Goal: Task Accomplishment & Management: Use online tool/utility

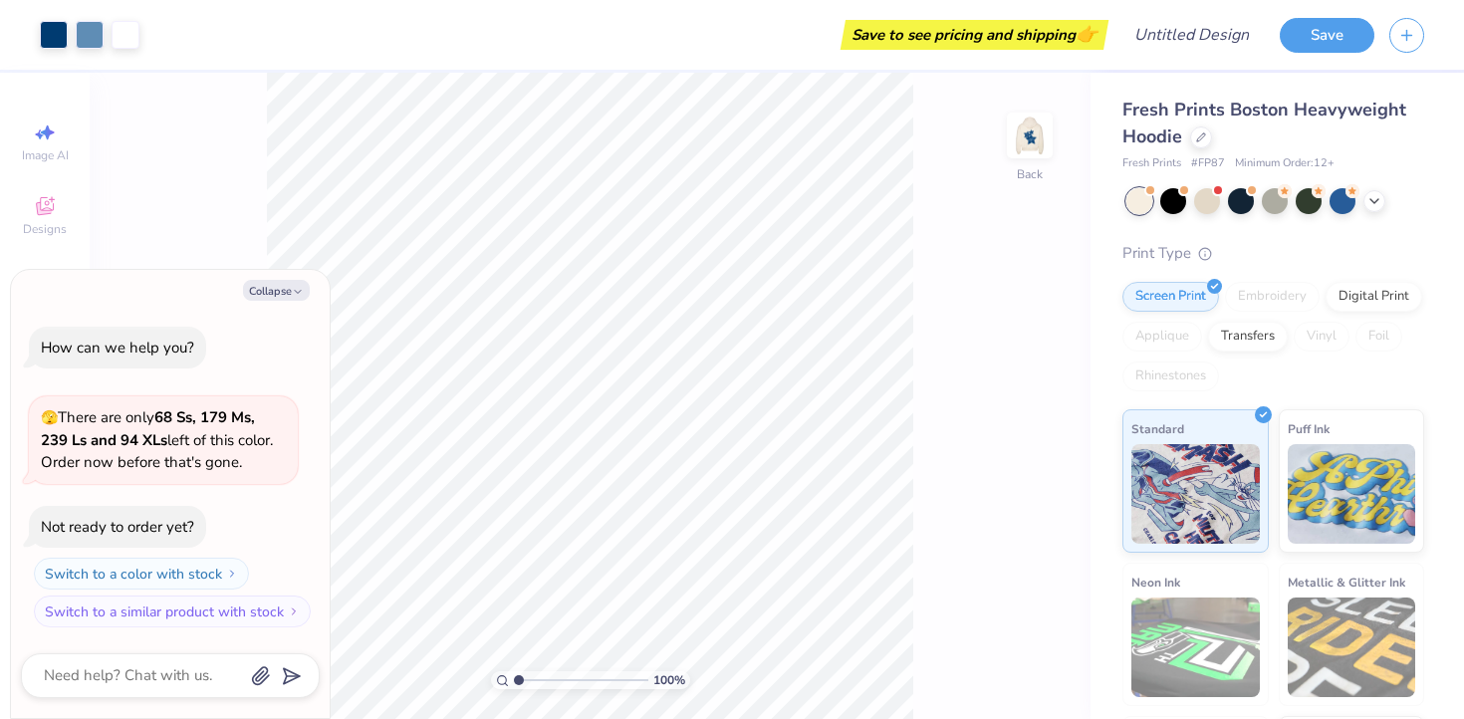
click at [1379, 208] on div at bounding box center [1275, 201] width 298 height 26
click at [1376, 191] on icon at bounding box center [1374, 199] width 16 height 16
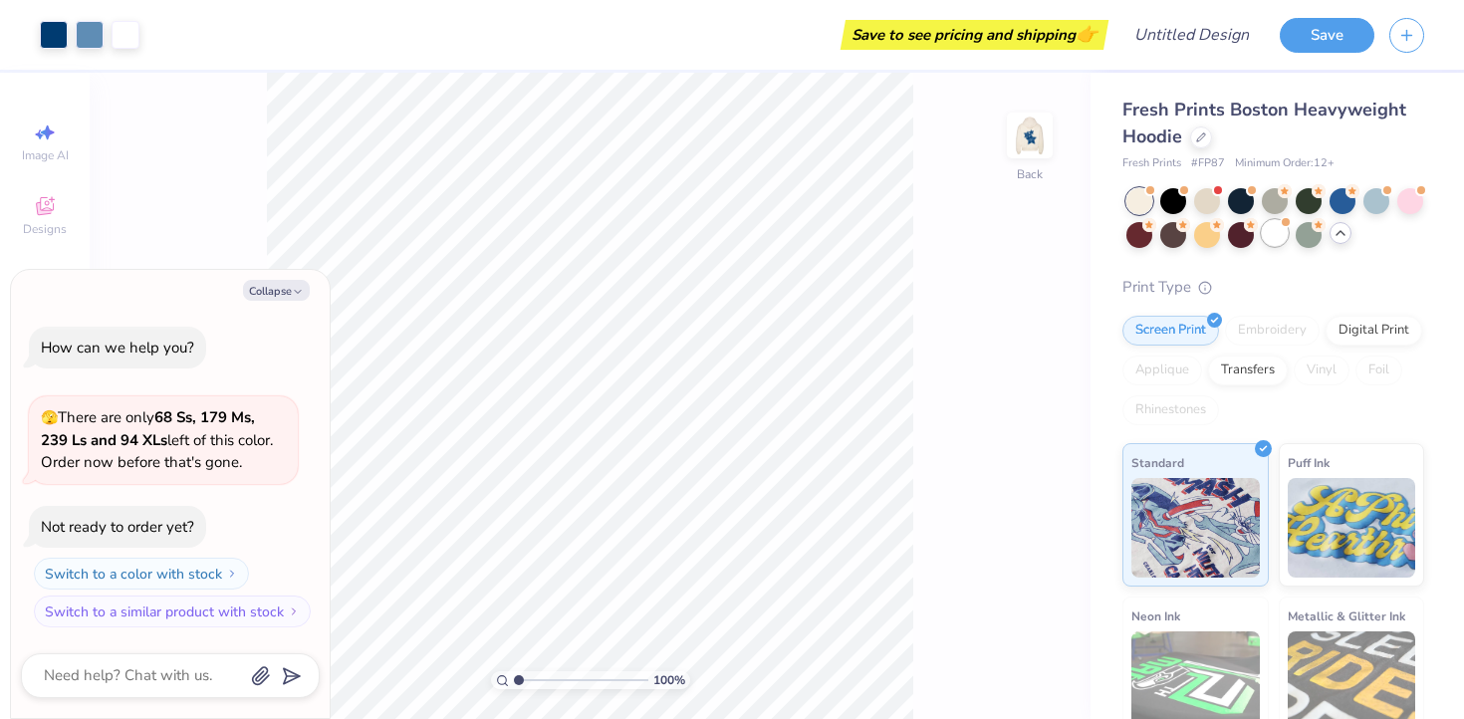
click at [1268, 238] on div at bounding box center [1274, 233] width 26 height 26
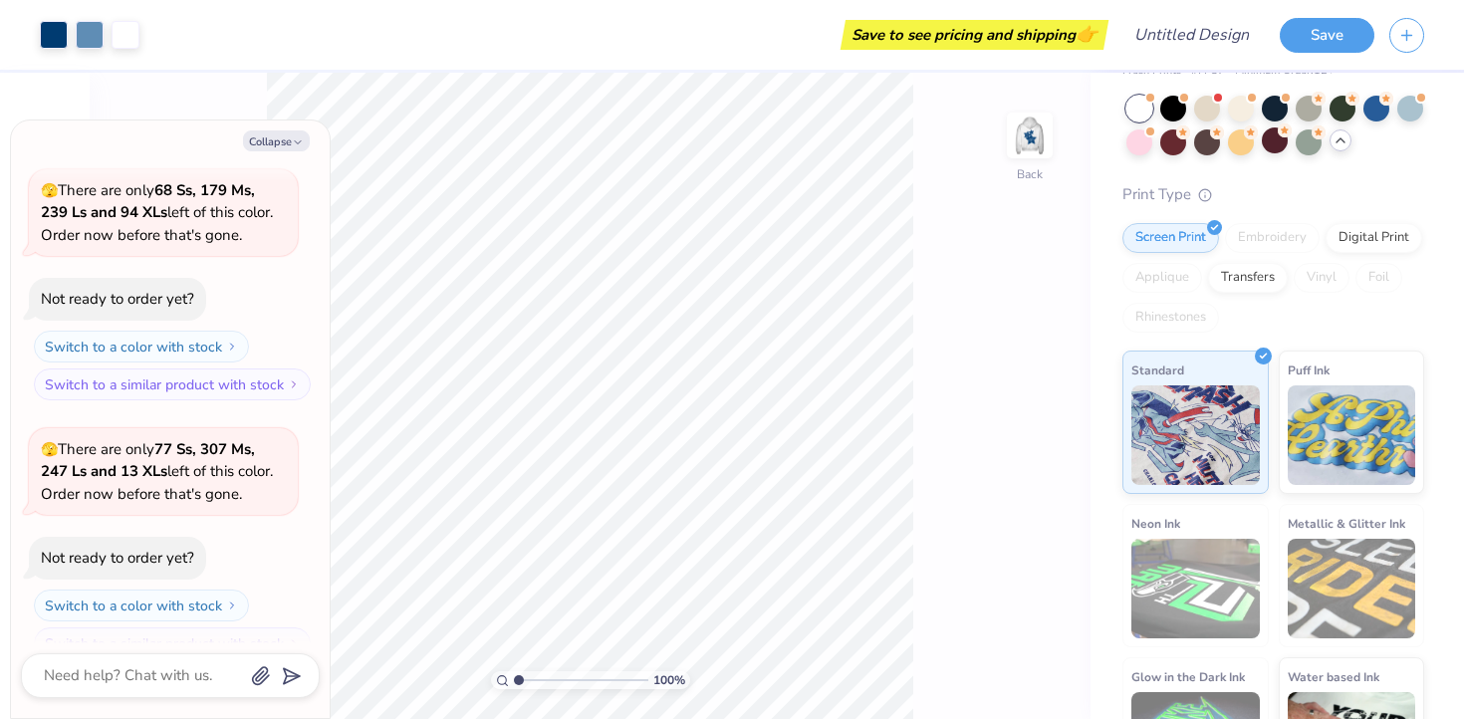
scroll to position [110, 0]
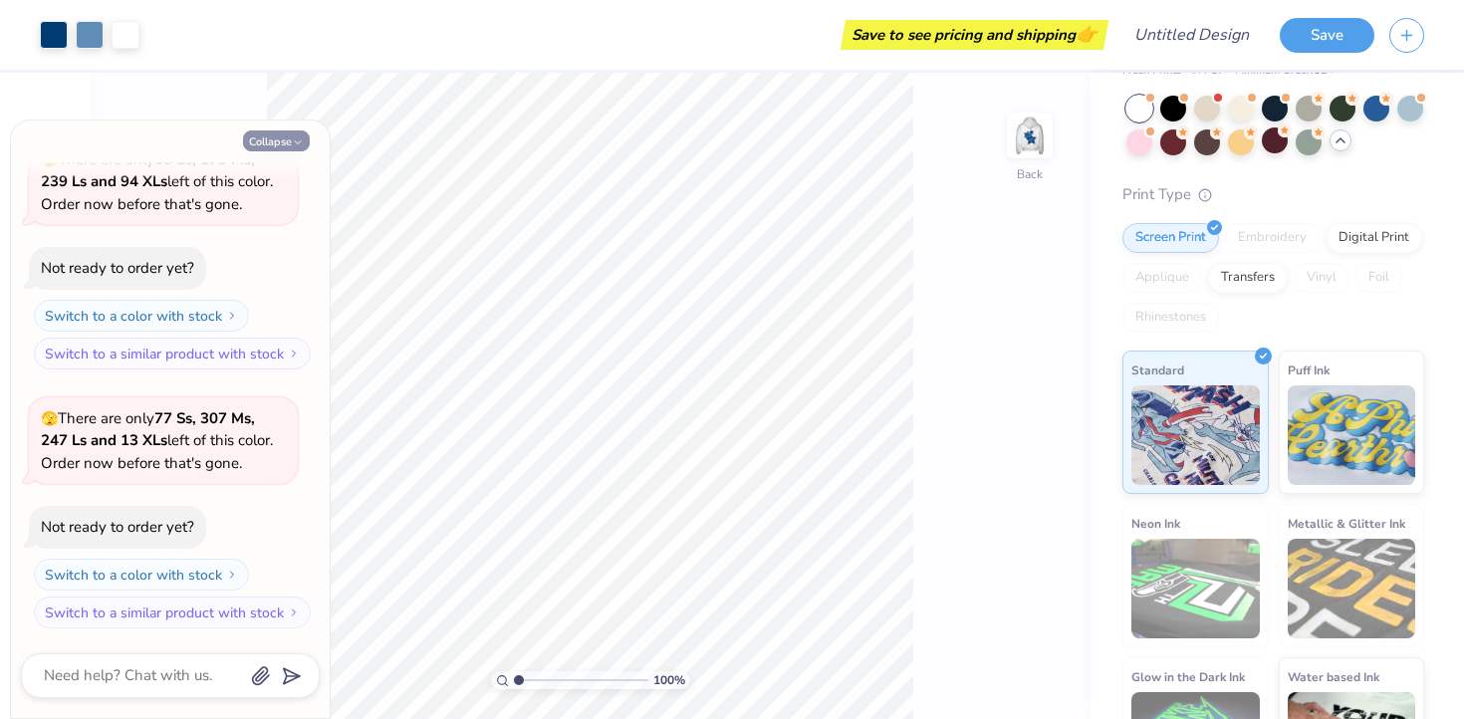
click at [267, 142] on button "Collapse" at bounding box center [276, 140] width 67 height 21
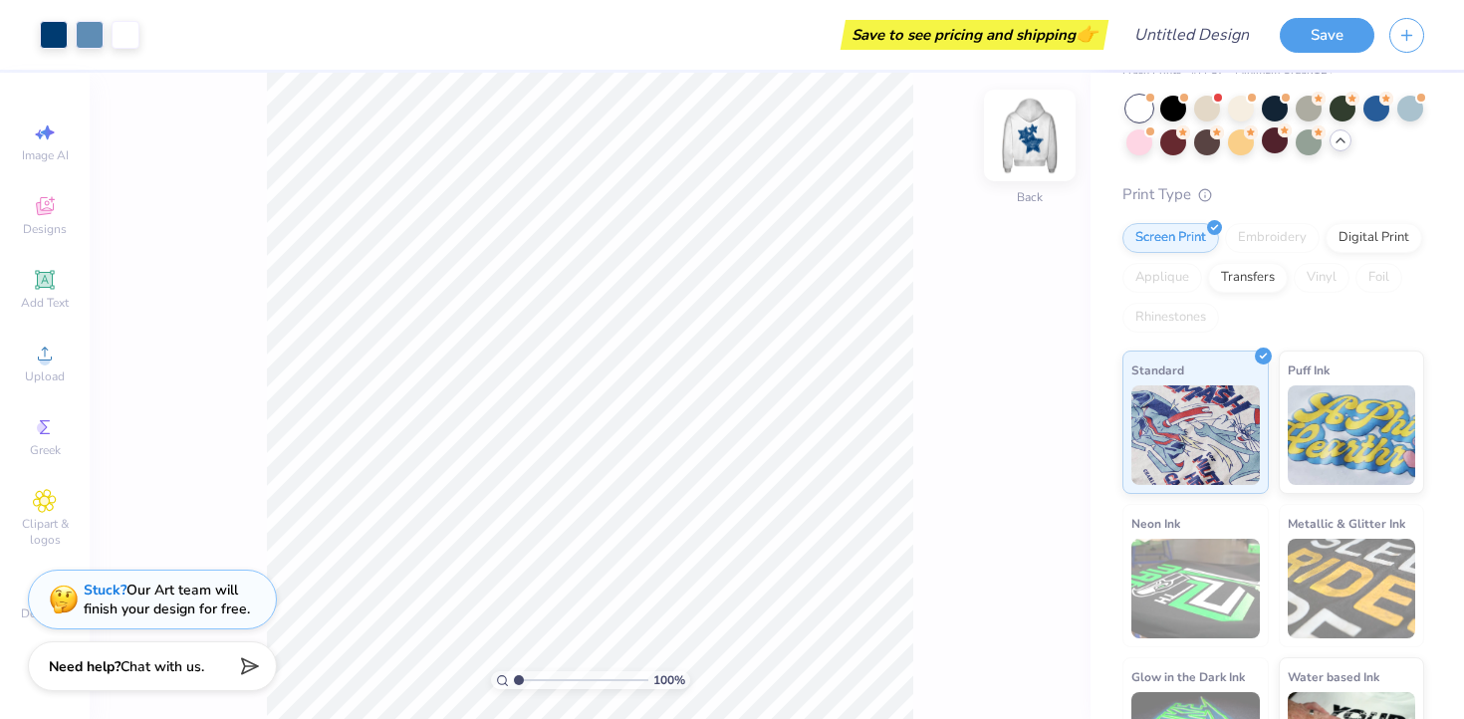
click at [1031, 135] on img at bounding box center [1030, 136] width 80 height 80
click at [1132, 134] on div at bounding box center [1139, 140] width 26 height 26
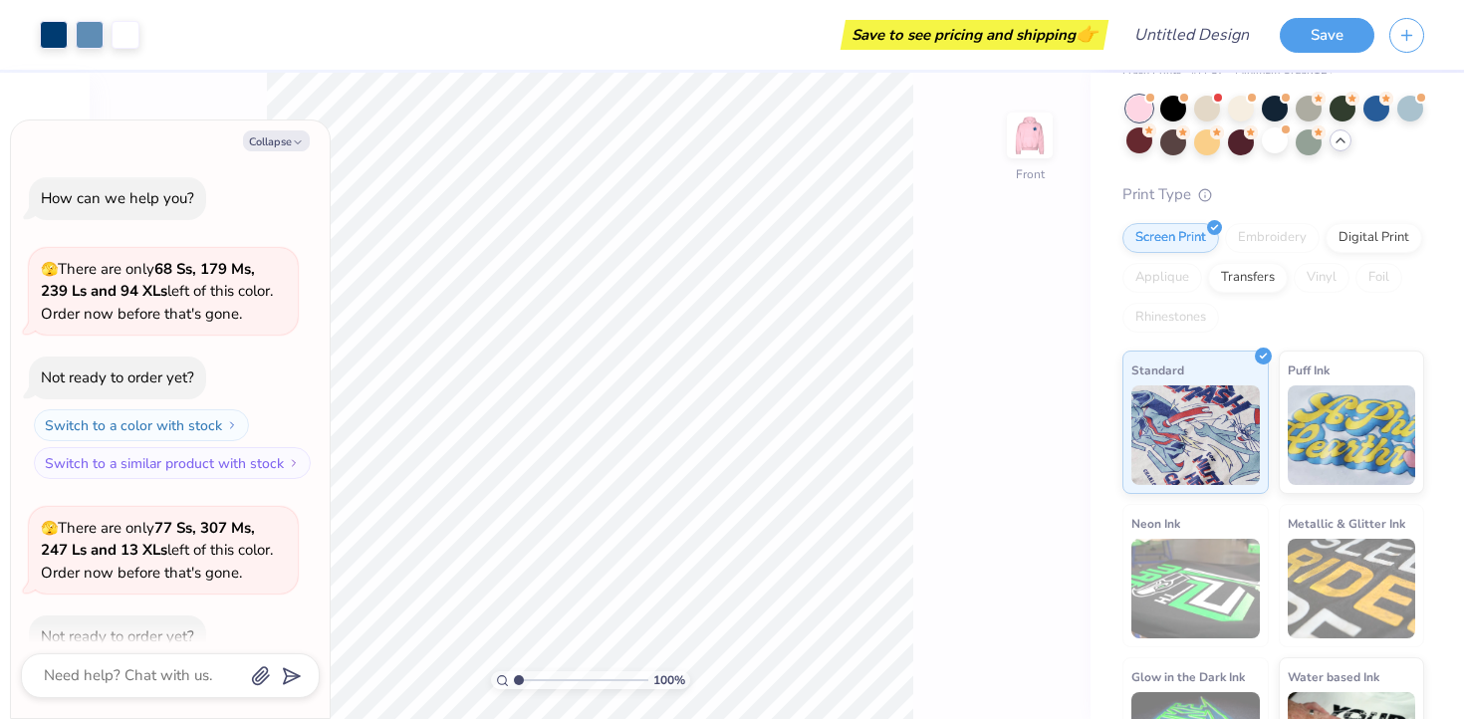
scroll to position [368, 0]
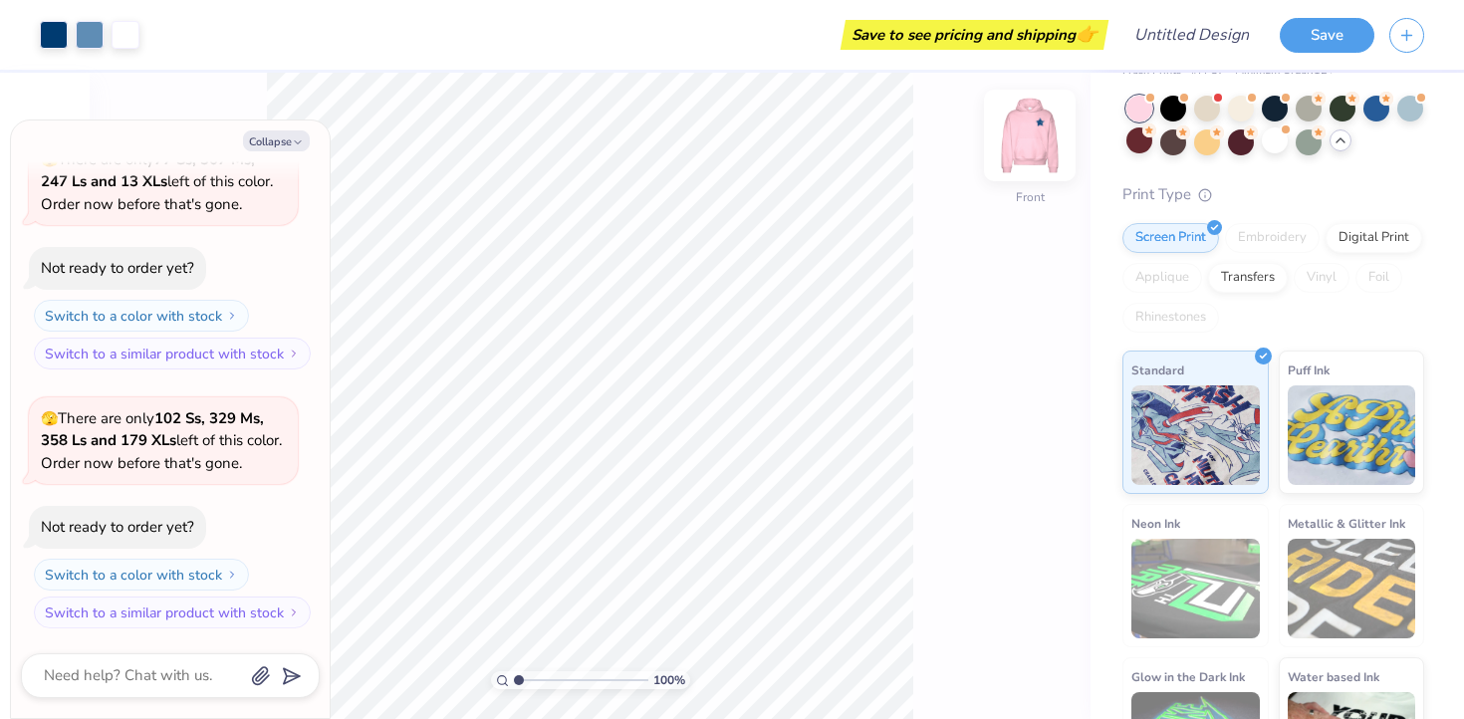
click at [1041, 126] on img at bounding box center [1030, 136] width 80 height 80
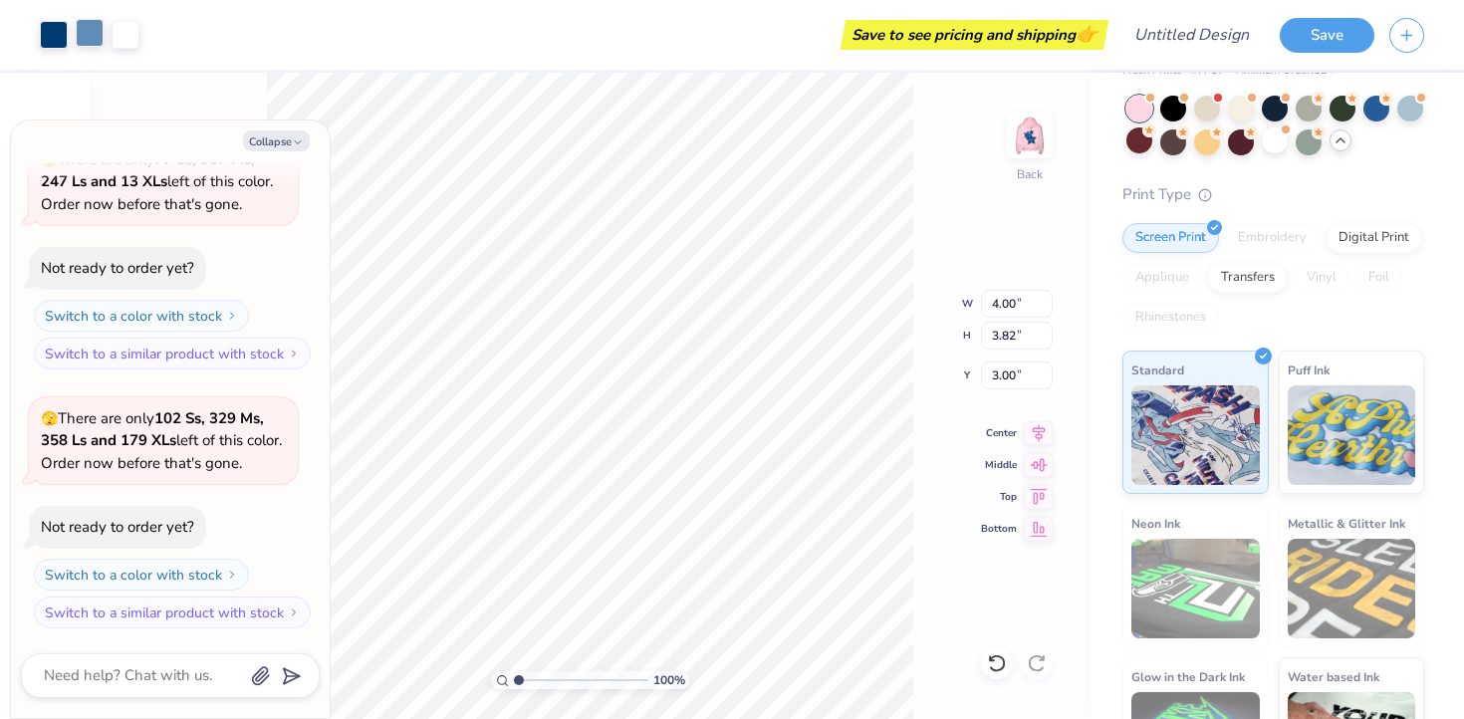
click at [90, 35] on div at bounding box center [90, 33] width 28 height 28
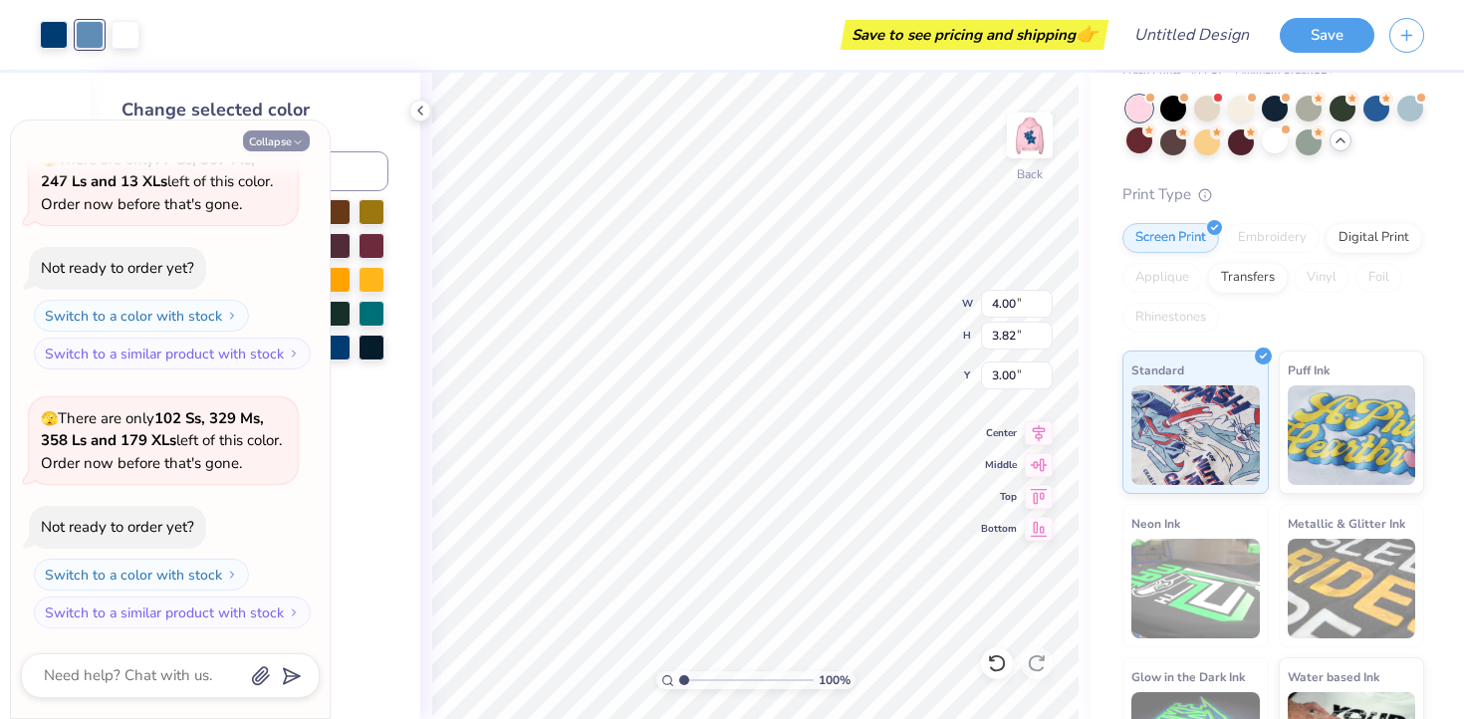
click at [287, 141] on button "Collapse" at bounding box center [276, 140] width 67 height 21
type textarea "x"
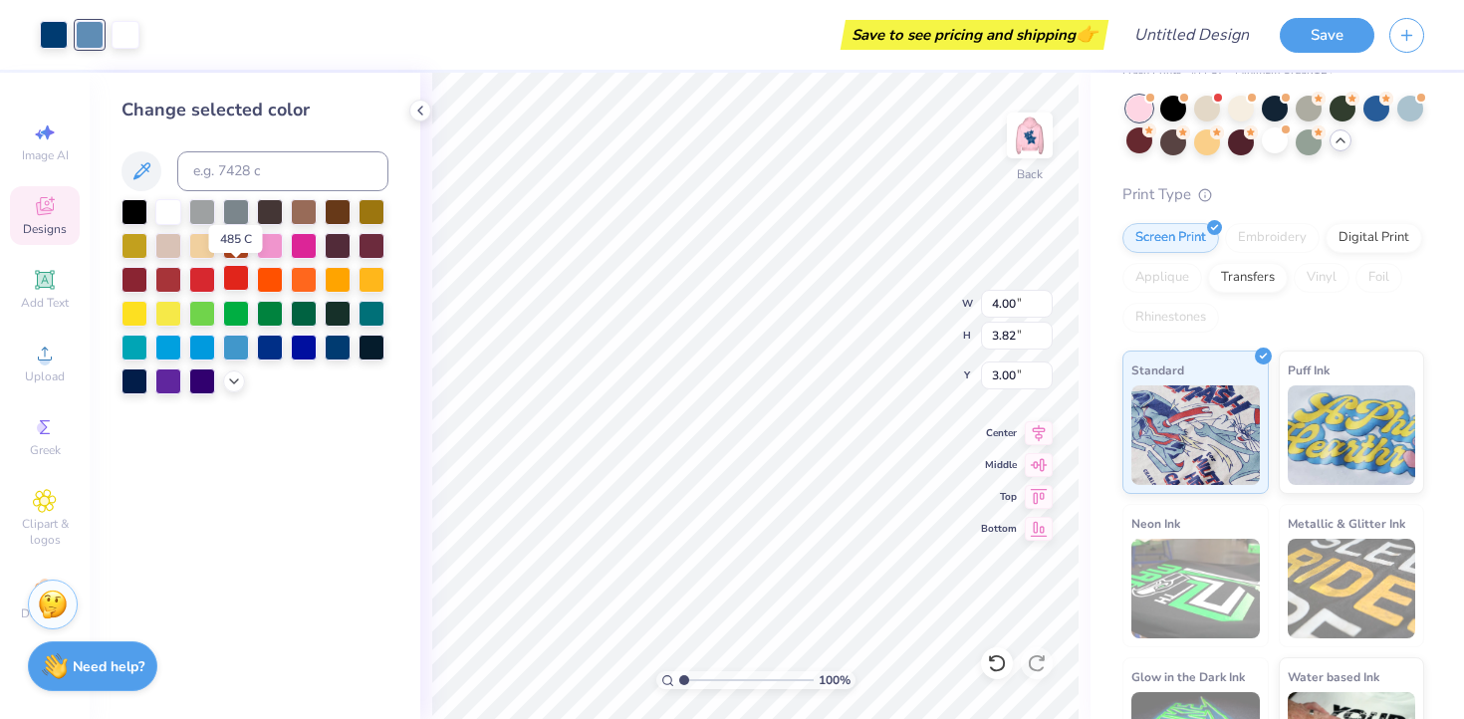
click at [233, 280] on div at bounding box center [236, 278] width 26 height 26
click at [52, 35] on div at bounding box center [54, 33] width 28 height 28
click at [233, 283] on div at bounding box center [236, 278] width 26 height 26
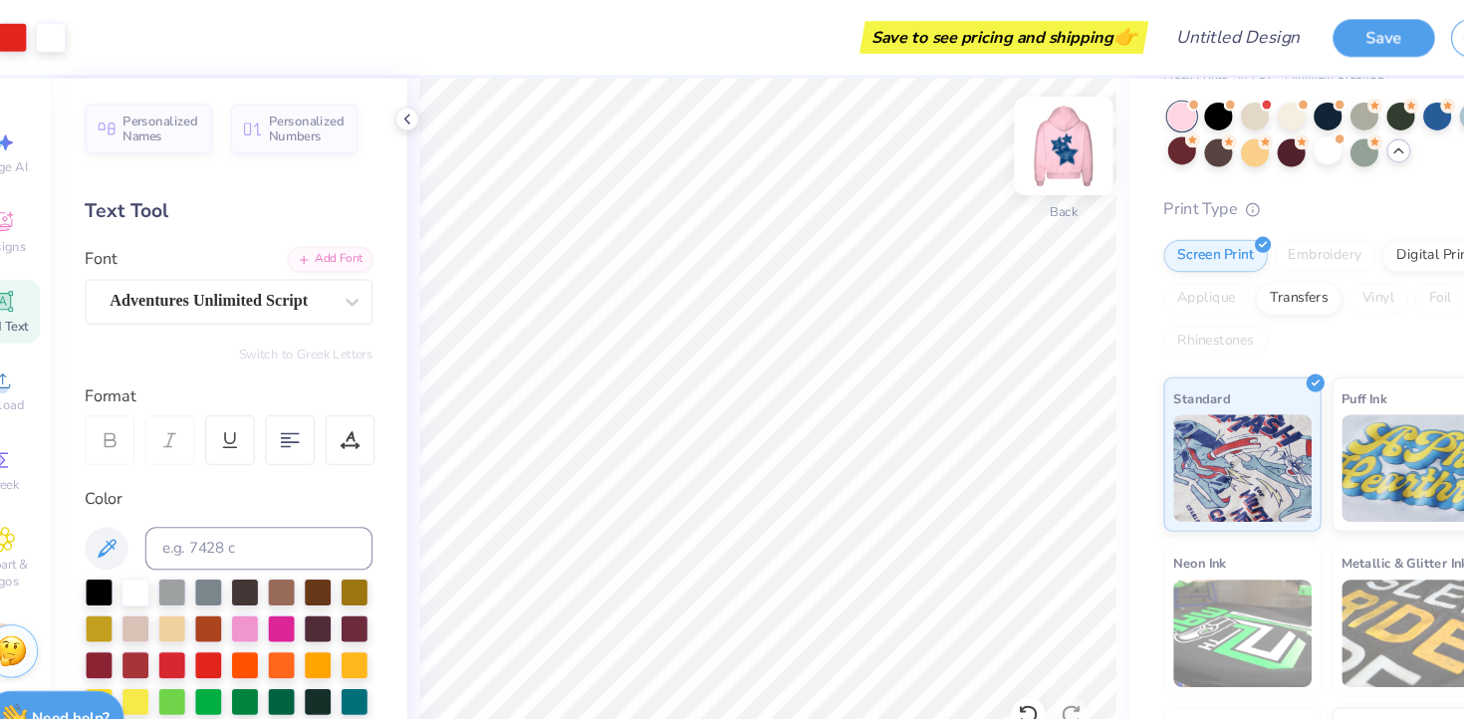
click at [1026, 136] on img at bounding box center [1030, 136] width 80 height 80
click at [1024, 160] on img at bounding box center [1030, 136] width 80 height 80
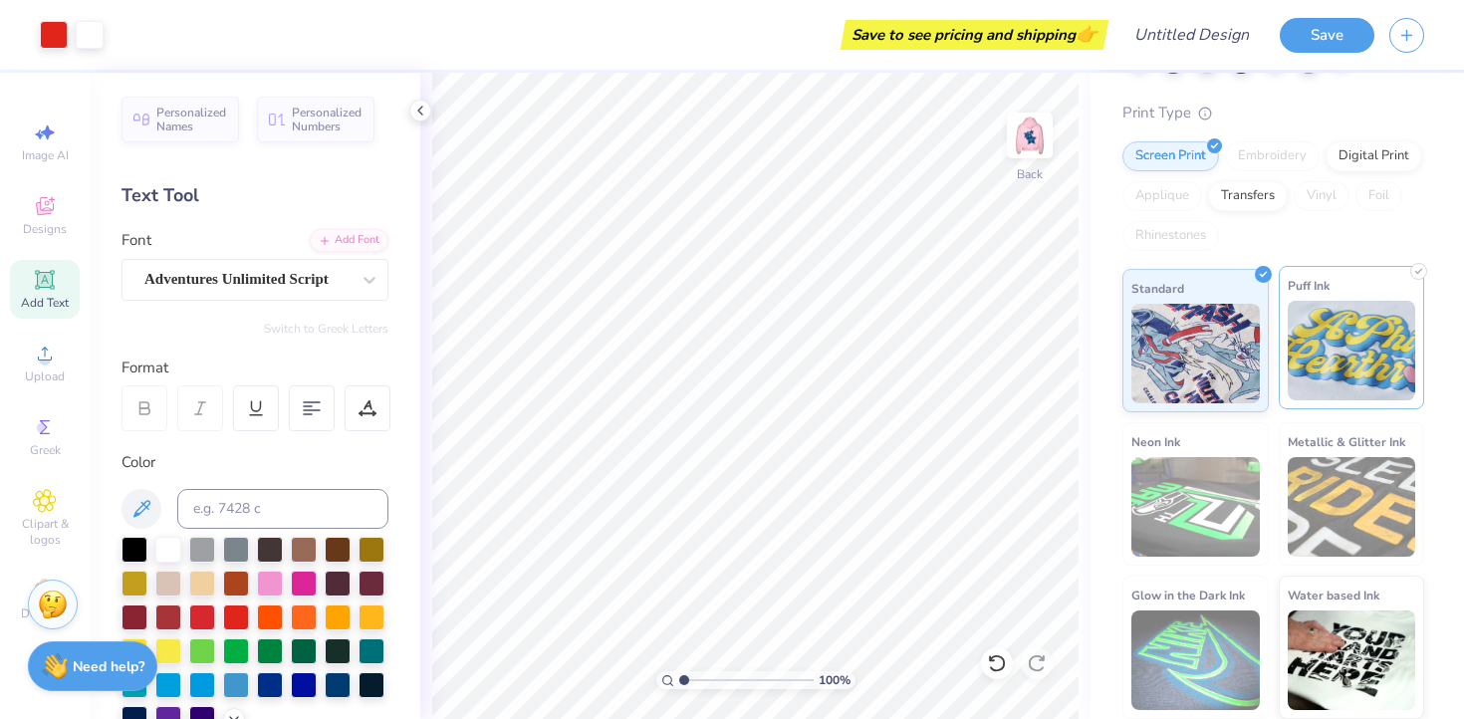
scroll to position [0, 0]
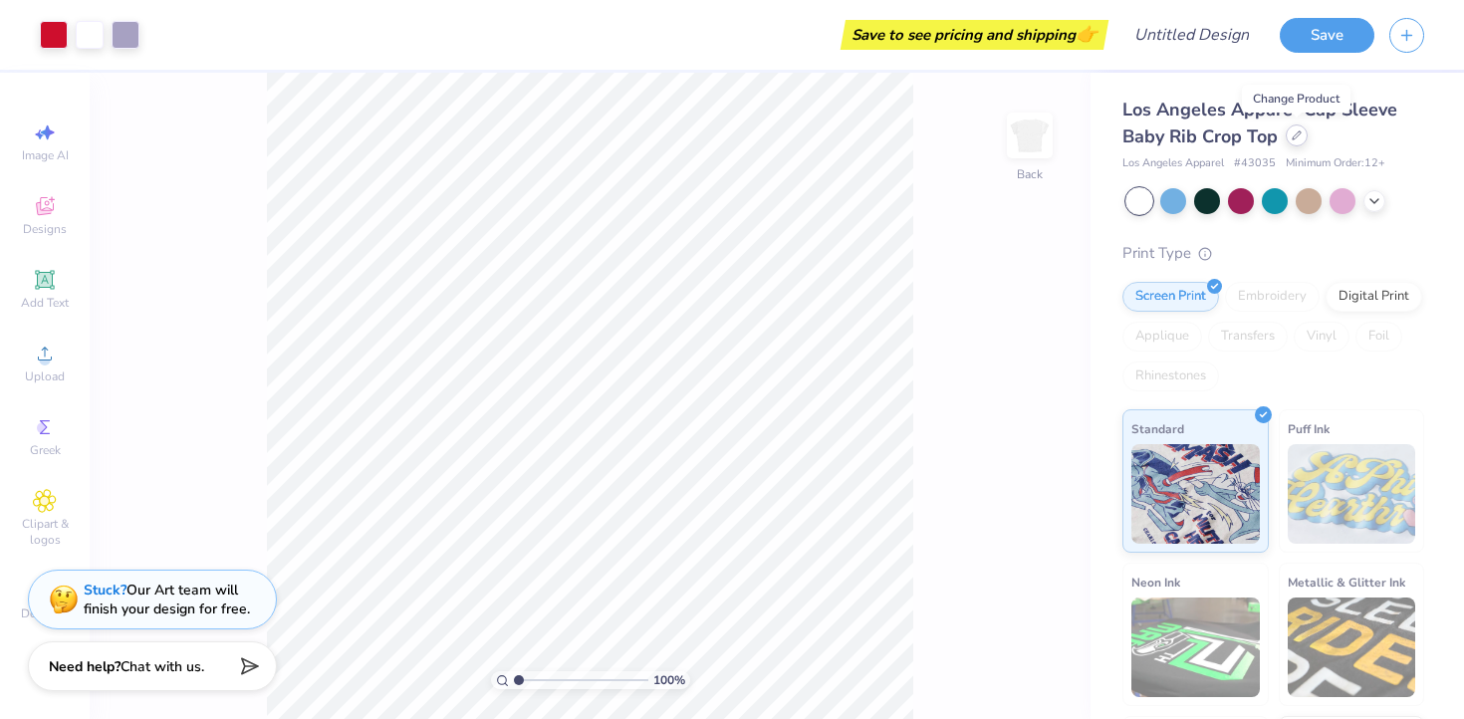
click at [1298, 137] on icon at bounding box center [1296, 135] width 10 height 10
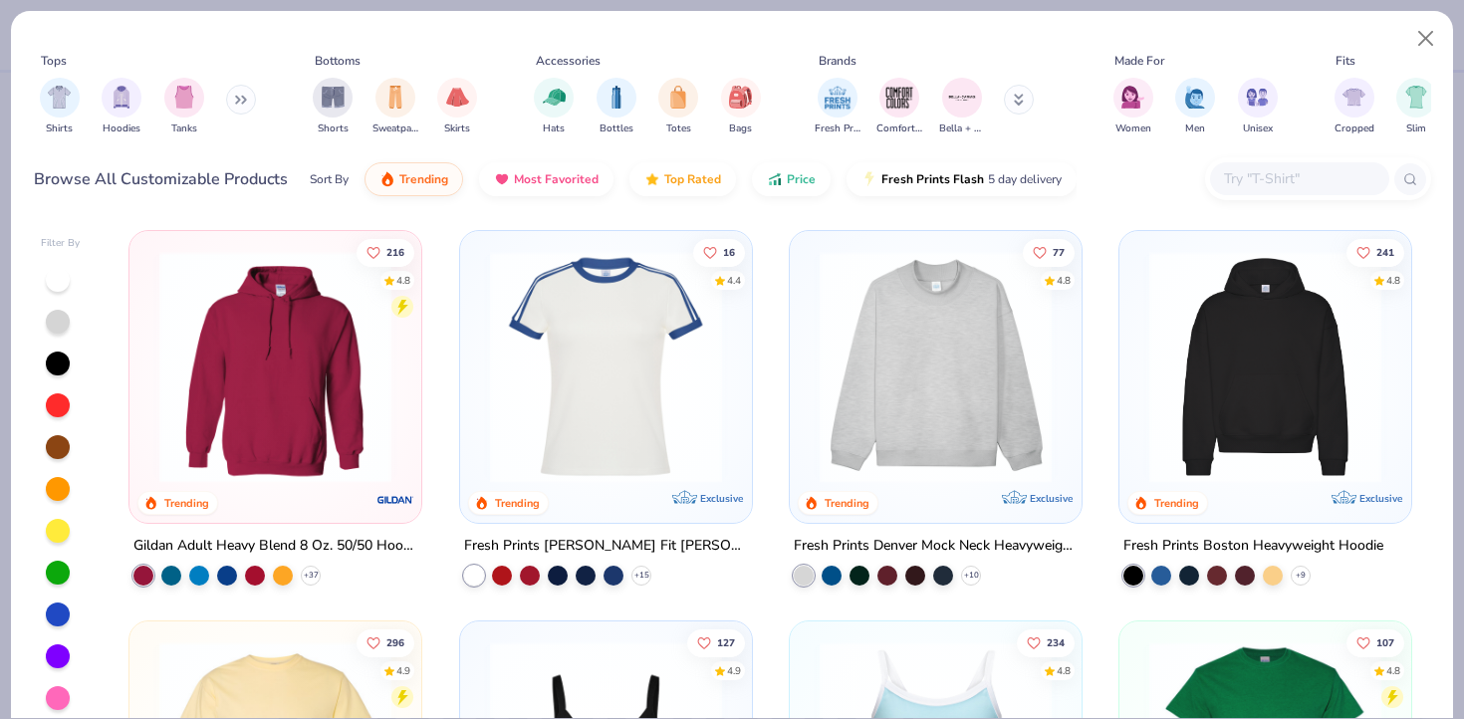
click at [903, 347] on img at bounding box center [935, 367] width 252 height 232
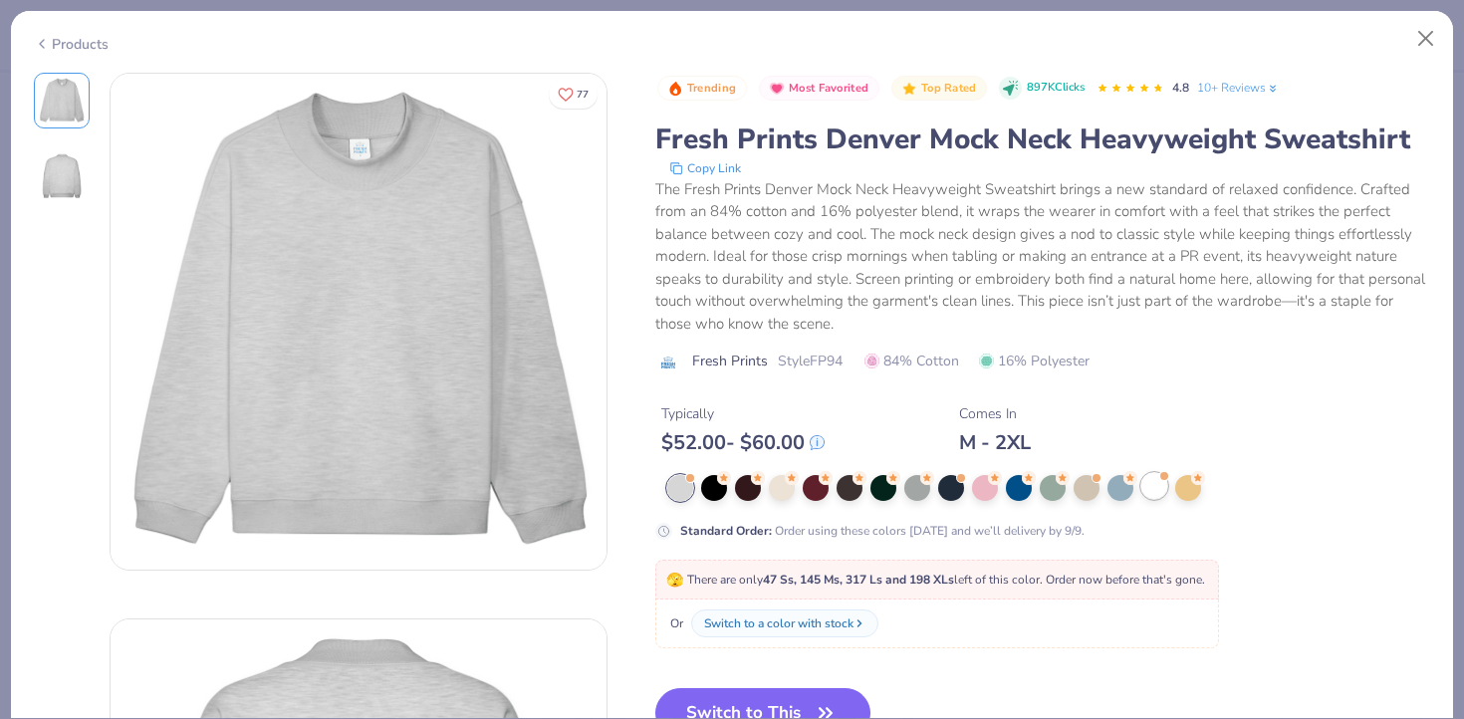
click at [1150, 493] on div at bounding box center [1154, 486] width 26 height 26
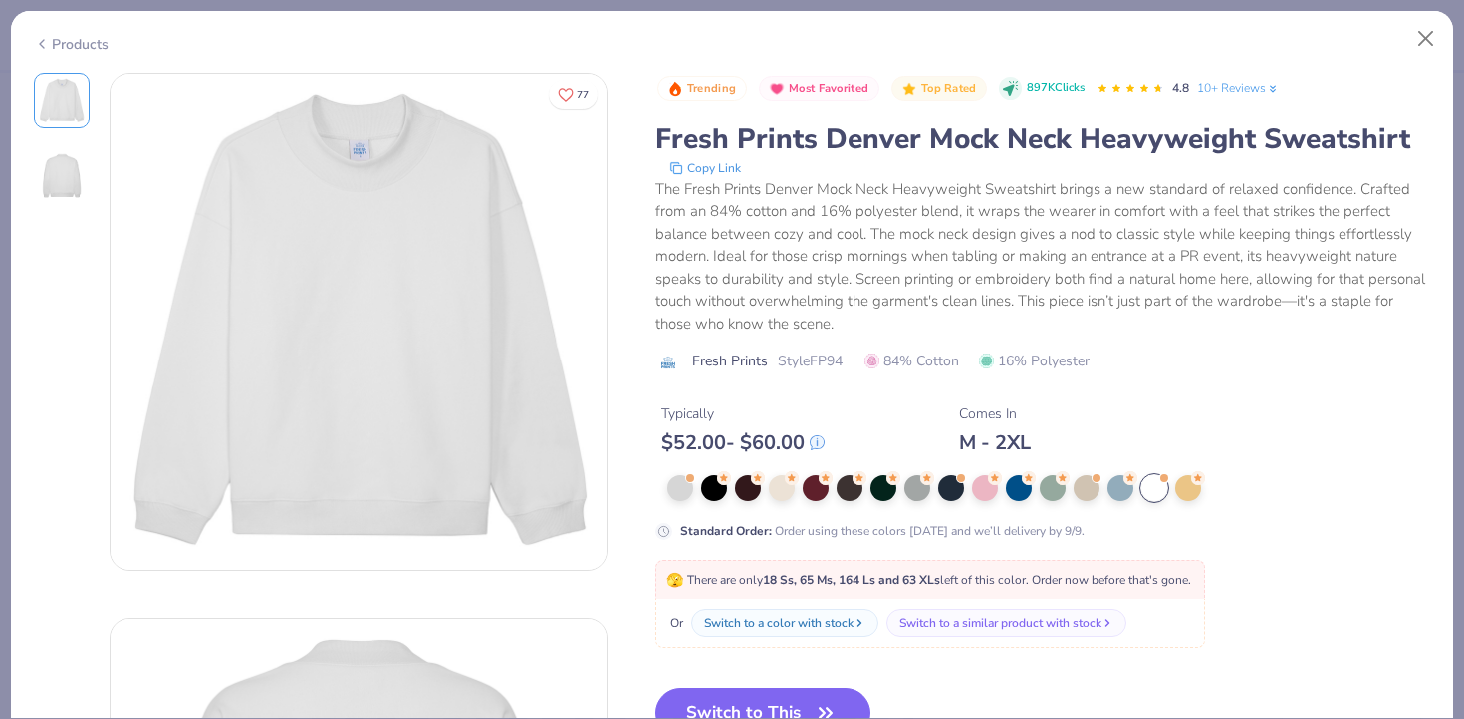
scroll to position [87, 0]
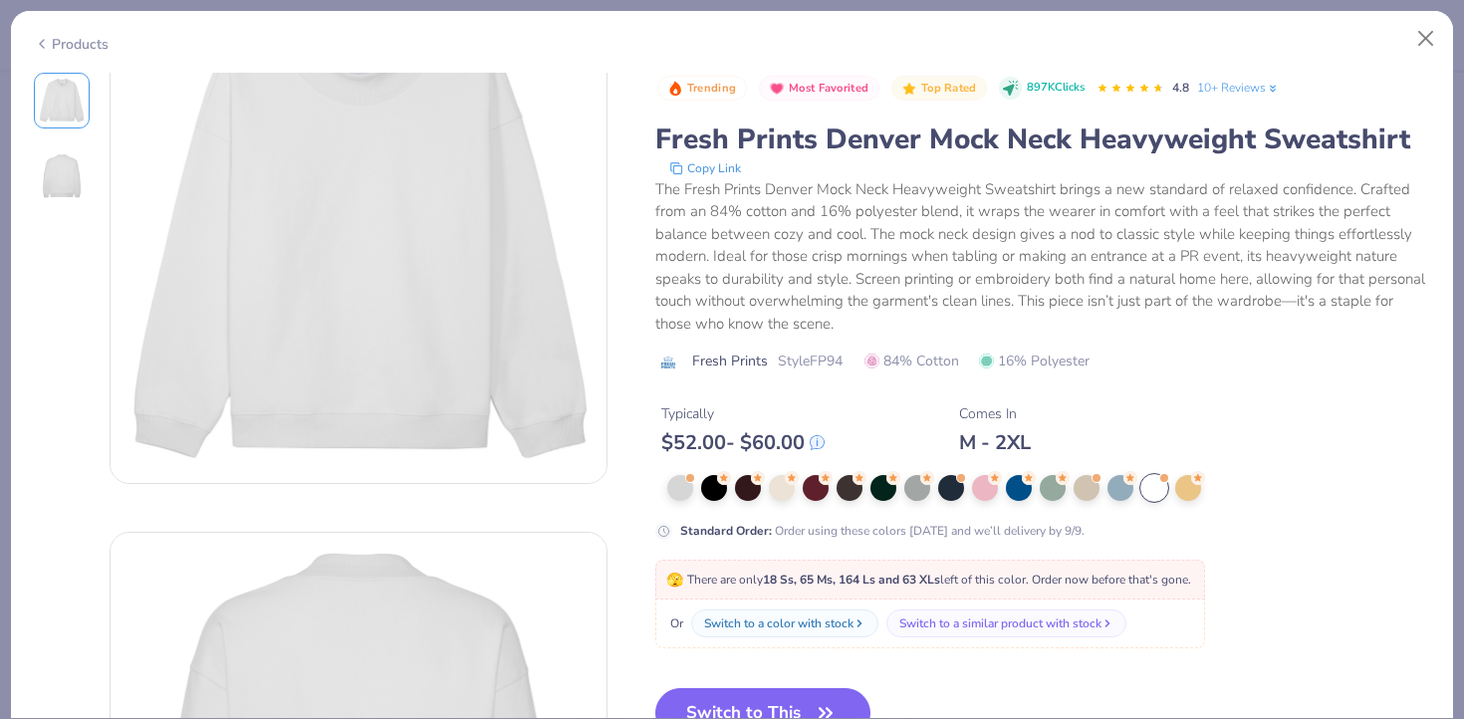
click at [732, 706] on button "Switch to This" at bounding box center [763, 713] width 216 height 50
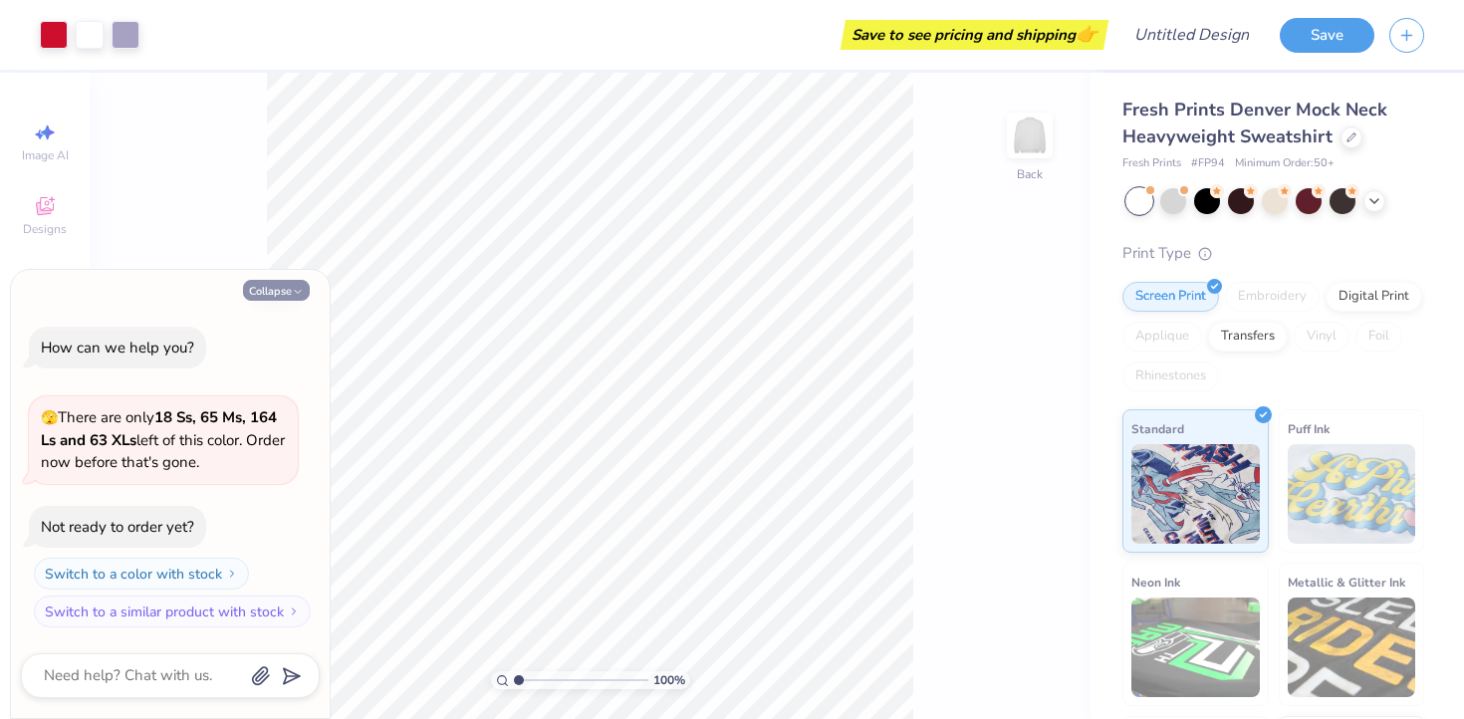
click at [284, 283] on button "Collapse" at bounding box center [276, 290] width 67 height 21
type textarea "x"
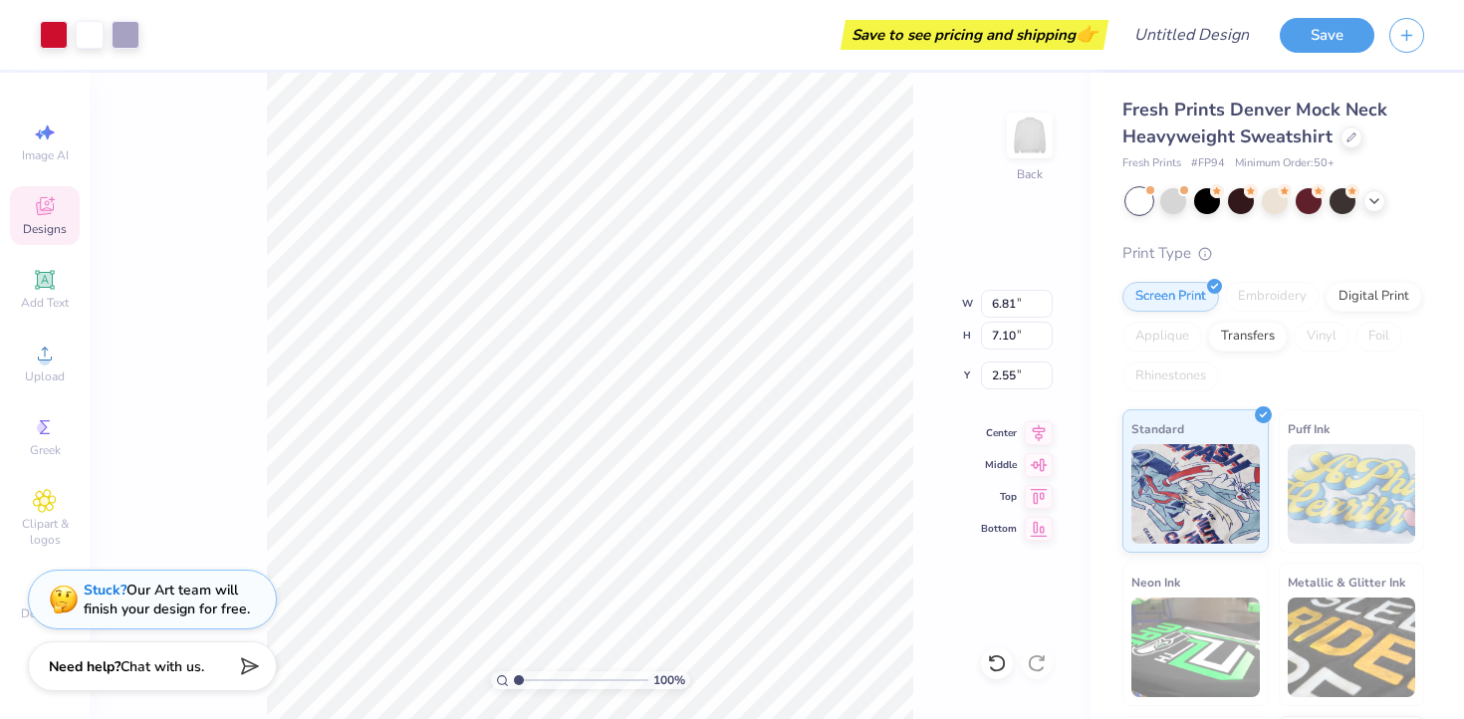
type input "2.55"
click at [1036, 123] on img at bounding box center [1030, 136] width 80 height 80
type input "3.95"
type input "10.85"
type input "11.32"
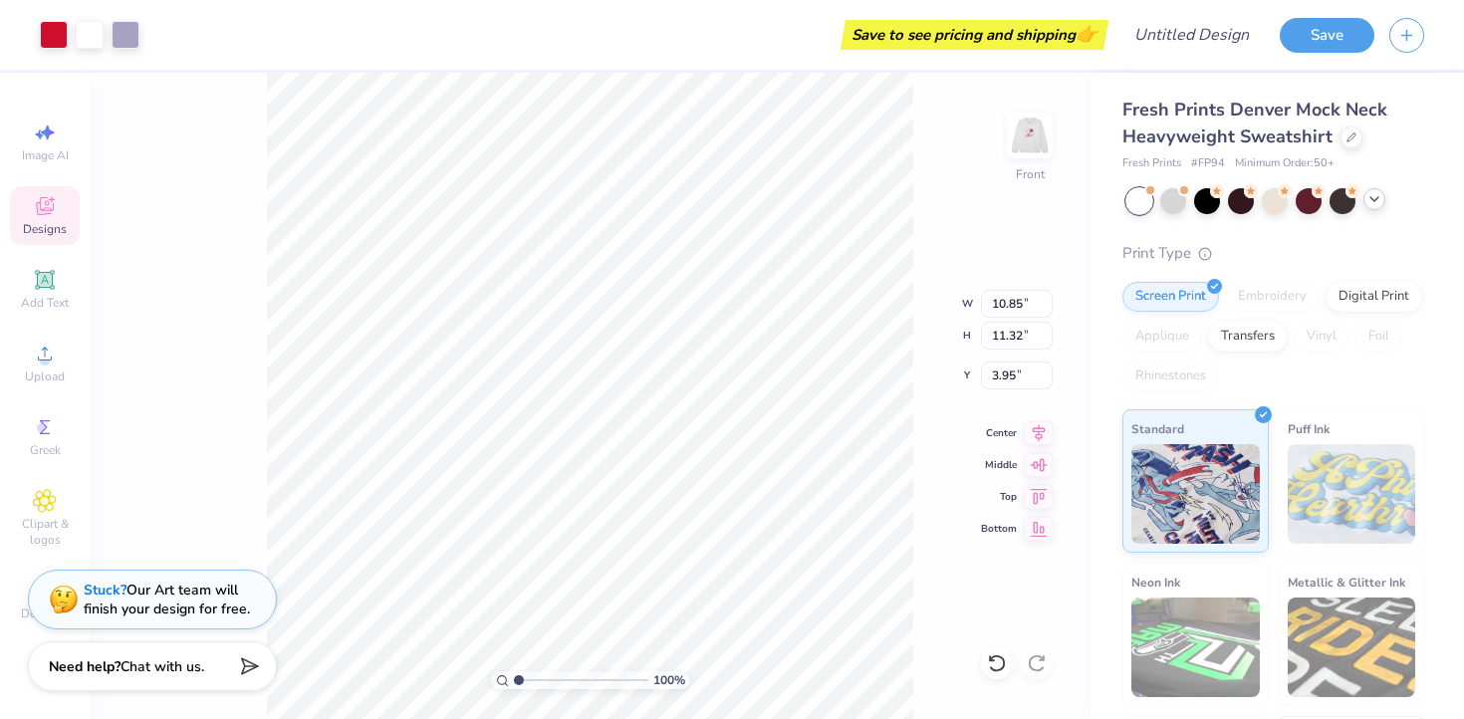
click at [1370, 203] on icon at bounding box center [1374, 199] width 16 height 16
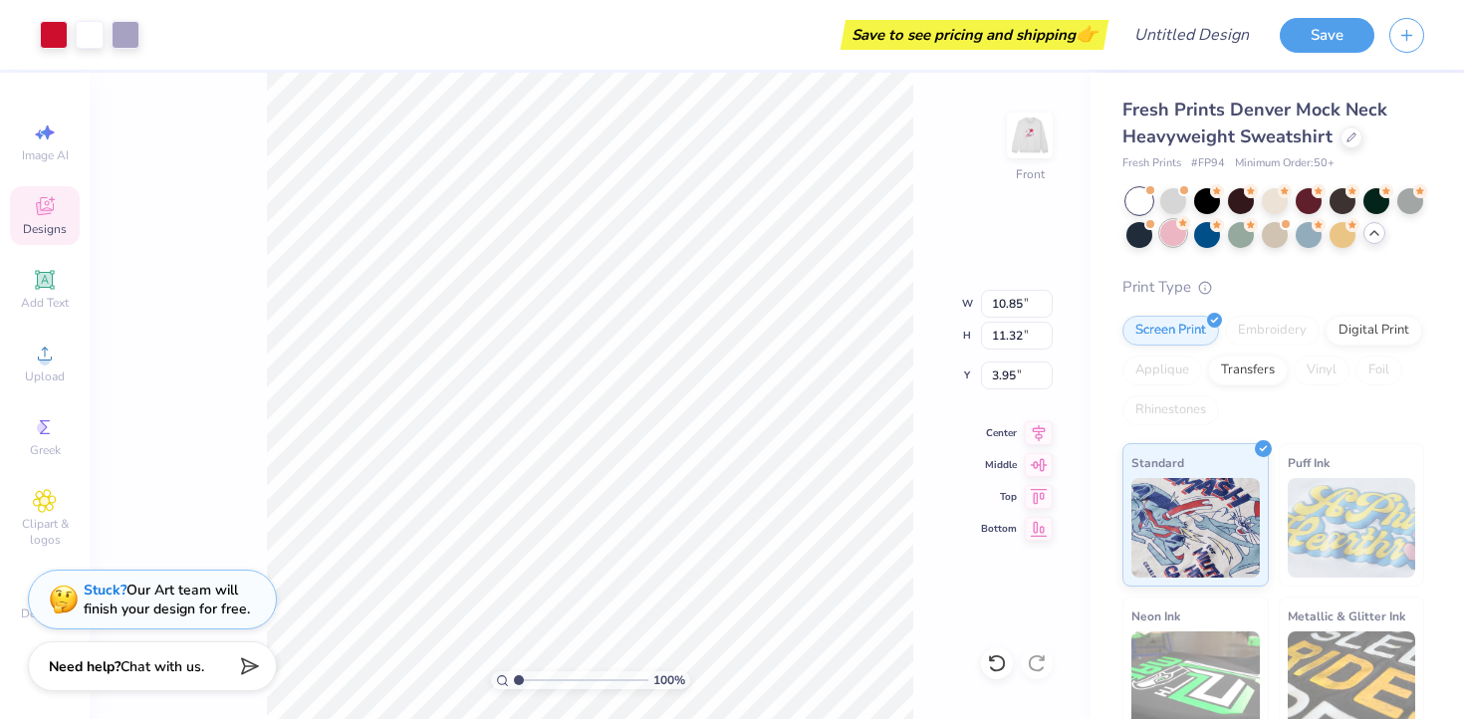
click at [1168, 227] on div at bounding box center [1173, 233] width 26 height 26
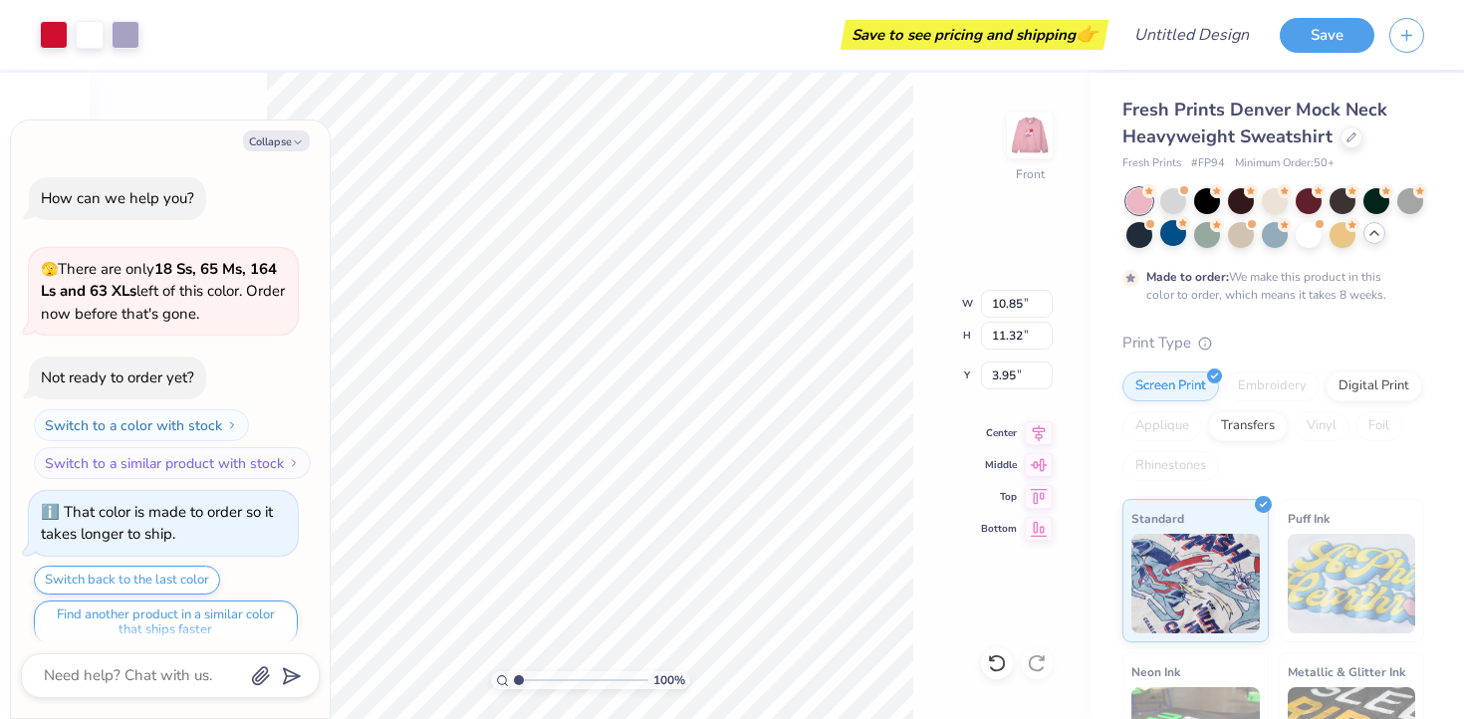
scroll to position [16, 0]
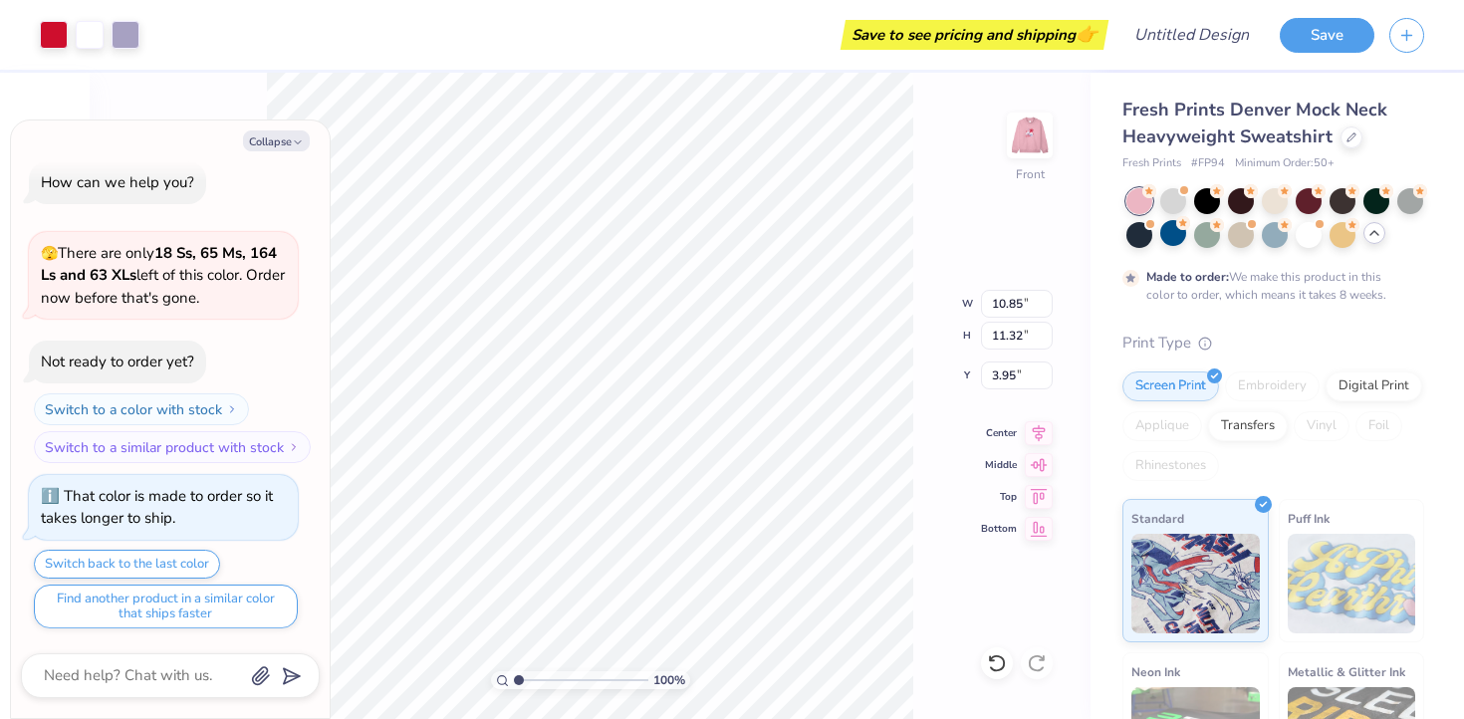
type textarea "x"
type input "5.40"
type textarea "x"
type input "13.04"
type input "13.60"
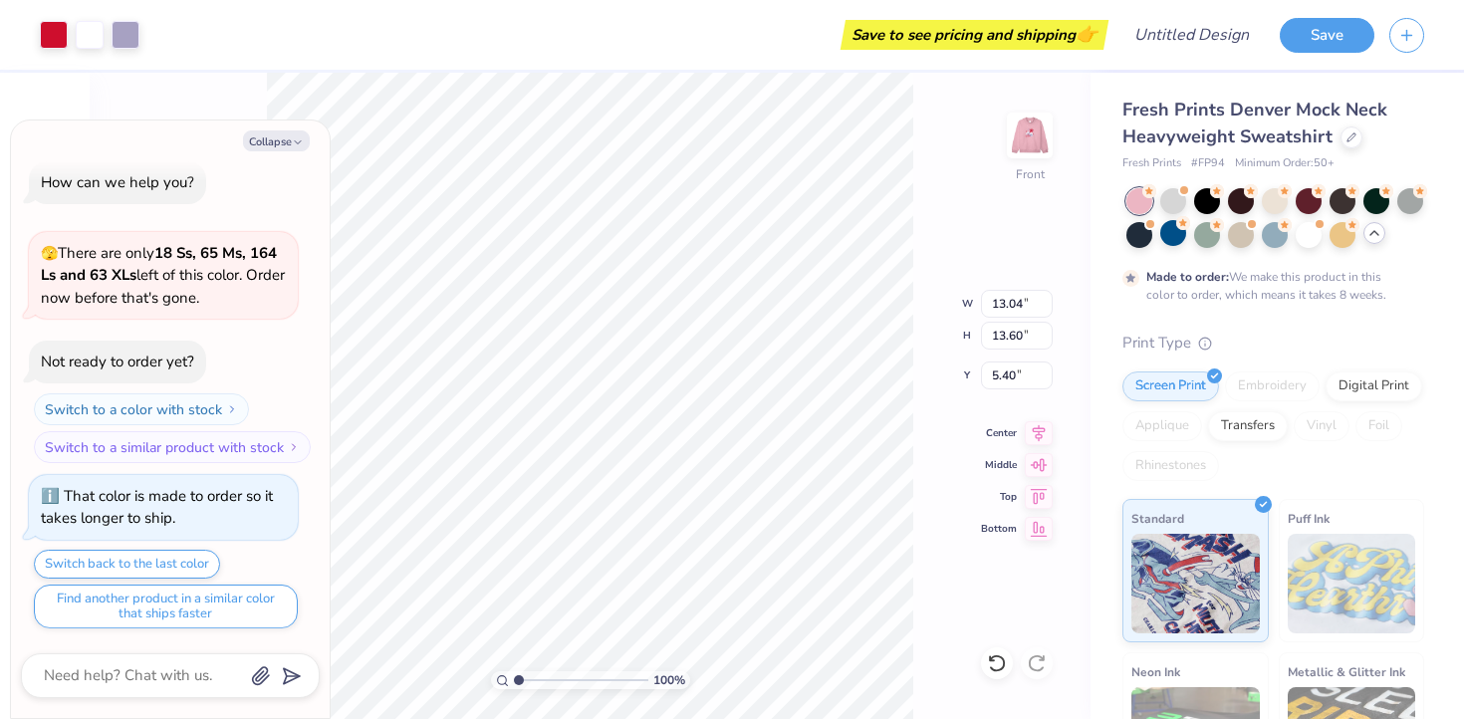
type textarea "x"
type input "5.45"
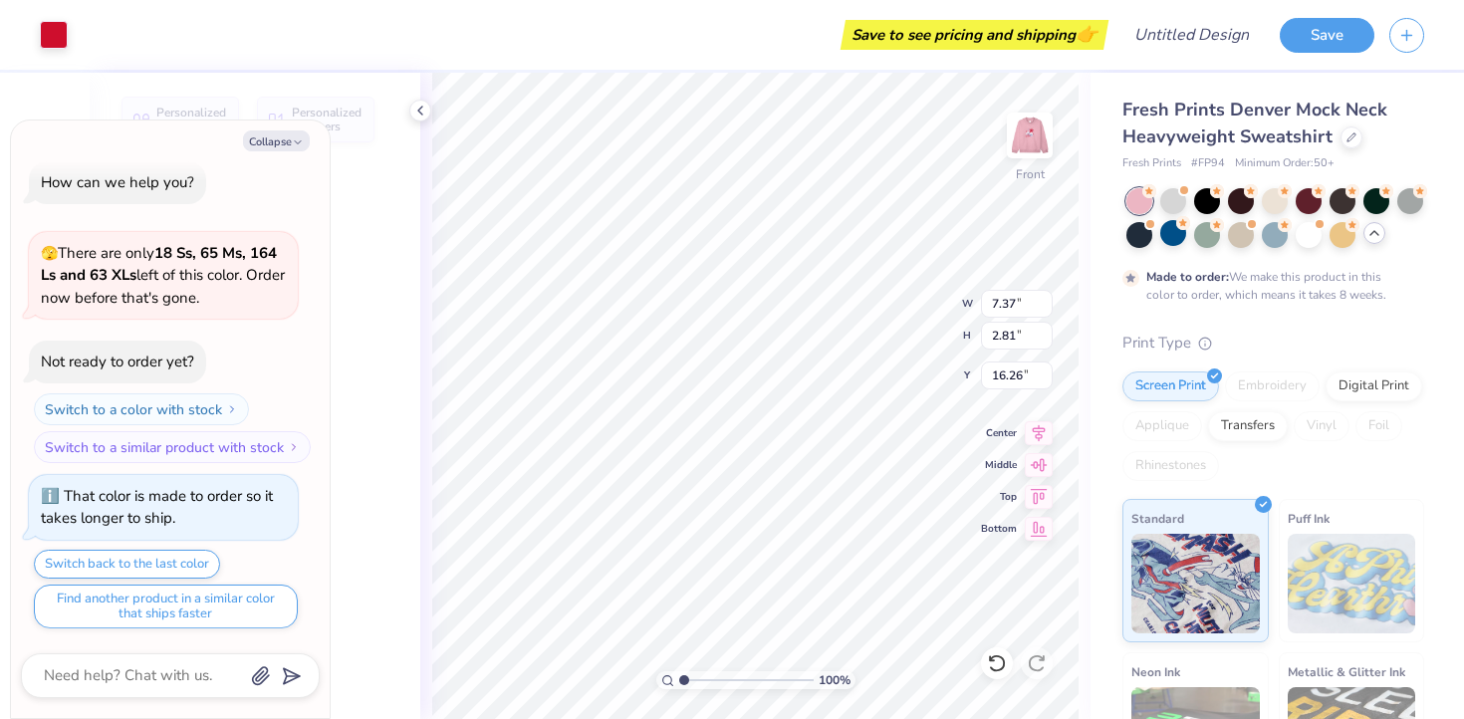
type textarea "x"
type input "7.37"
type input "2.81"
type input "16.26"
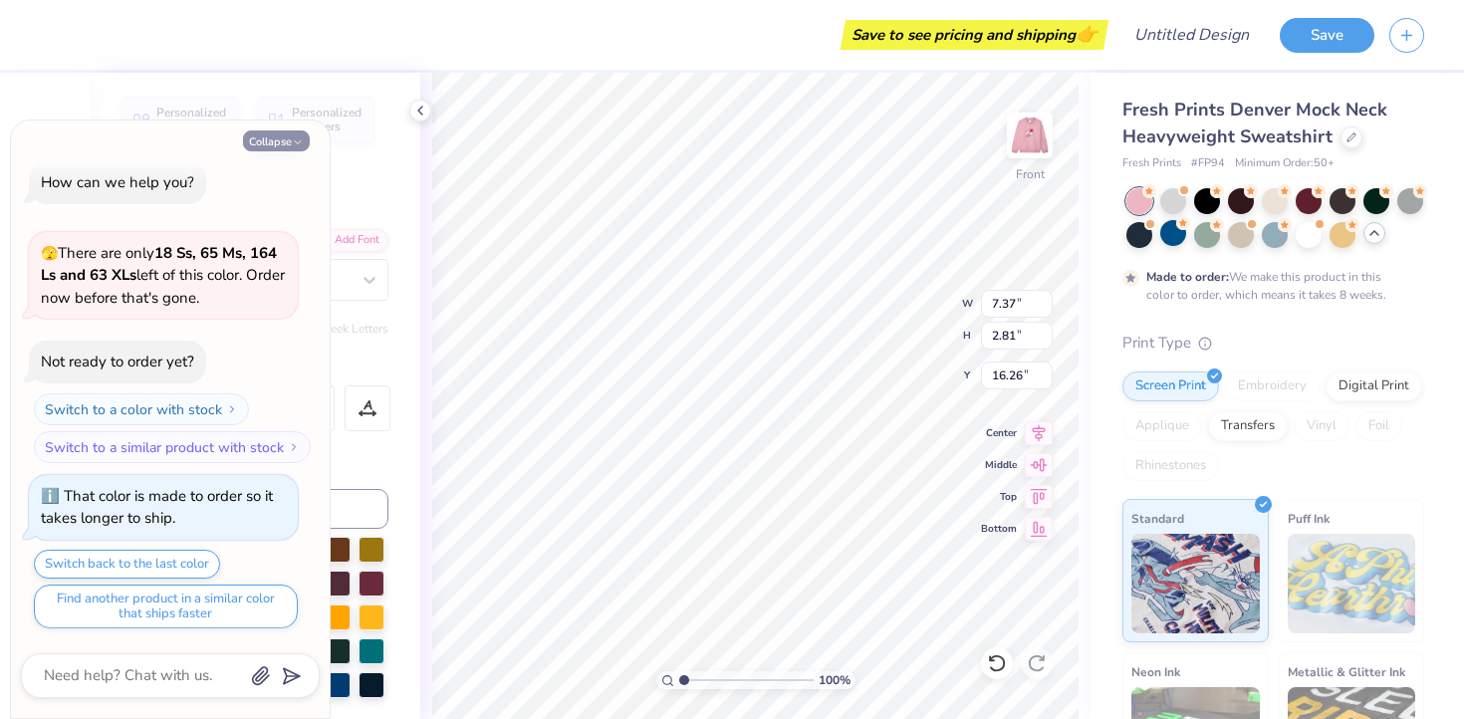
click at [298, 139] on icon "button" at bounding box center [298, 142] width 12 height 12
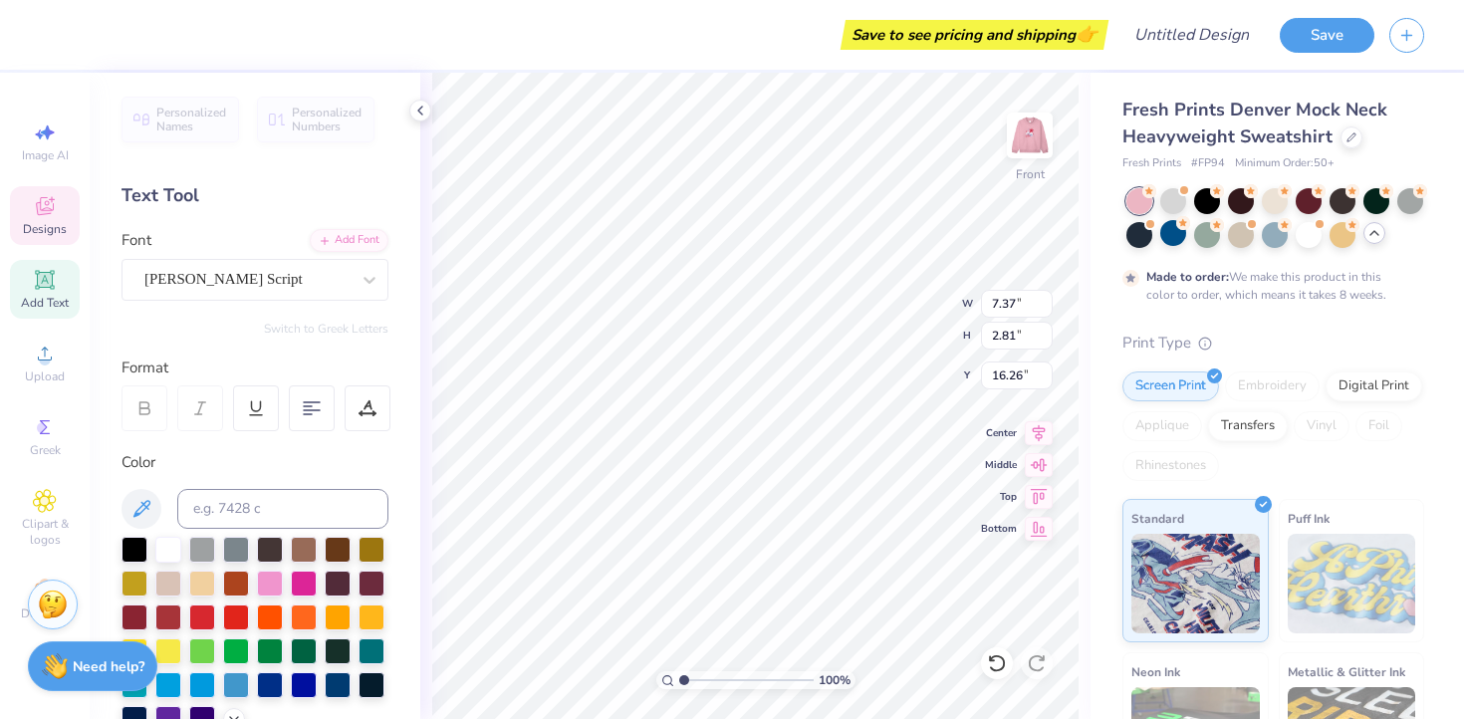
type textarea "x"
type textarea "Girls"
click at [420, 109] on icon at bounding box center [420, 111] width 16 height 16
type input "5.23"
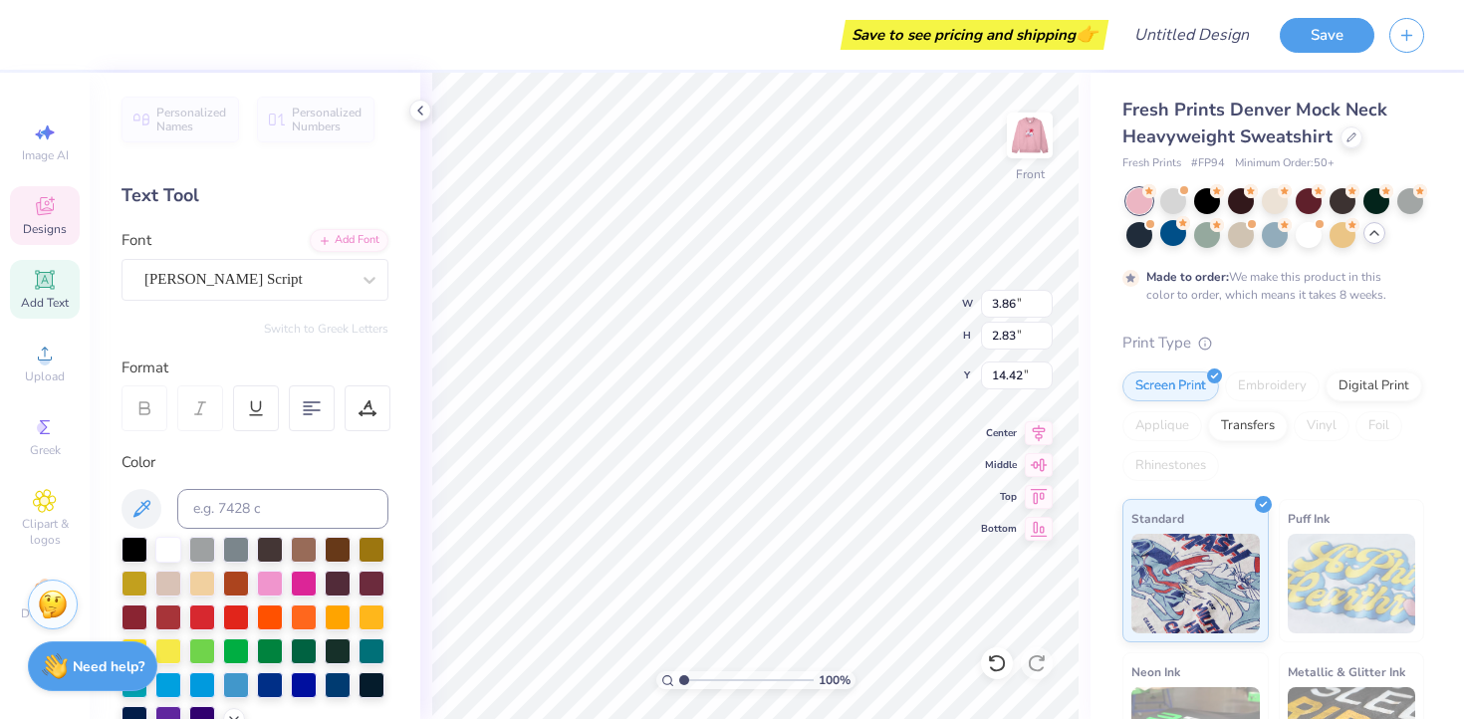
type input "4.24"
type input "13.84"
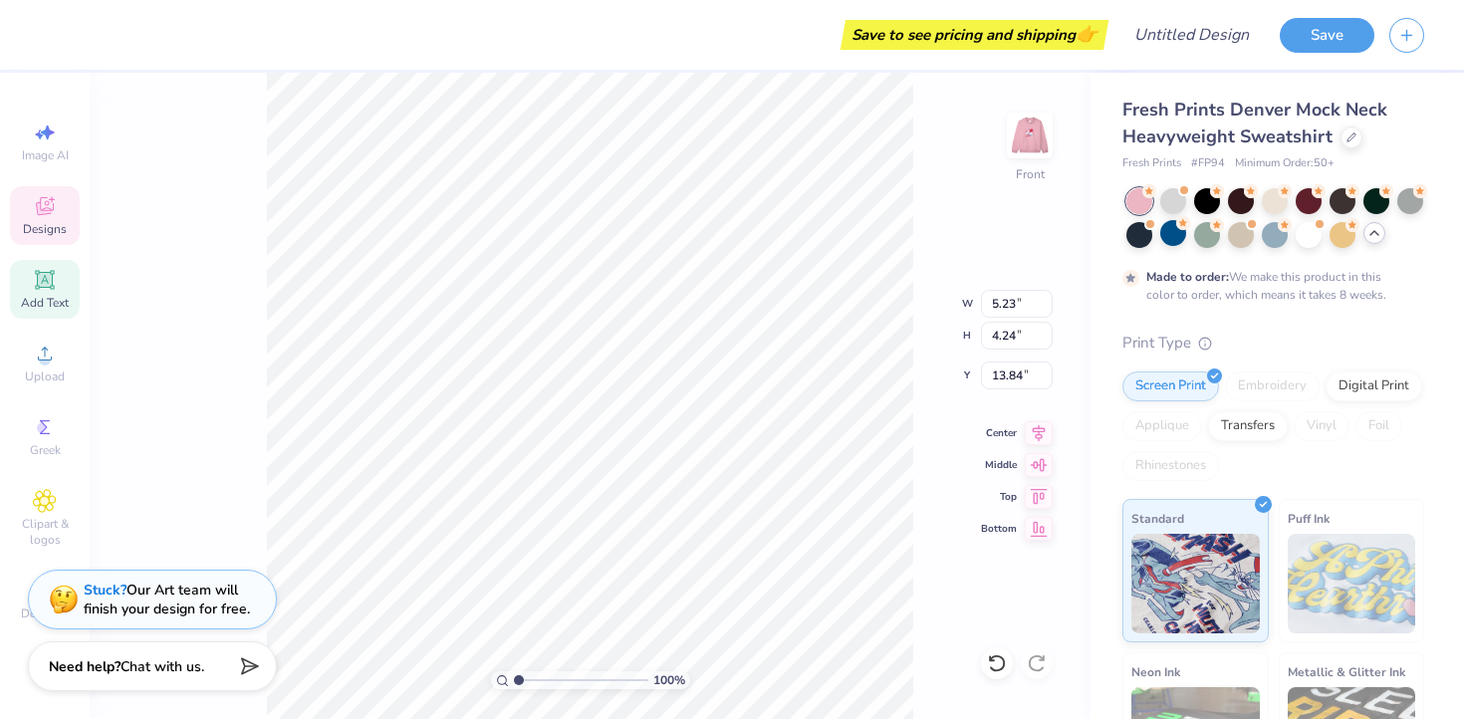
type textarea "Girls Tennis"
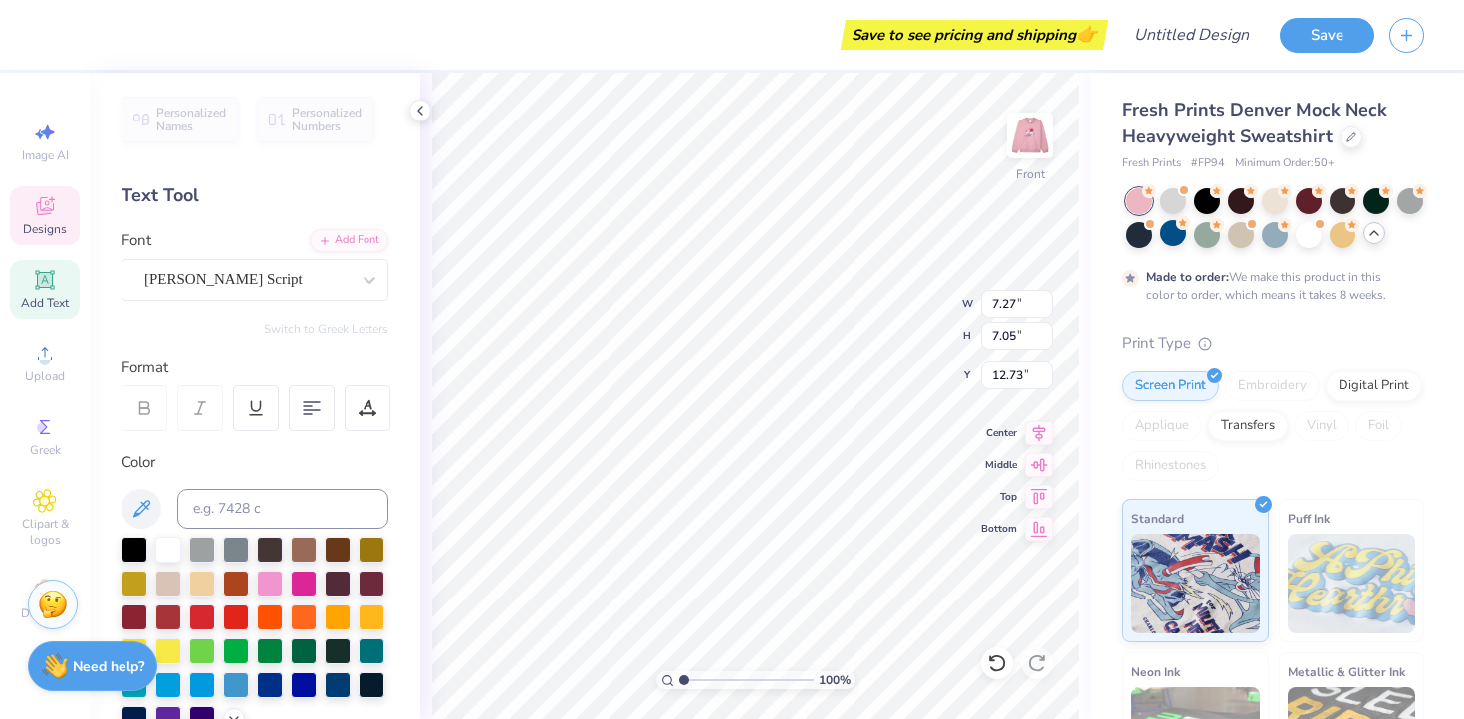
scroll to position [438, 0]
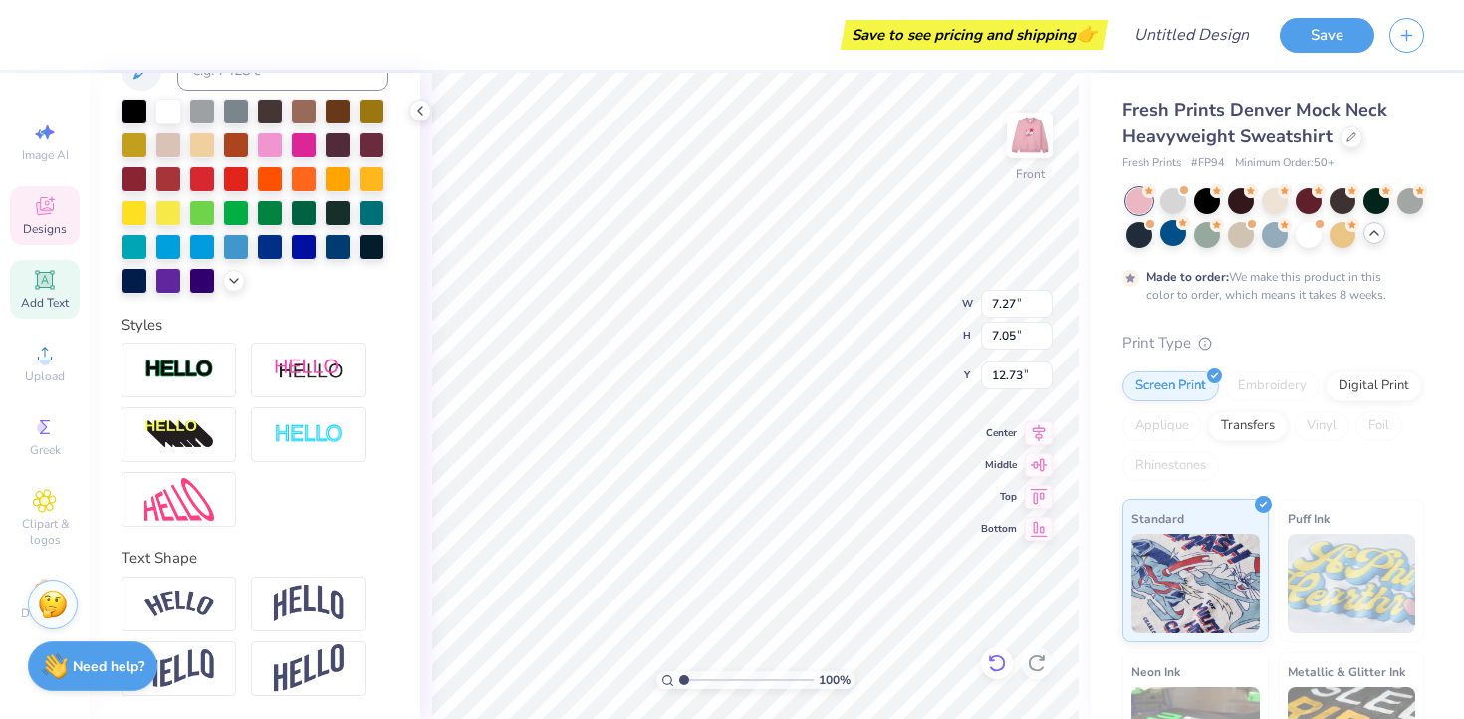
click at [994, 664] on icon at bounding box center [997, 663] width 20 height 20
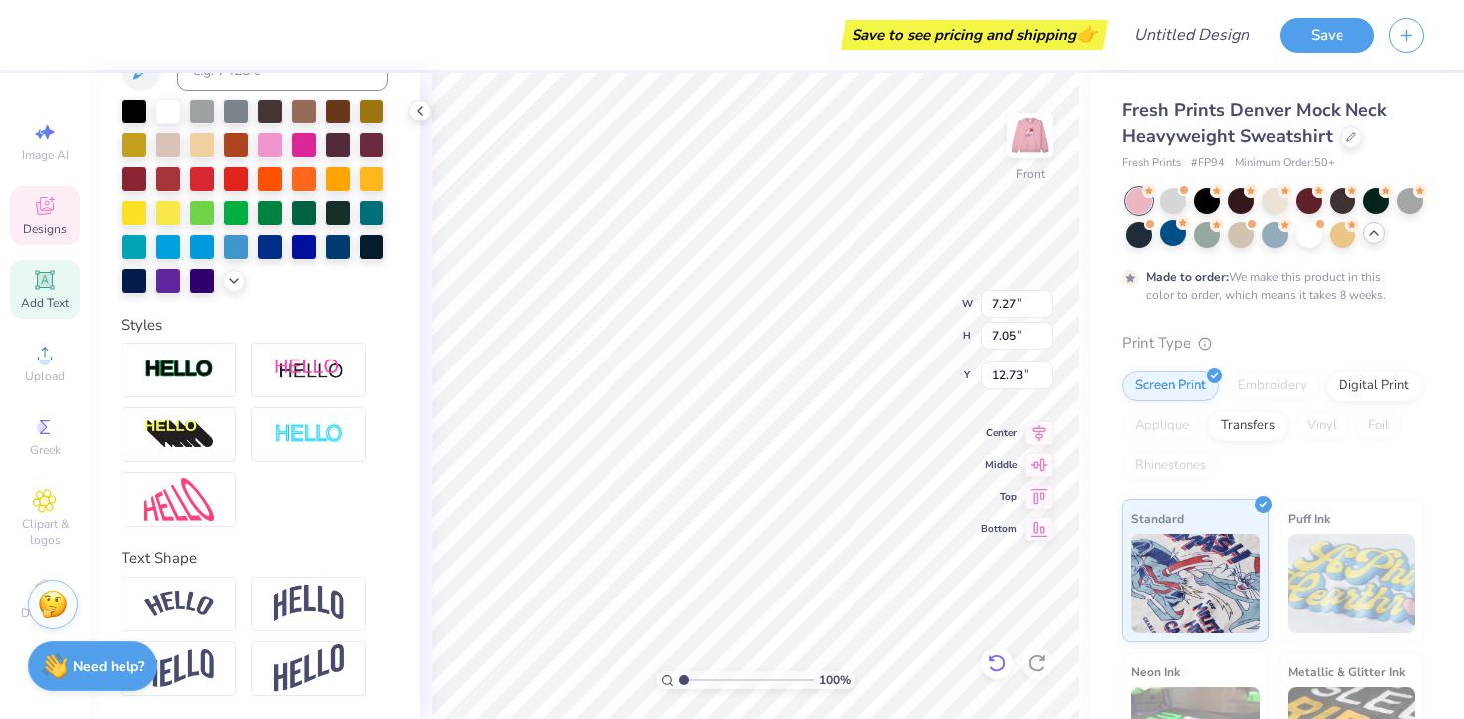
click at [995, 668] on icon at bounding box center [997, 663] width 20 height 20
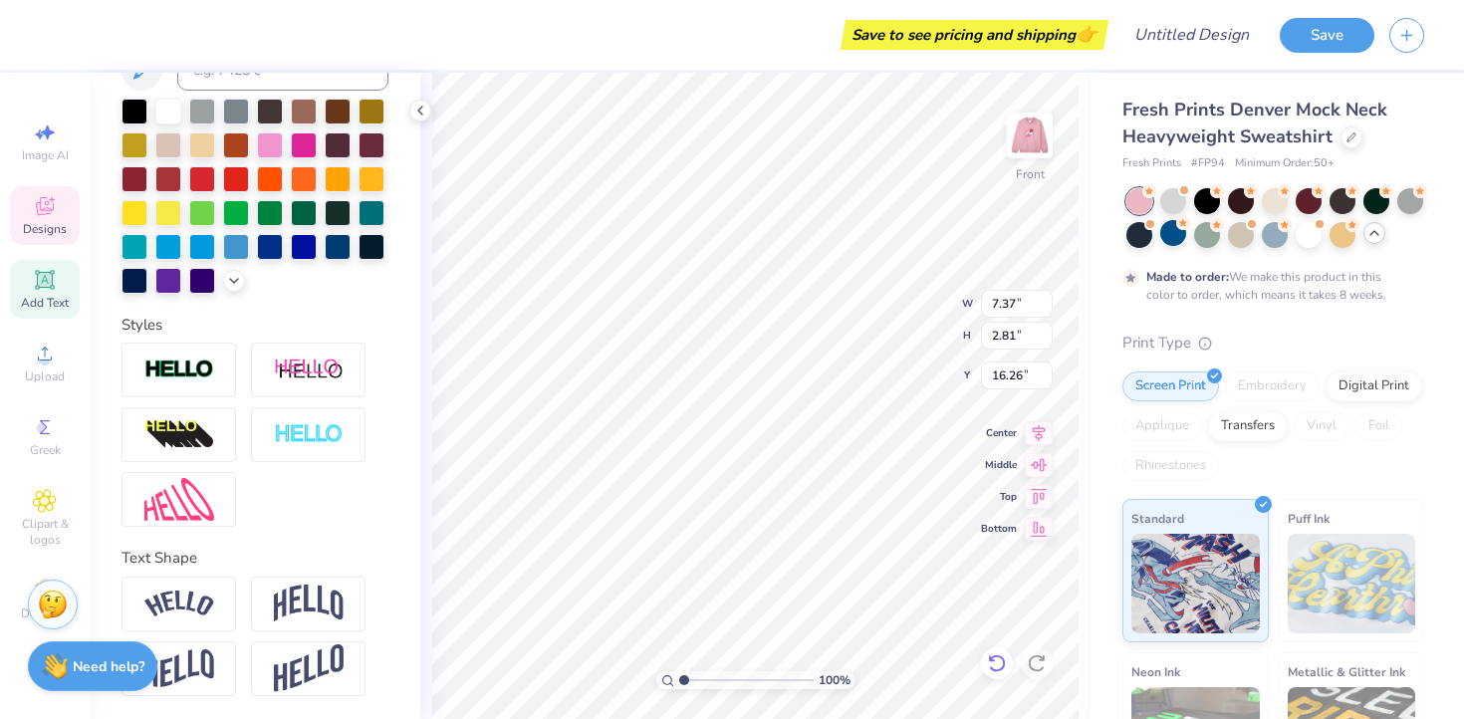
type textarea "Tennis"
type input "3.86"
type input "2.83"
type input "14.30"
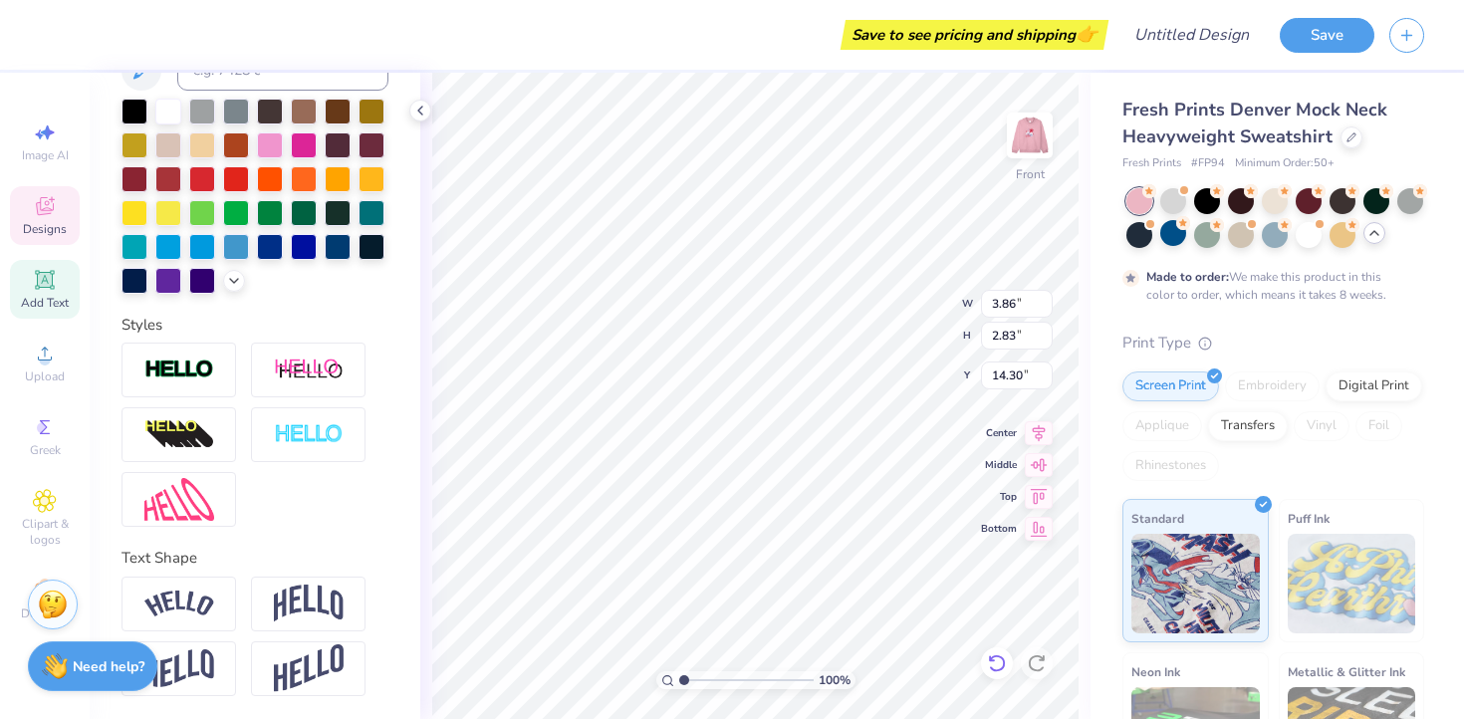
type textarea "Girls"
type input "6.51"
type input "2.91"
type input "16.26"
type input "2.55"
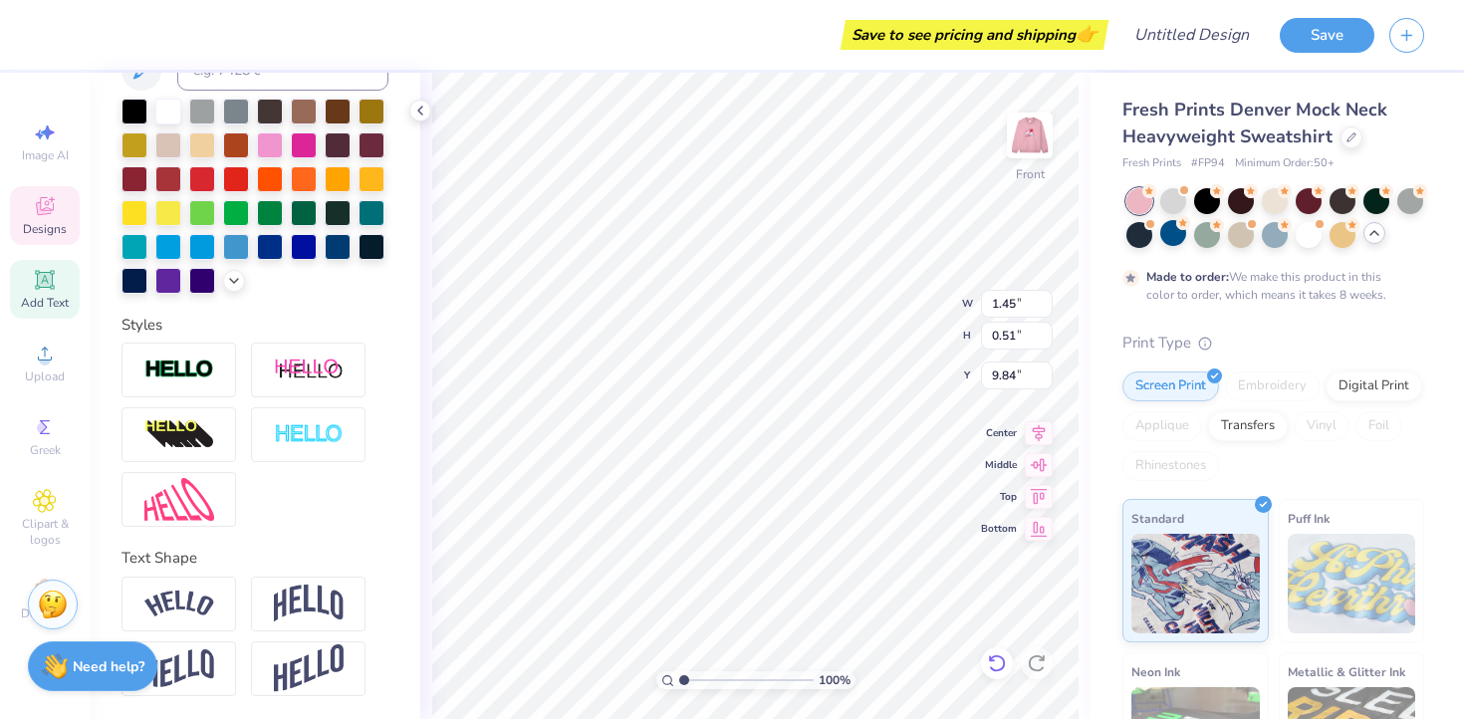
type input "8.55"
type textarea "CAPTAIN"
type input "6.51"
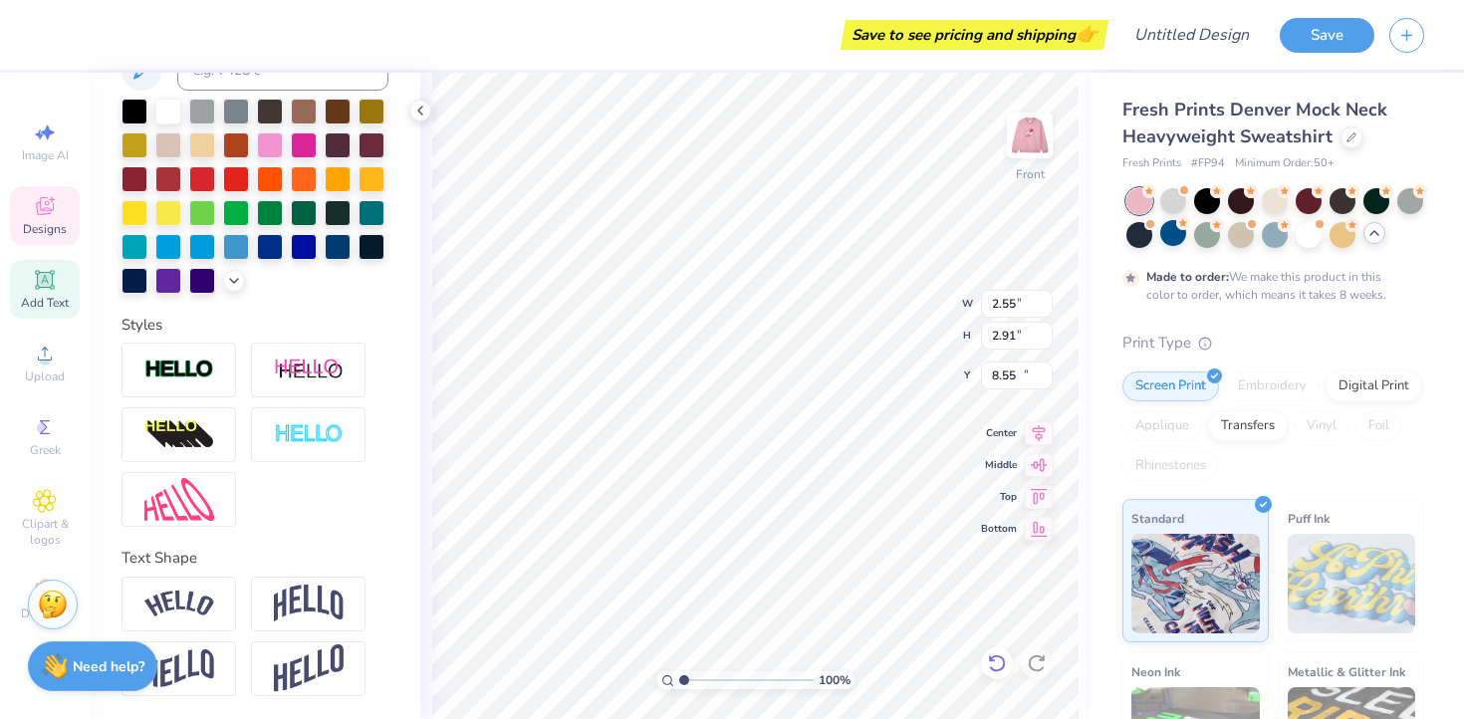
type input "2.91"
type input "16.26"
type input "5.23"
type input "4.24"
type input "13.08"
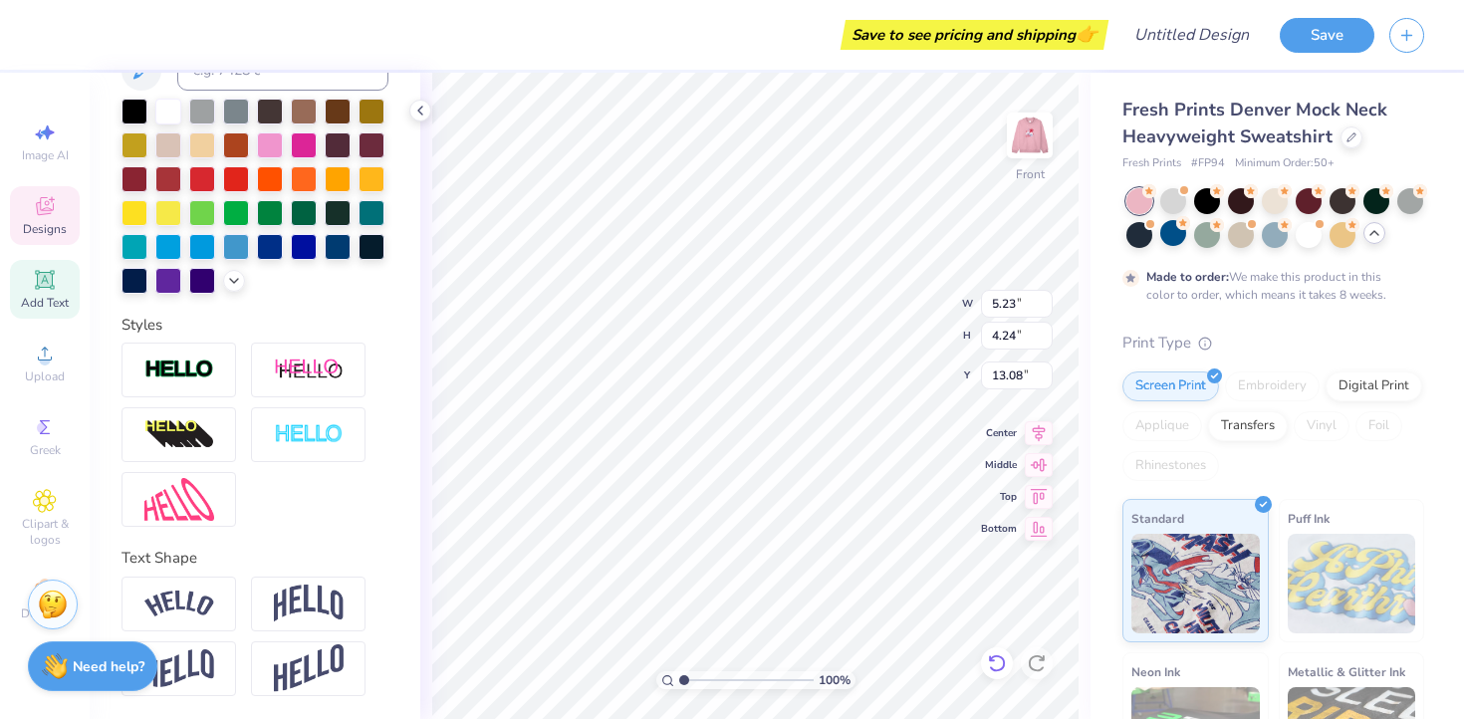
scroll to position [1, 1]
type textarea "Captain"
type input "2.85"
type input "0.53"
type input "8.54"
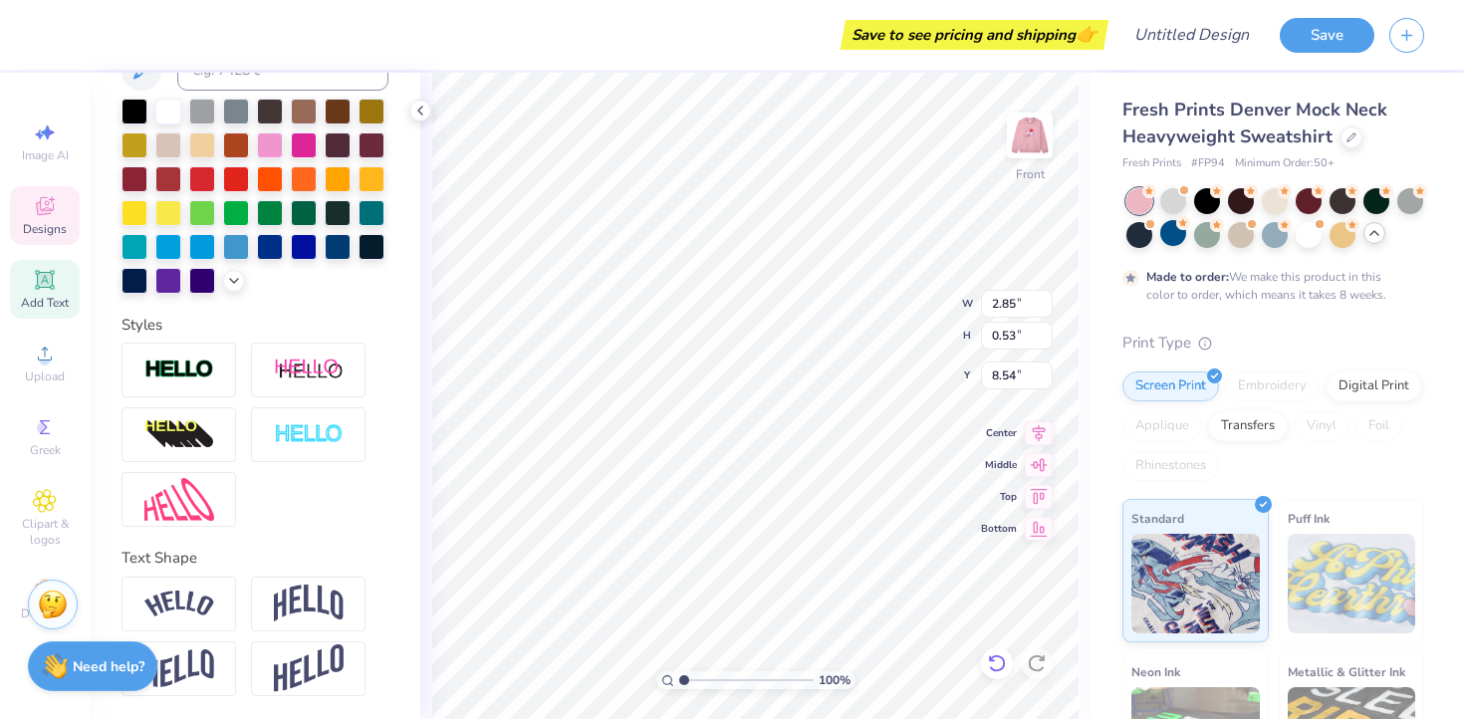
scroll to position [0, 7]
type textarea "HINSDALE CENTRAL"
type input "4.12"
type input "0.51"
type input "9.32"
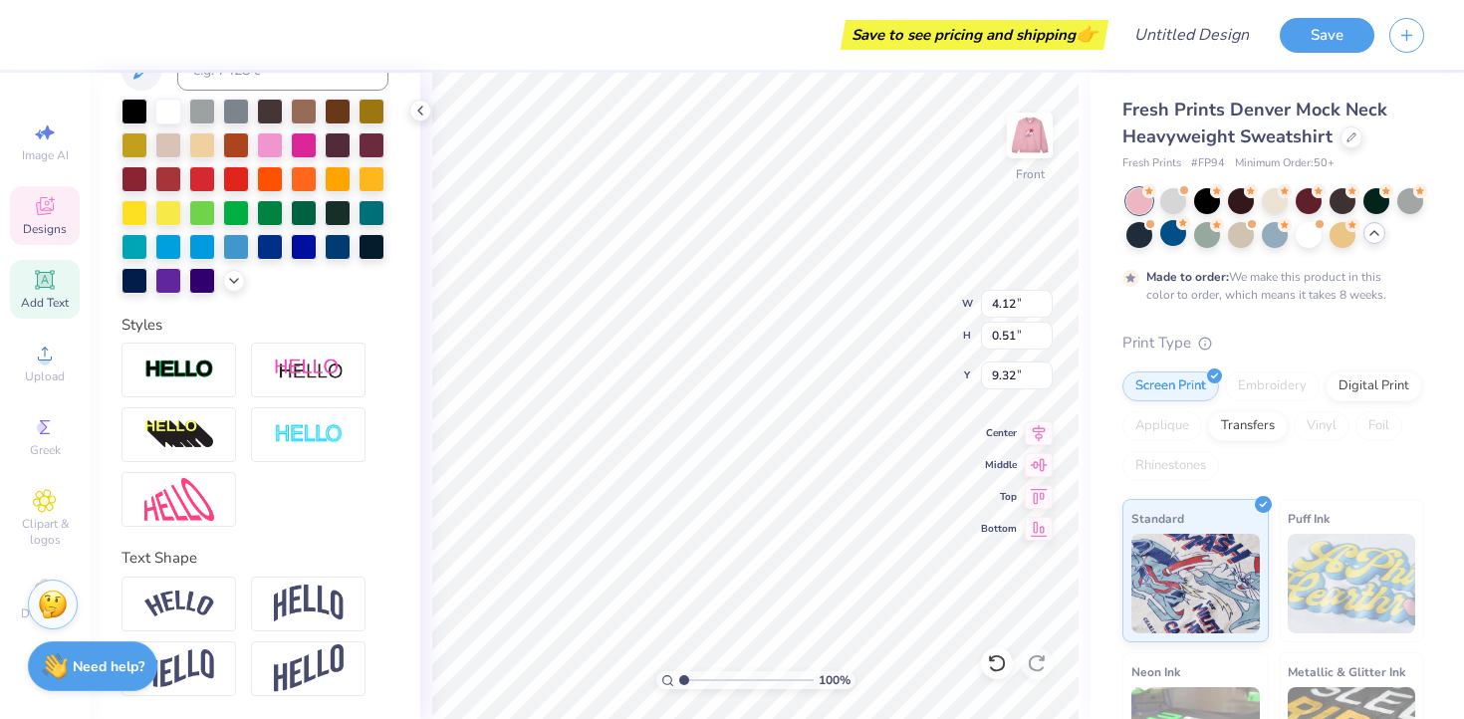
scroll to position [0, 0]
type textarea "D"
type textarea "GIRLS TENNIS"
type input "9.08"
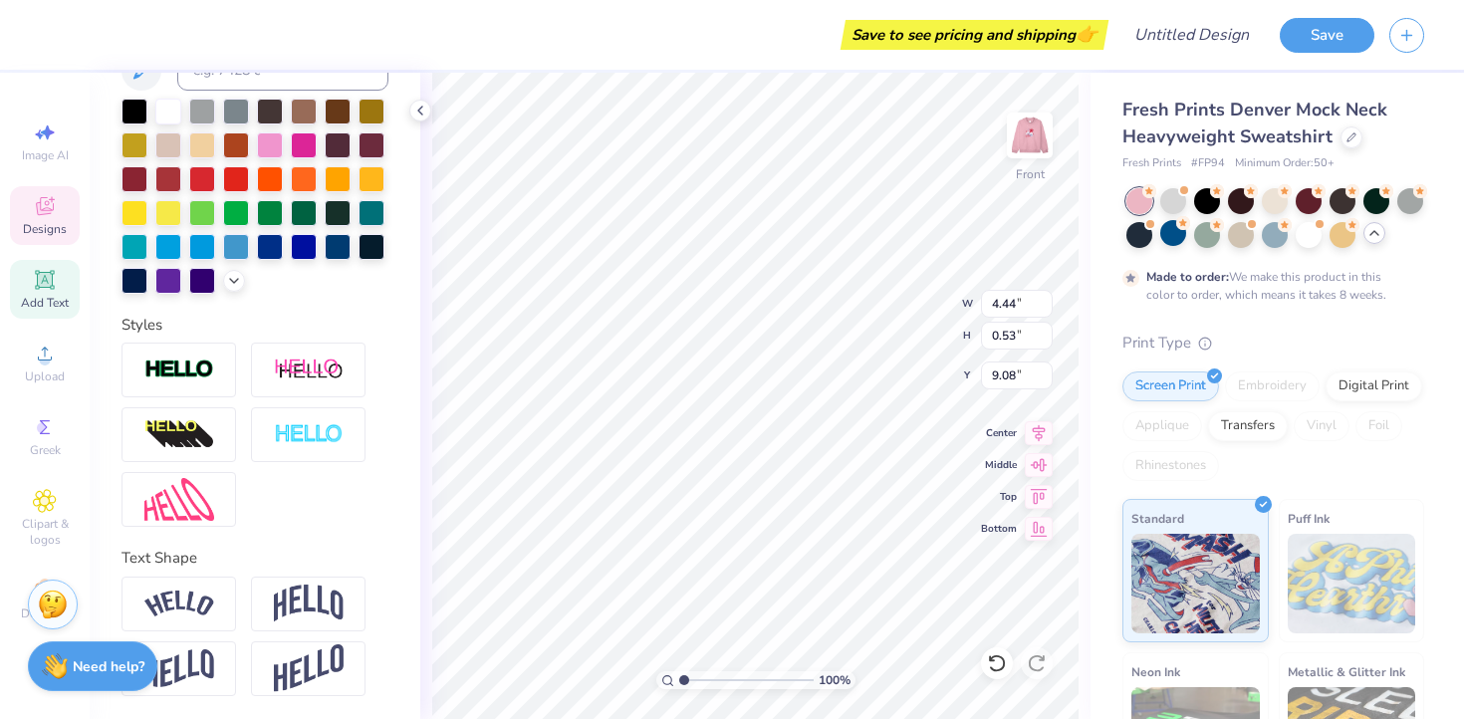
type input "8.19"
type input "8.04"
type input "5.45"
type input "4.44"
type input "0.53"
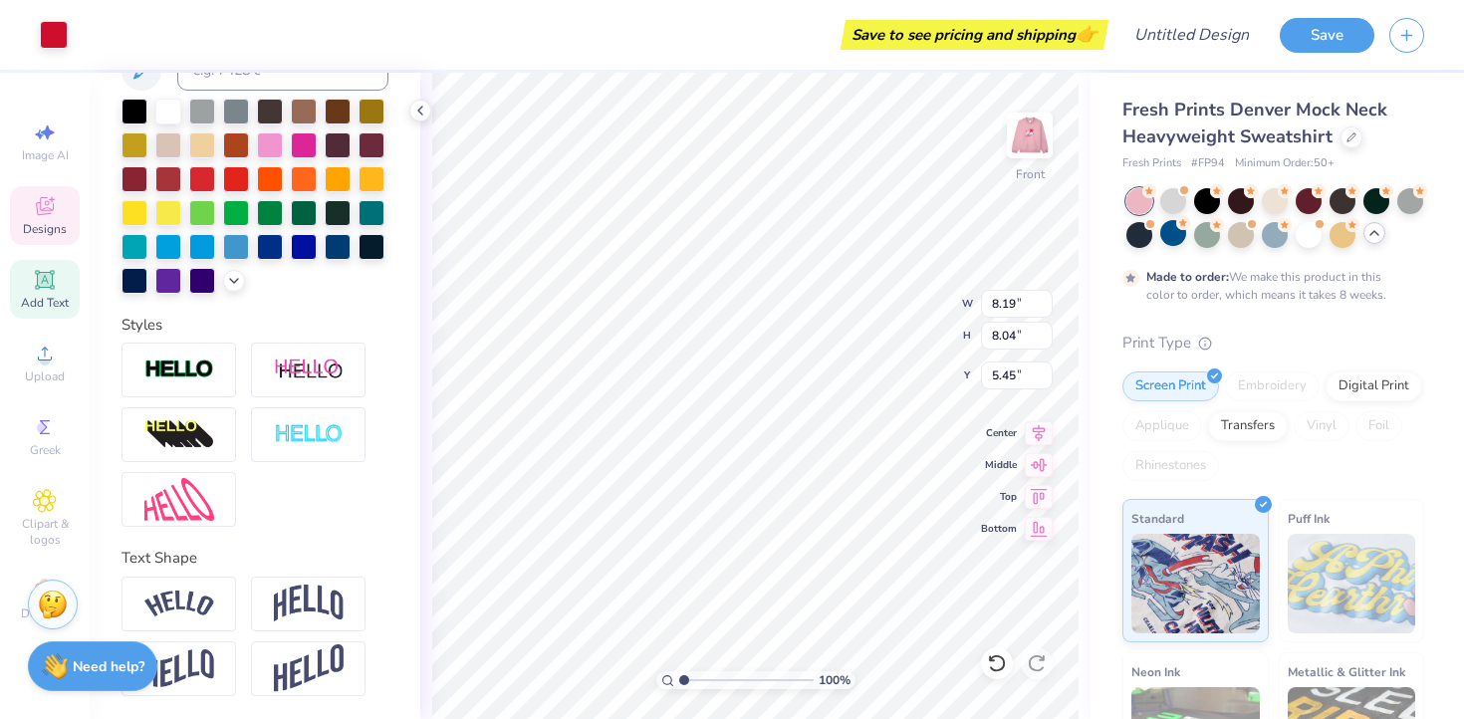
type input "9.08"
type input "8.19"
type input "8.04"
type input "5.45"
type textarea "2025"
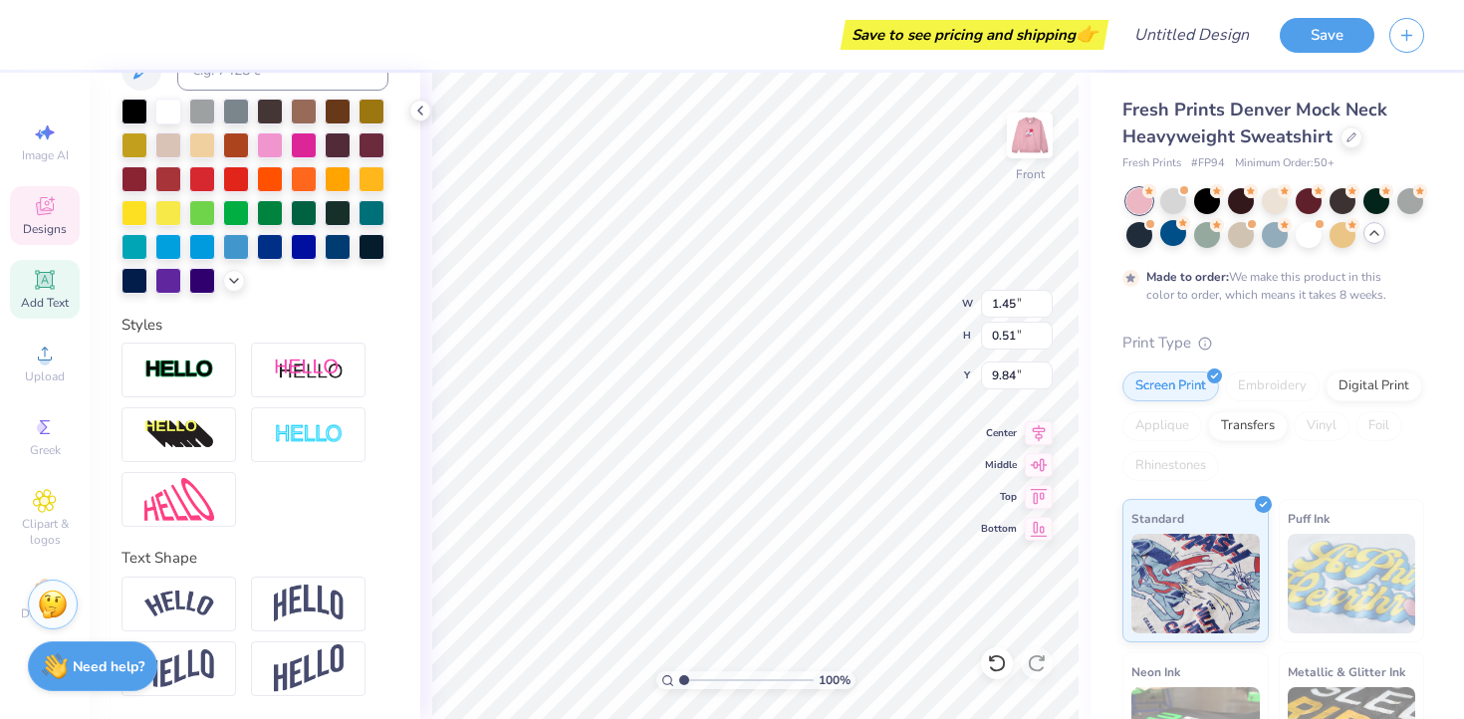
scroll to position [0, 0]
click at [176, 110] on div at bounding box center [168, 110] width 26 height 26
click at [167, 107] on div at bounding box center [168, 110] width 26 height 26
click at [166, 114] on div at bounding box center [168, 110] width 26 height 26
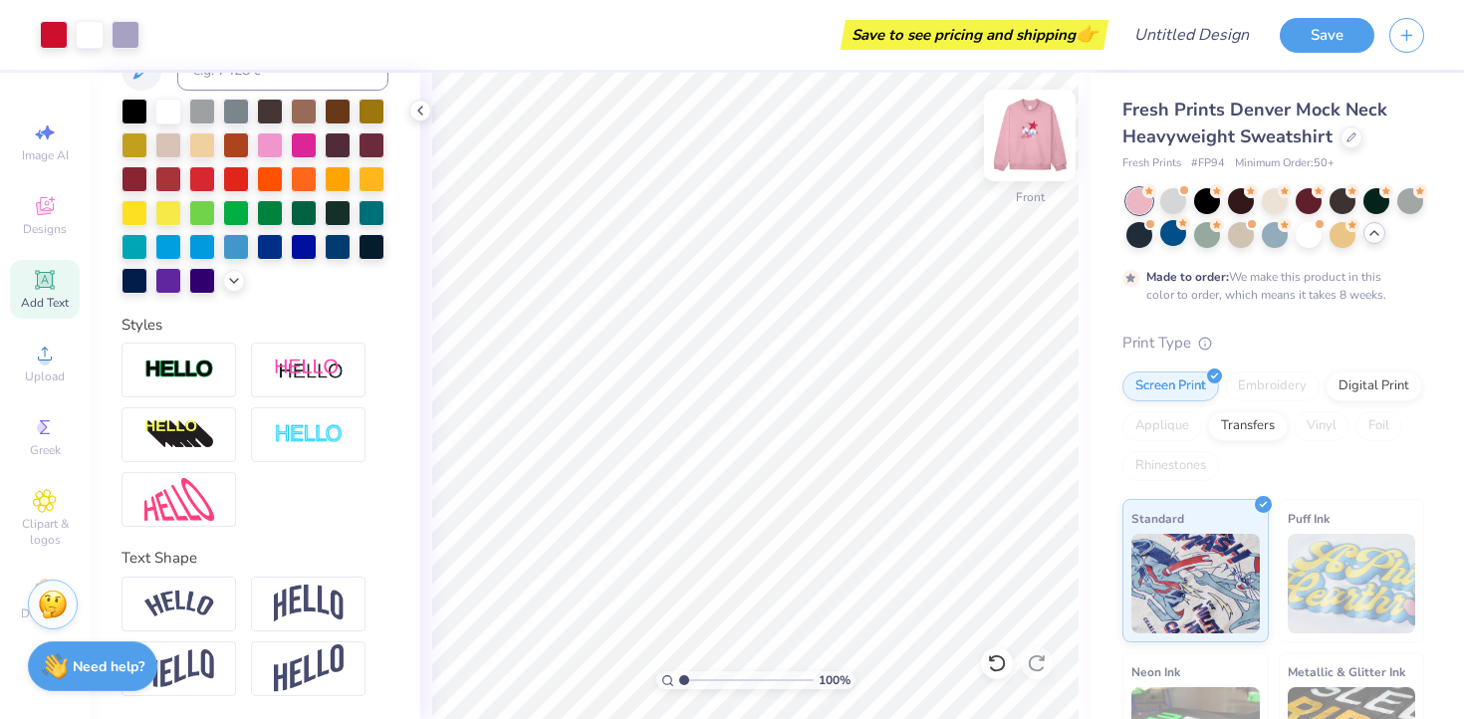
click at [1017, 130] on img at bounding box center [1030, 136] width 80 height 80
click at [32, 208] on div "Designs" at bounding box center [45, 215] width 70 height 59
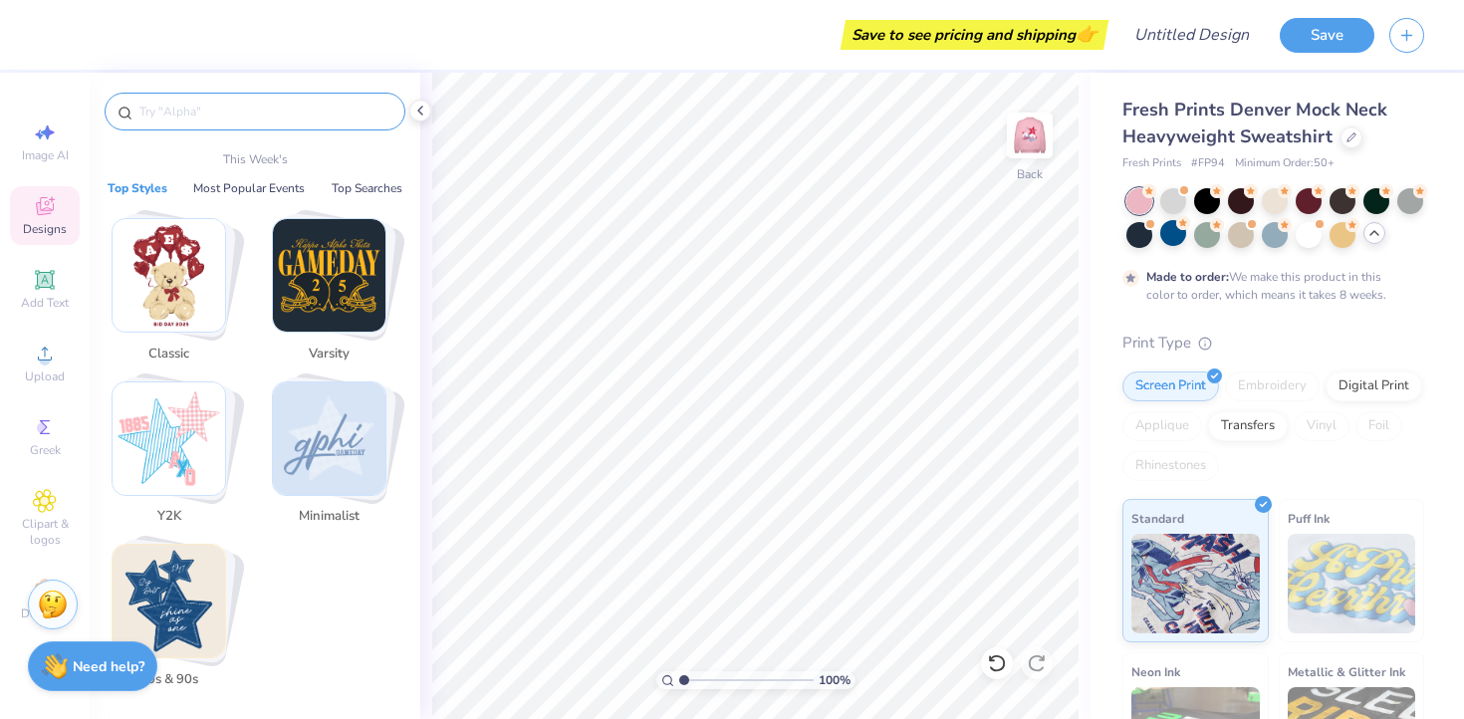
click at [225, 120] on input "text" at bounding box center [264, 112] width 255 height 20
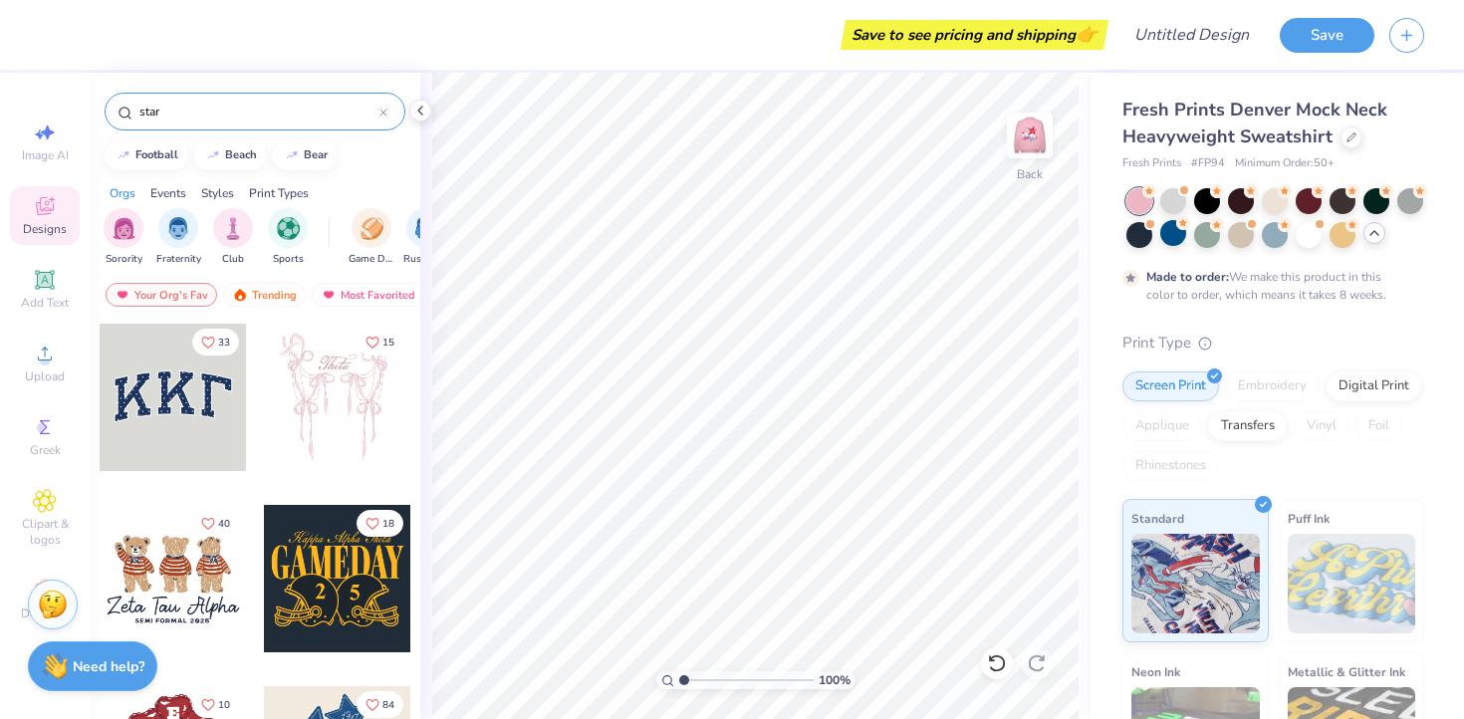
type input "star"
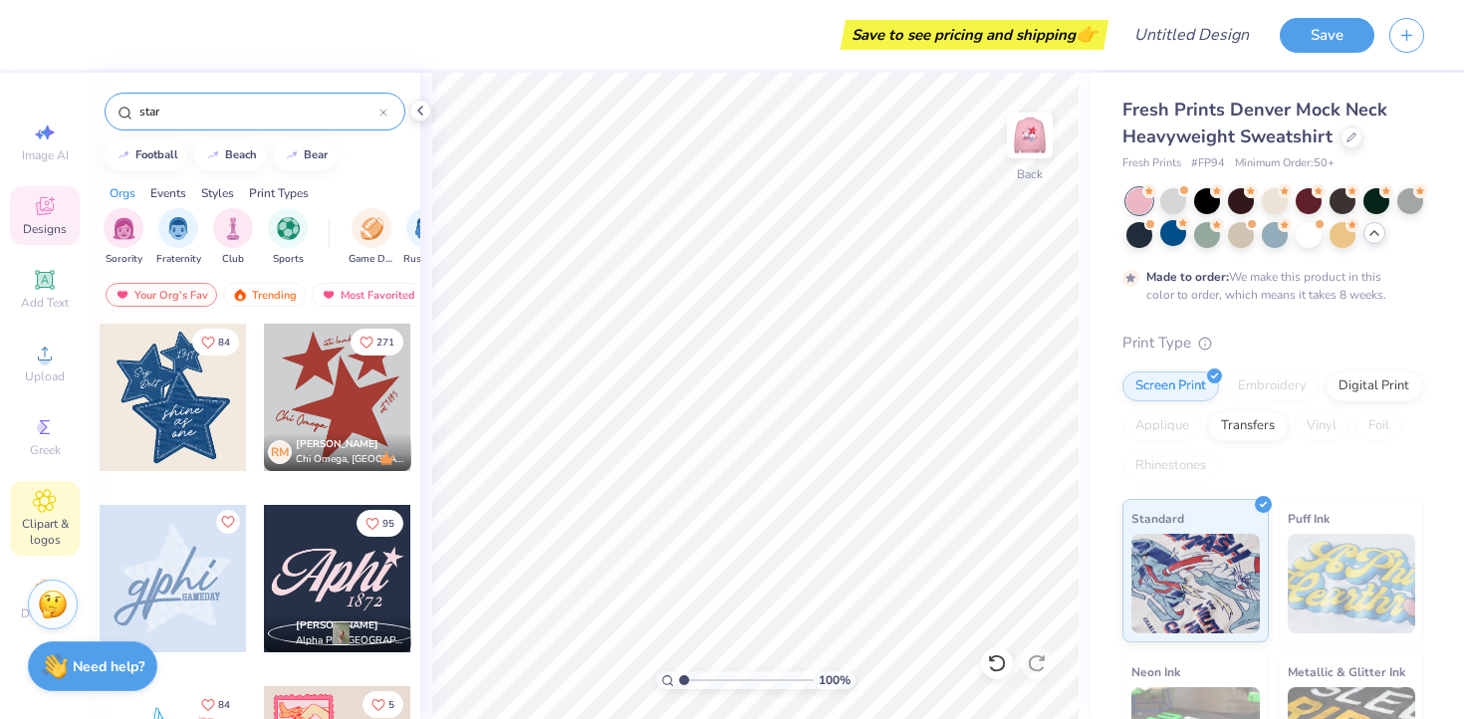
click at [59, 518] on span "Clipart & logos" at bounding box center [45, 532] width 70 height 32
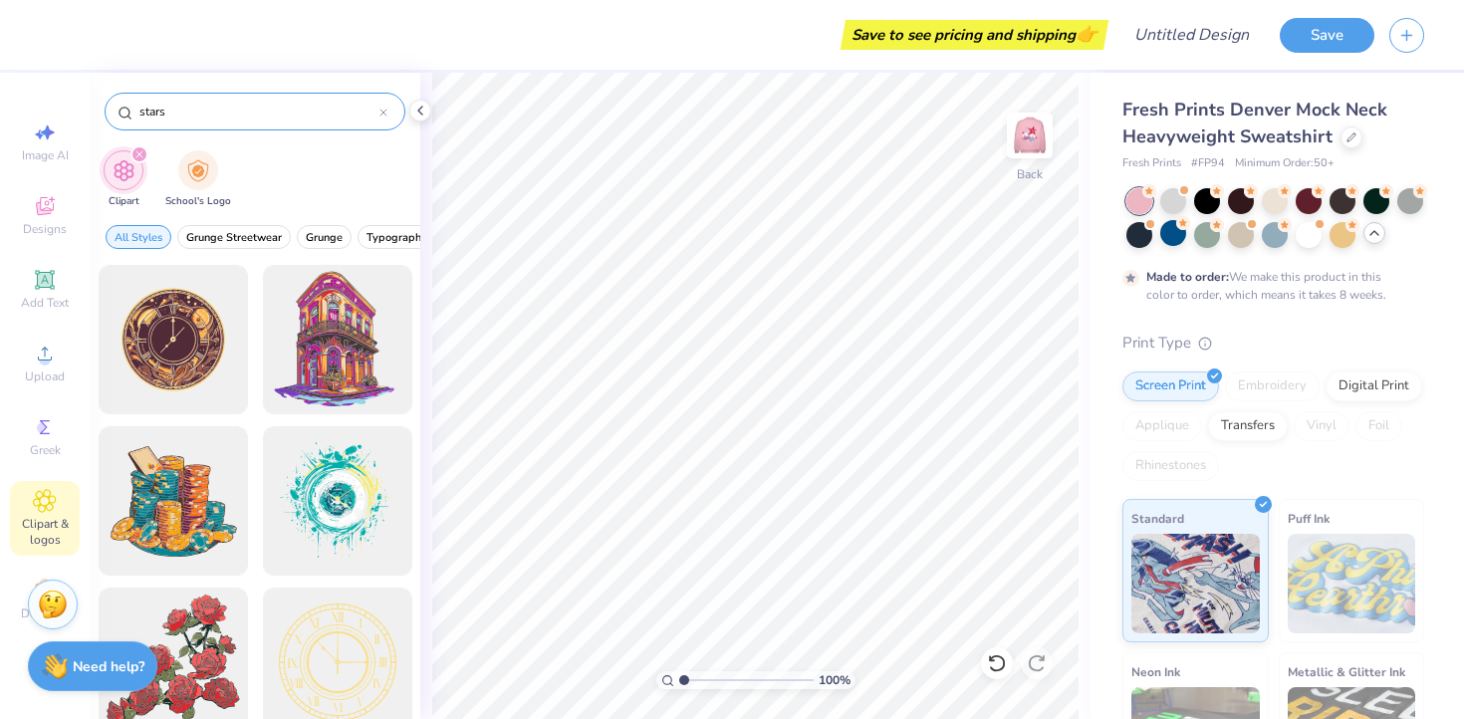
type input "stars"
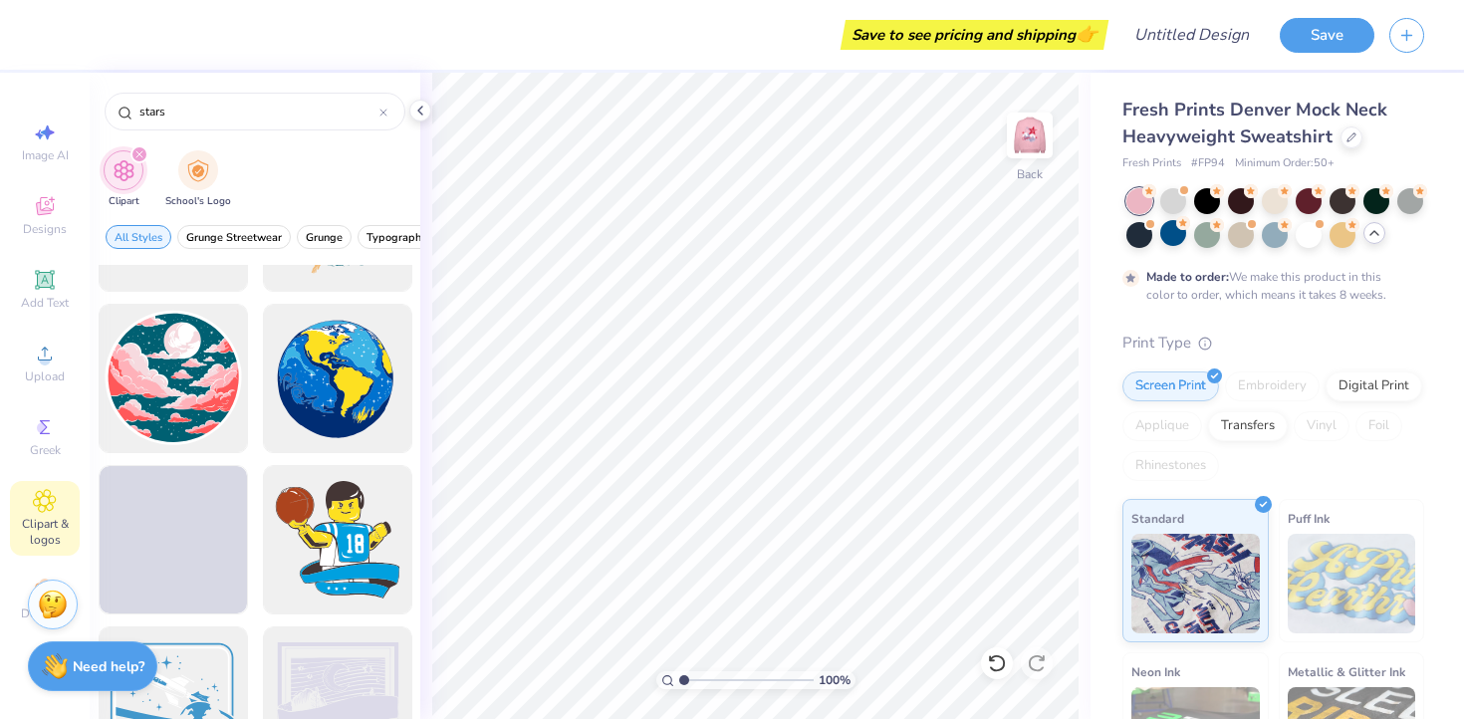
scroll to position [1618, 0]
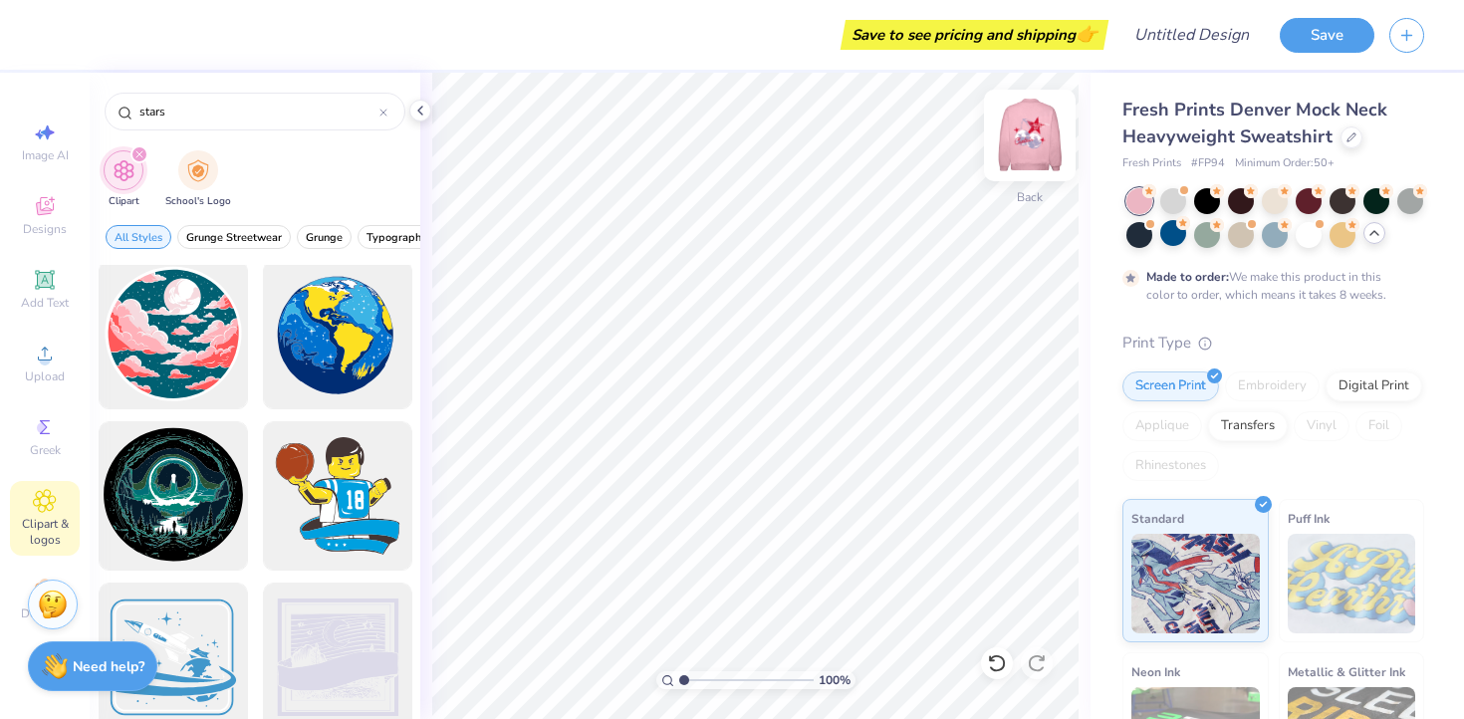
click at [1018, 120] on img at bounding box center [1030, 136] width 80 height 80
click at [1027, 132] on img at bounding box center [1030, 136] width 80 height 80
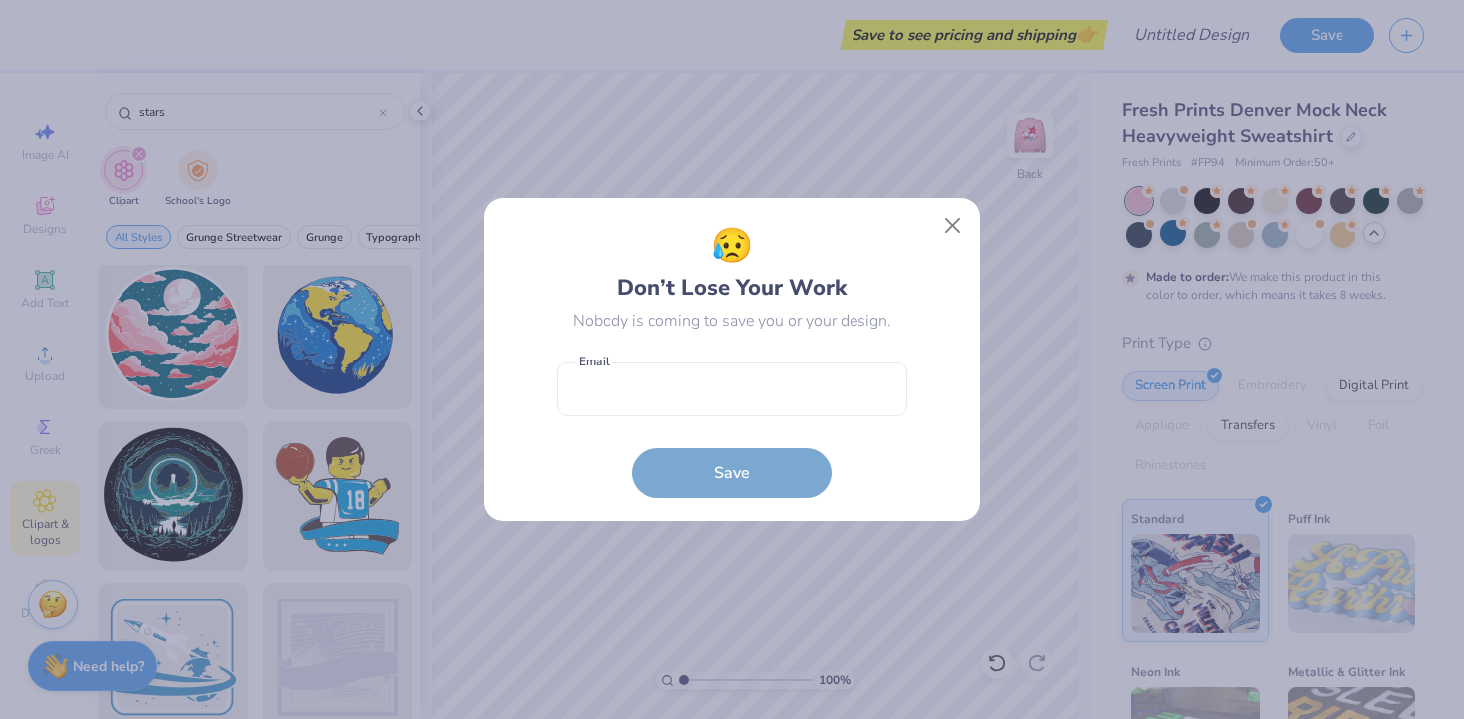
click at [814, 466] on form "Email is a required field Email Save" at bounding box center [732, 425] width 350 height 146
click at [734, 401] on input "email" at bounding box center [732, 389] width 350 height 55
type input "kaileetu4@gmail.com"
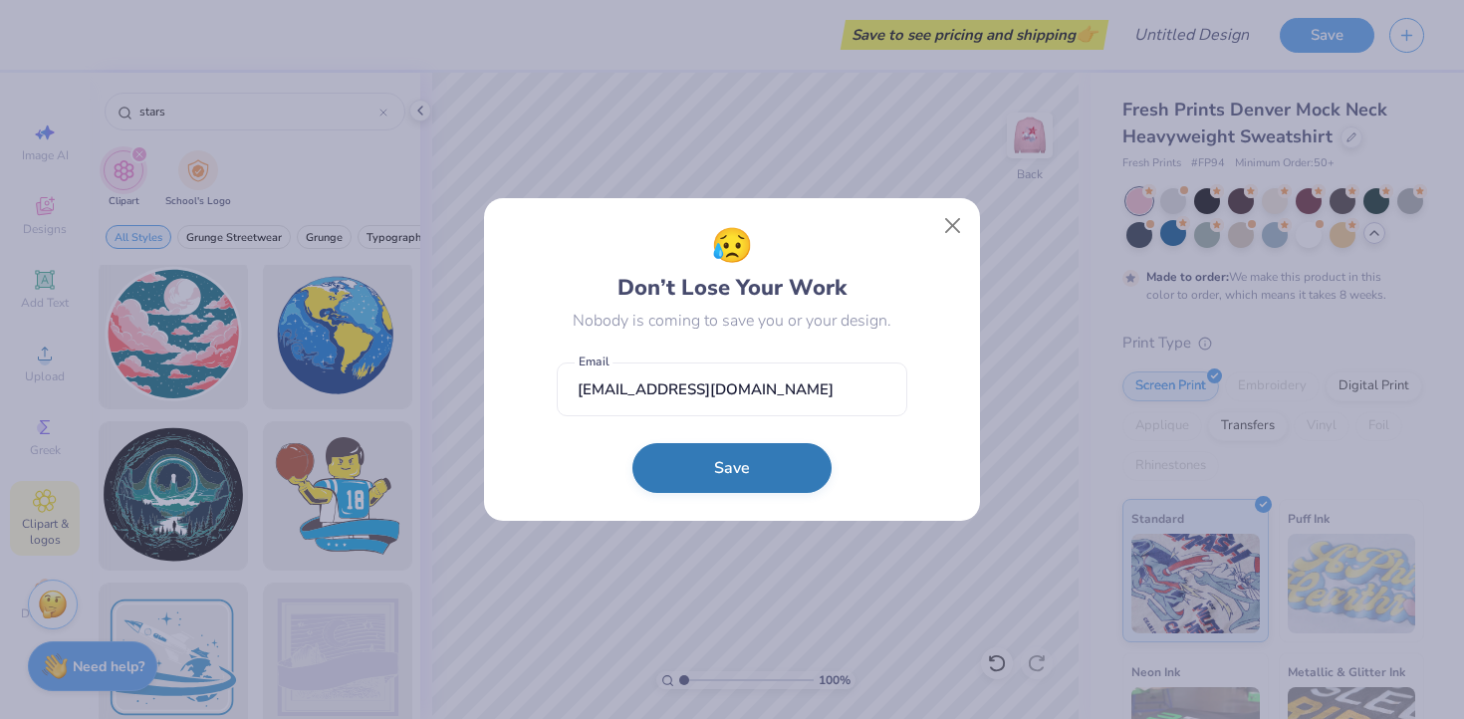
click at [723, 493] on button "Save" at bounding box center [731, 468] width 199 height 50
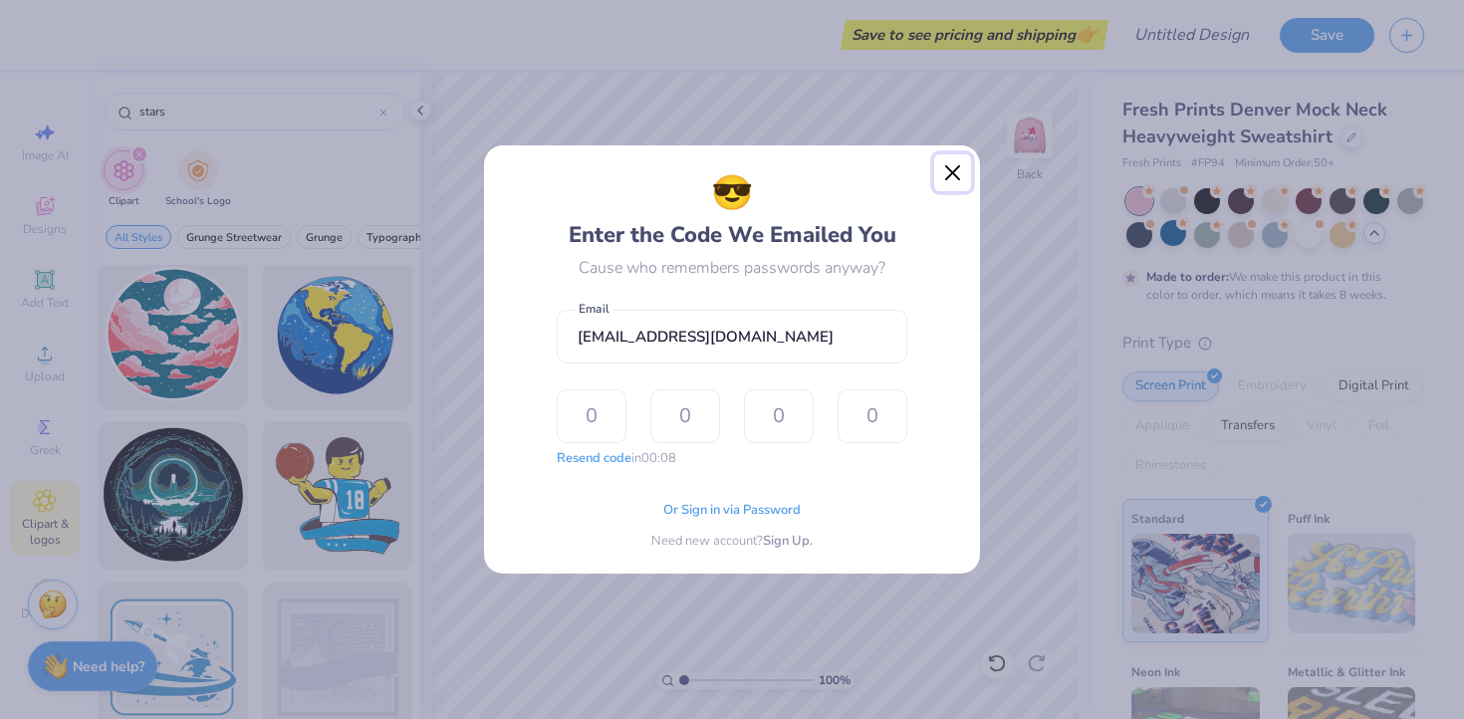
click at [952, 164] on button "Close" at bounding box center [953, 173] width 38 height 38
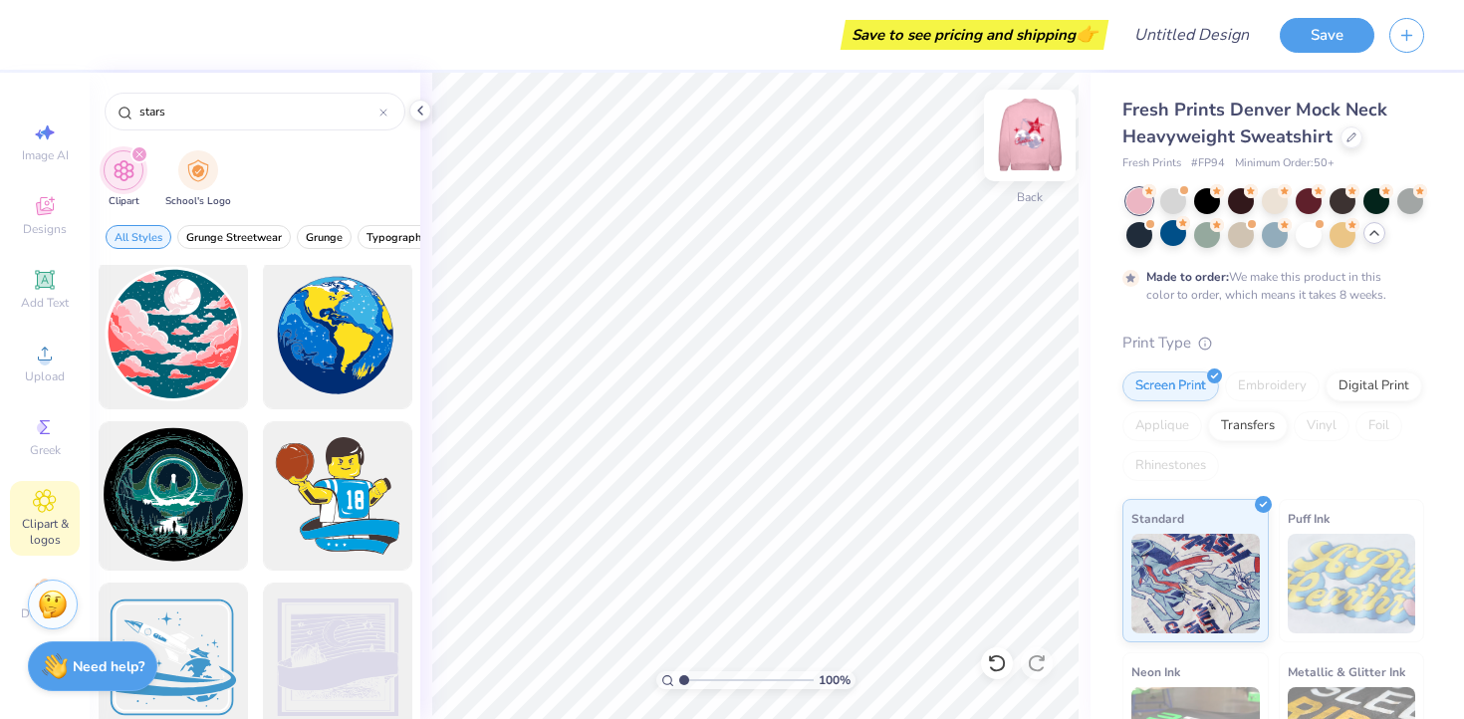
click at [1038, 138] on img at bounding box center [1030, 136] width 80 height 80
click at [1030, 141] on img at bounding box center [1030, 136] width 80 height 80
click at [1017, 149] on img at bounding box center [1030, 136] width 80 height 80
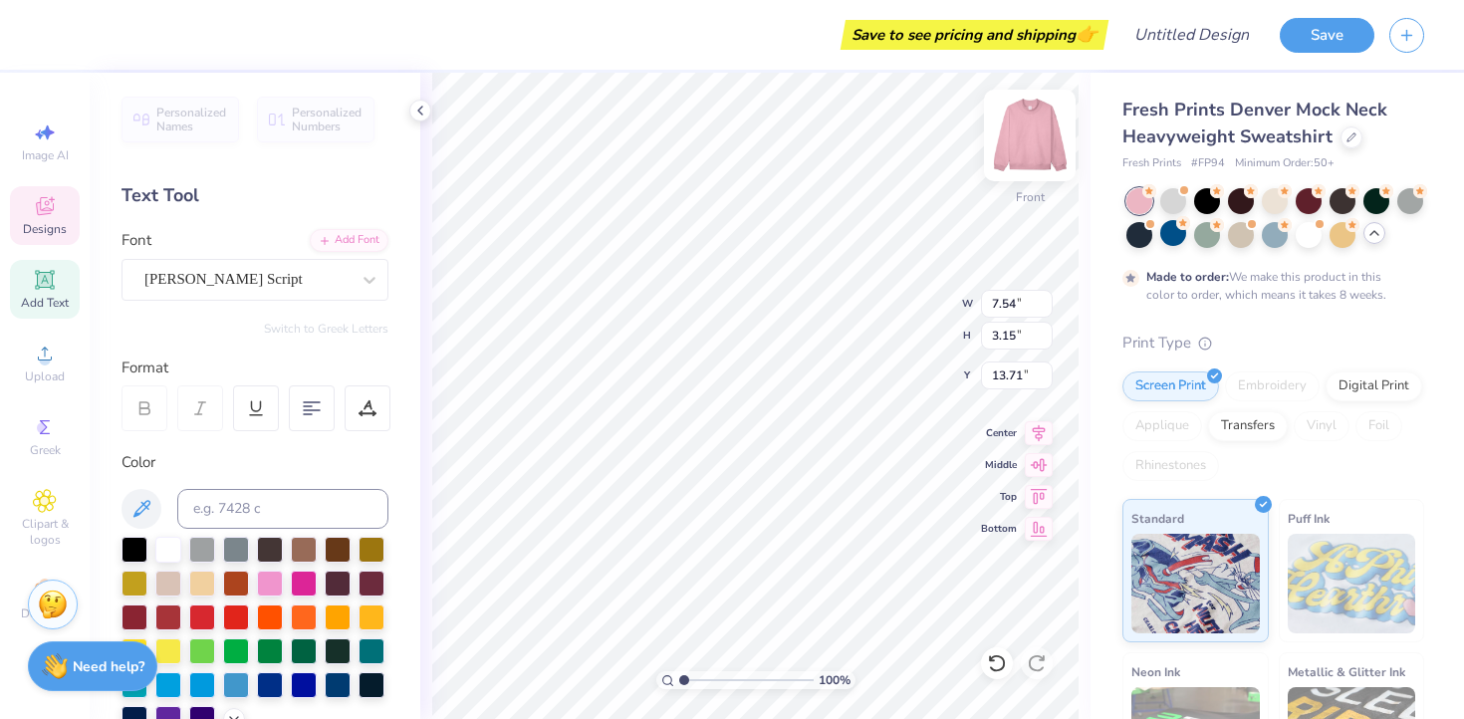
scroll to position [1, 1]
type textarea "Captain"
type input "13.49"
type input "10.55"
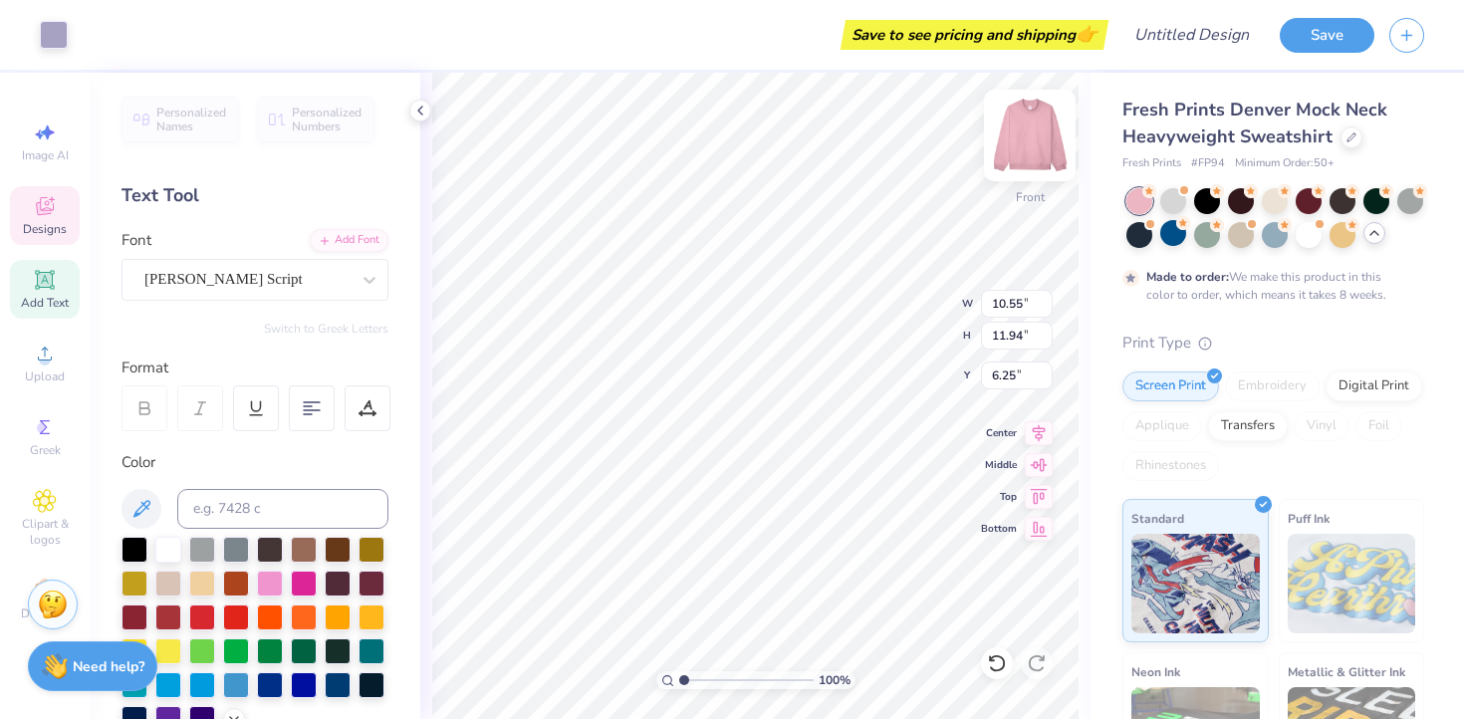
type input "11.94"
type input "6.25"
type input "7.54"
type input "3.15"
type input "13.46"
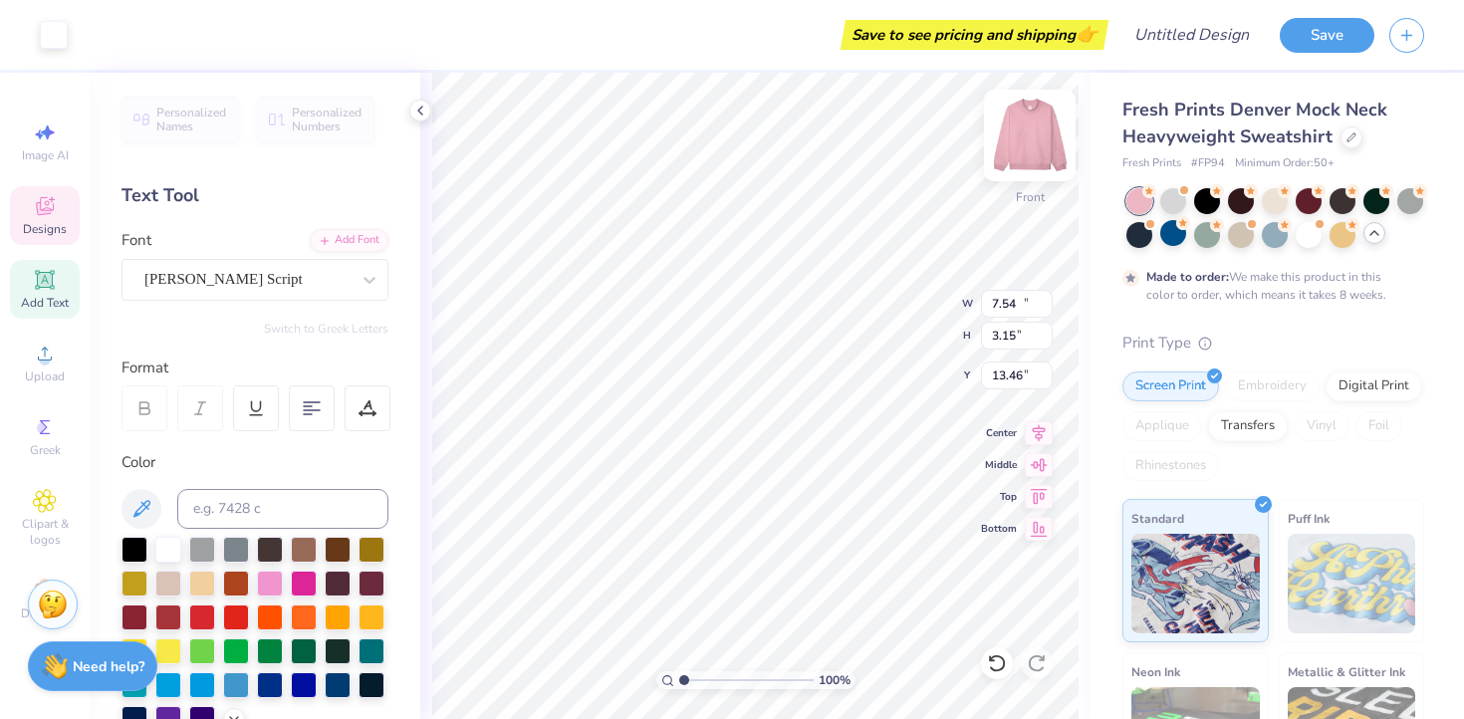
type input "10.53"
type input "7.37"
type input "10.74"
type textarea "Captain"
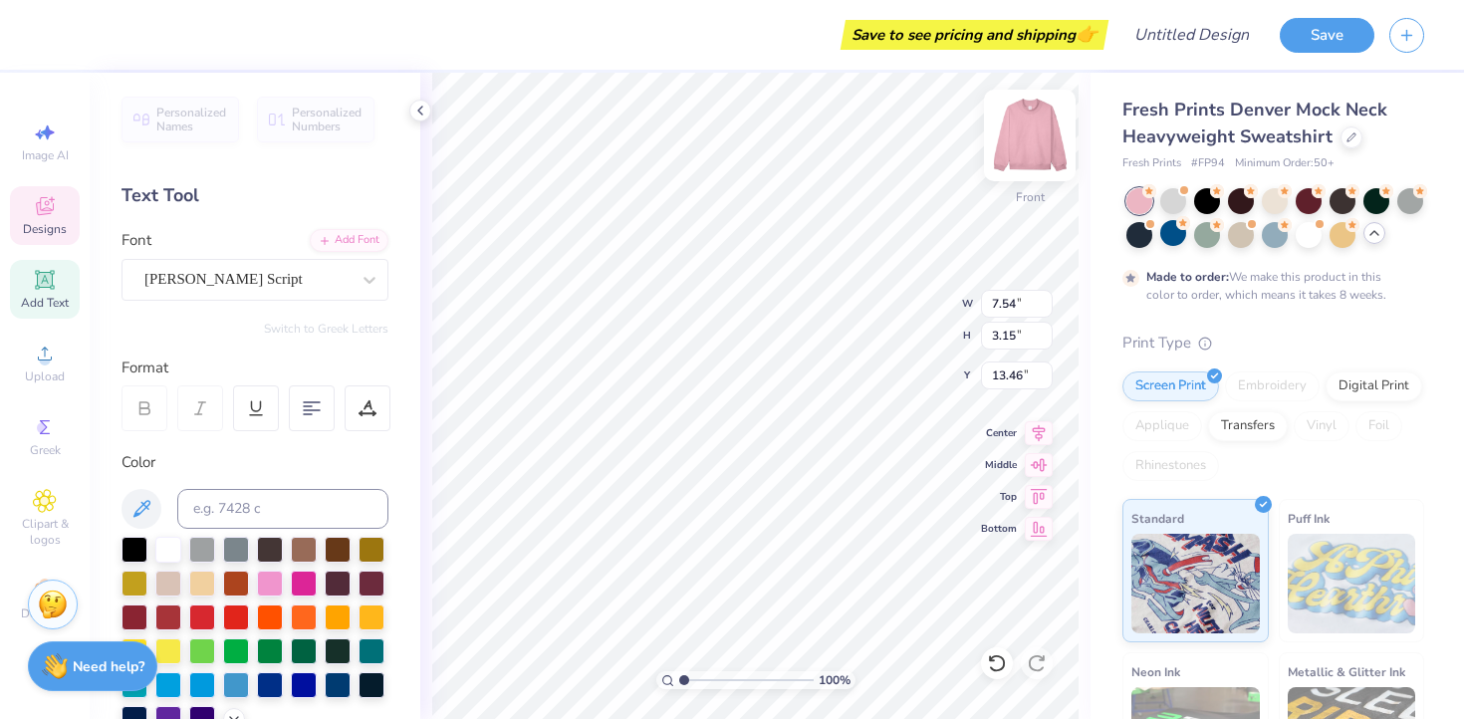
scroll to position [1, 1]
click at [995, 663] on icon at bounding box center [997, 663] width 20 height 20
type input "16.26"
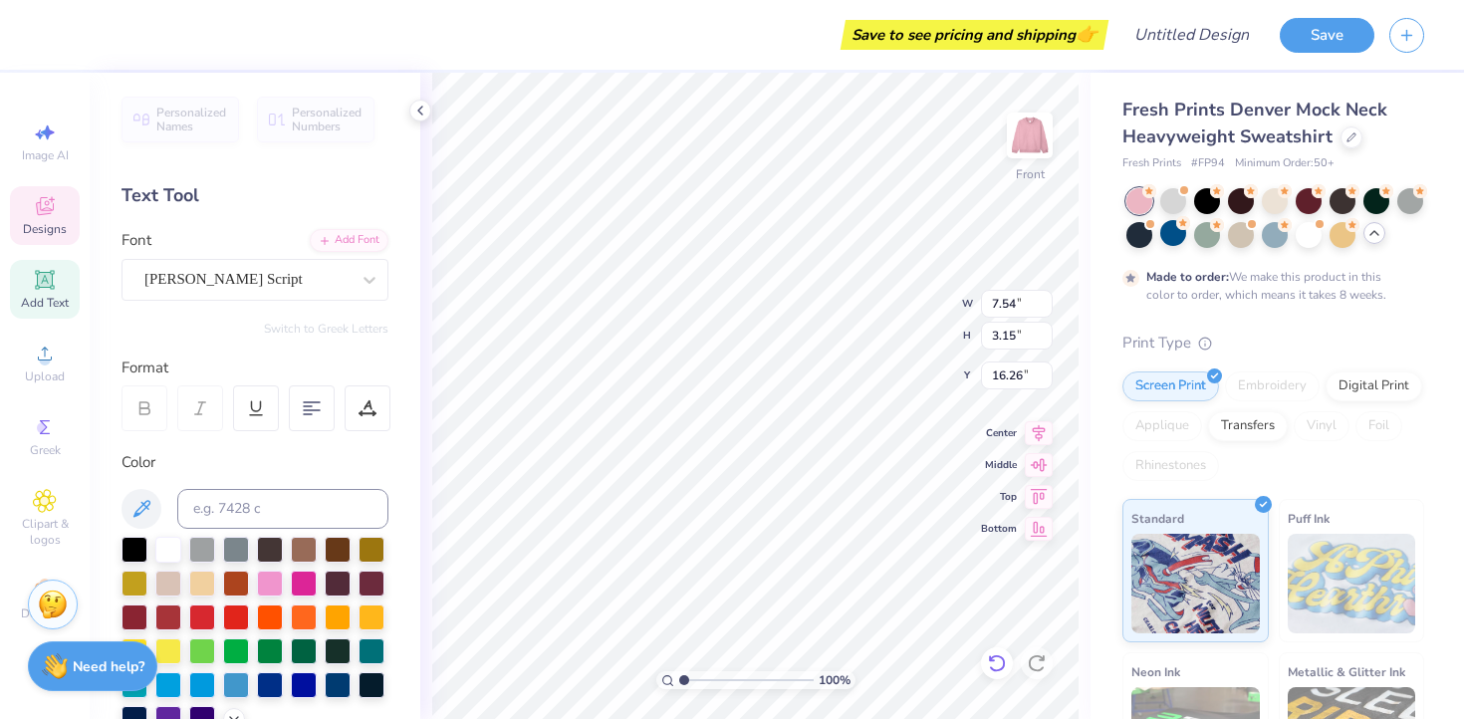
scroll to position [0, 1]
type textarea "Asbahi"
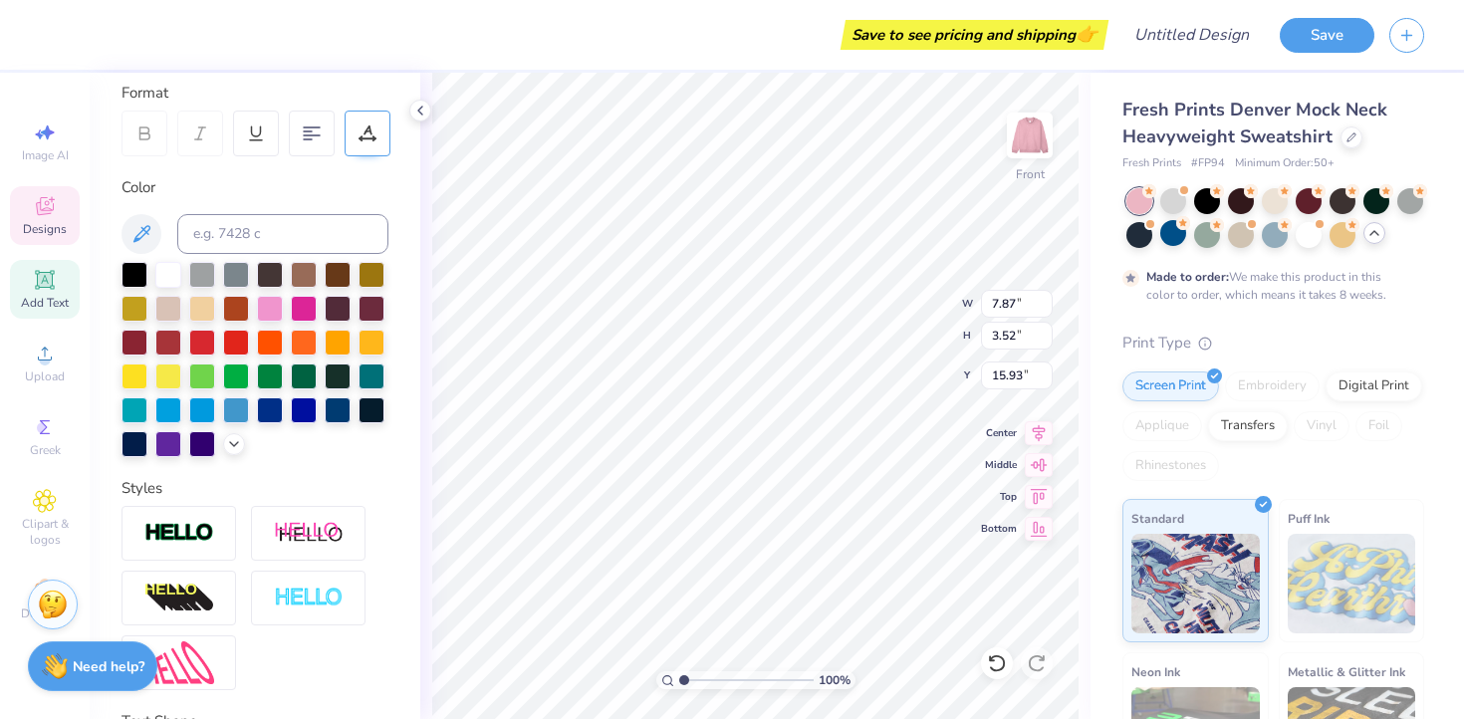
scroll to position [0, 0]
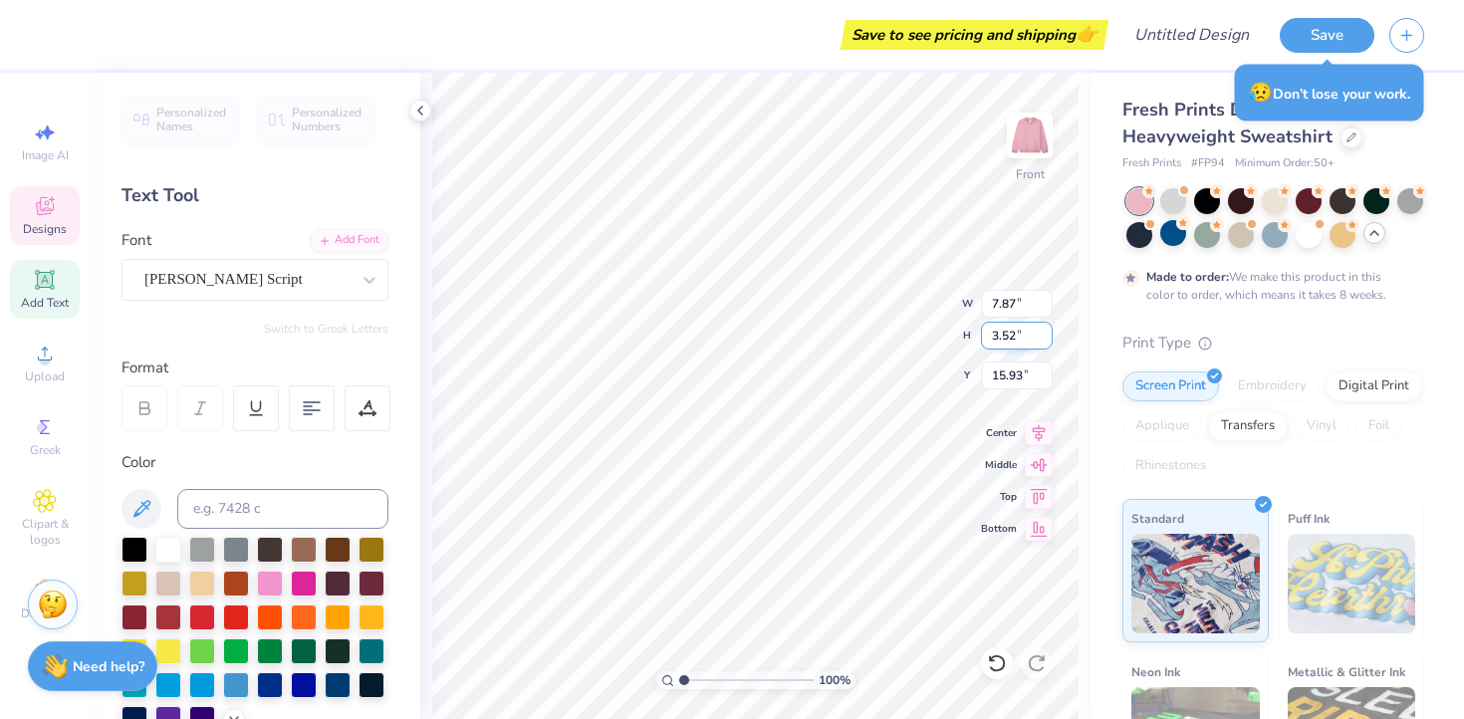
click at [1043, 340] on input "3.51" at bounding box center [1017, 336] width 72 height 28
click at [1043, 340] on input "3.5" at bounding box center [1017, 336] width 72 height 28
click at [1043, 340] on input "3.49" at bounding box center [1017, 336] width 72 height 28
click at [1043, 340] on input "3.48" at bounding box center [1017, 336] width 72 height 28
type input "3.47"
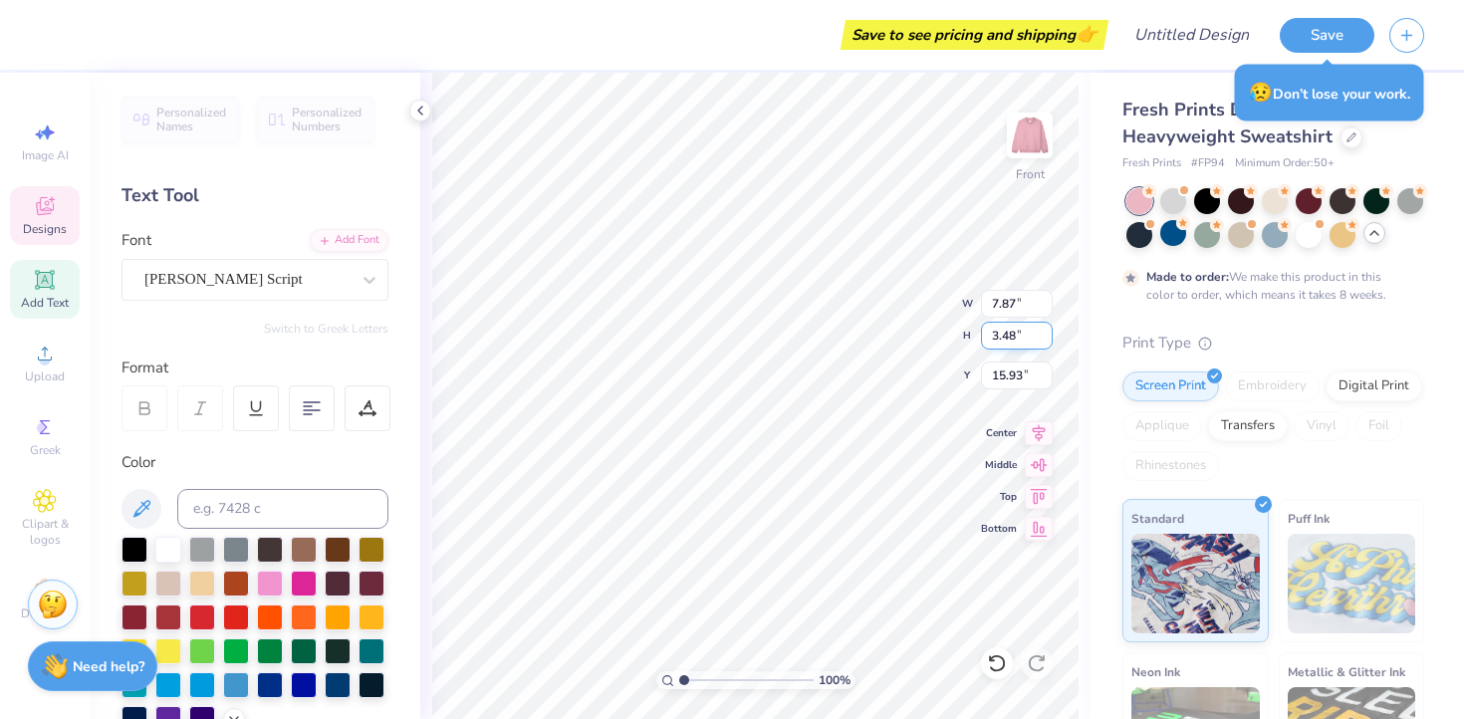
click at [1043, 340] on input "3.47" at bounding box center [1017, 336] width 72 height 28
click at [979, 337] on div "100 % Front W 7.87 7.87 " H 3.47 3.47 " Y 15.93 15.93 " Center Middle Top Bottom" at bounding box center [755, 396] width 670 height 646
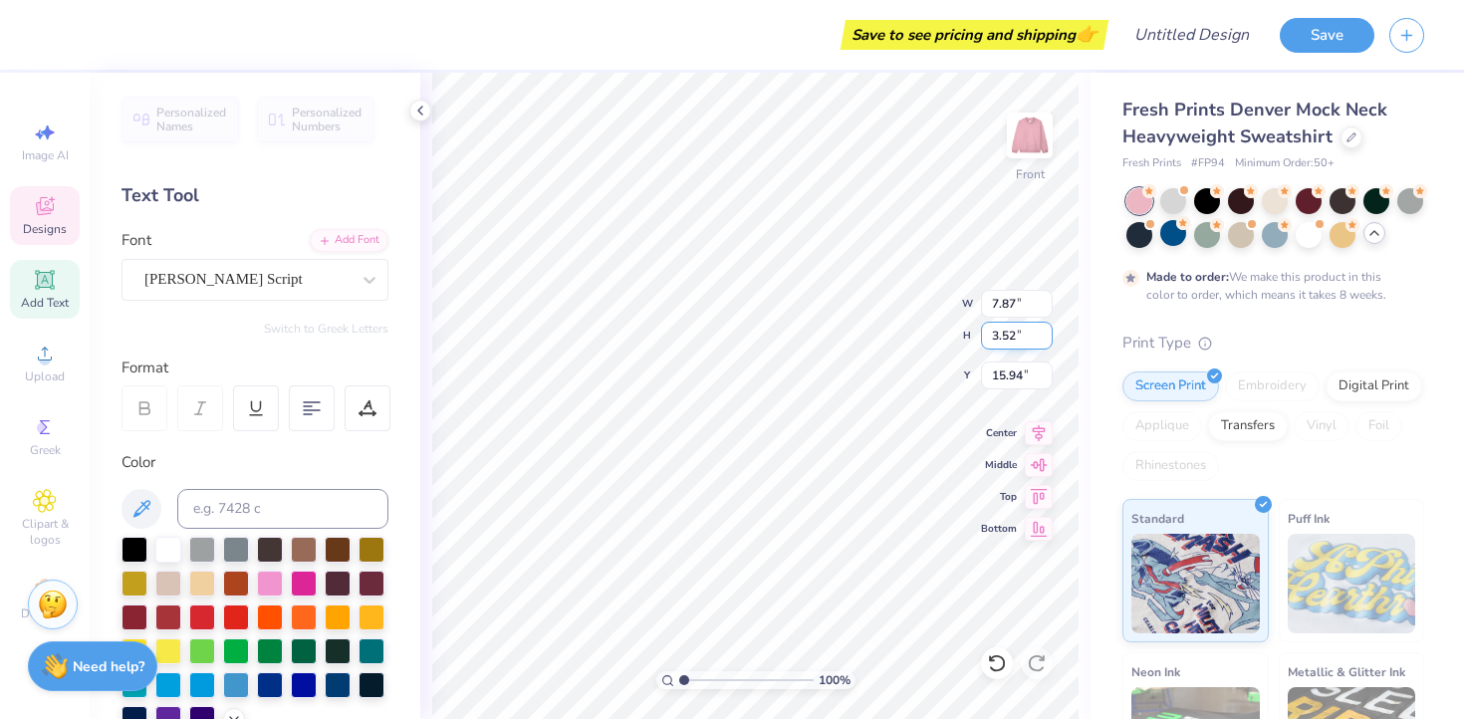
click at [999, 335] on input "3.52" at bounding box center [1017, 336] width 72 height 28
type input "2.52"
type input "5.64"
type input "16.44"
type input "2.00"
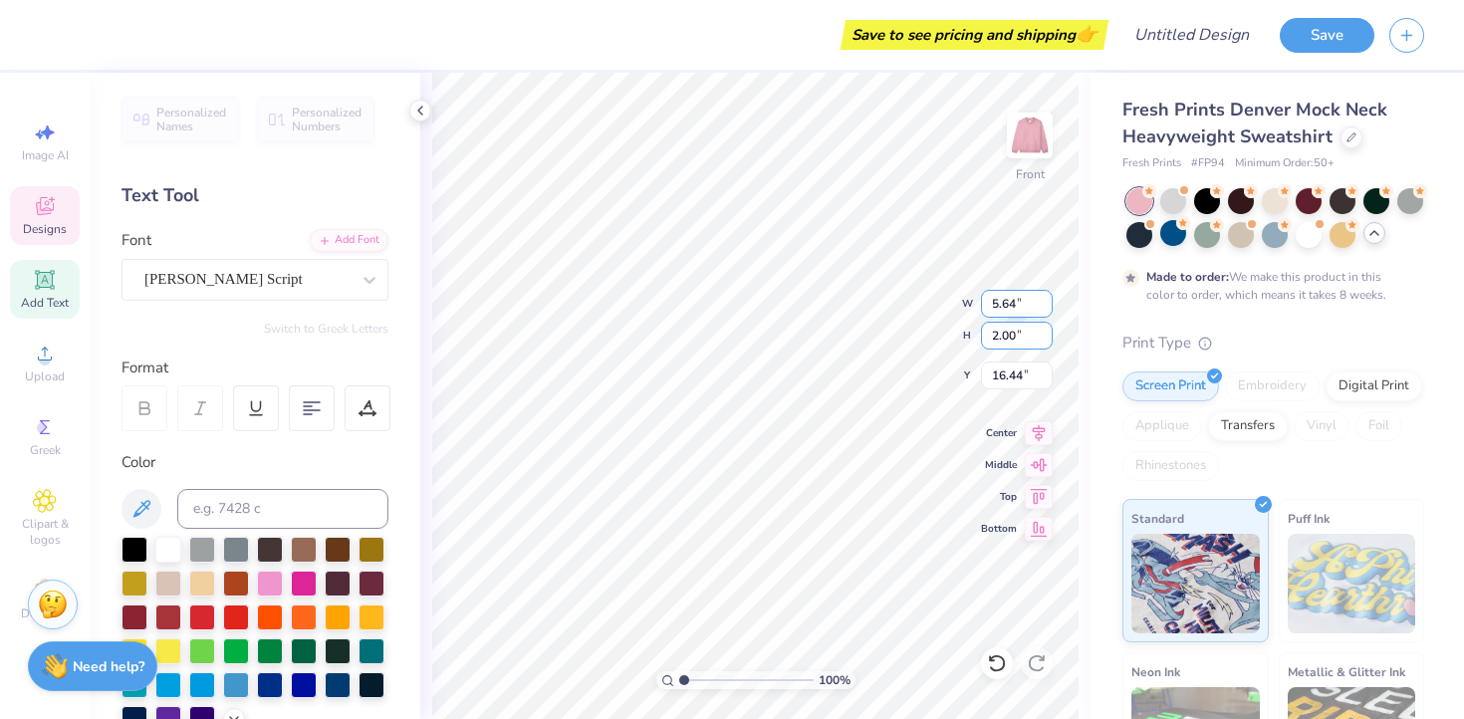
type input "4.48"
type input "16.70"
type input "16.10"
click at [159, 291] on div at bounding box center [246, 279] width 205 height 27
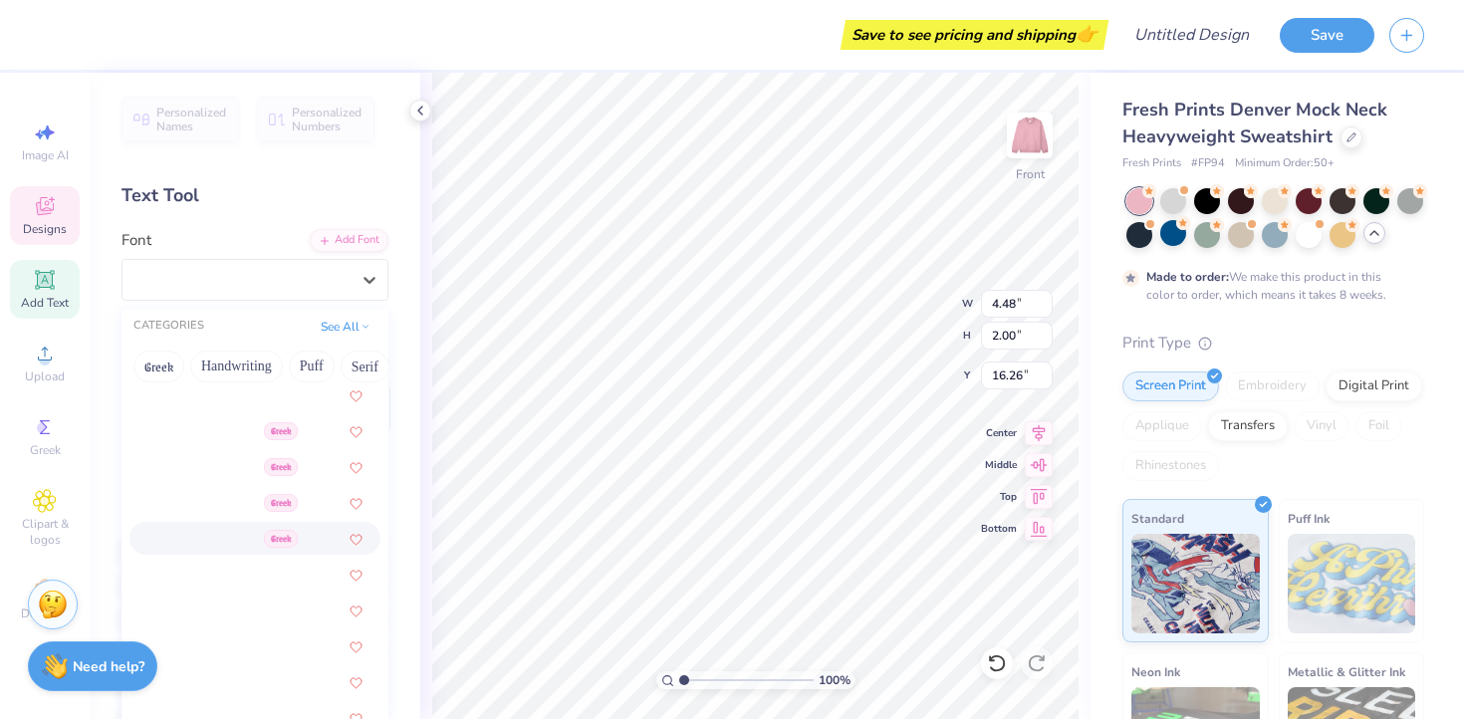
scroll to position [496, 0]
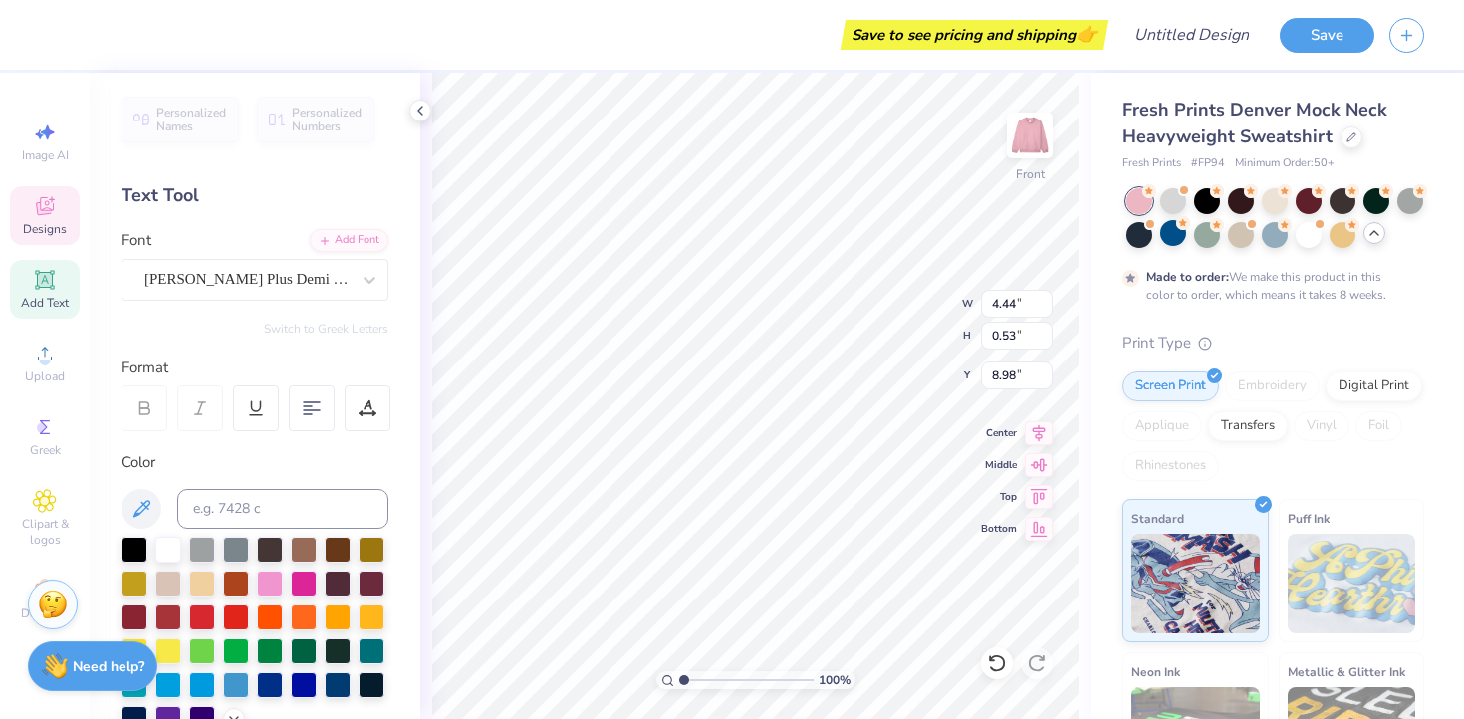
type input "4.44"
type input "0.53"
type input "8.98"
type input "4.48"
type input "2.00"
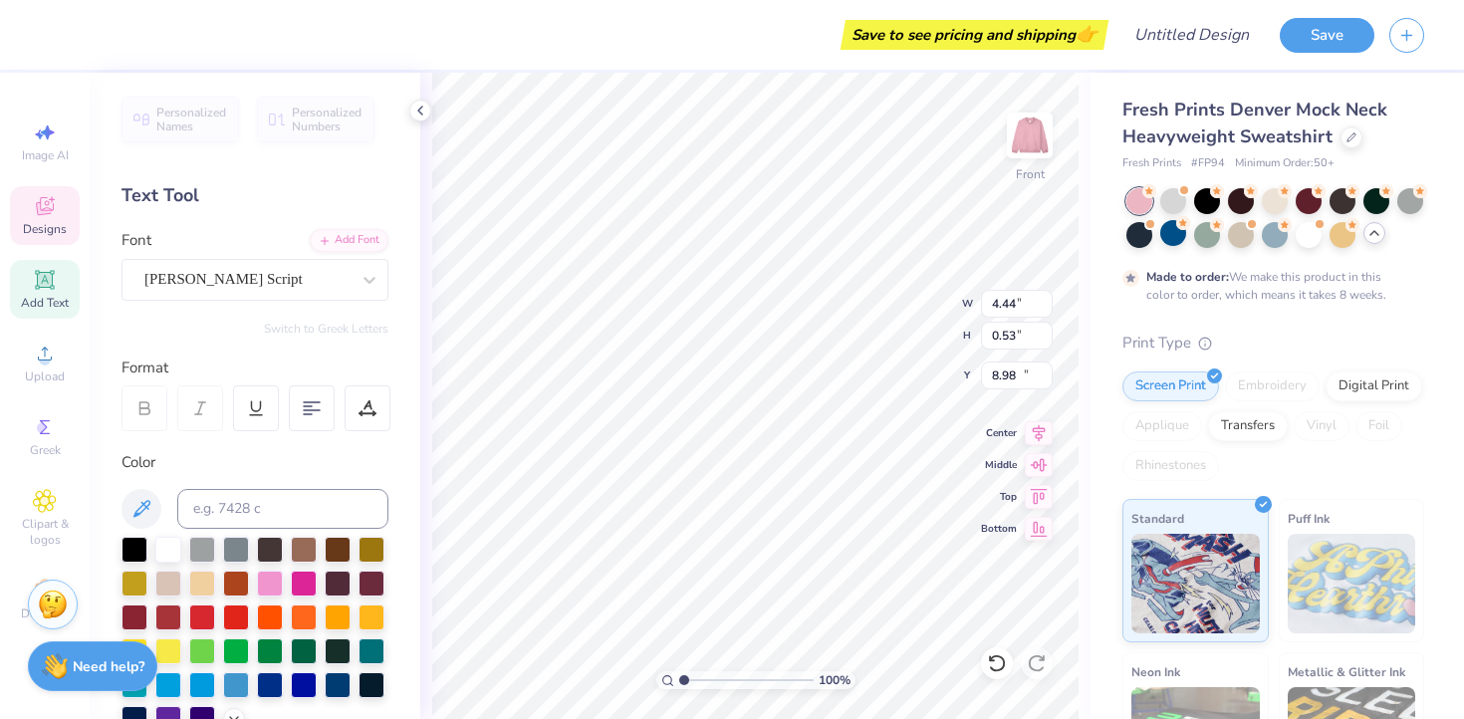
type input "16.26"
click at [318, 279] on div "Jimmy Script" at bounding box center [246, 279] width 209 height 31
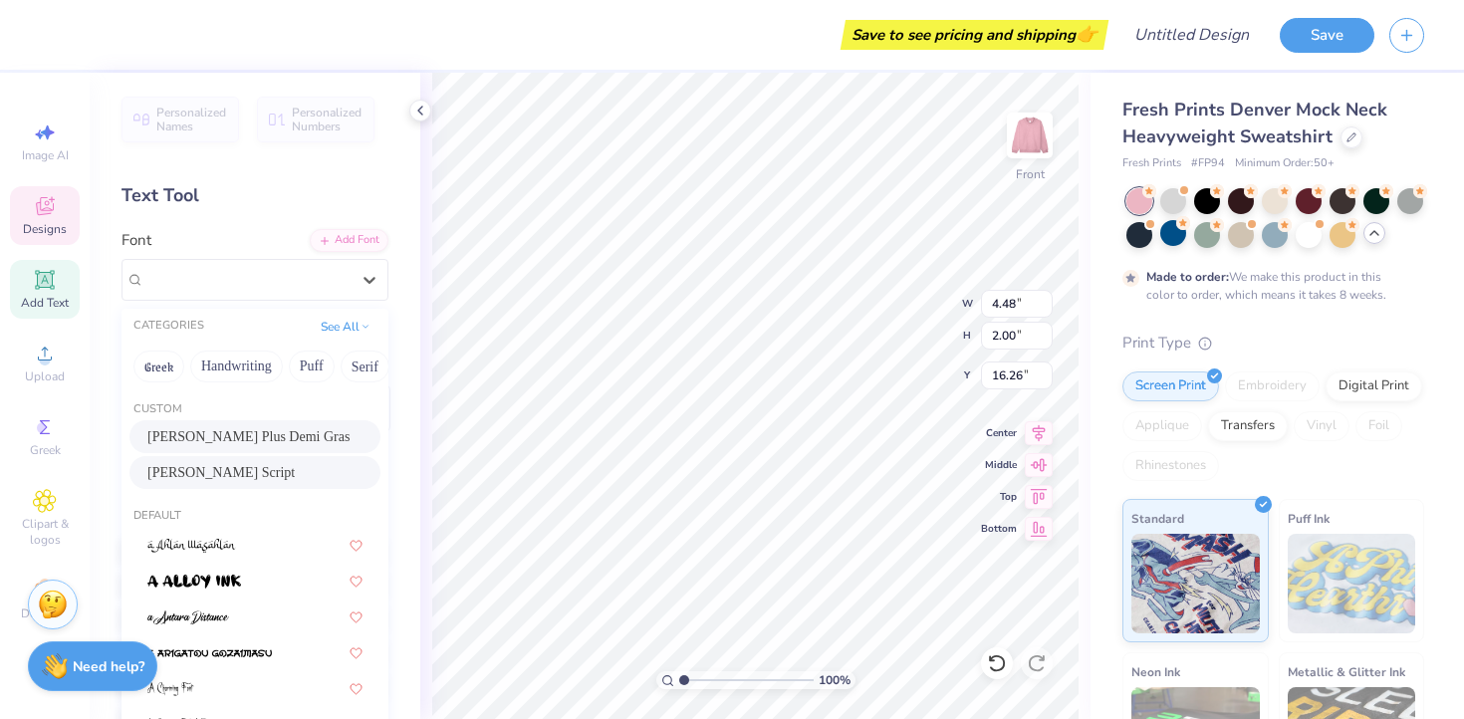
click at [302, 432] on span "De Fonte Plus Demi Gras" at bounding box center [248, 436] width 202 height 21
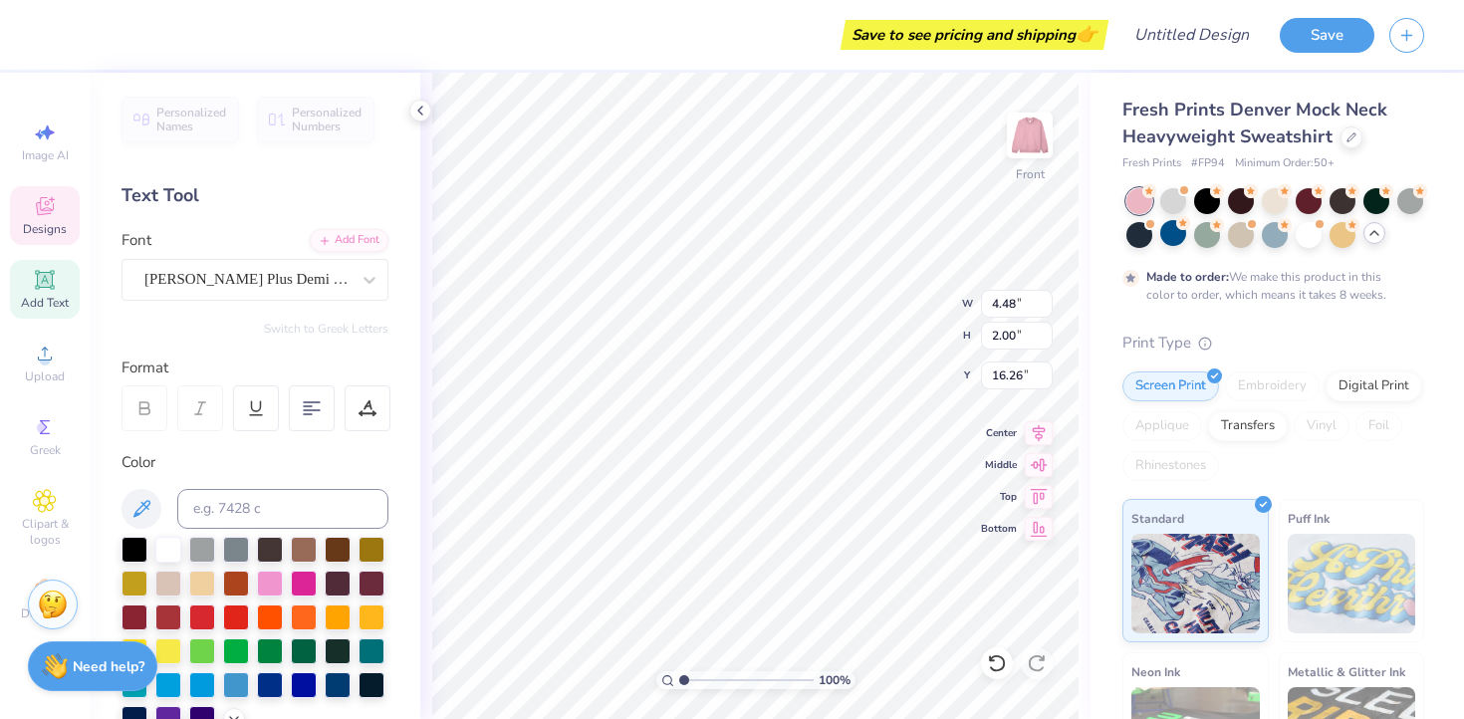
type input "6.09"
type input "2.72"
type input "15.78"
type input "15.47"
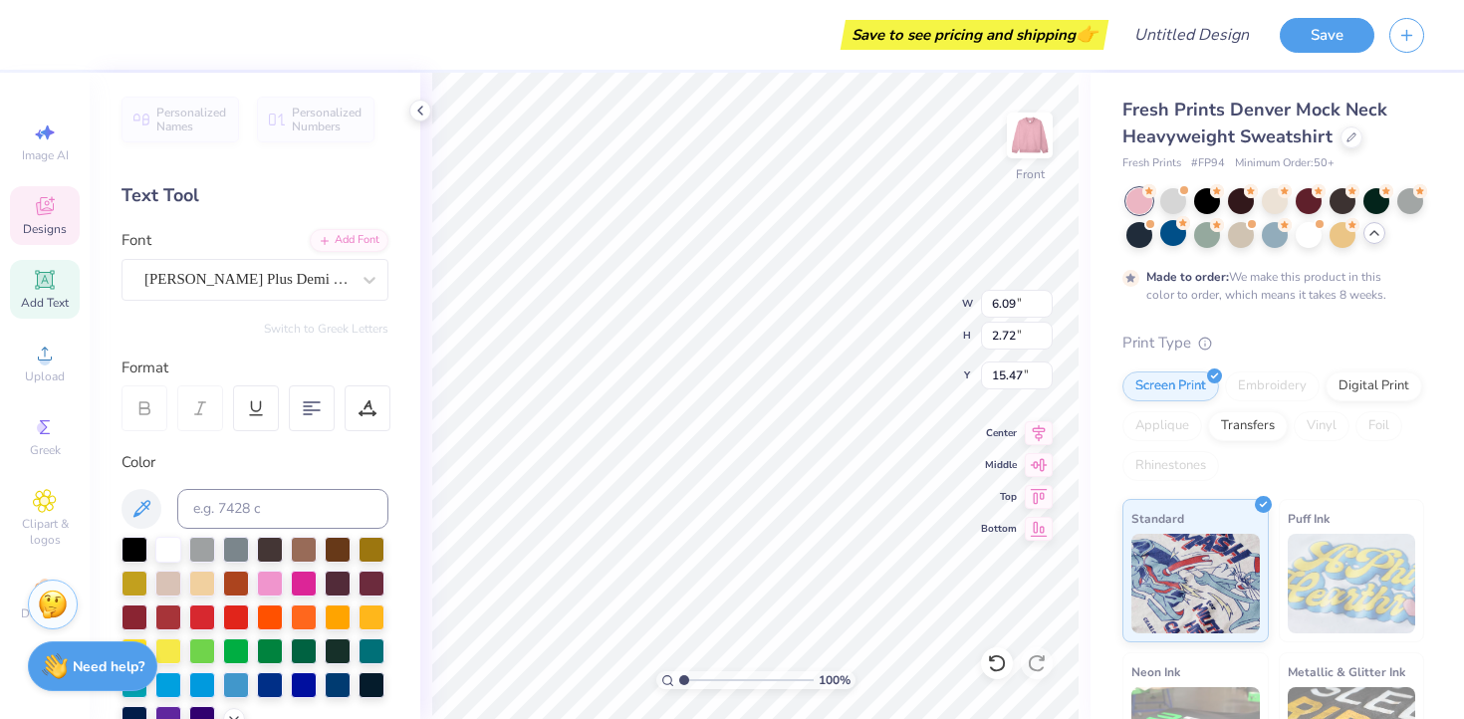
type textarea "ASBAHI"
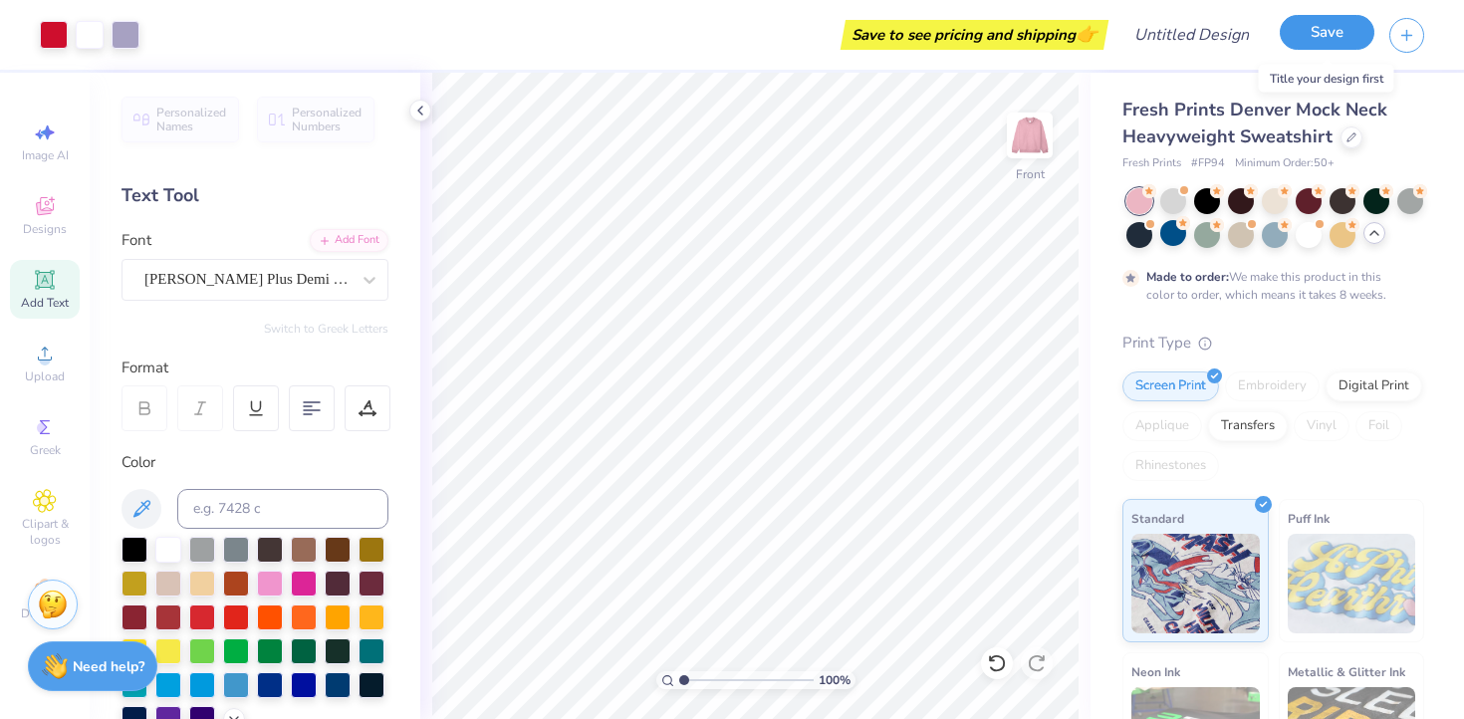
click at [1307, 42] on button "Save" at bounding box center [1326, 32] width 95 height 35
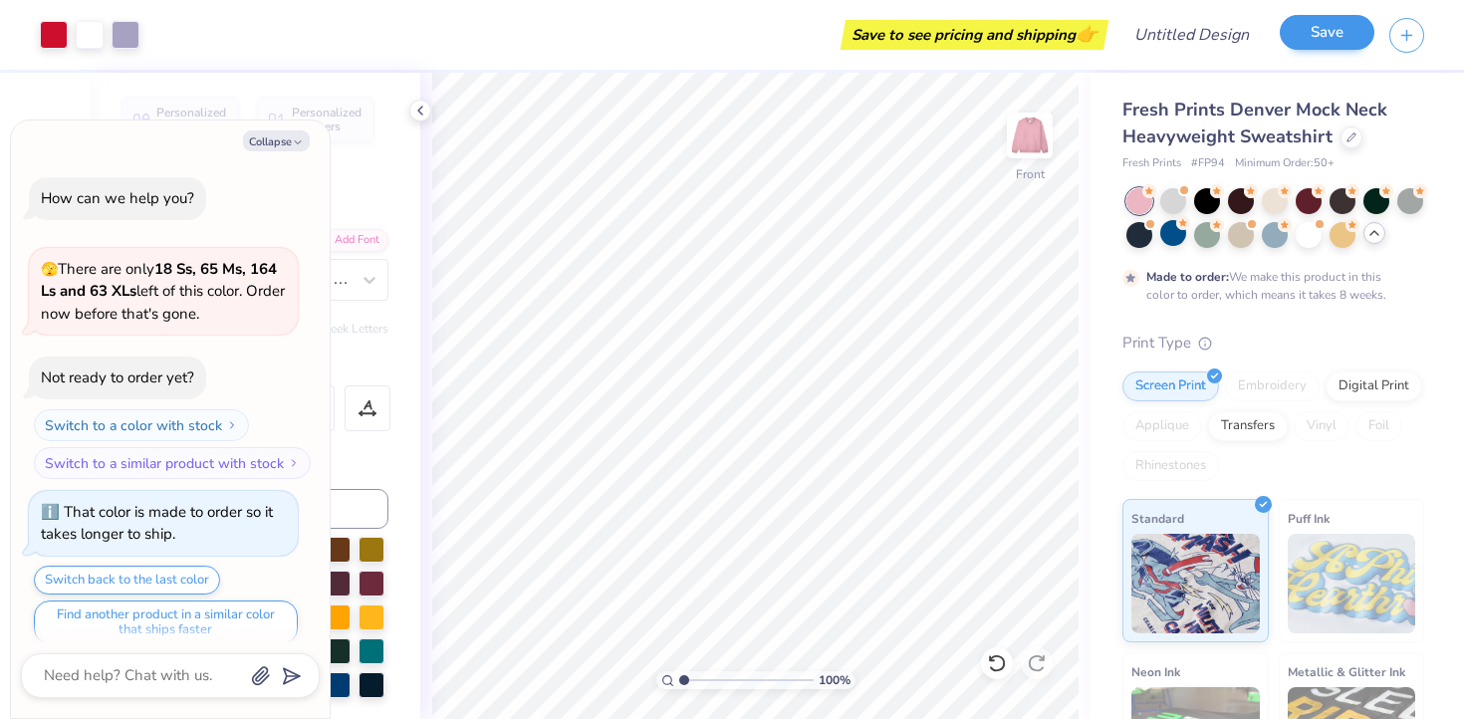
scroll to position [71, 0]
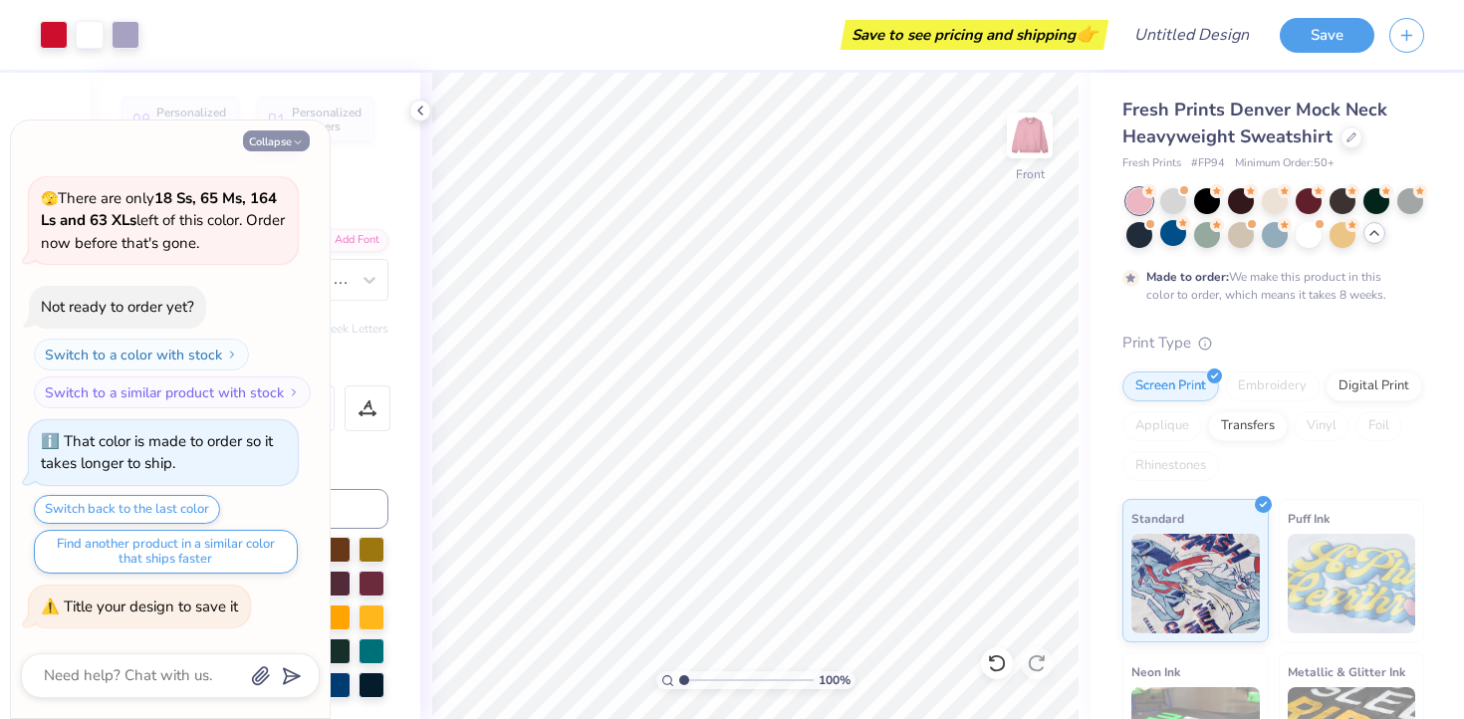
click at [284, 140] on button "Collapse" at bounding box center [276, 140] width 67 height 21
type textarea "x"
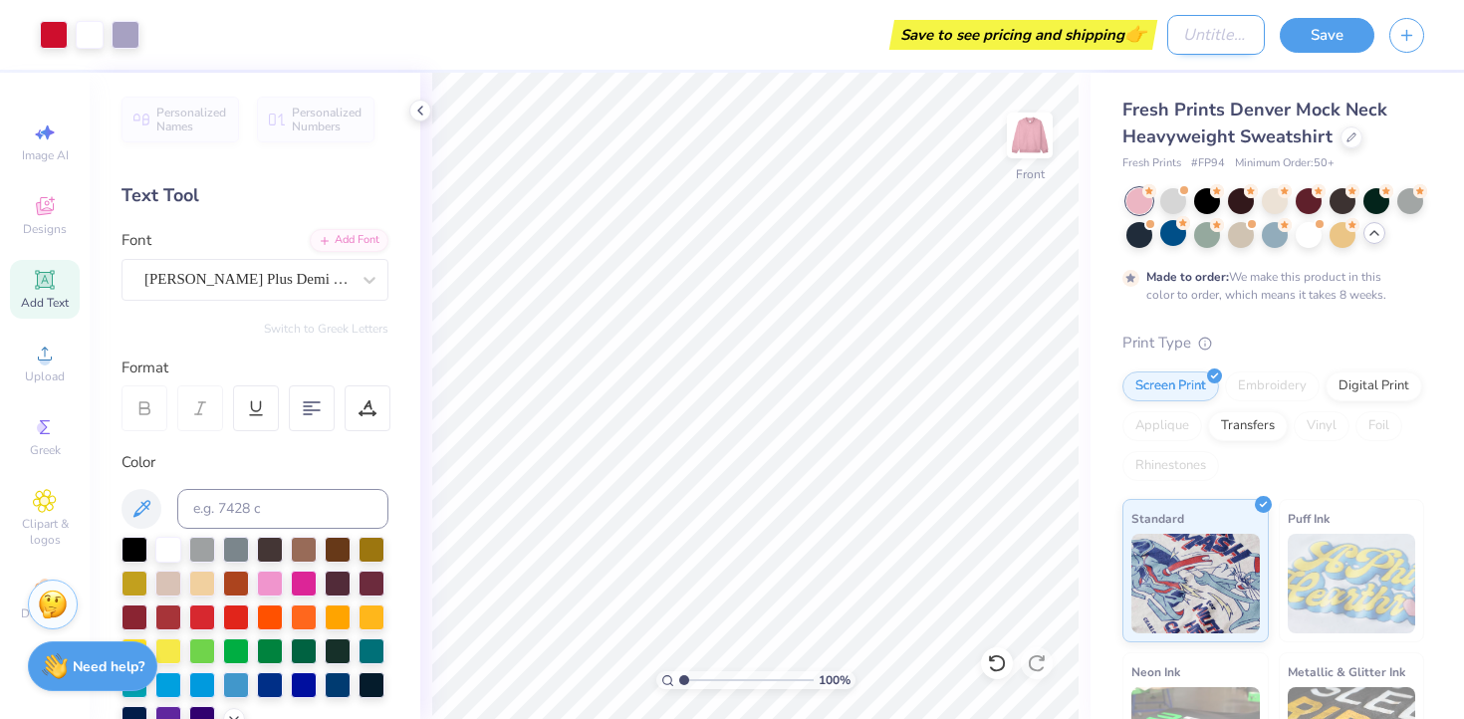
click at [1169, 42] on input "Design Title" at bounding box center [1216, 35] width 98 height 40
type input "captain sweatshirts"
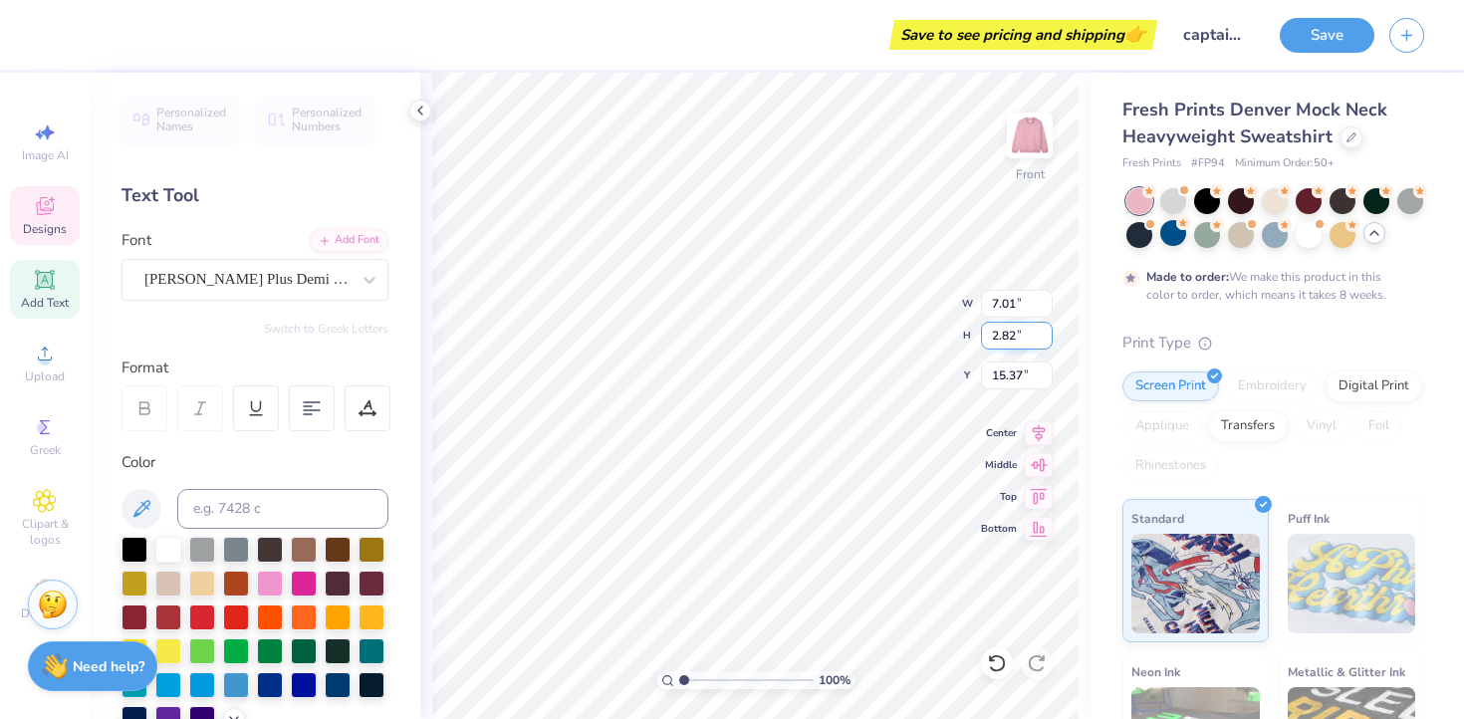
click at [1014, 340] on input "2.82" at bounding box center [1017, 336] width 72 height 28
type input "2"
type input "1.82"
type input "4.53"
type input "15.87"
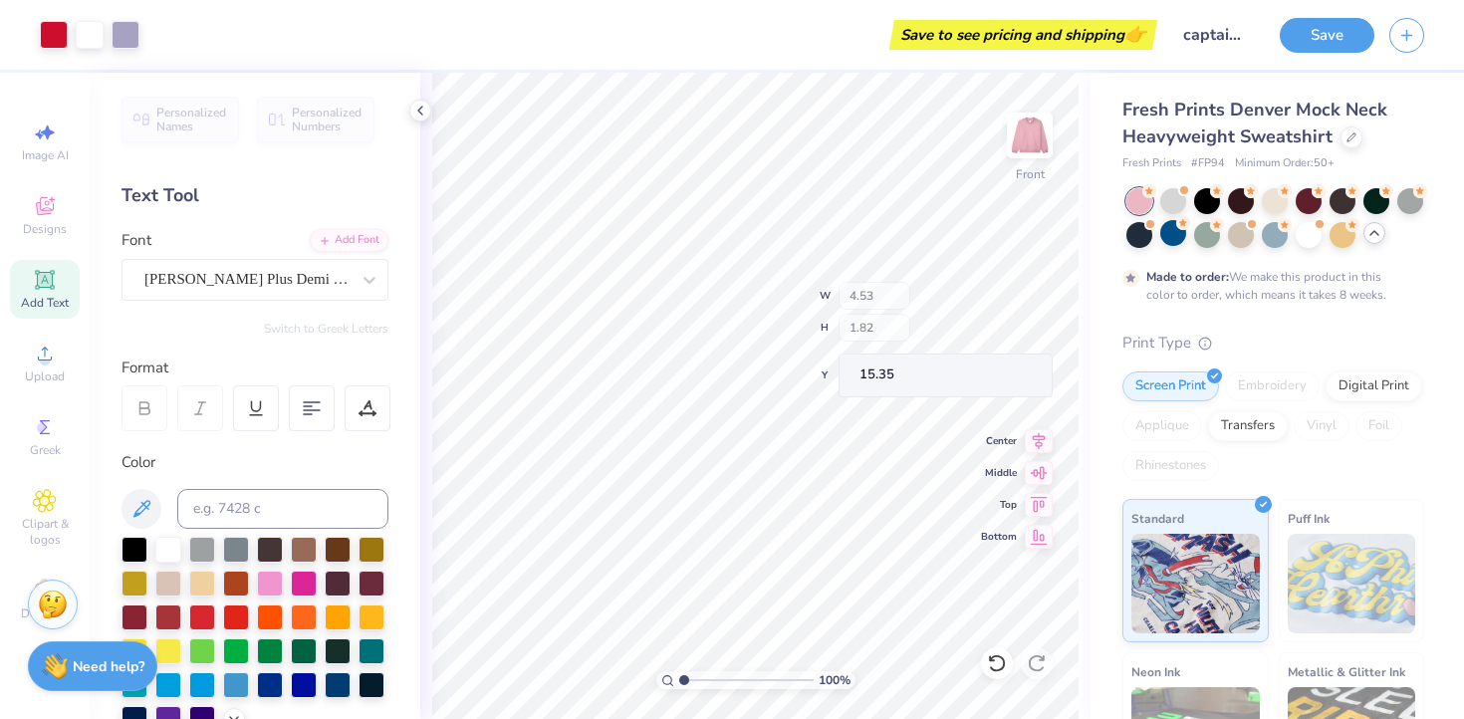
type input "15.35"
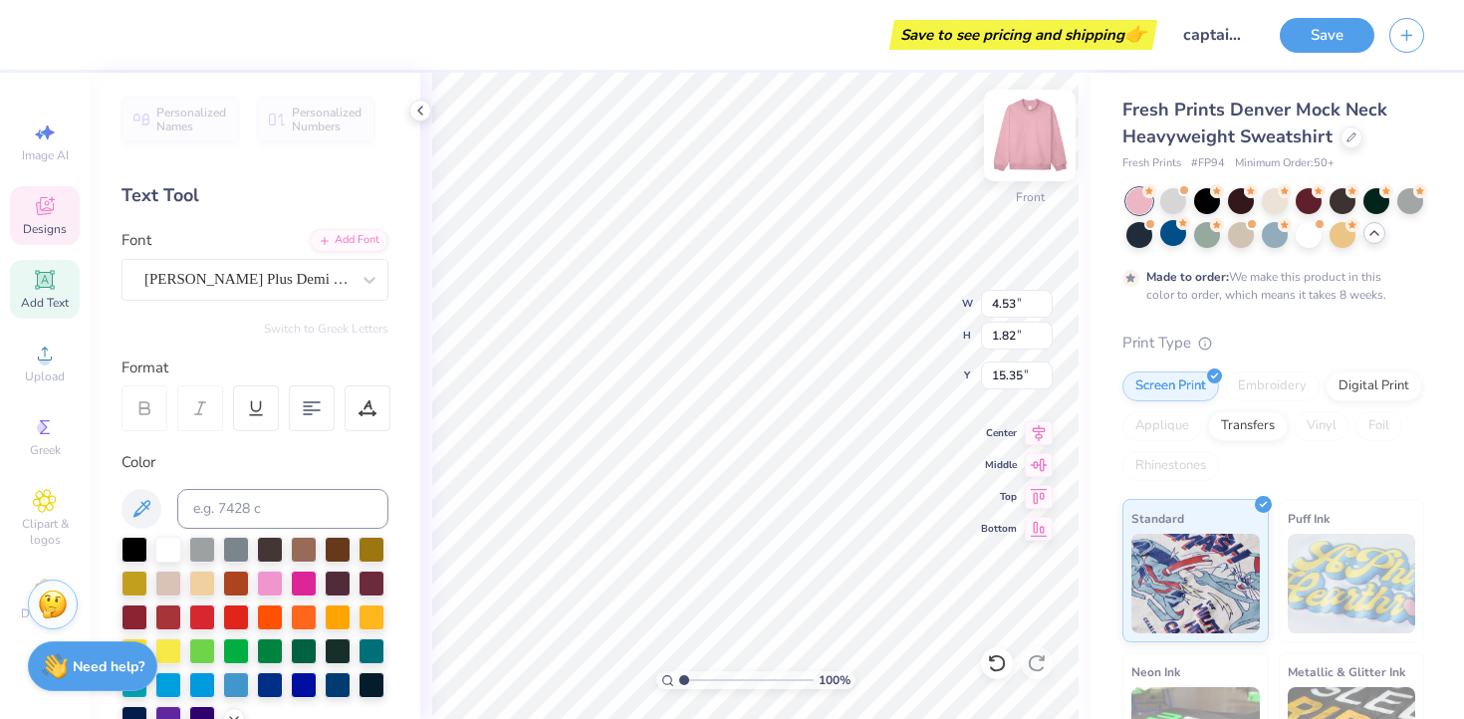
type input "4.53"
type input "1.82"
type input "15.35"
type input "7.54"
type input "3.15"
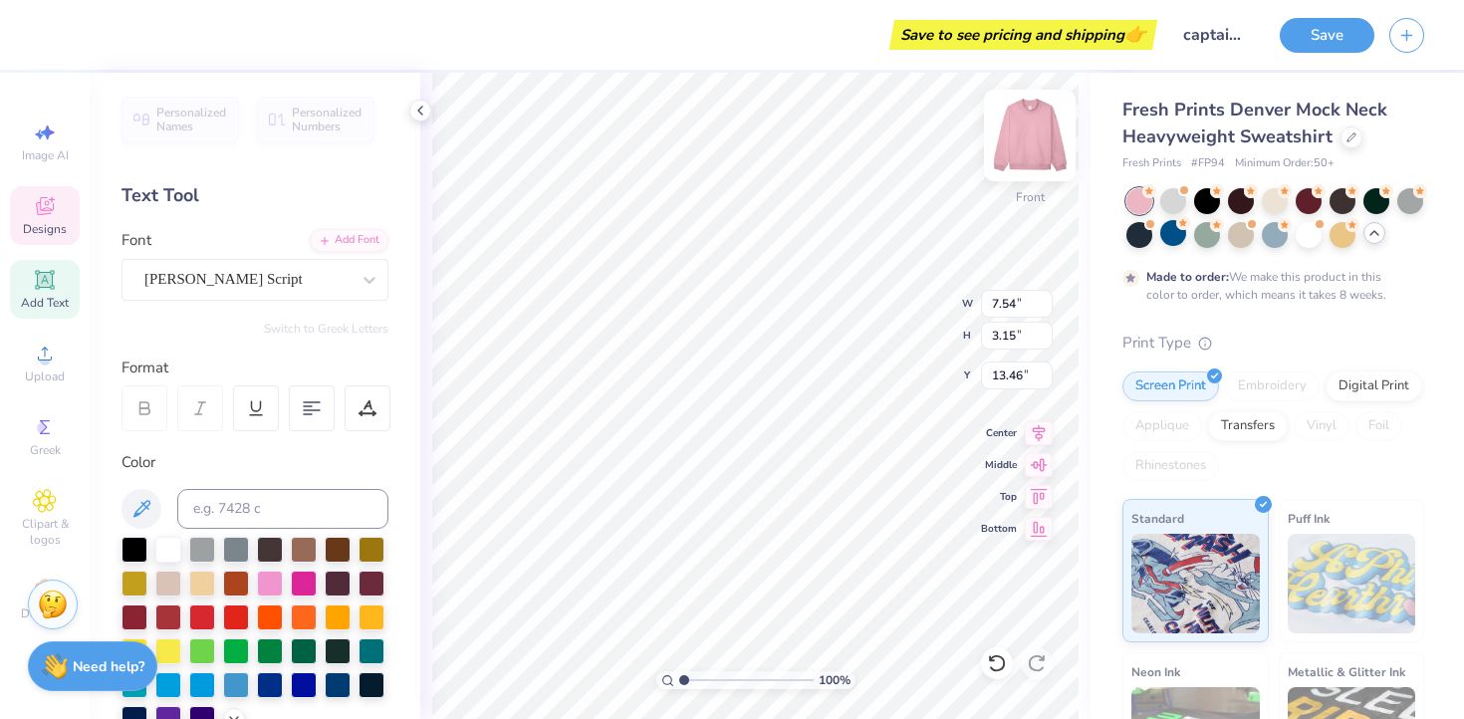
type input "13.45"
type input "16.61"
type input "4.62"
type input "1.01"
type input "17.01"
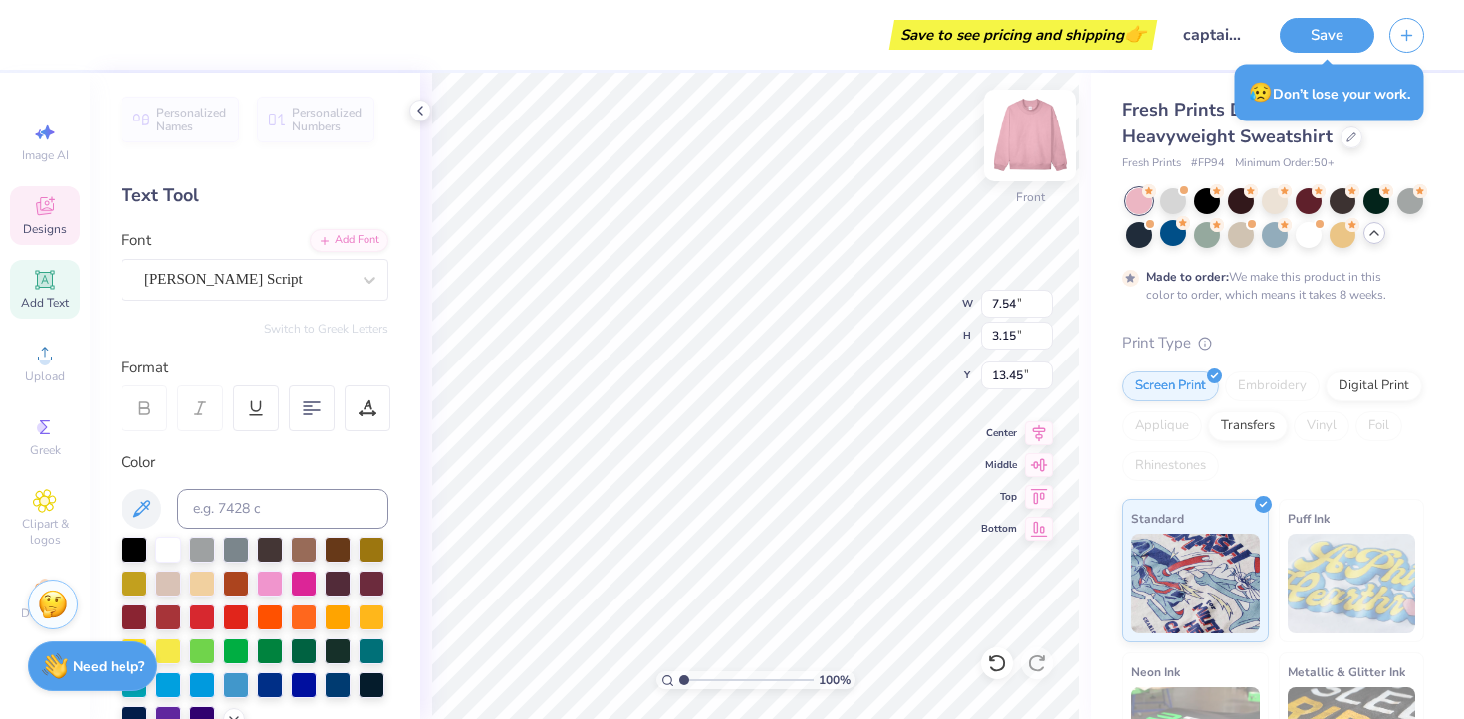
type input "7.54"
type input "3.15"
type input "14.02"
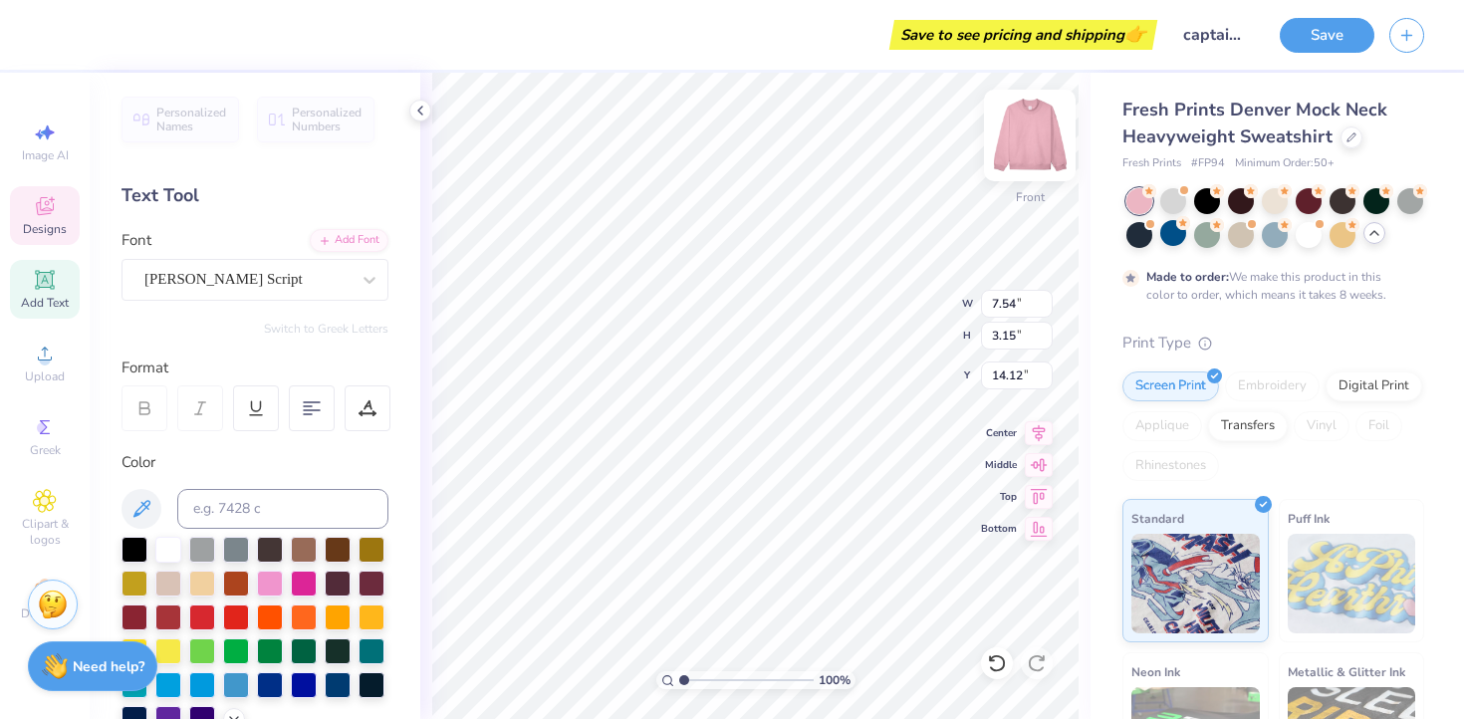
type input "7.54"
type input "3.15"
type input "14.12"
type input "14.02"
type input "7.47"
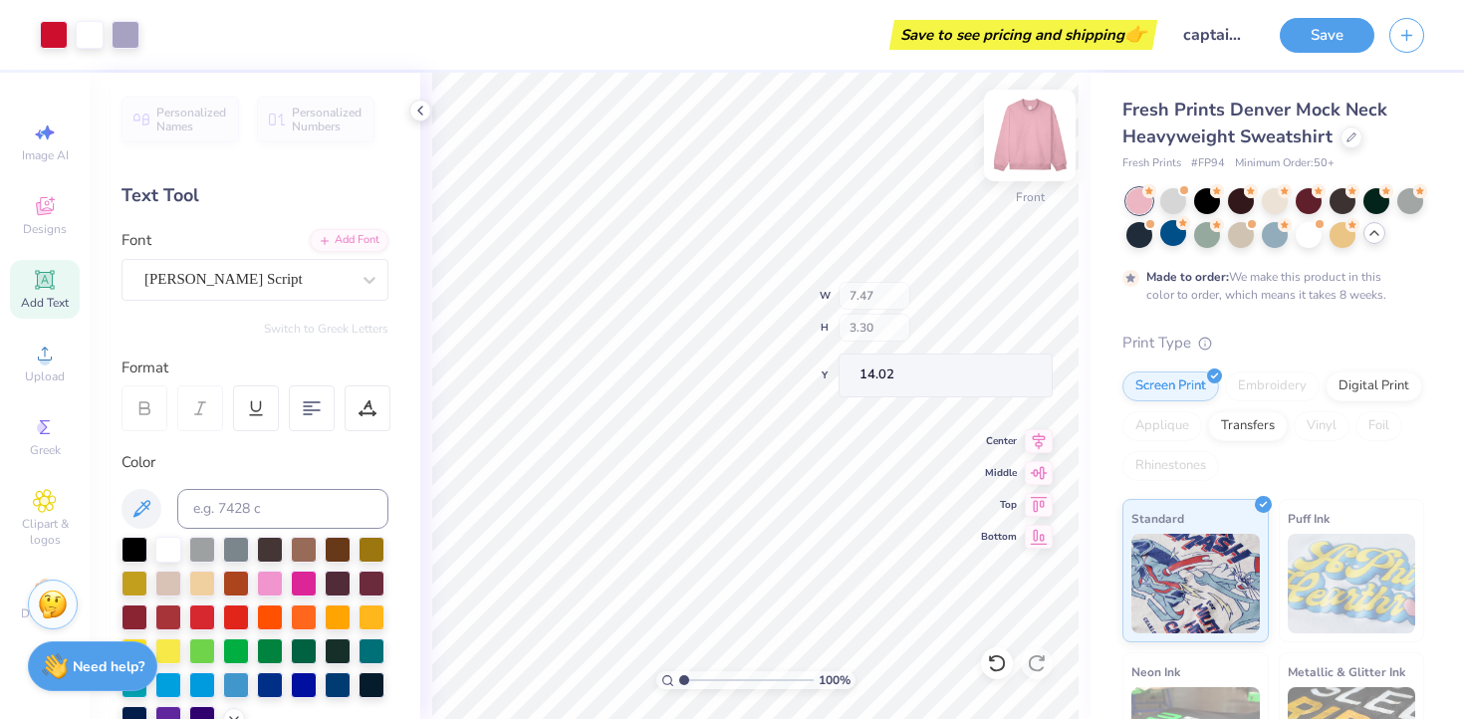
type input "3.30"
type input "13.94"
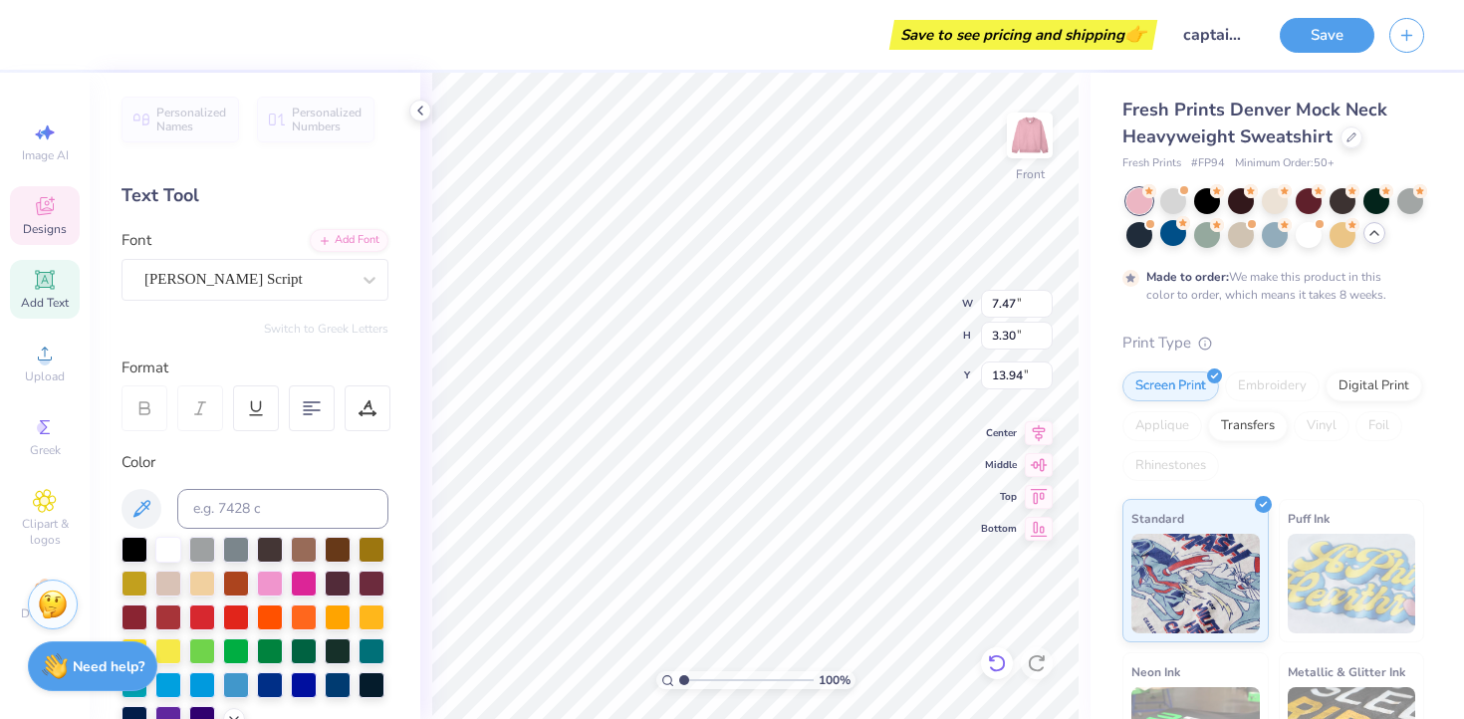
click at [996, 658] on icon at bounding box center [997, 663] width 20 height 20
type input "7.54"
type input "3.15"
type input "14.02"
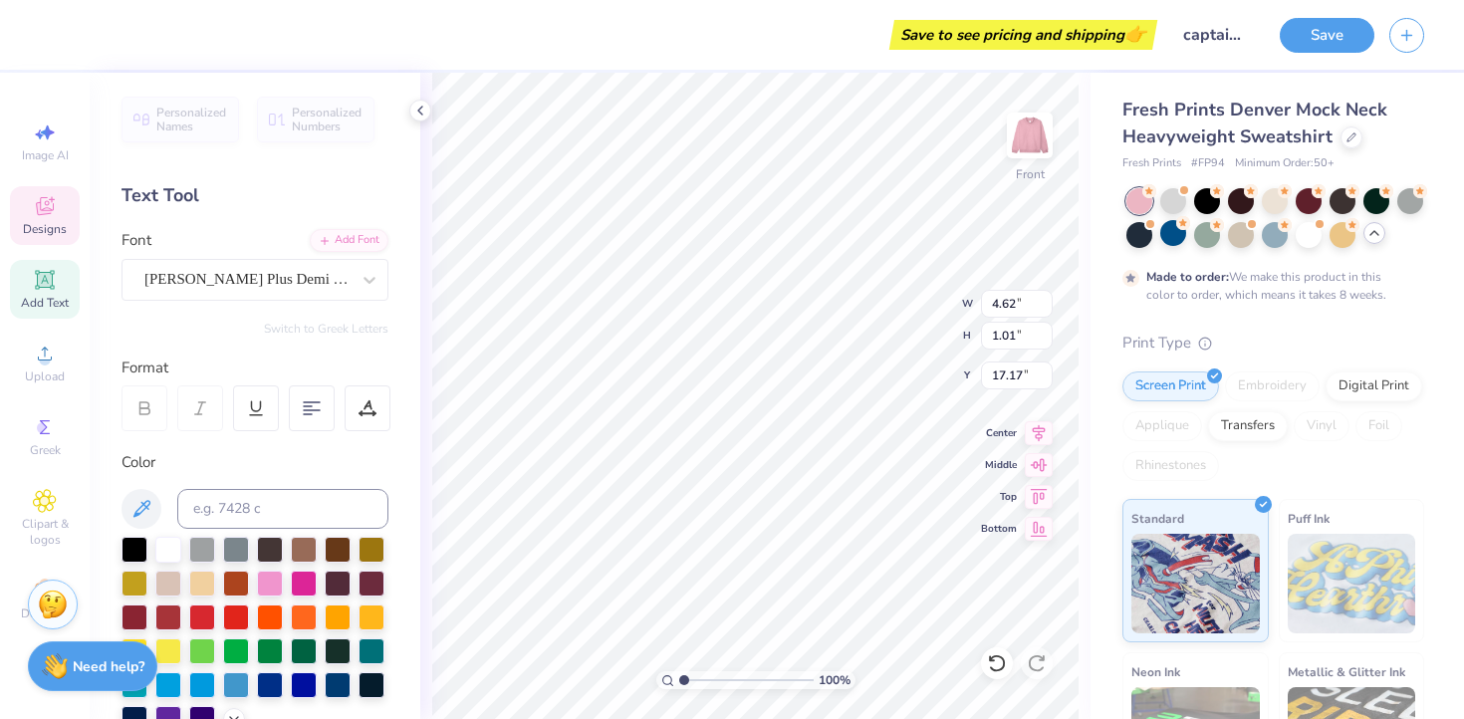
type input "7.54"
type input "3.15"
type input "14.12"
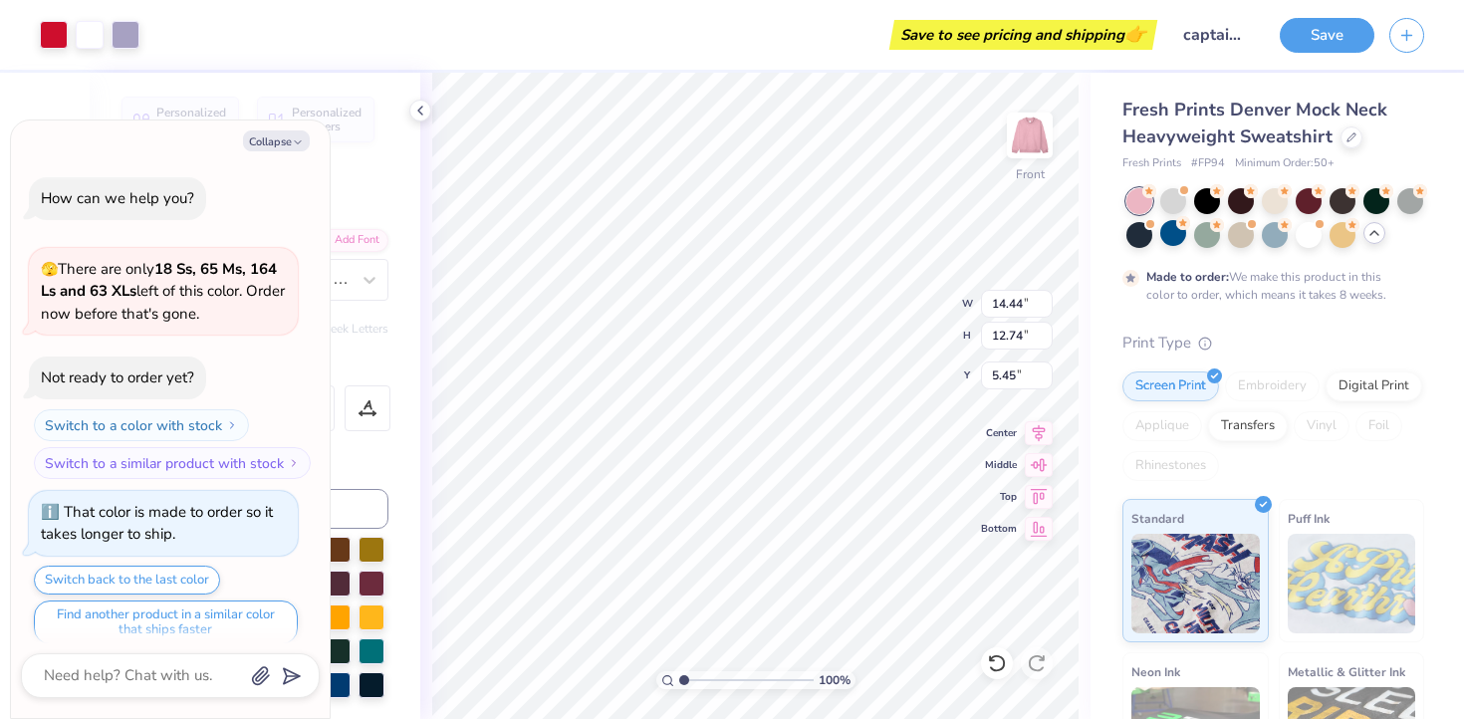
scroll to position [186, 0]
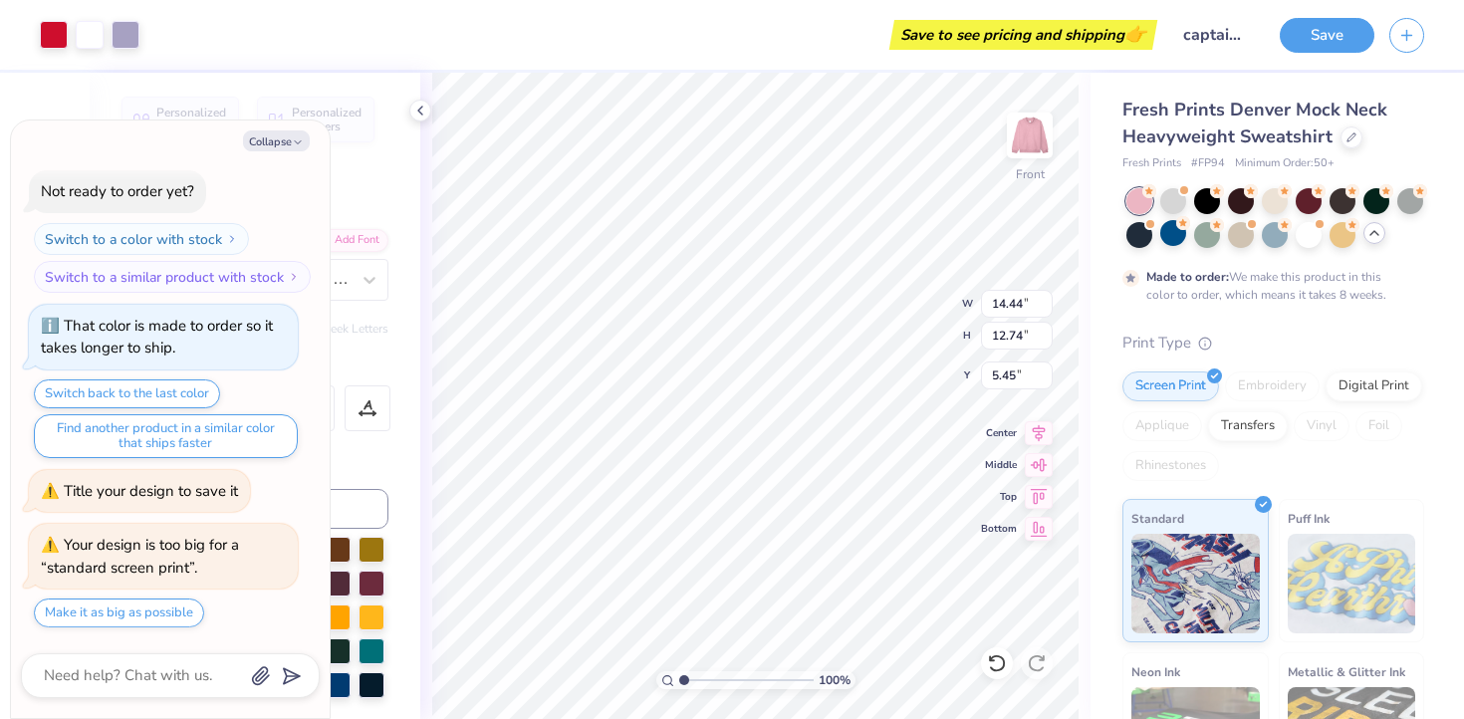
type textarea "x"
type input "5.44"
type textarea "x"
type input "10.55"
type input "11.94"
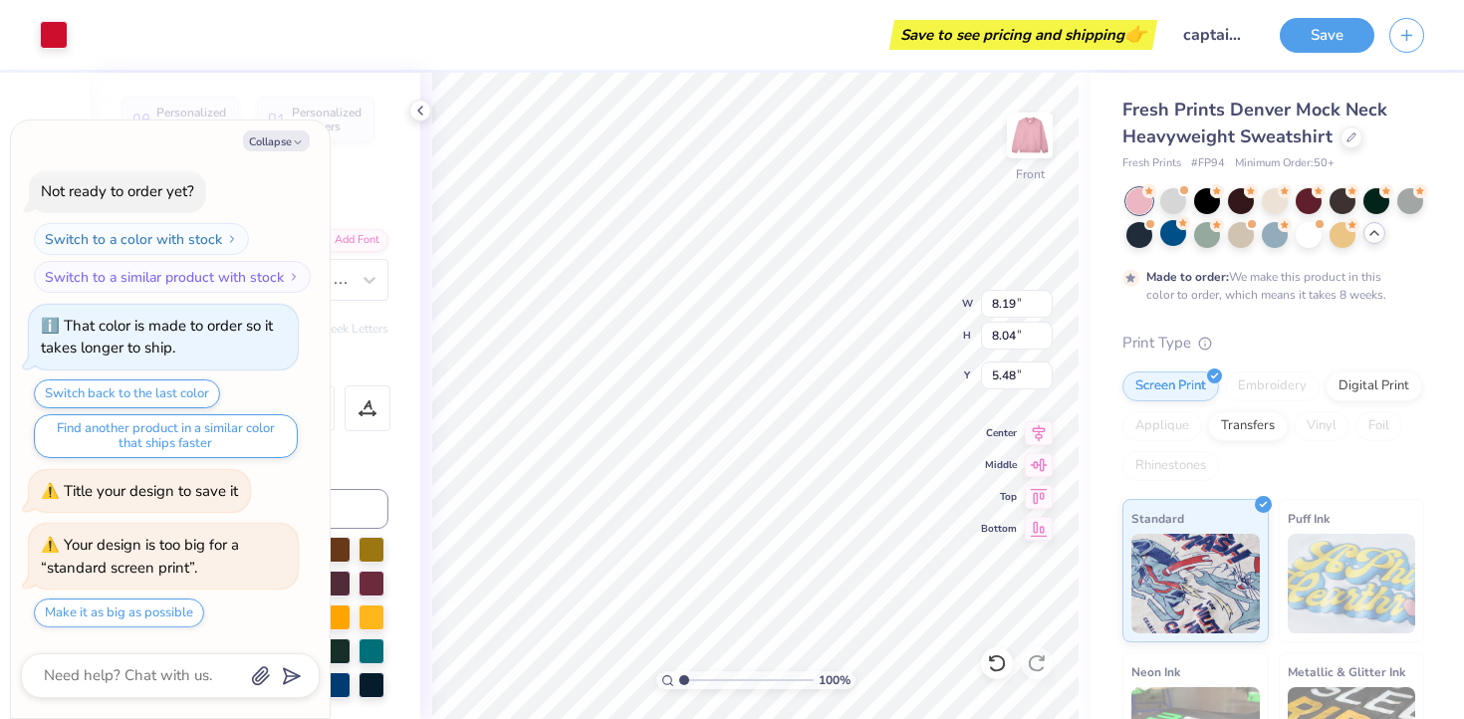
type input "6.24"
type textarea "x"
type input "8.19"
type input "8.04"
type input "5.48"
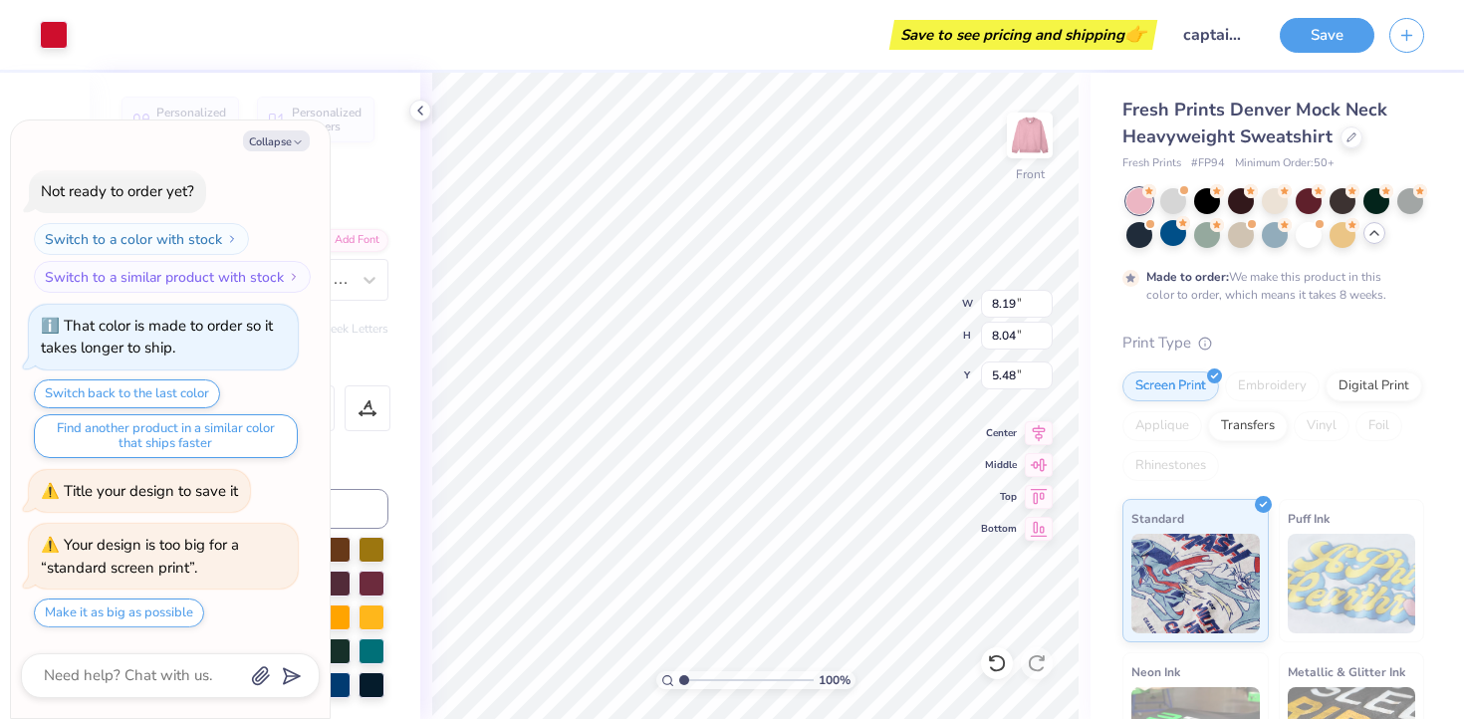
type textarea "x"
type input "9.75"
type input "9.58"
type input "3.95"
type textarea "x"
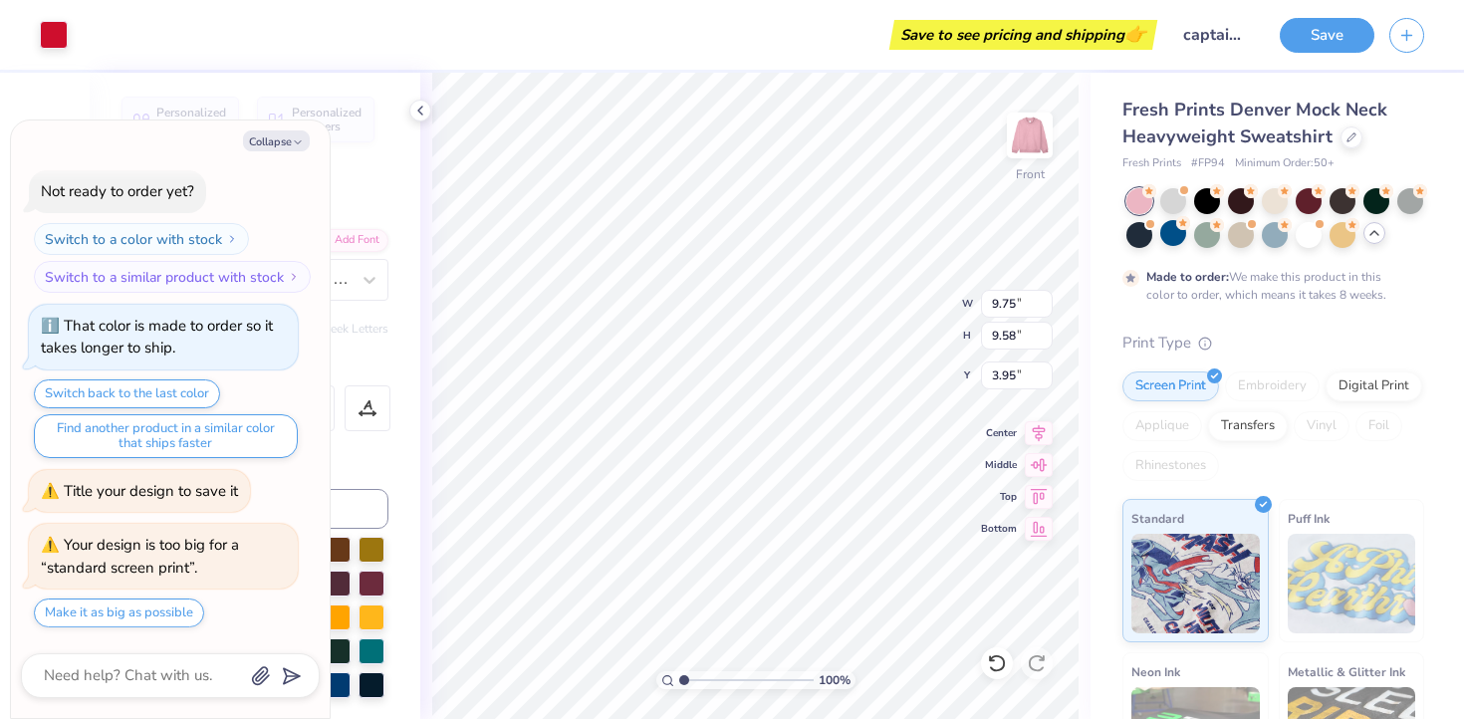
type input "6.57"
type input "0.53"
type input "8.21"
type textarea "x"
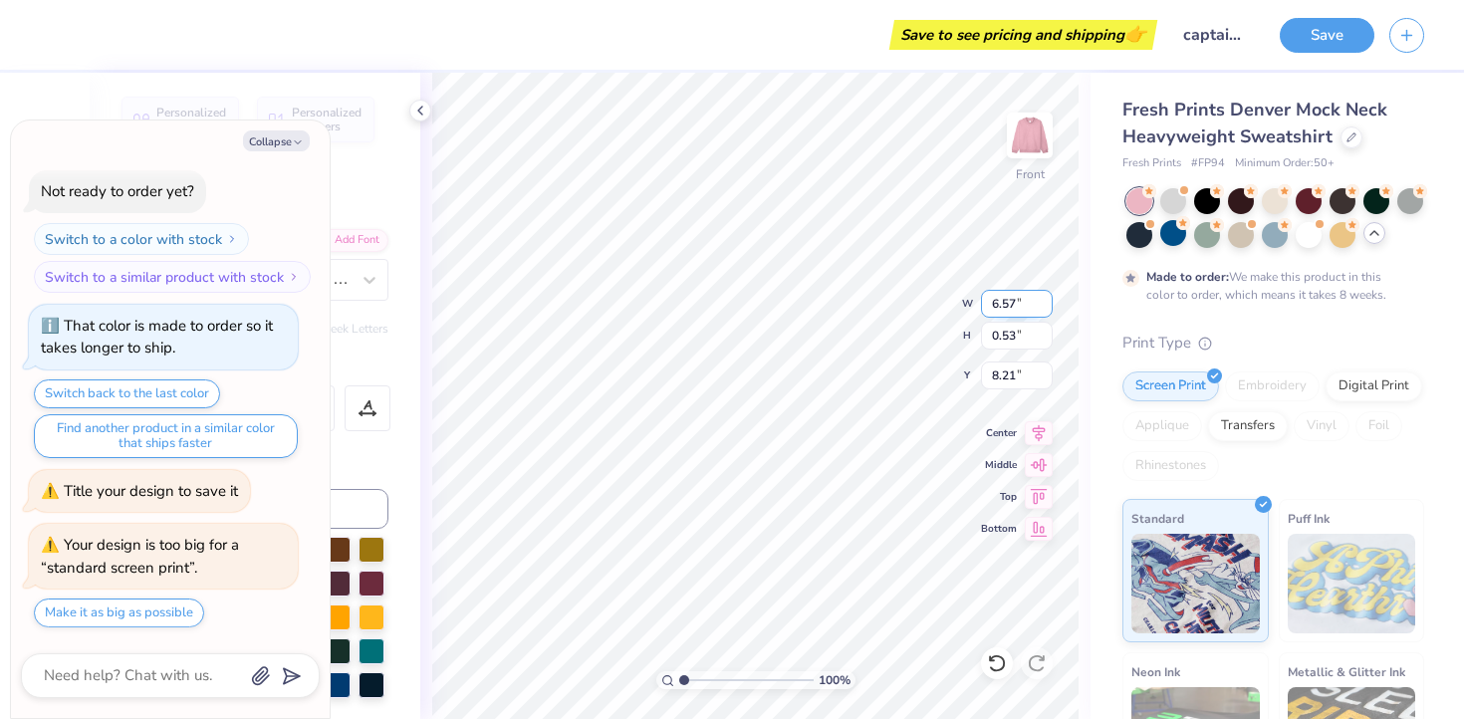
click at [1044, 307] on input "6.56" at bounding box center [1017, 304] width 72 height 28
click at [1044, 307] on input "6.55" at bounding box center [1017, 304] width 72 height 28
type input "6.54"
click at [1044, 307] on input "6.54" at bounding box center [1017, 304] width 72 height 28
type textarea "x"
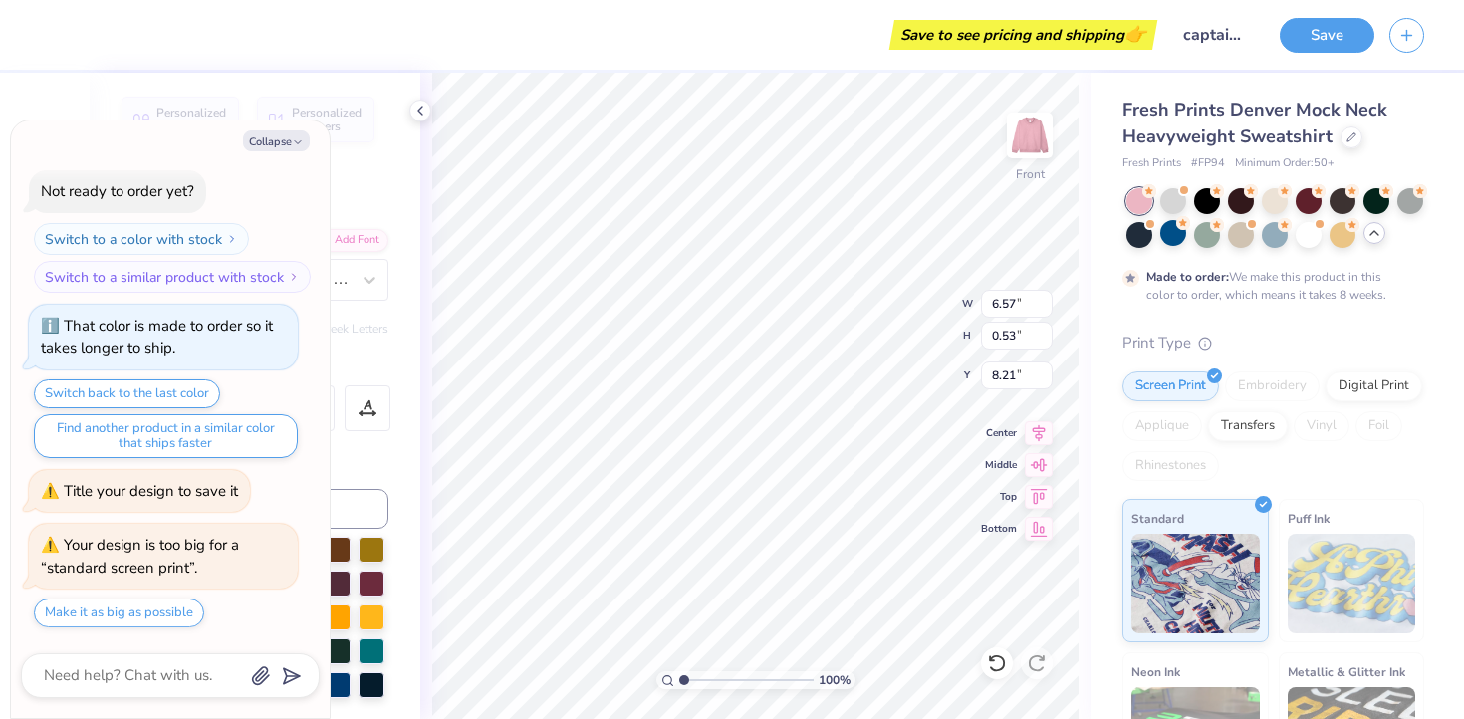
type input "4.44"
type input "8.98"
type textarea "x"
type input "1.45"
type input "0.51"
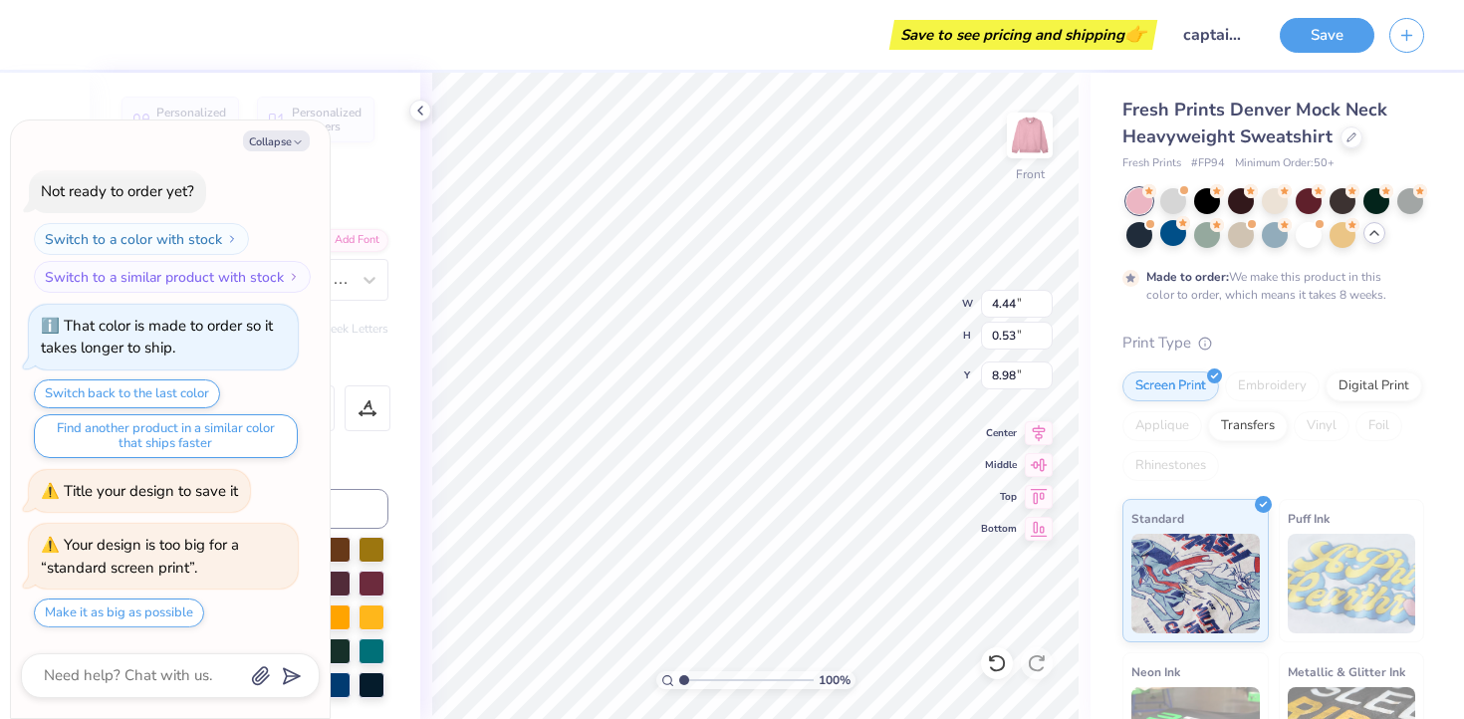
type input "9.83"
type textarea "x"
type input "9.64"
type textarea "x"
type input "9.75"
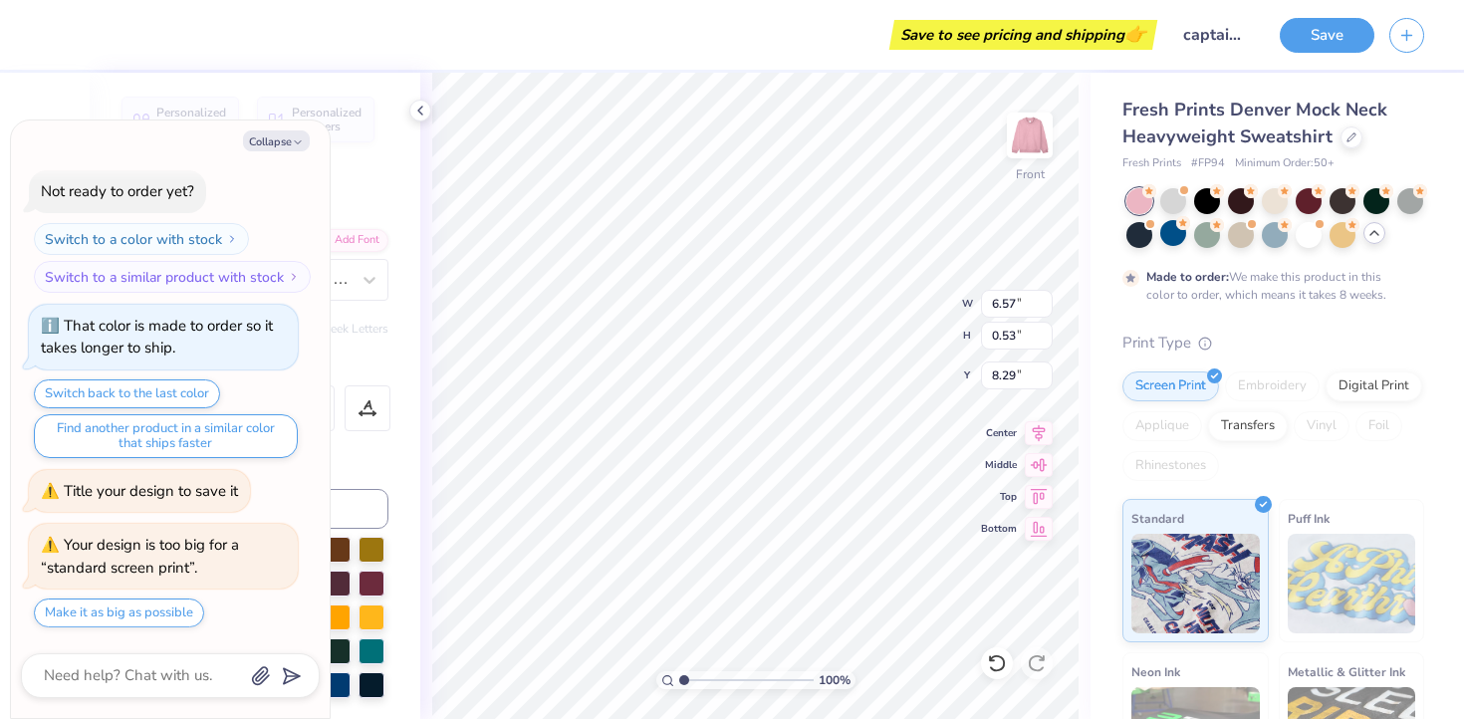
type input "9.58"
type input "4.85"
type textarea "x"
type input "4.44"
type input "0.53"
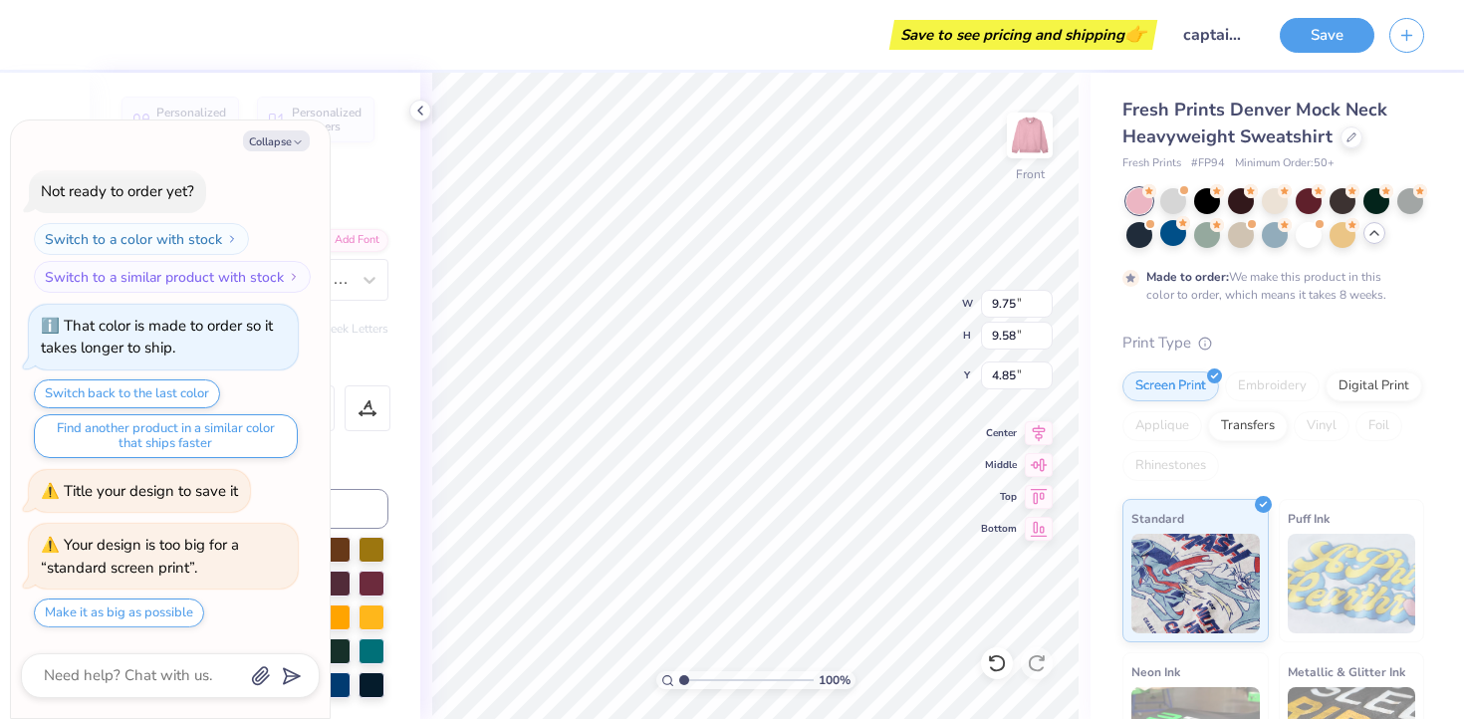
type input "8.81"
type textarea "x"
type input "4.74"
click at [293, 148] on button "Collapse" at bounding box center [276, 140] width 67 height 21
type textarea "x"
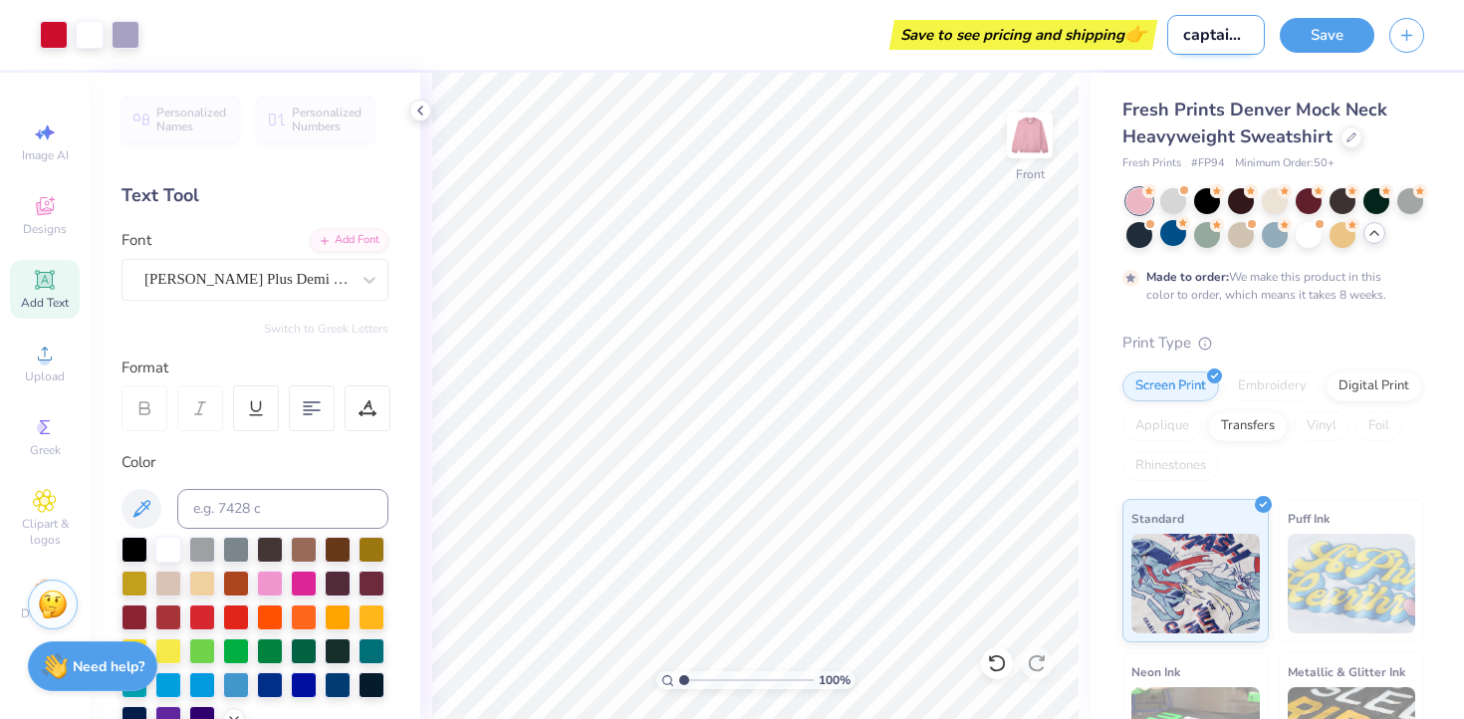
click at [1214, 31] on input "captain sweatshirts" at bounding box center [1216, 35] width 98 height 40
click at [1298, 28] on button "Save" at bounding box center [1326, 32] width 95 height 35
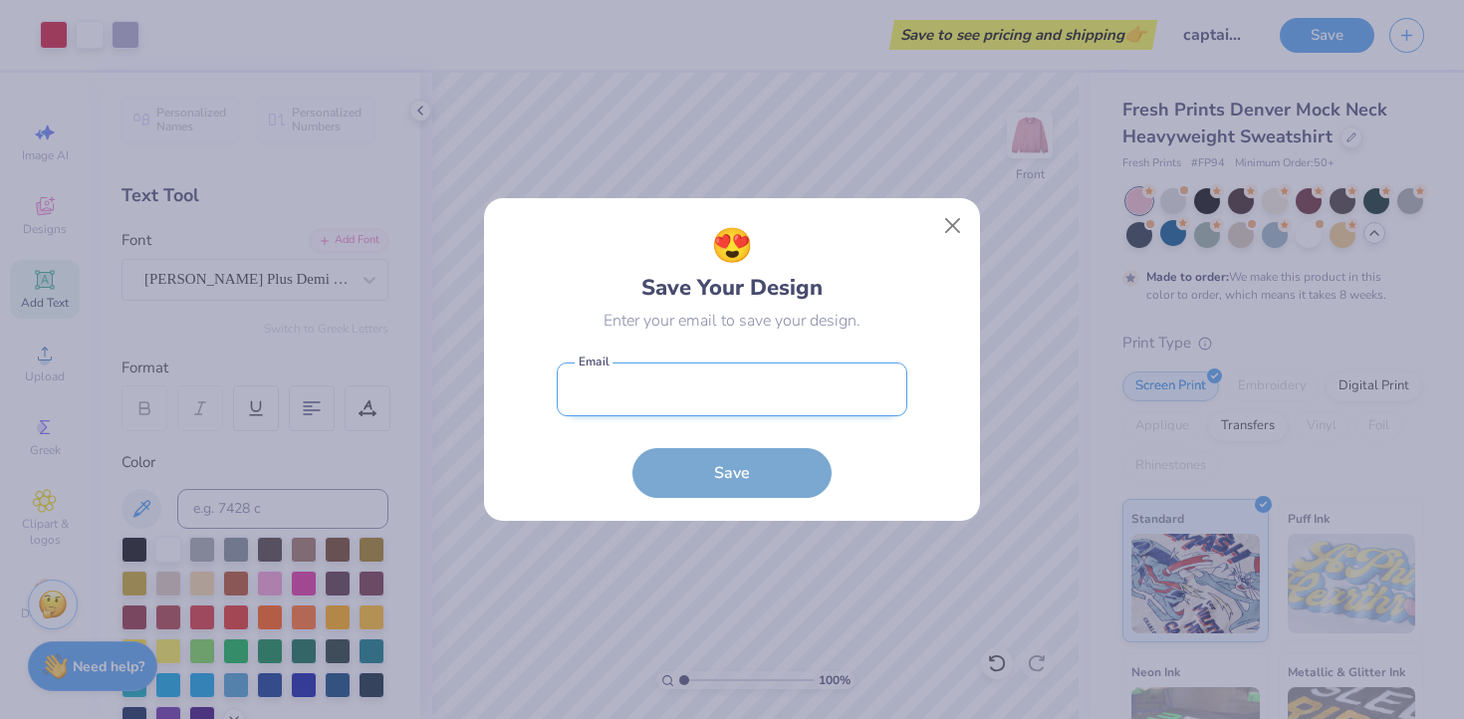
click at [727, 407] on input "email" at bounding box center [732, 389] width 350 height 55
type input "kaileetu4@gmail.com"
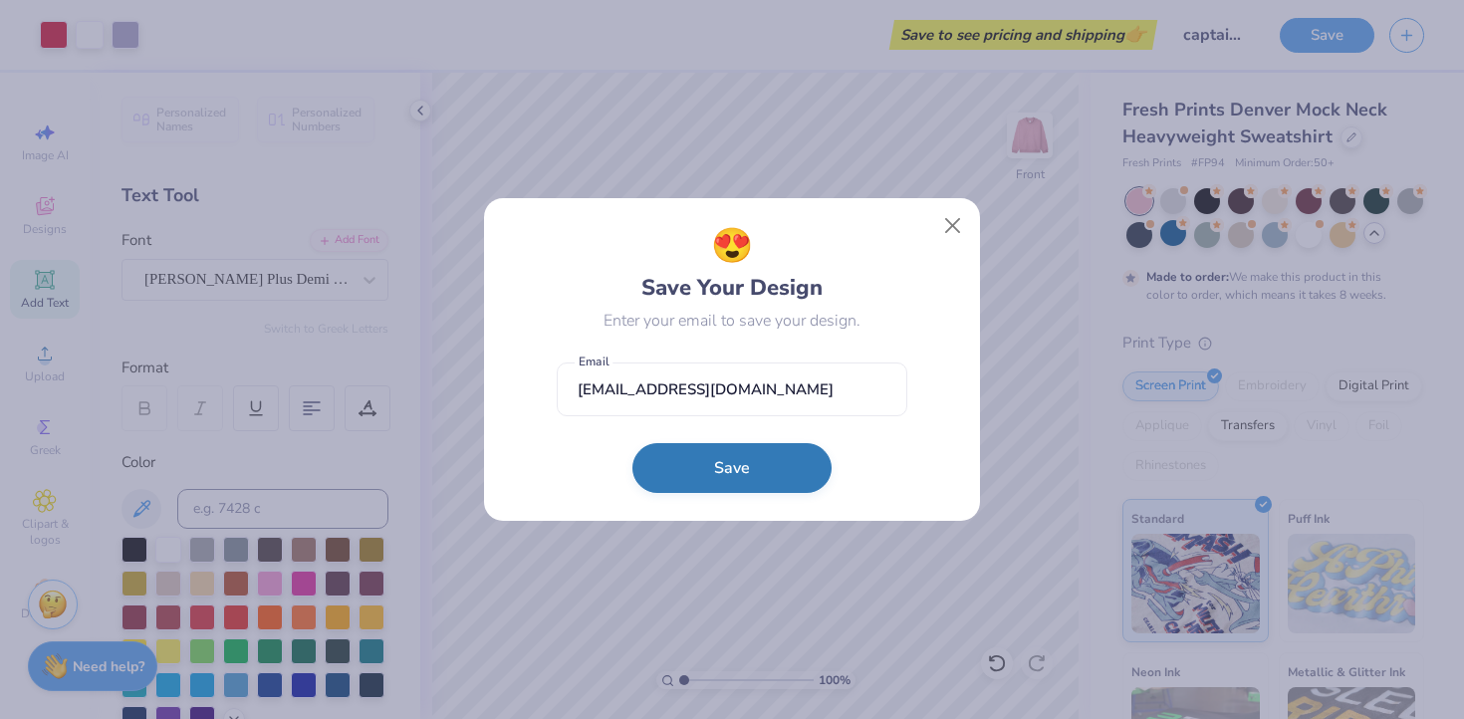
click at [705, 469] on button "Save" at bounding box center [731, 468] width 199 height 50
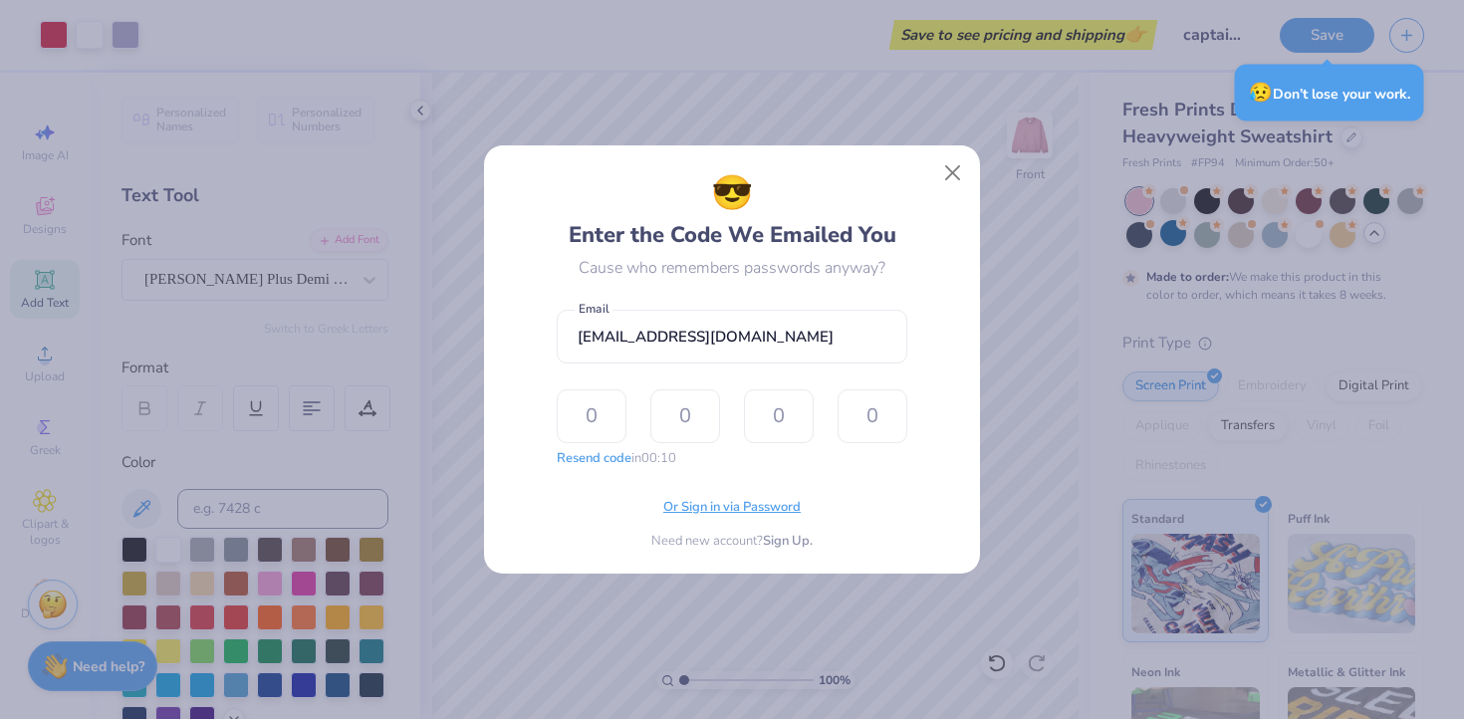
click at [737, 511] on span "Or Sign in via Password" at bounding box center [731, 508] width 137 height 20
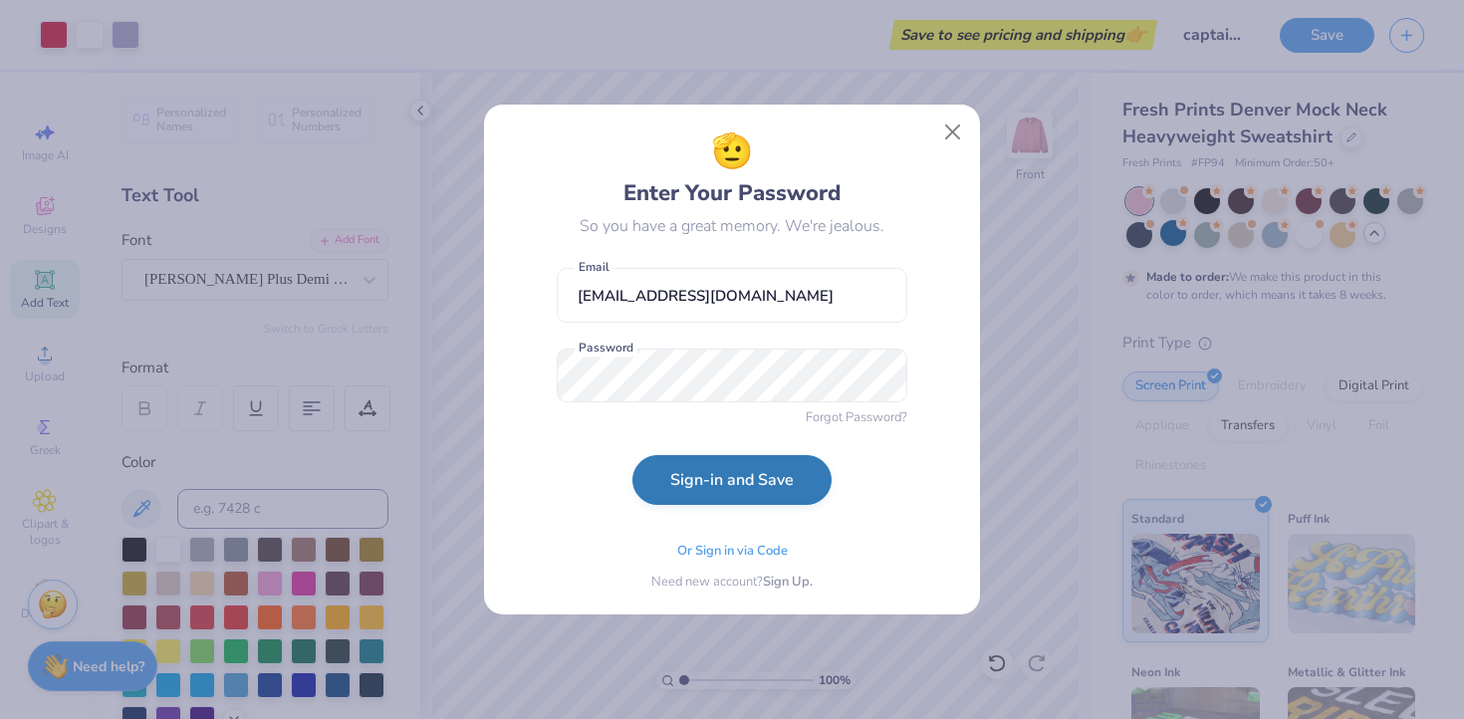
click at [707, 483] on button "Sign-in and Save" at bounding box center [731, 480] width 199 height 50
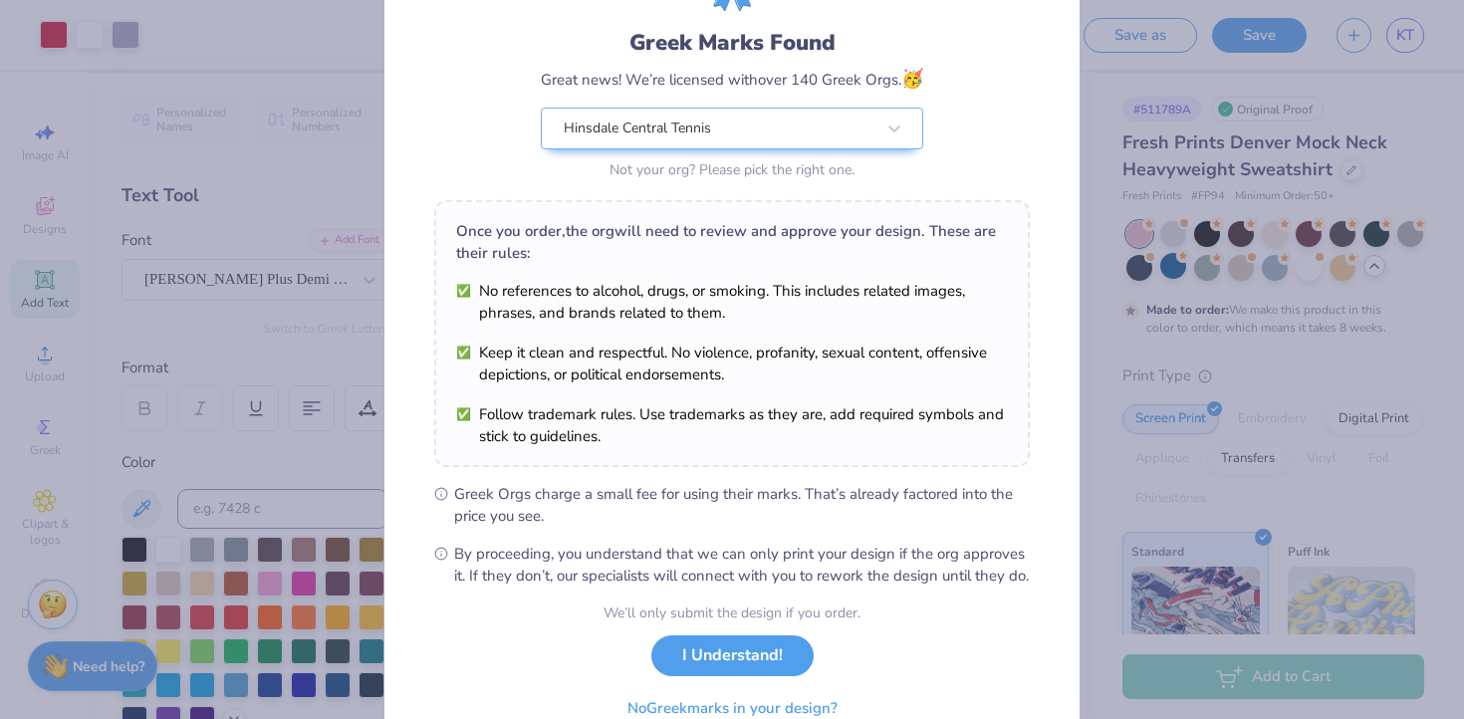
scroll to position [117, 0]
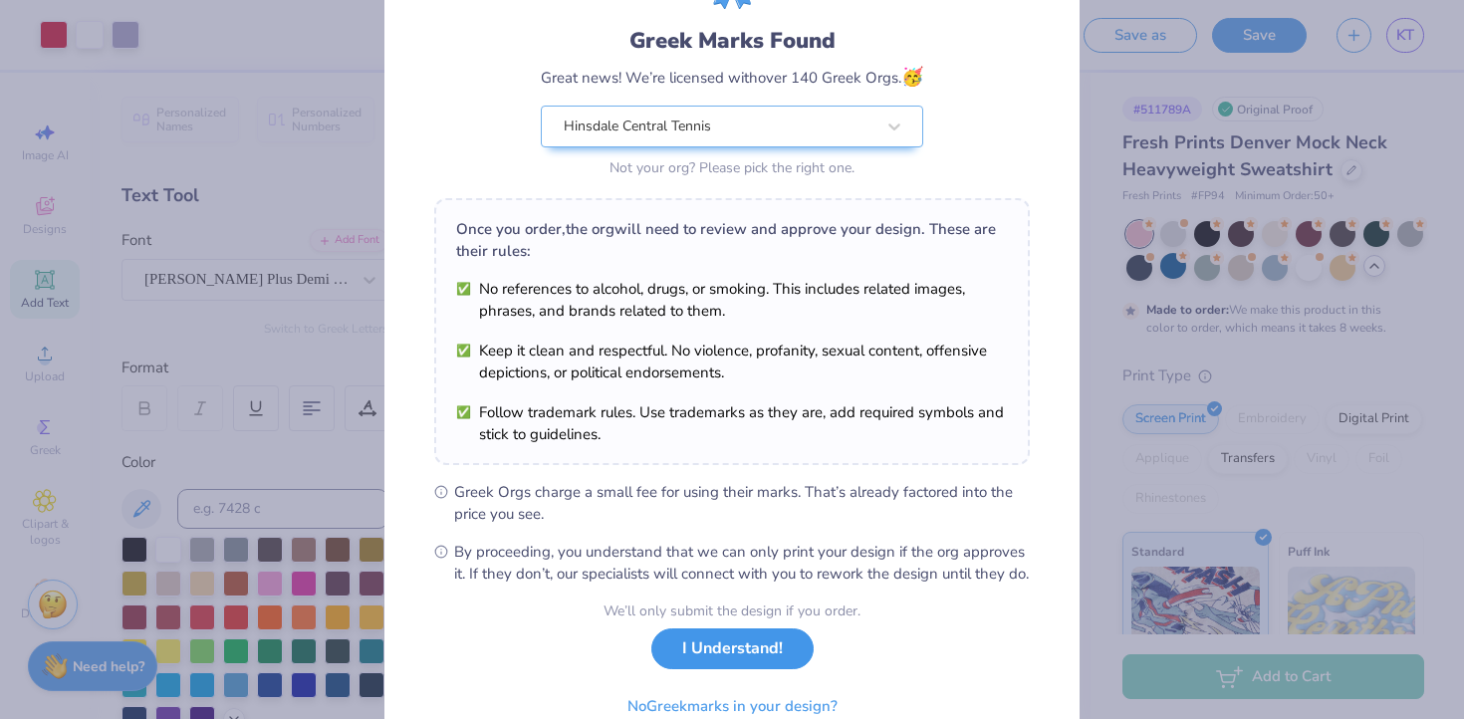
click at [728, 669] on button "I Understand!" at bounding box center [732, 648] width 162 height 41
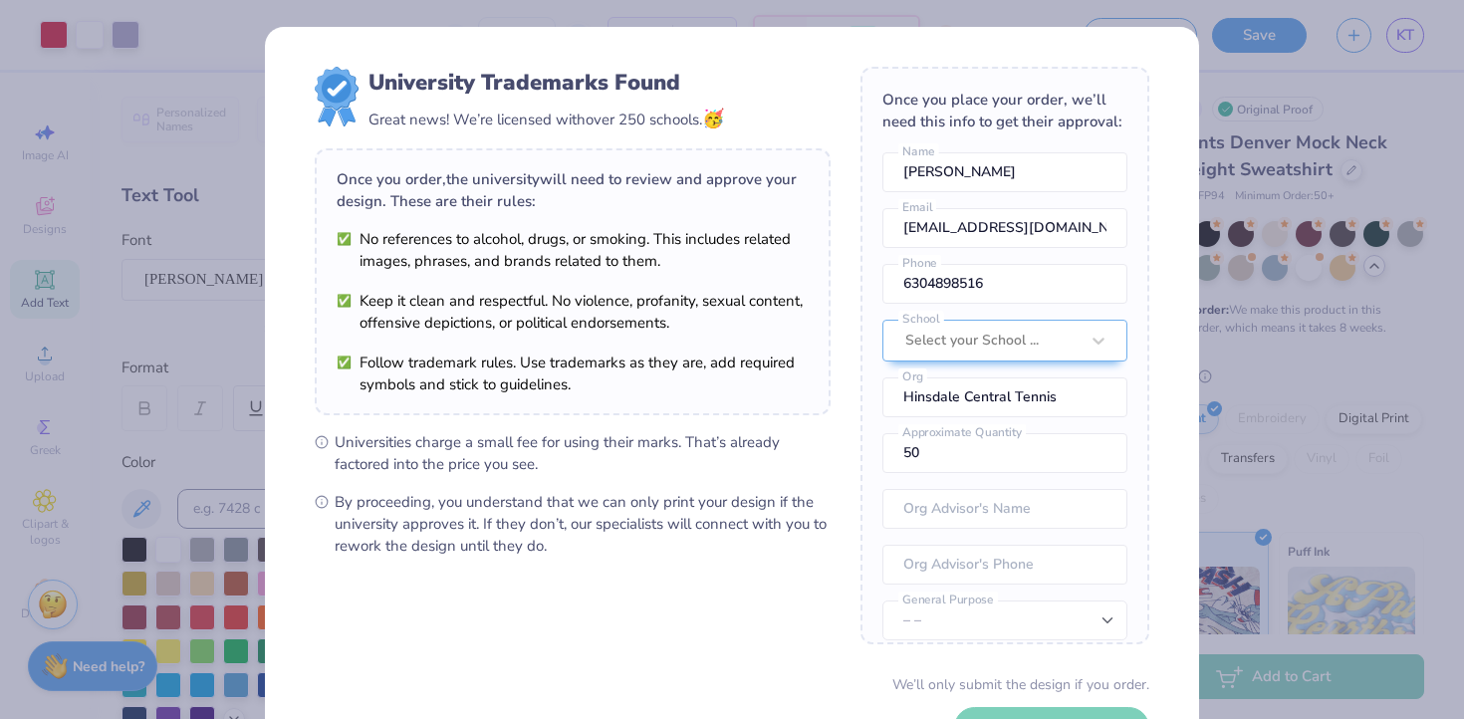
scroll to position [74, 0]
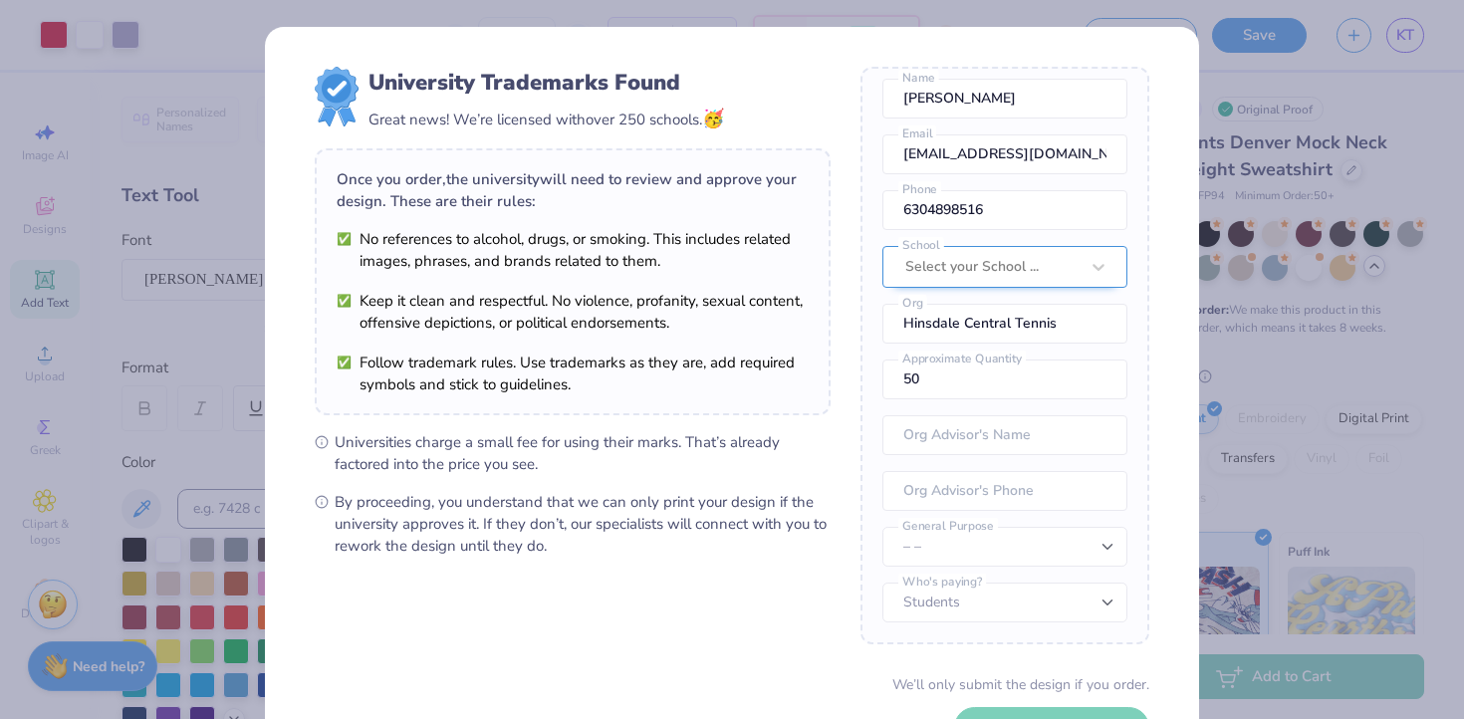
click at [967, 265] on div at bounding box center [991, 267] width 173 height 26
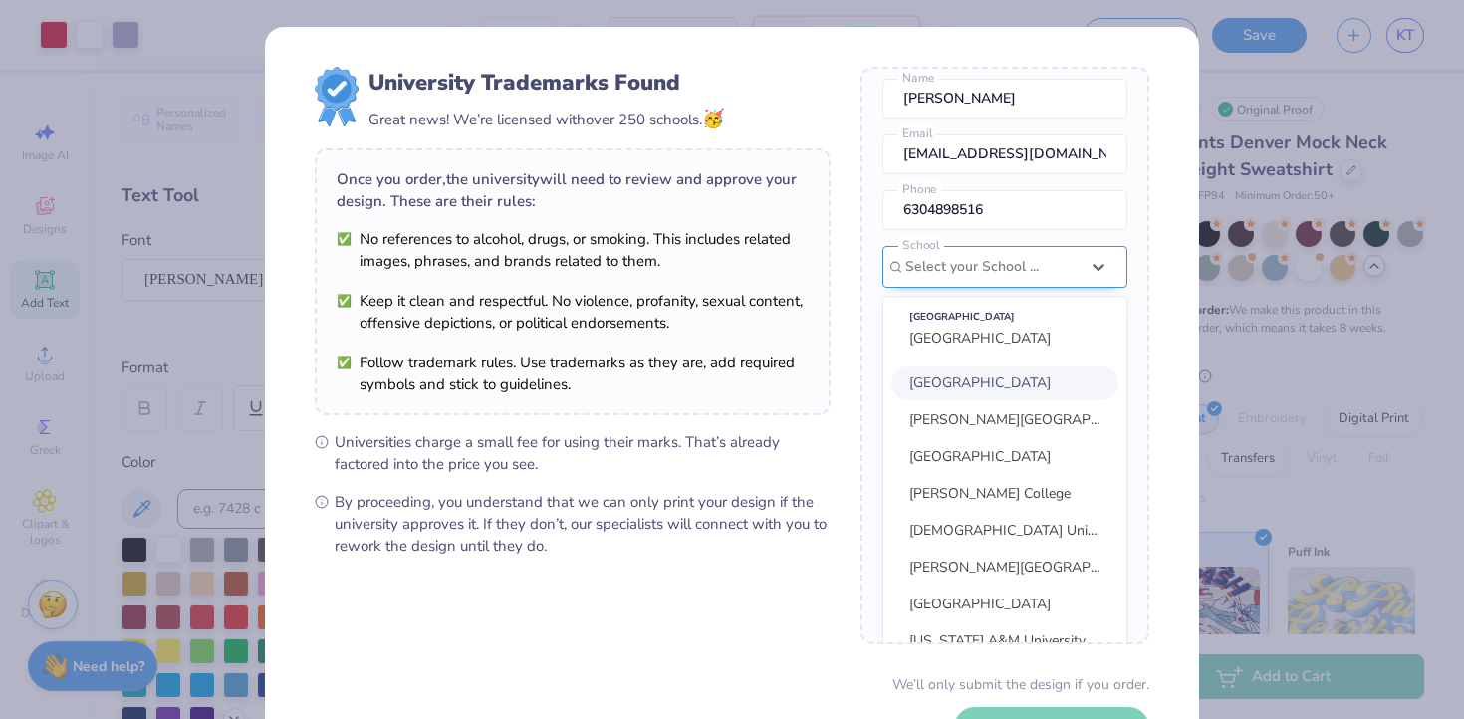
scroll to position [90, 0]
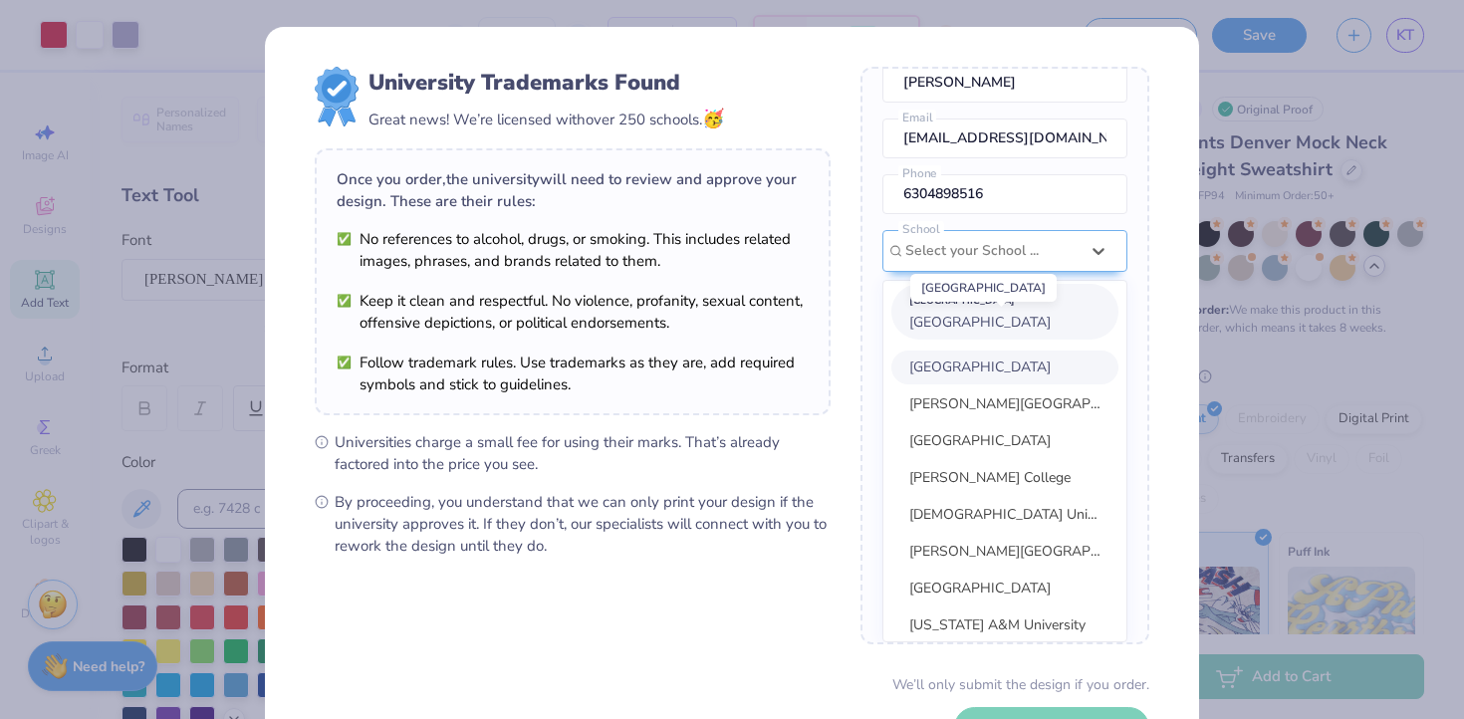
click at [967, 322] on span "Hinsdale Central High School" at bounding box center [979, 322] width 141 height 19
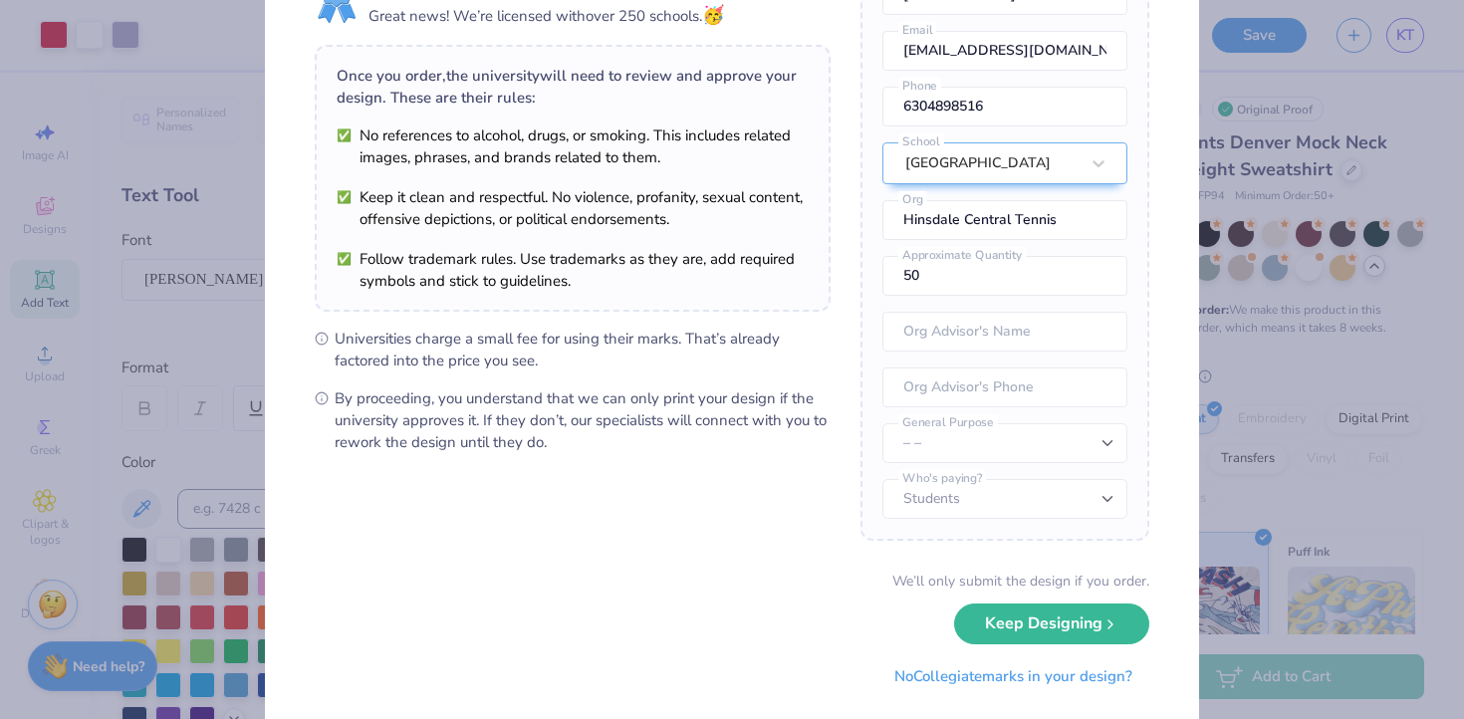
scroll to position [147, 0]
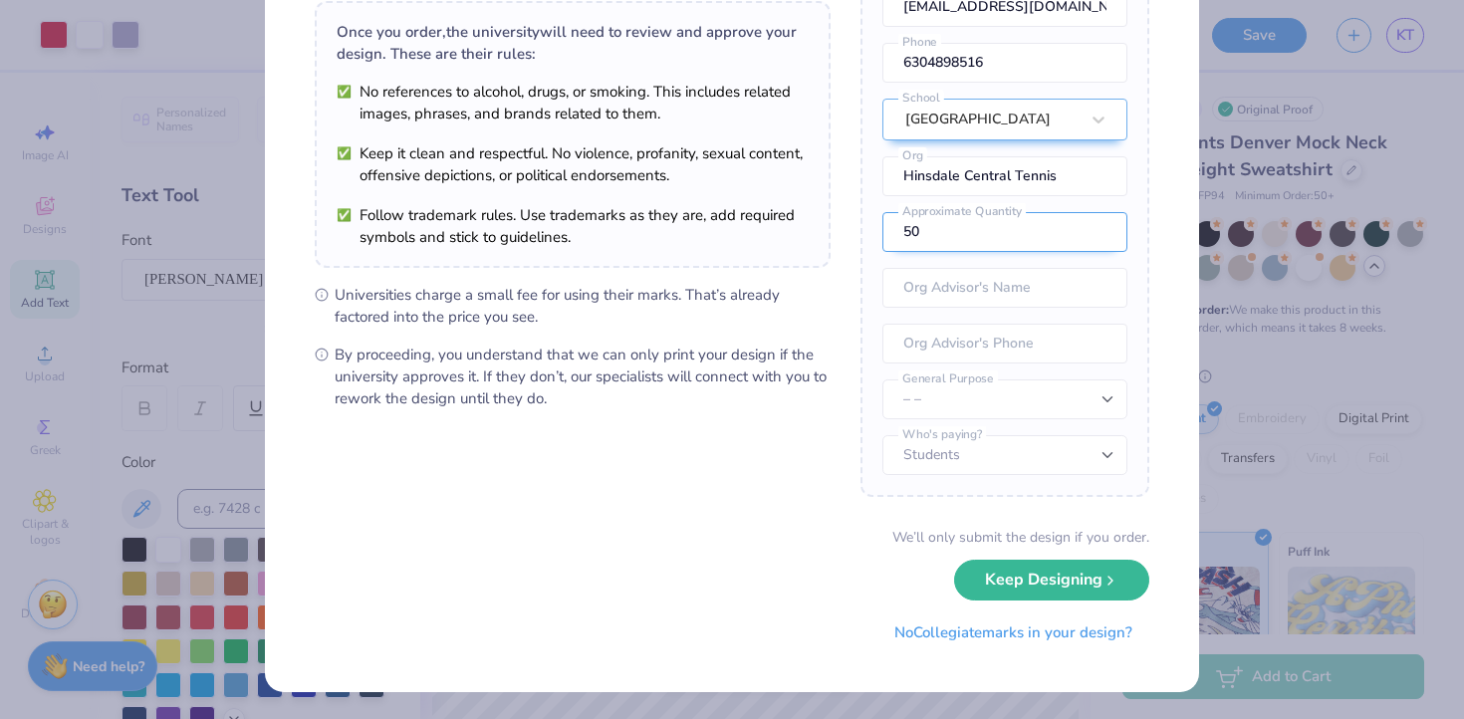
drag, startPoint x: 953, startPoint y: 228, endPoint x: 890, endPoint y: 228, distance: 62.7
click at [890, 228] on input "50" at bounding box center [1004, 232] width 245 height 40
type input "3"
type input "2"
type input "11"
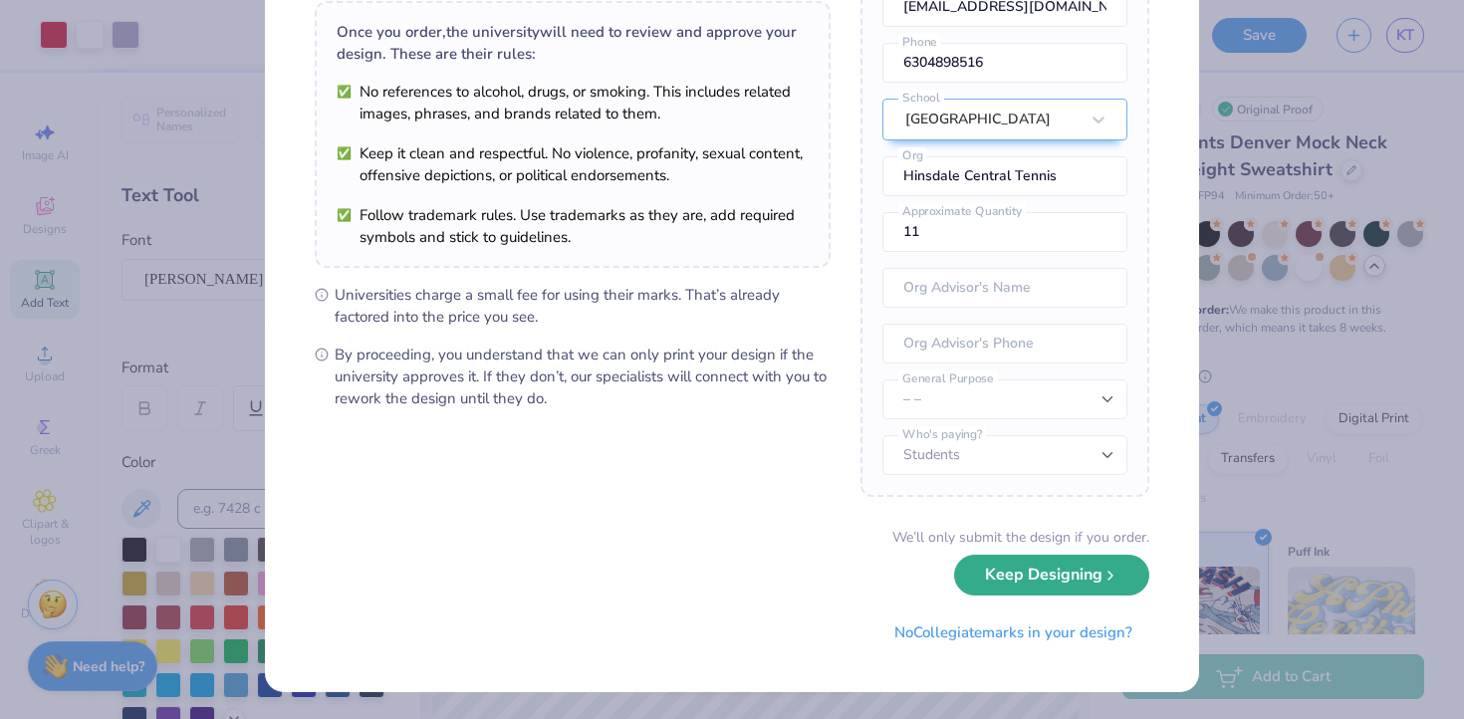
click at [1000, 571] on button "Keep Designing" at bounding box center [1051, 575] width 195 height 41
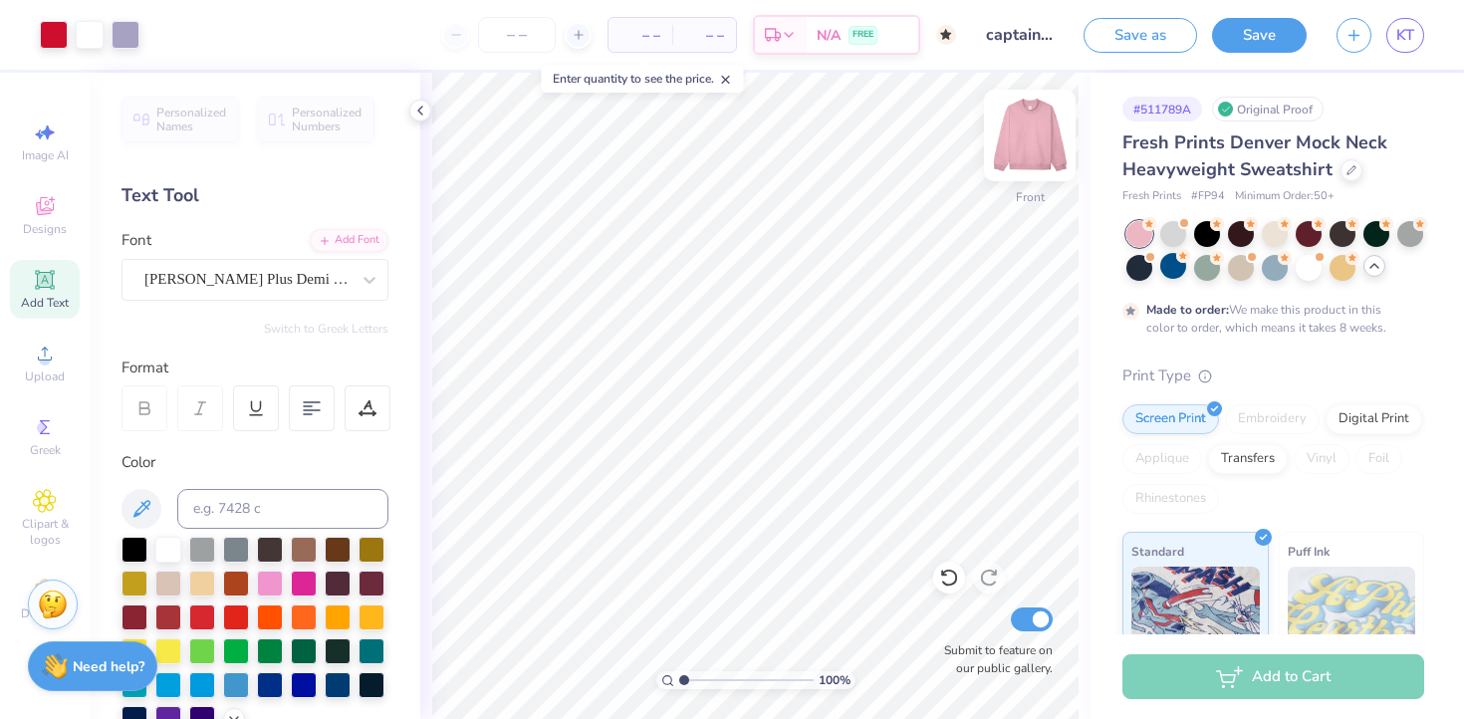
click at [1025, 141] on img at bounding box center [1030, 136] width 80 height 80
click at [1028, 131] on img at bounding box center [1030, 136] width 80 height 80
click at [1301, 273] on div at bounding box center [1308, 266] width 26 height 26
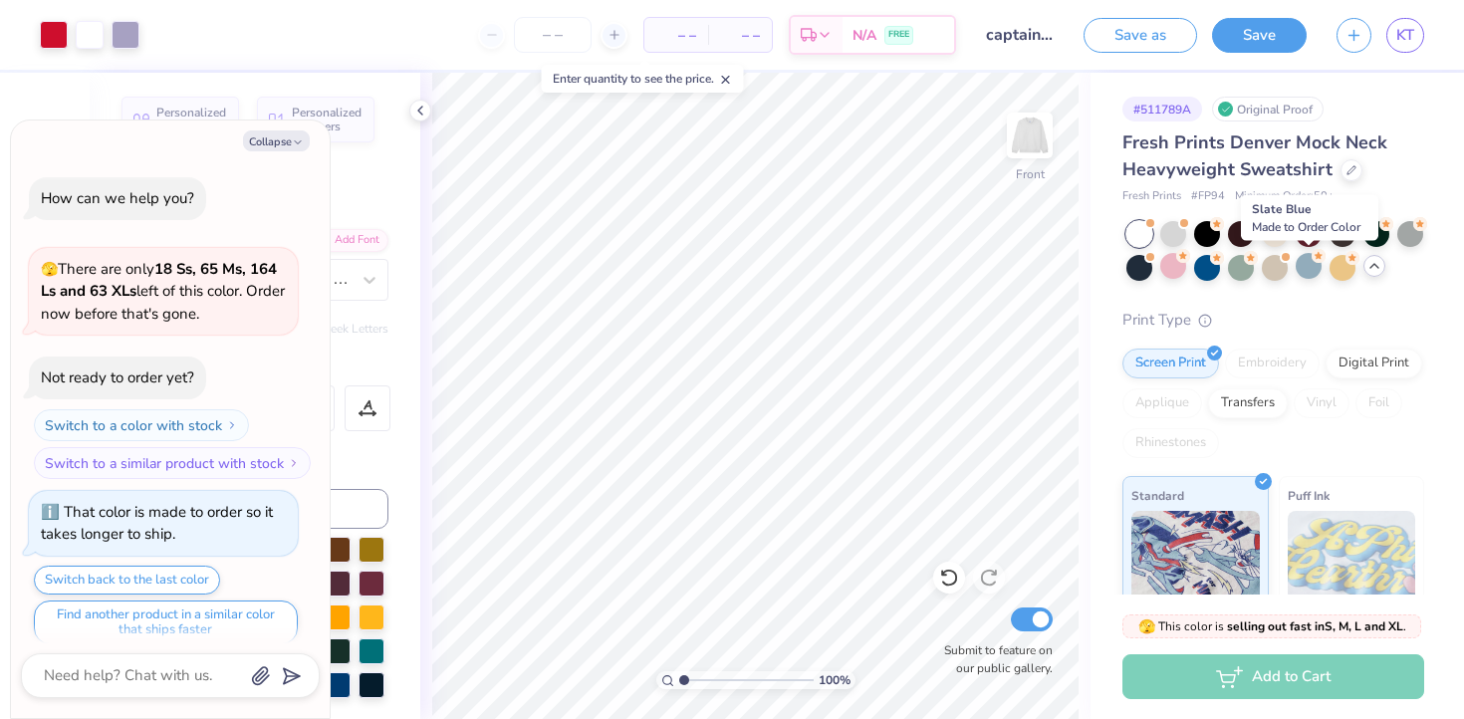
scroll to position [544, 0]
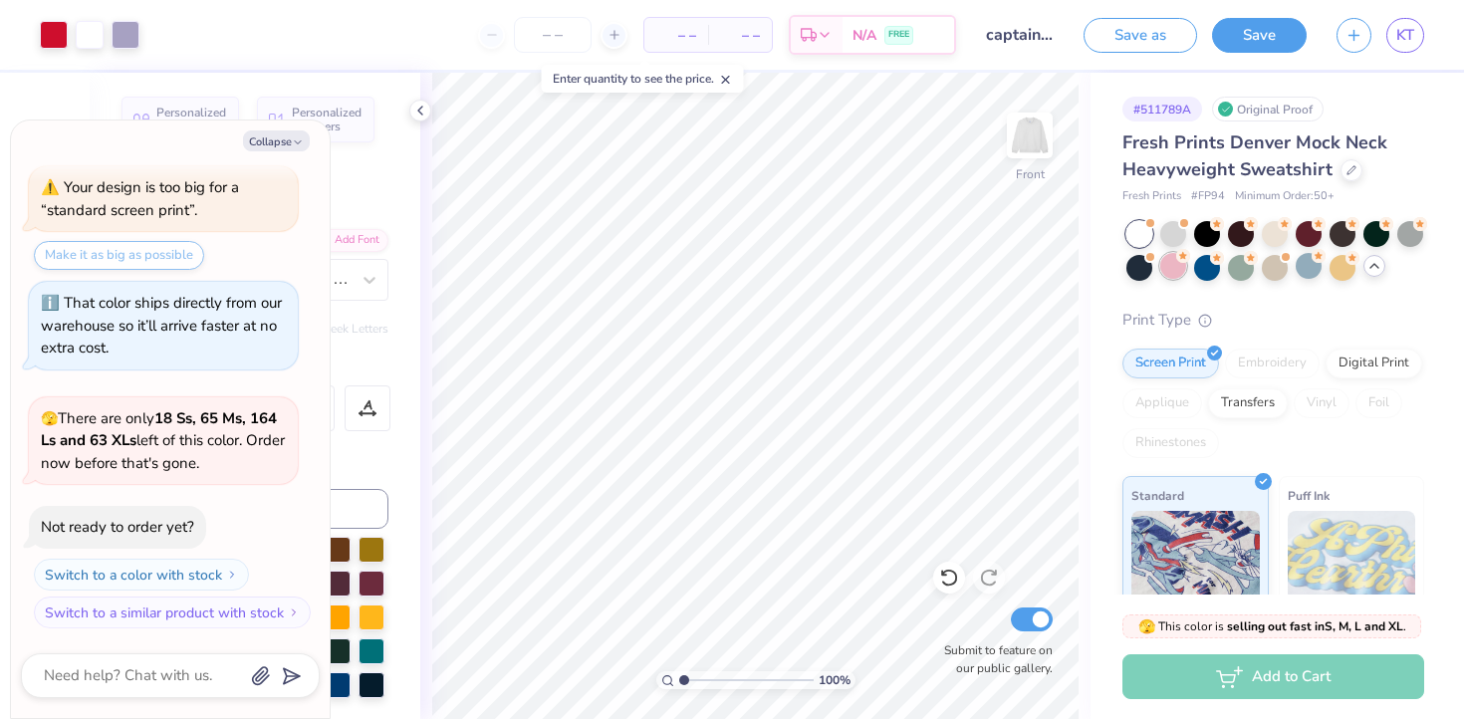
click at [1171, 275] on div at bounding box center [1173, 266] width 26 height 26
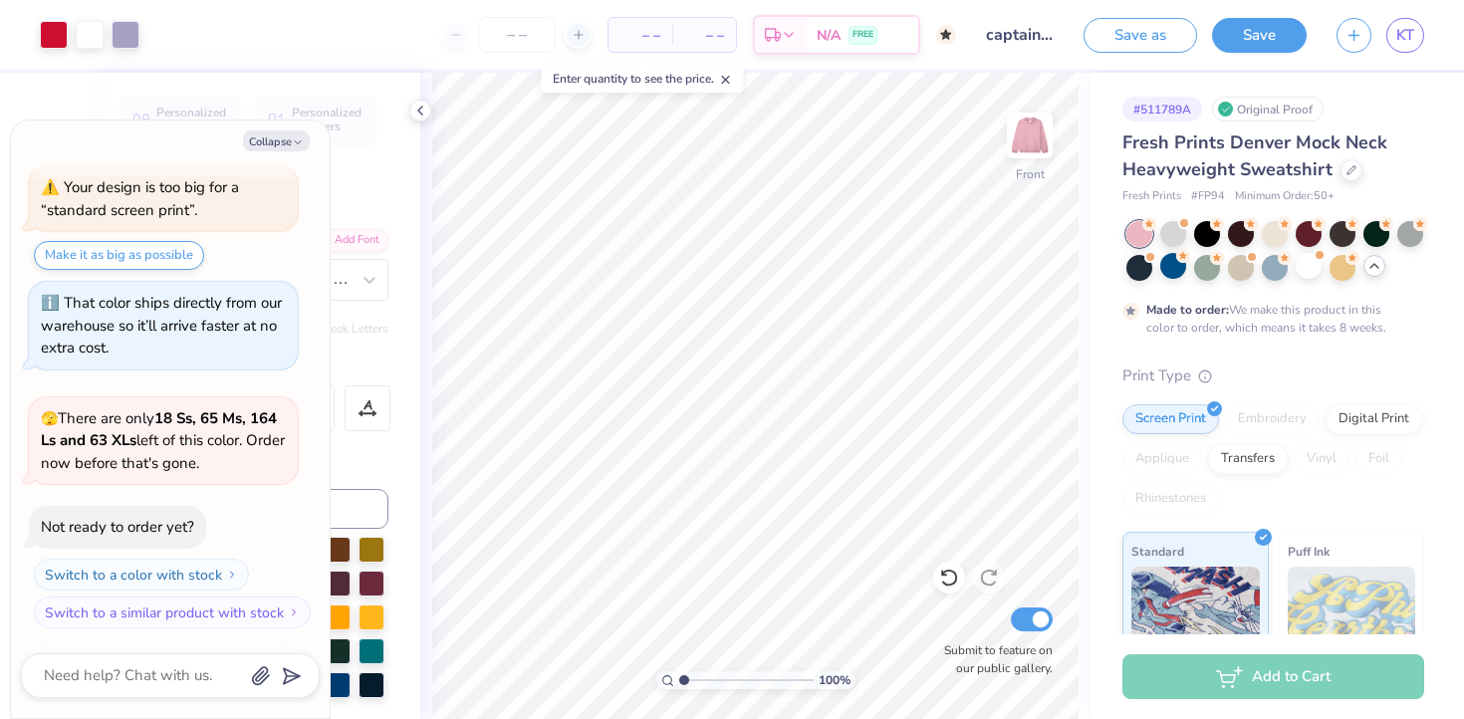
scroll to position [709, 0]
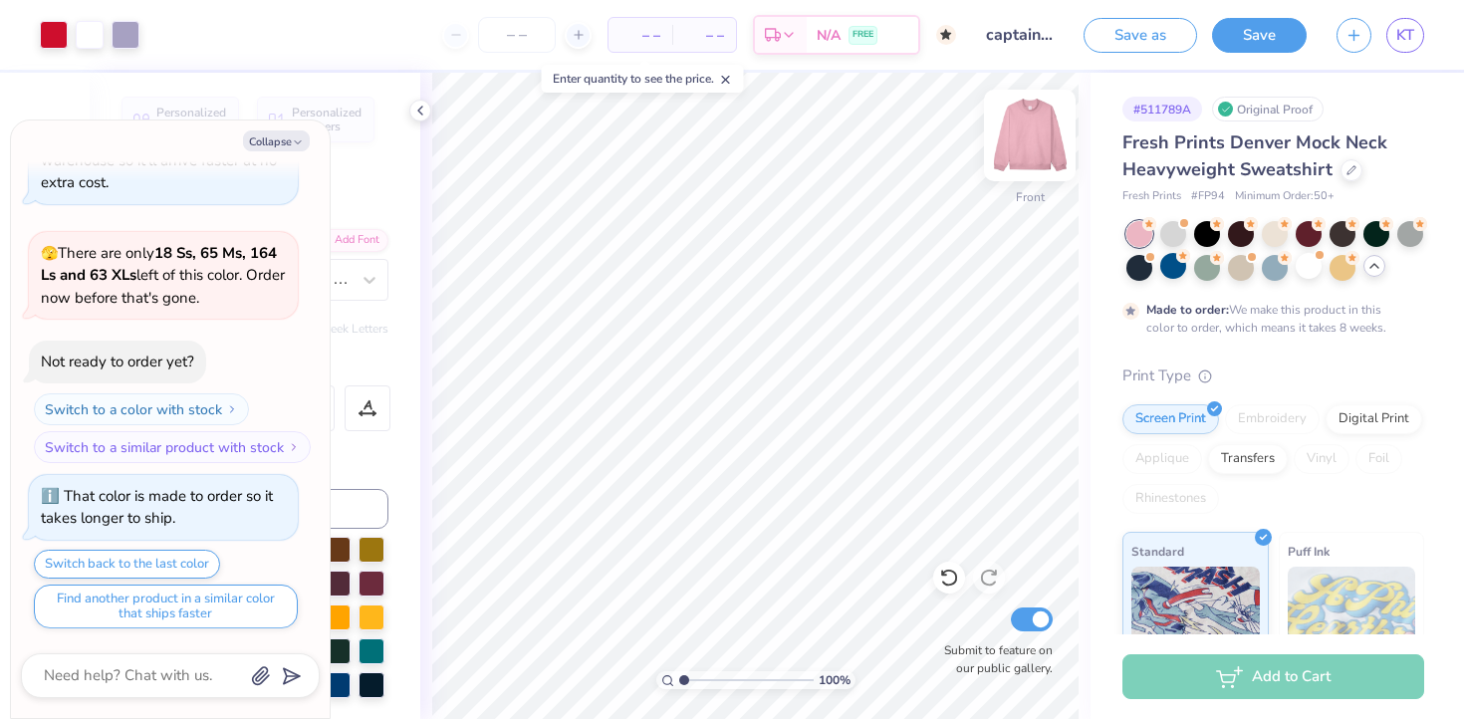
click at [1022, 137] on img at bounding box center [1030, 136] width 80 height 80
click at [1021, 125] on img at bounding box center [1030, 136] width 80 height 80
click at [422, 108] on icon at bounding box center [420, 111] width 16 height 16
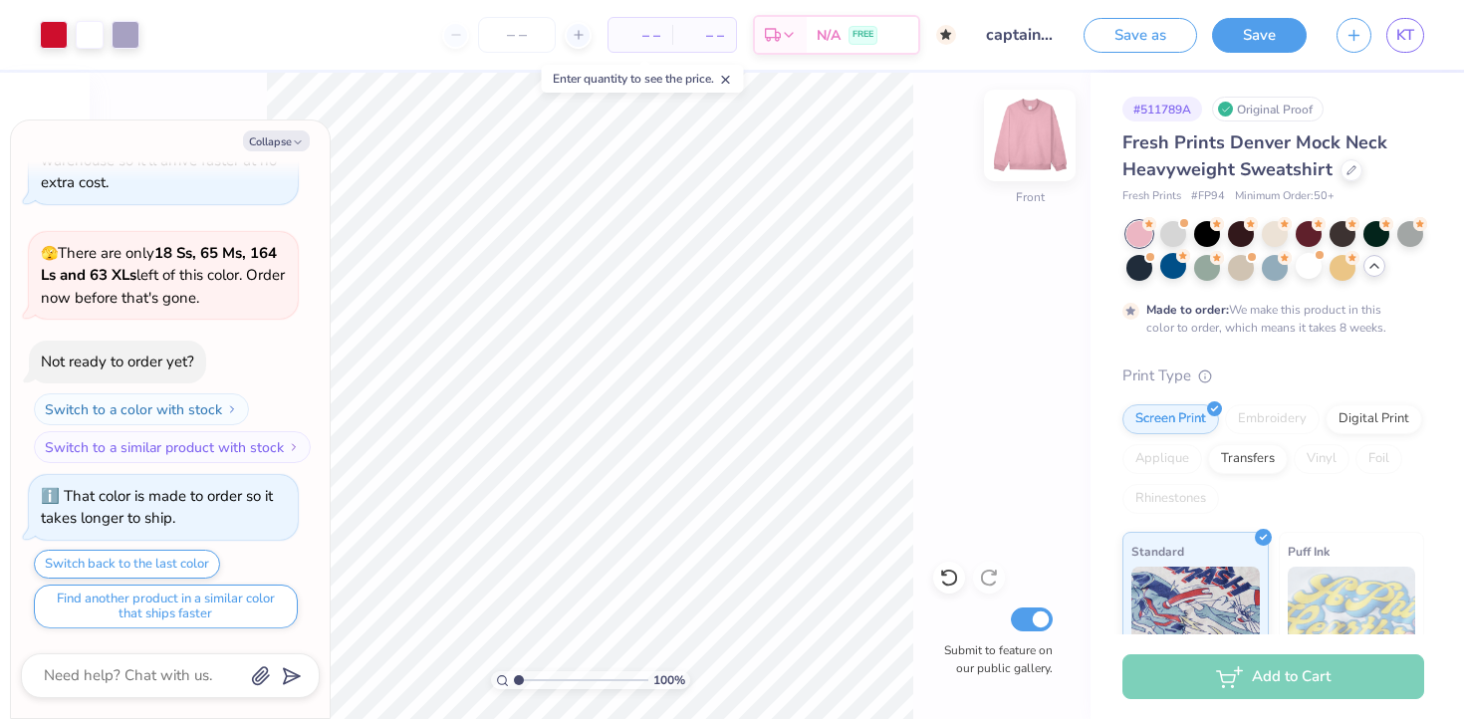
click at [1008, 134] on img at bounding box center [1030, 136] width 80 height 80
click at [300, 133] on button "Collapse" at bounding box center [276, 140] width 67 height 21
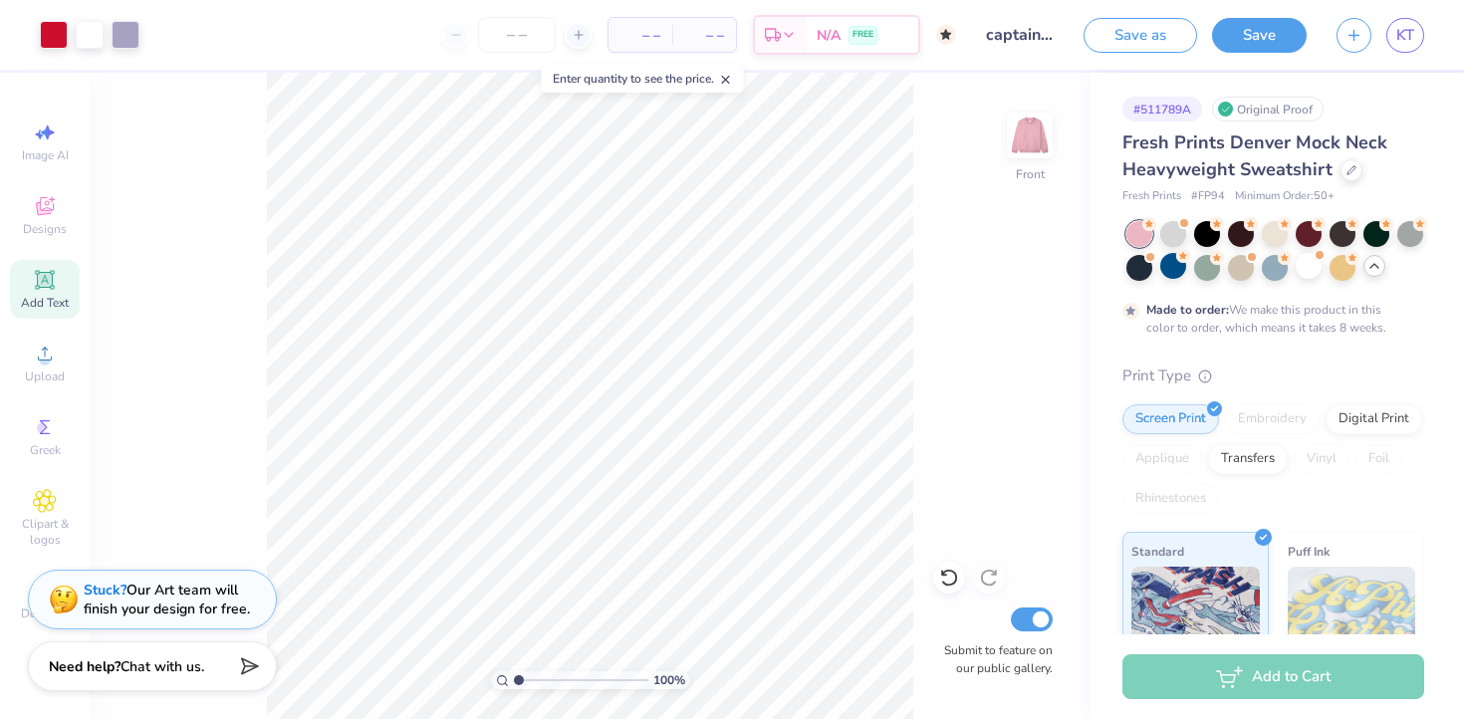
type textarea "x"
click at [57, 210] on div "Designs" at bounding box center [45, 215] width 70 height 59
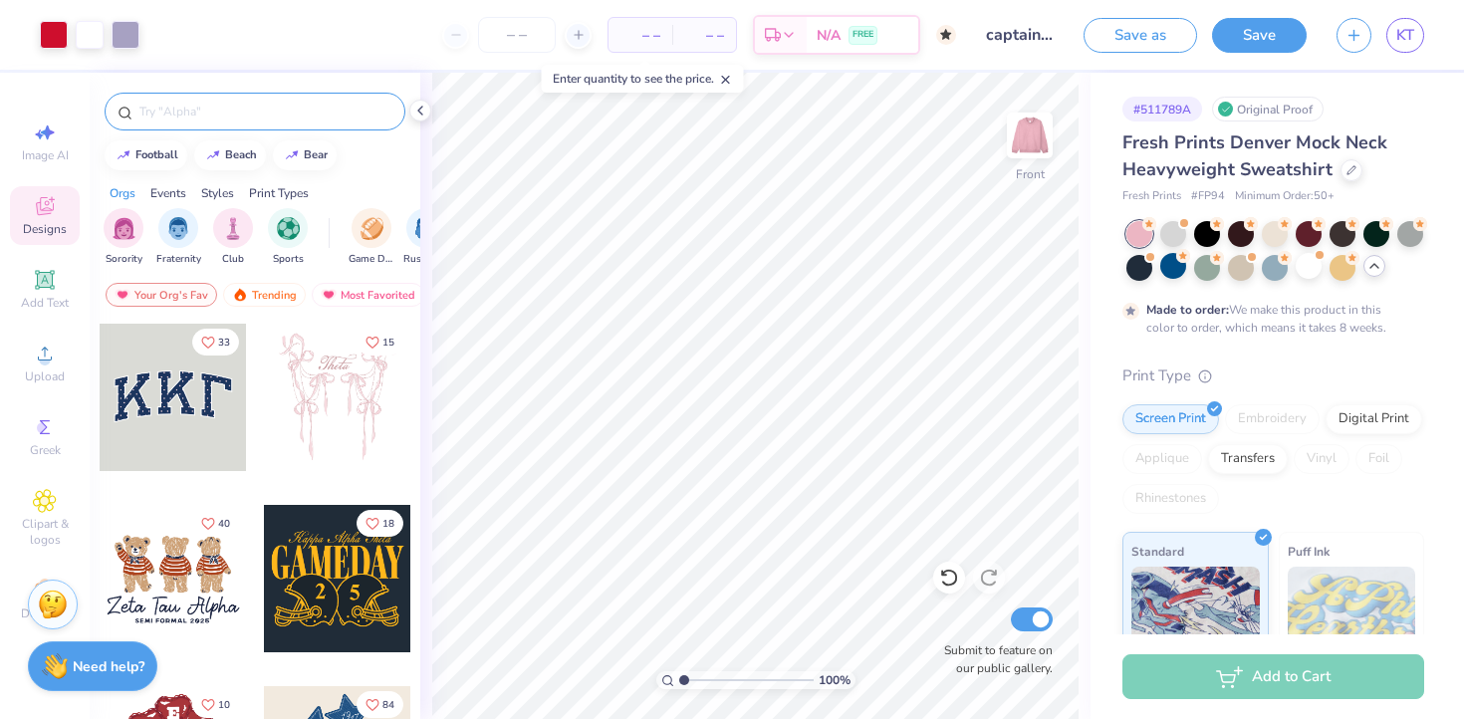
click at [217, 116] on input "text" at bounding box center [264, 112] width 255 height 20
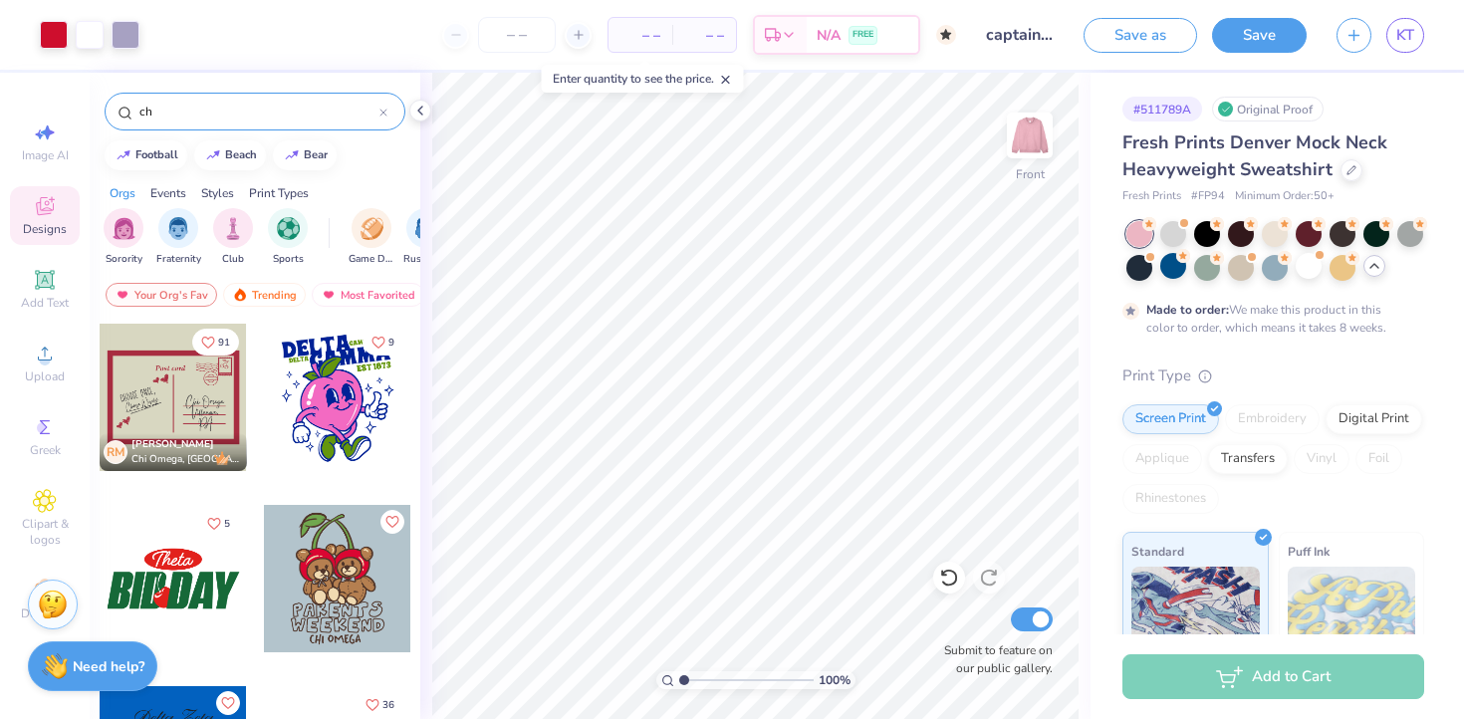
type input "c"
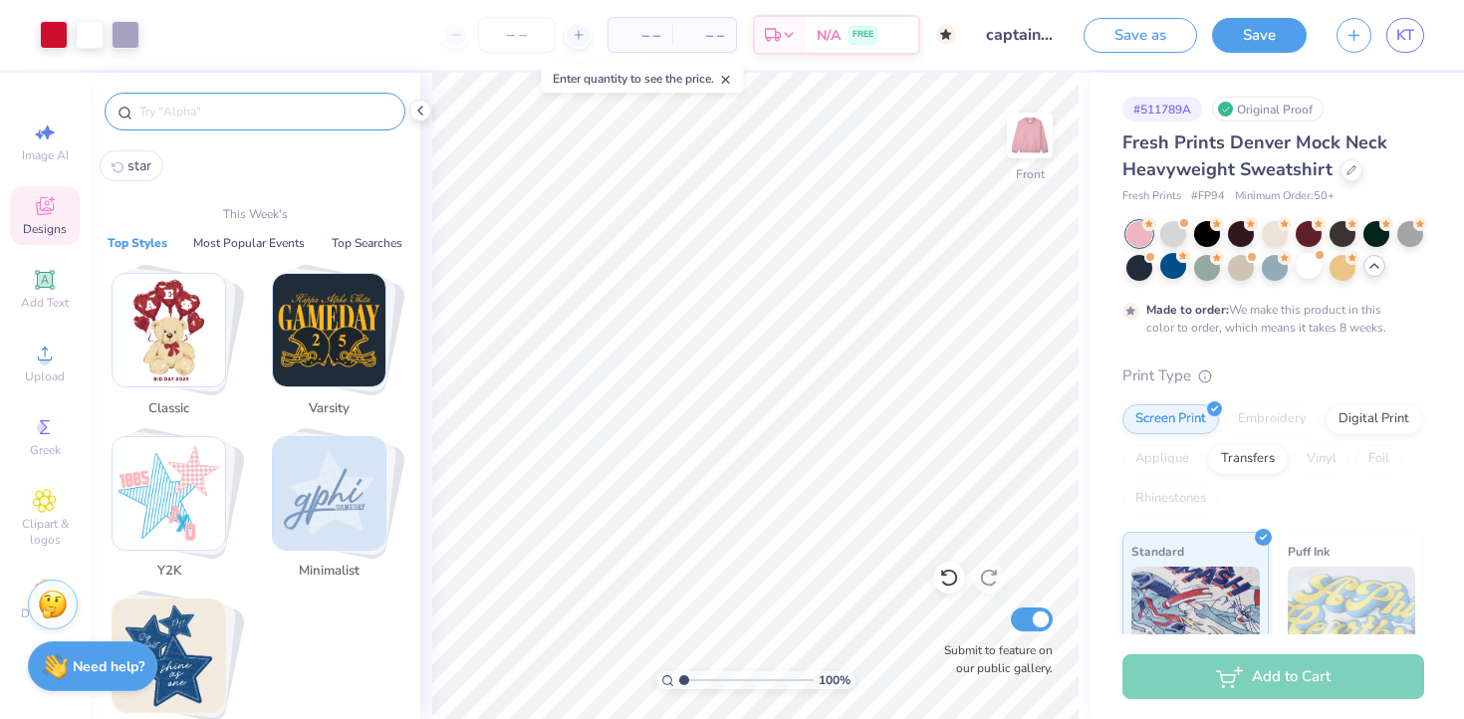
type input "i"
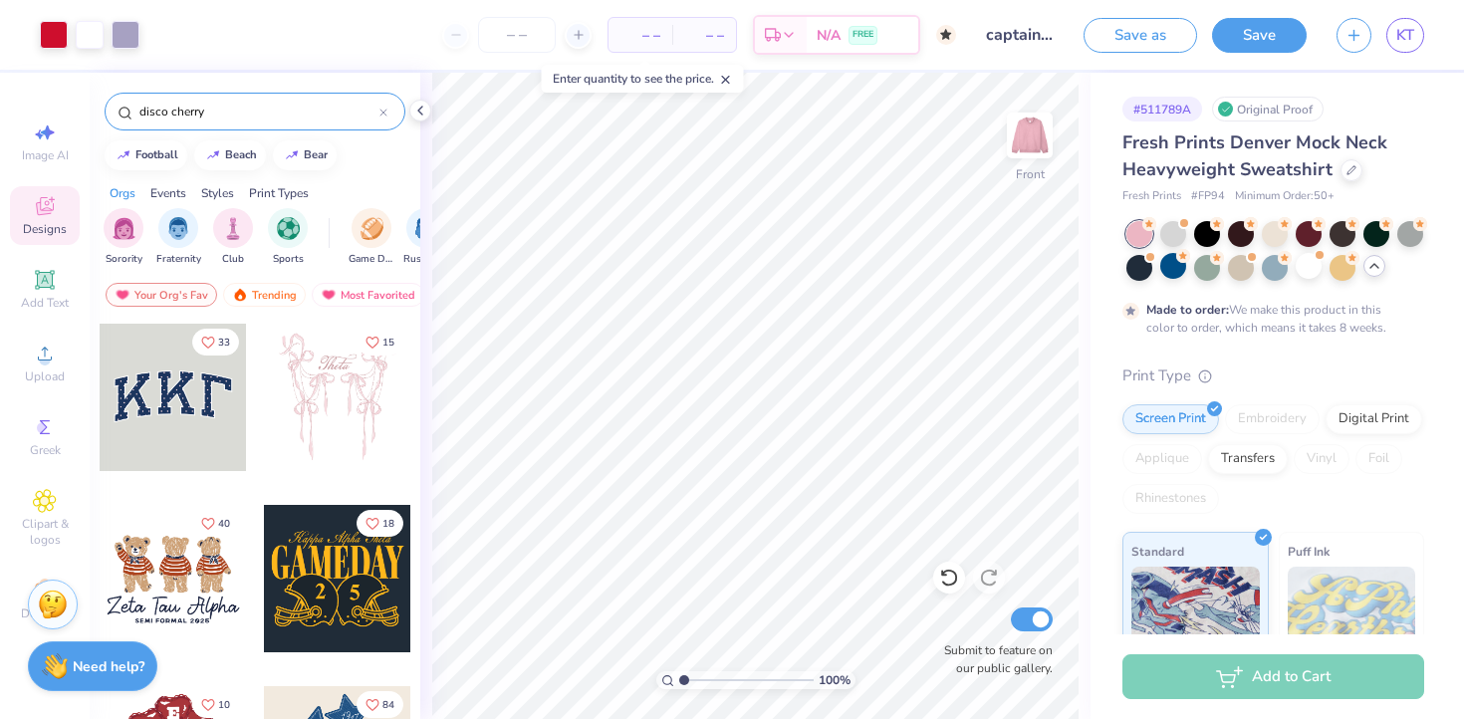
type input "disco cherry"
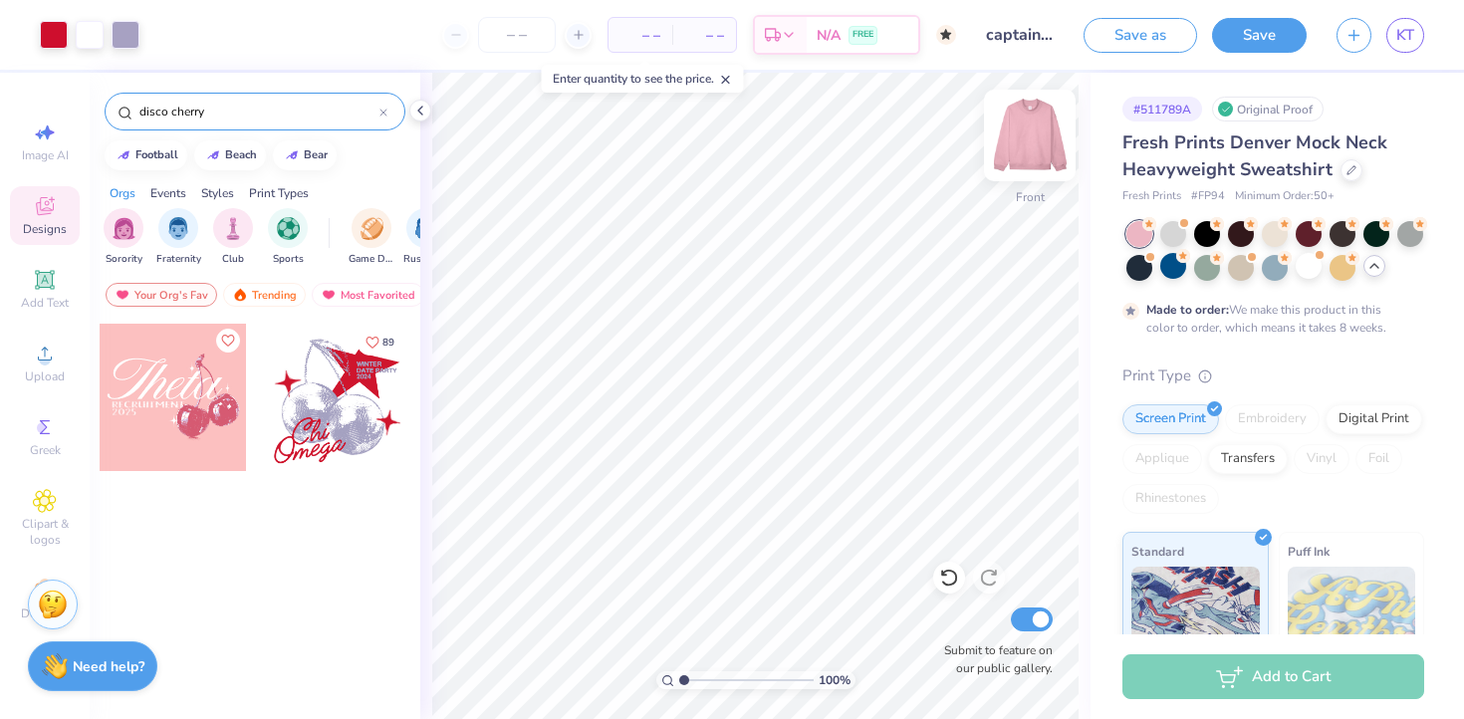
click at [1020, 123] on img at bounding box center [1030, 136] width 80 height 80
click at [1026, 119] on img at bounding box center [1030, 136] width 80 height 80
click at [1024, 114] on img at bounding box center [1030, 136] width 80 height 80
click at [186, 433] on div at bounding box center [173, 397] width 147 height 147
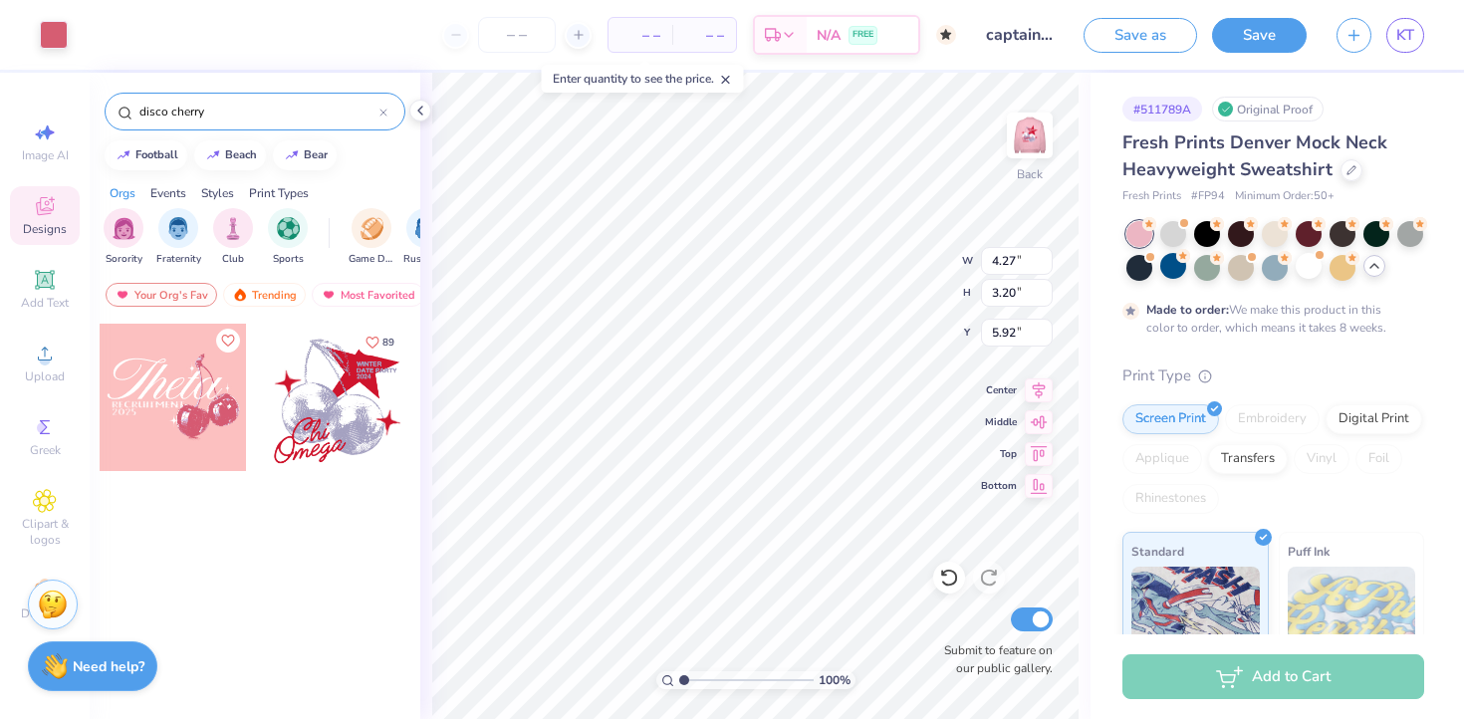
type input "5.92"
click at [942, 579] on icon at bounding box center [949, 577] width 20 height 20
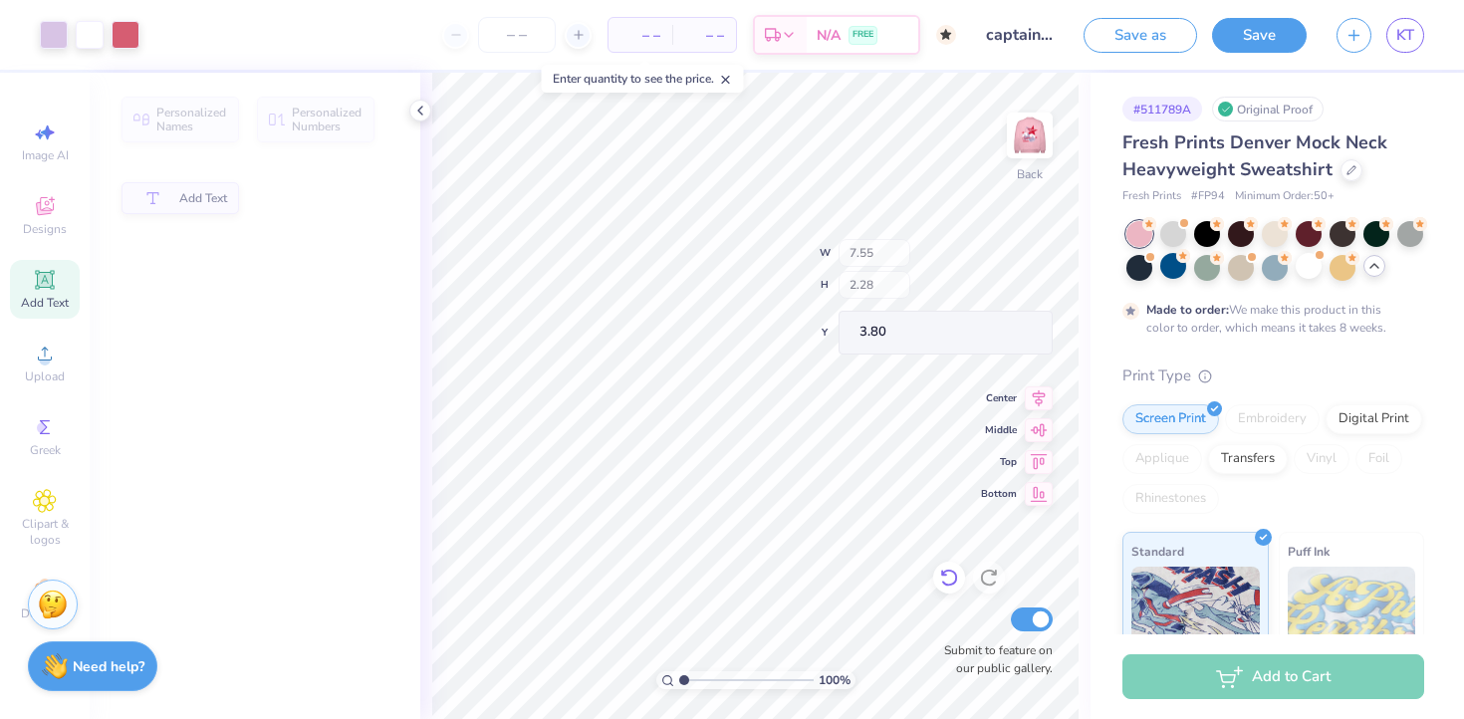
type input "3.67"
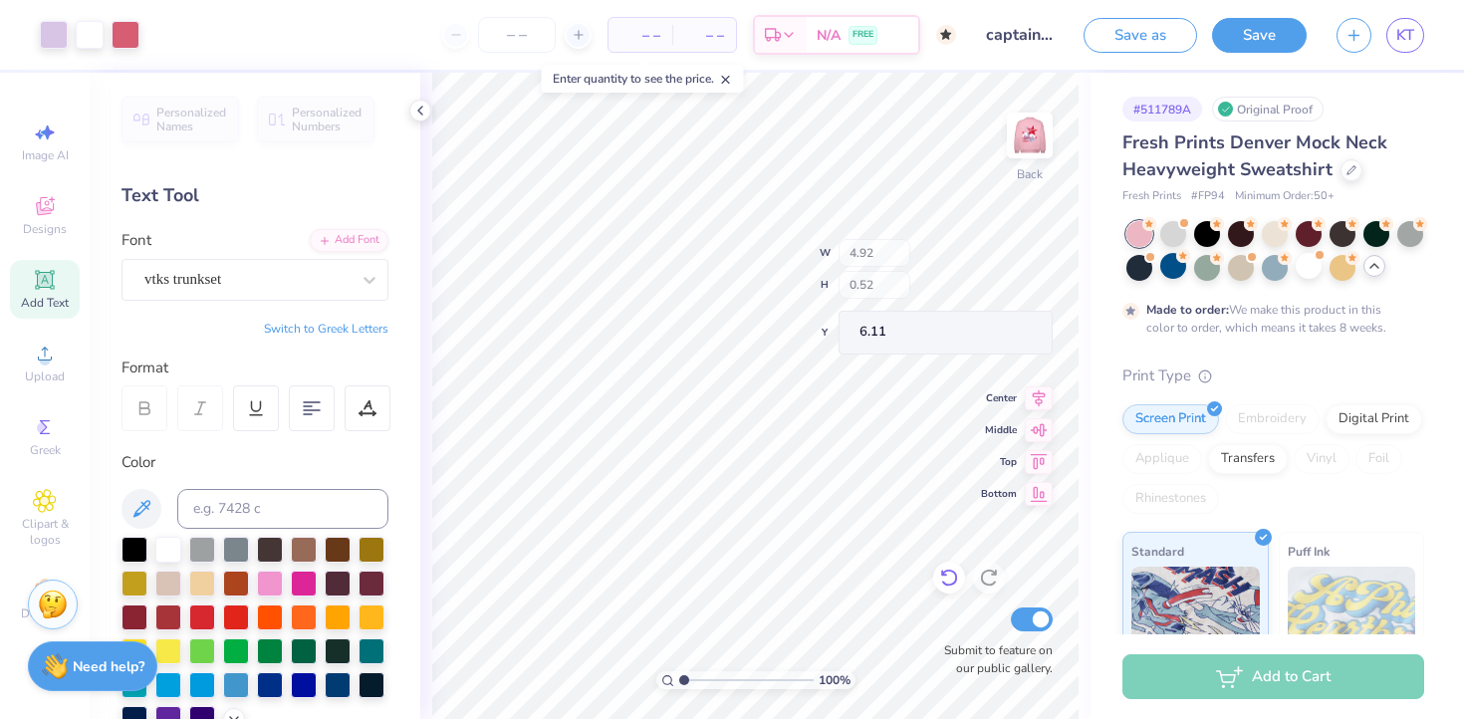
type input "6.11"
type input "0.50"
type input "2.27"
type input "3.13"
type input "3.00"
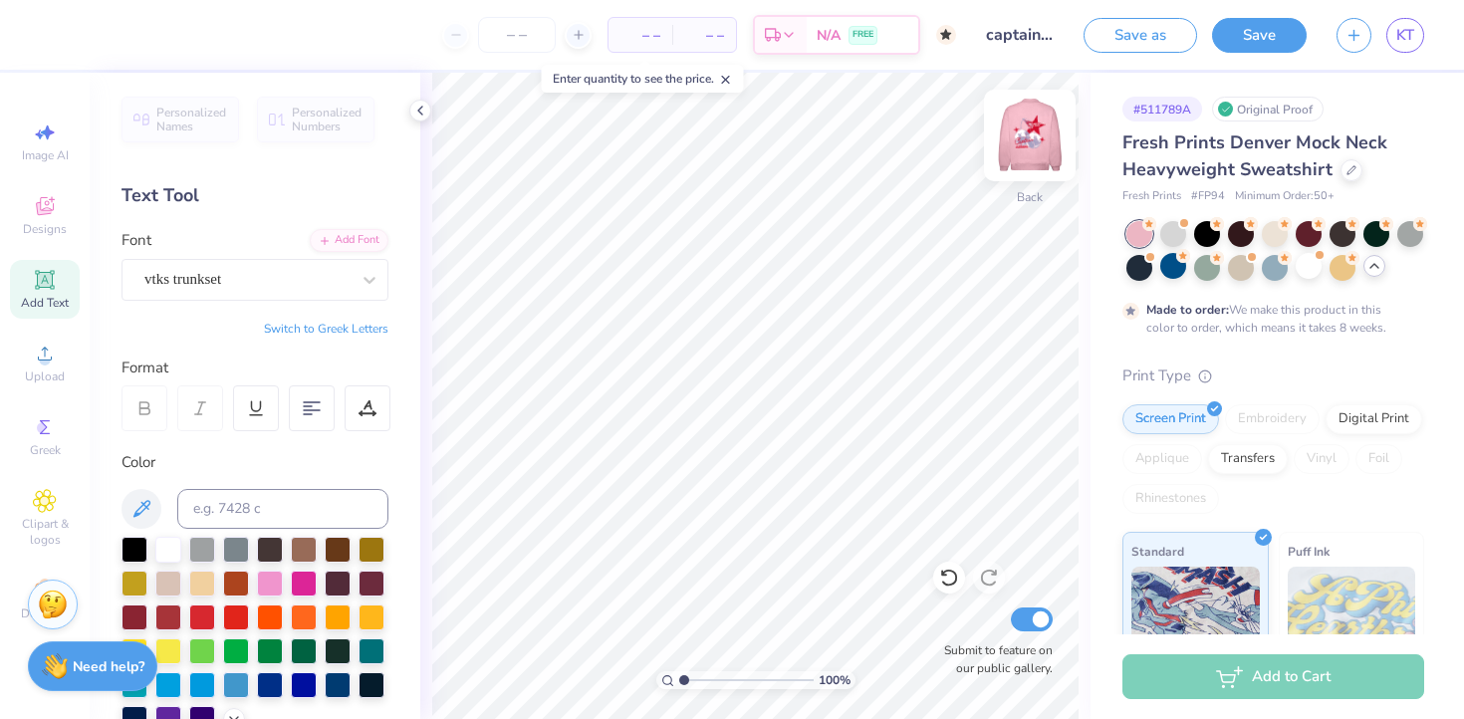
click at [1016, 145] on img at bounding box center [1030, 136] width 80 height 80
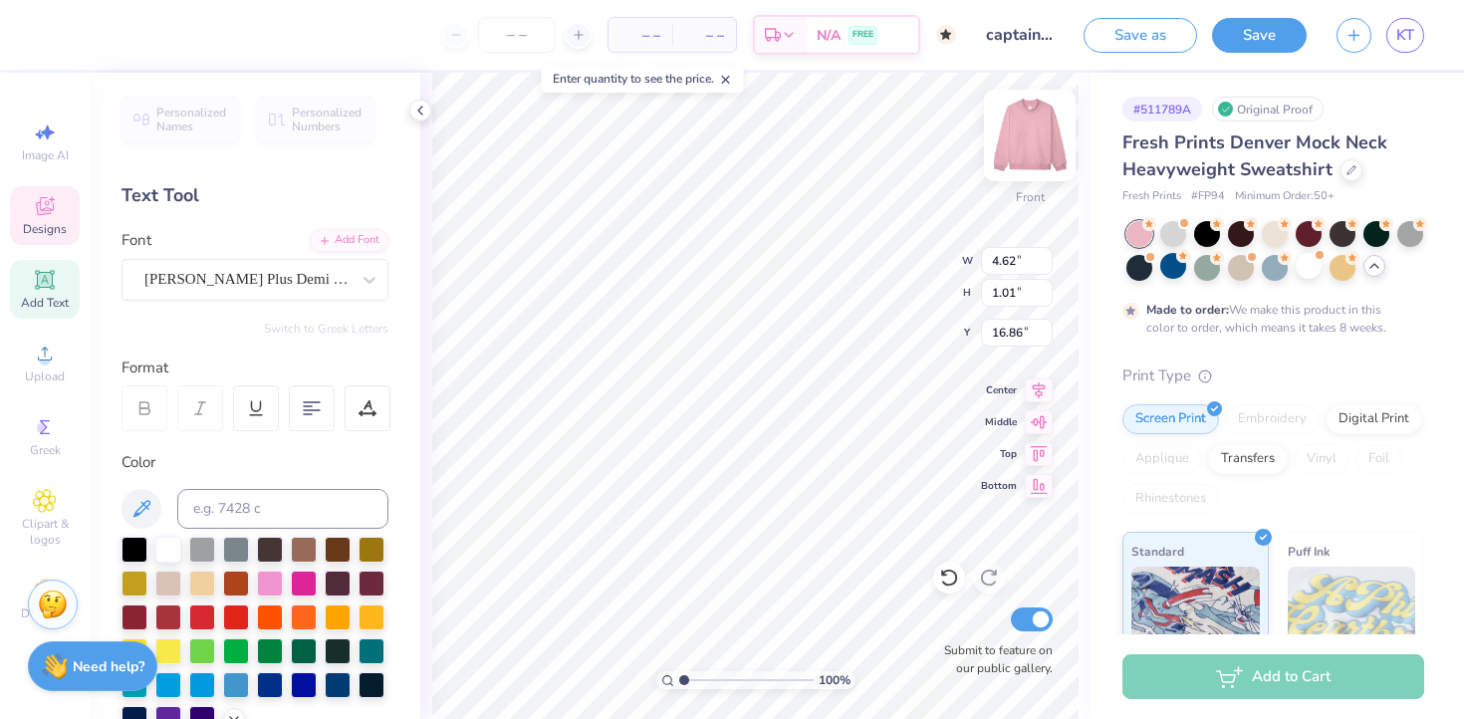
type textarea "TU"
type input "1.58"
type input "0.97"
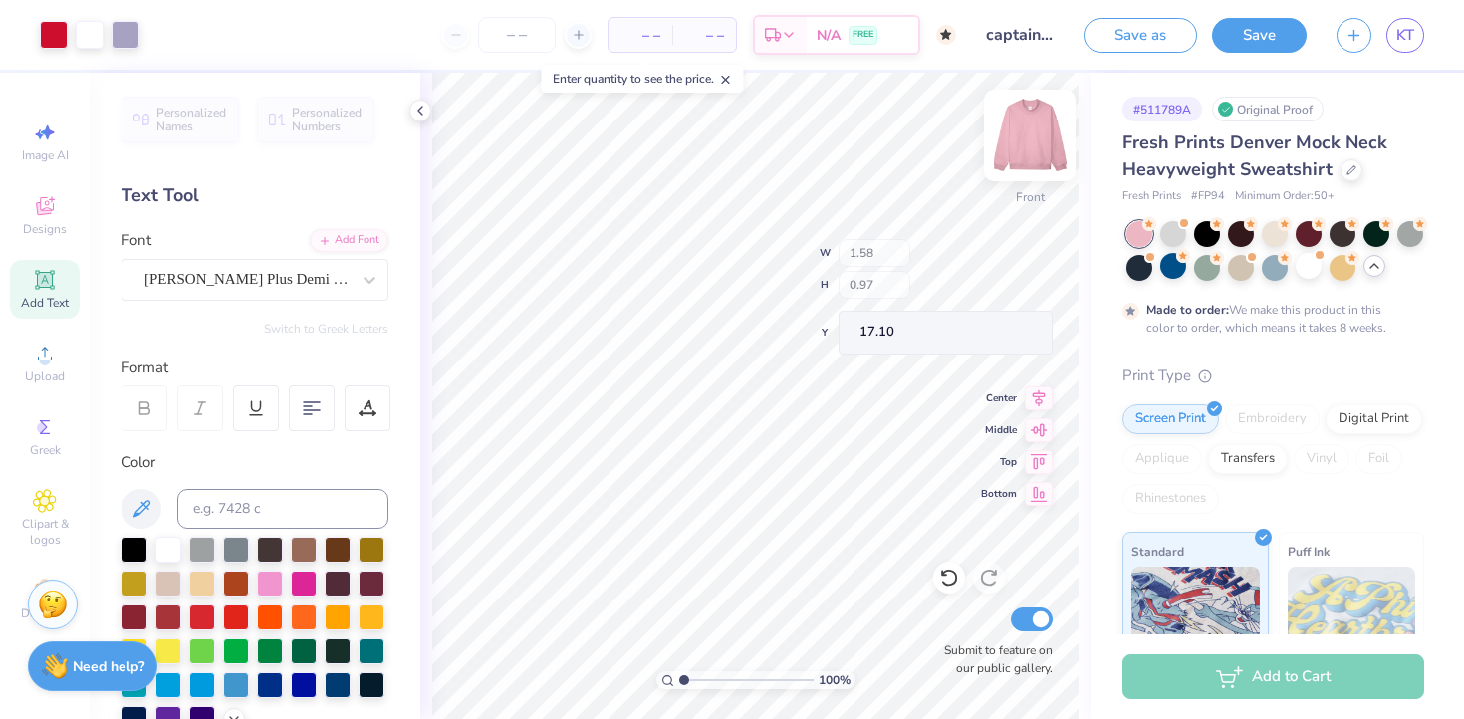
type input "17.10"
type textarea "ASBAHI"
type input "17.06"
type input "13.93"
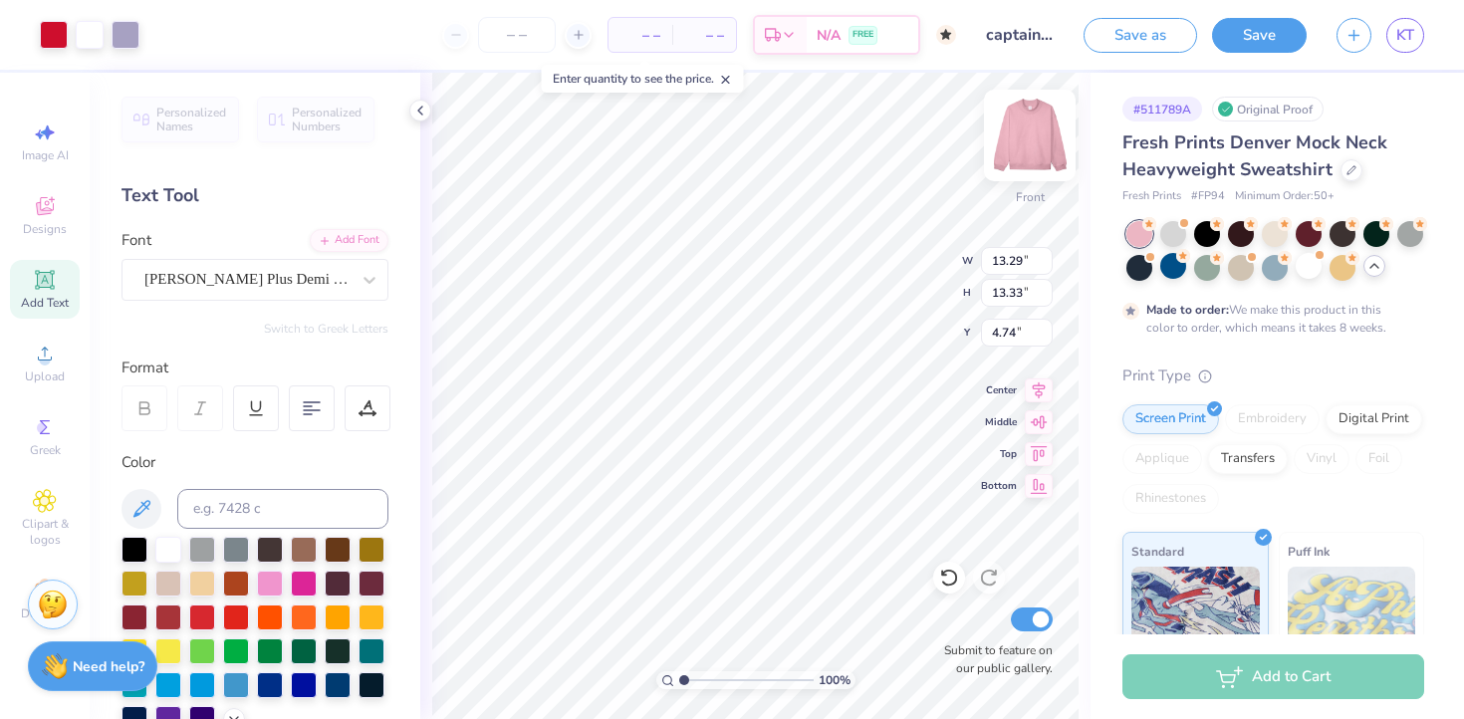
type input "13.97"
type input "4.10"
type input "14.18"
type input "14.23"
type input "3.84"
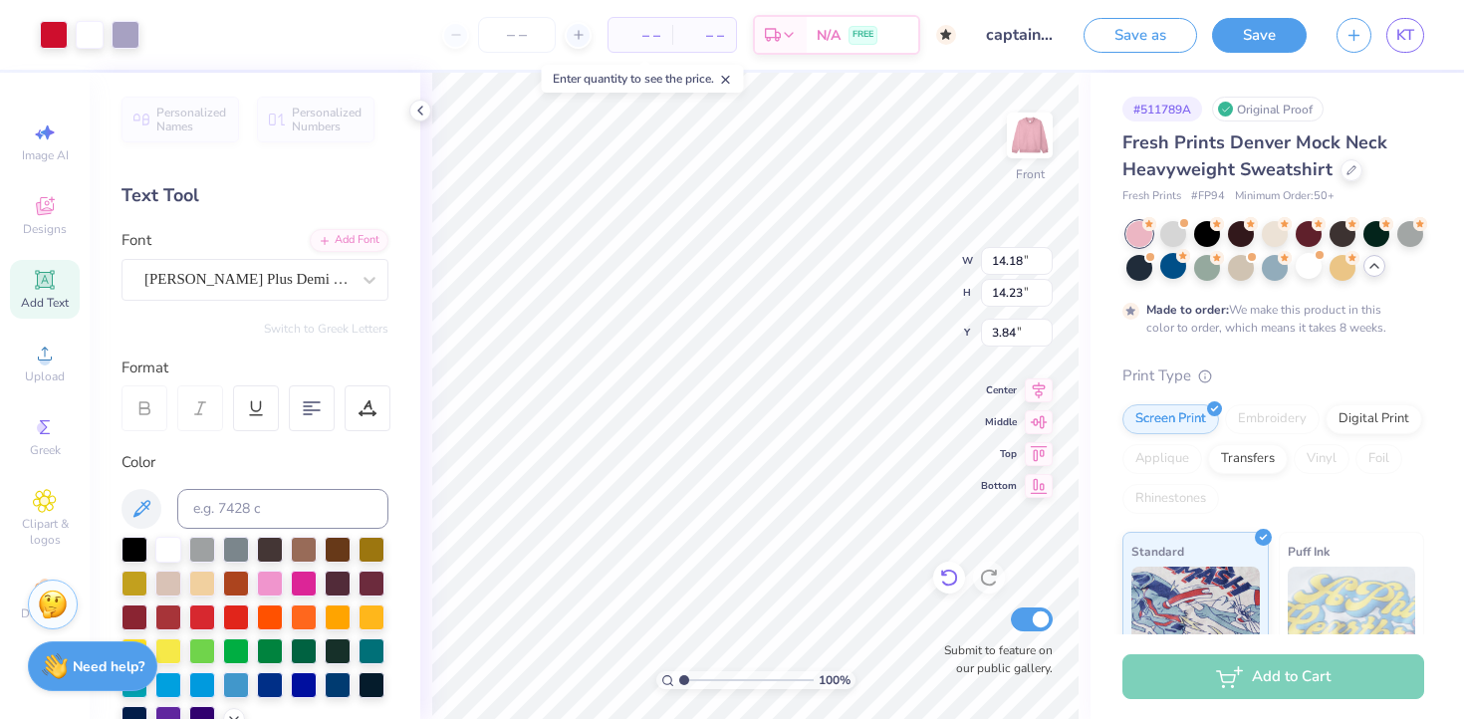
type input "14.32"
type input "14.36"
click at [948, 574] on icon at bounding box center [949, 577] width 20 height 20
click at [1036, 141] on img at bounding box center [1030, 136] width 80 height 80
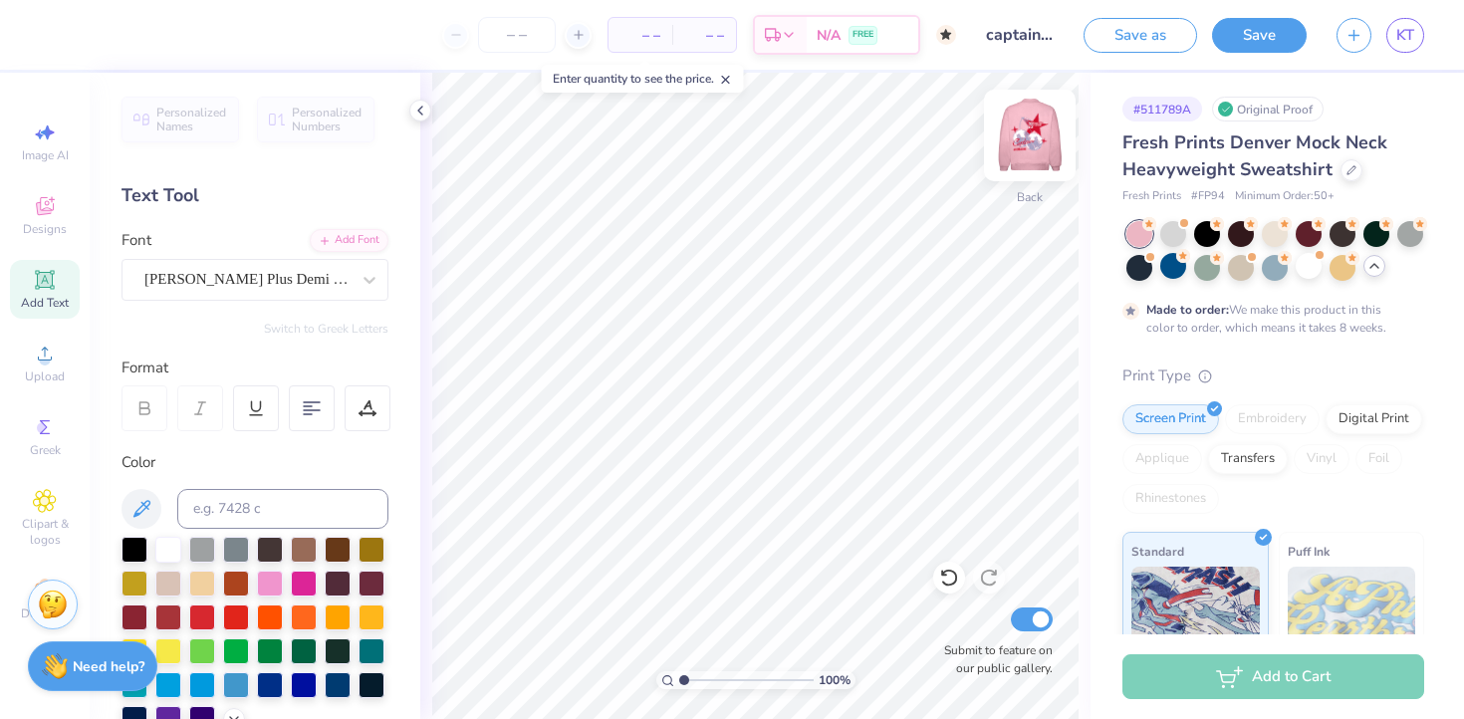
click at [1021, 119] on img at bounding box center [1030, 136] width 80 height 80
click at [1018, 138] on img at bounding box center [1030, 136] width 80 height 80
click at [1028, 131] on img at bounding box center [1030, 136] width 80 height 80
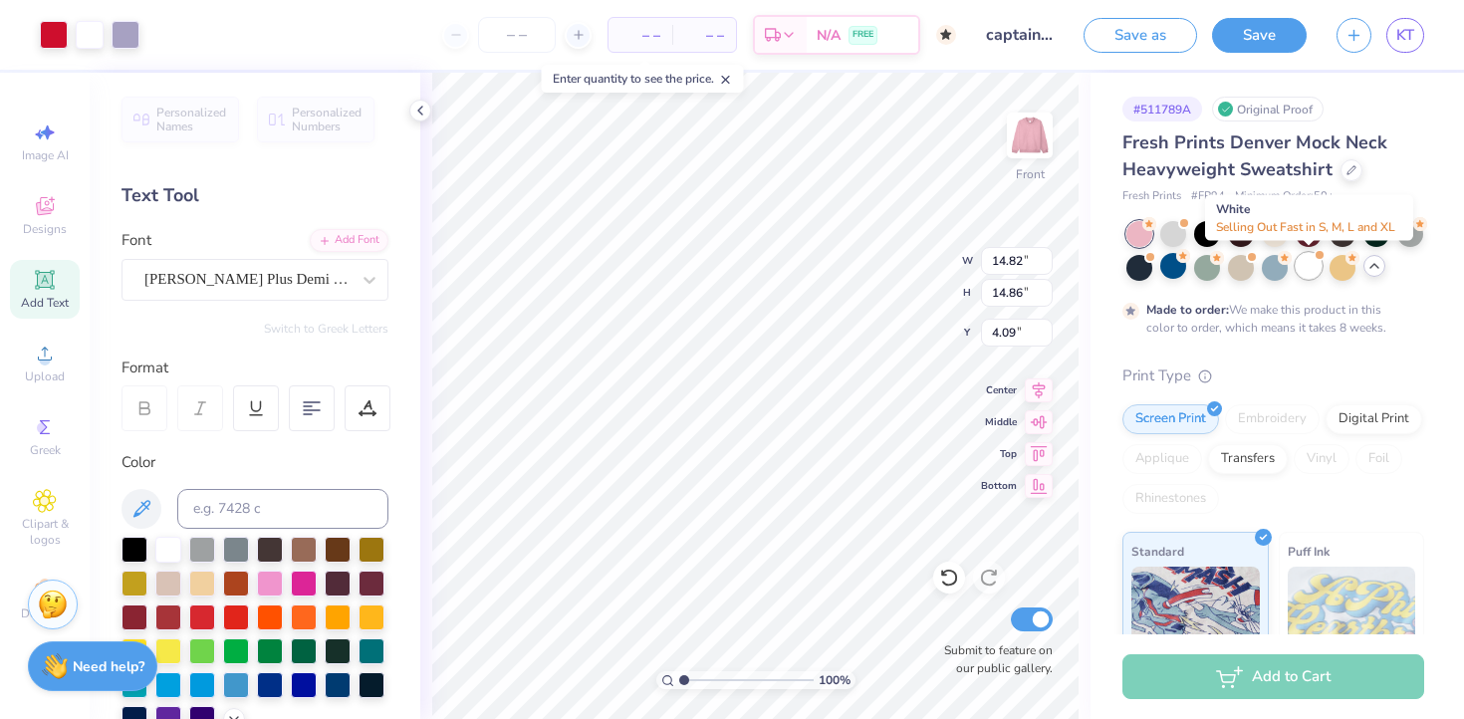
click at [1312, 271] on div at bounding box center [1308, 266] width 26 height 26
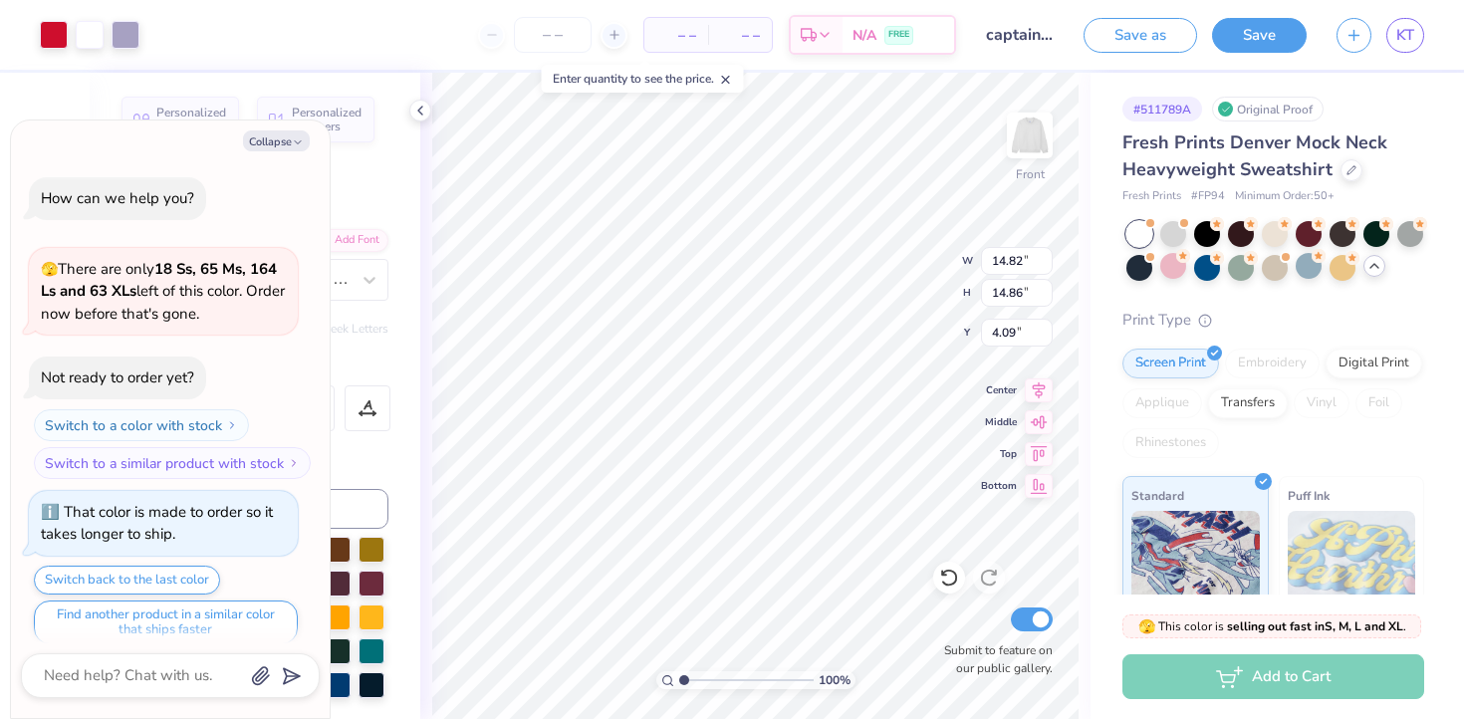
scroll to position [1067, 0]
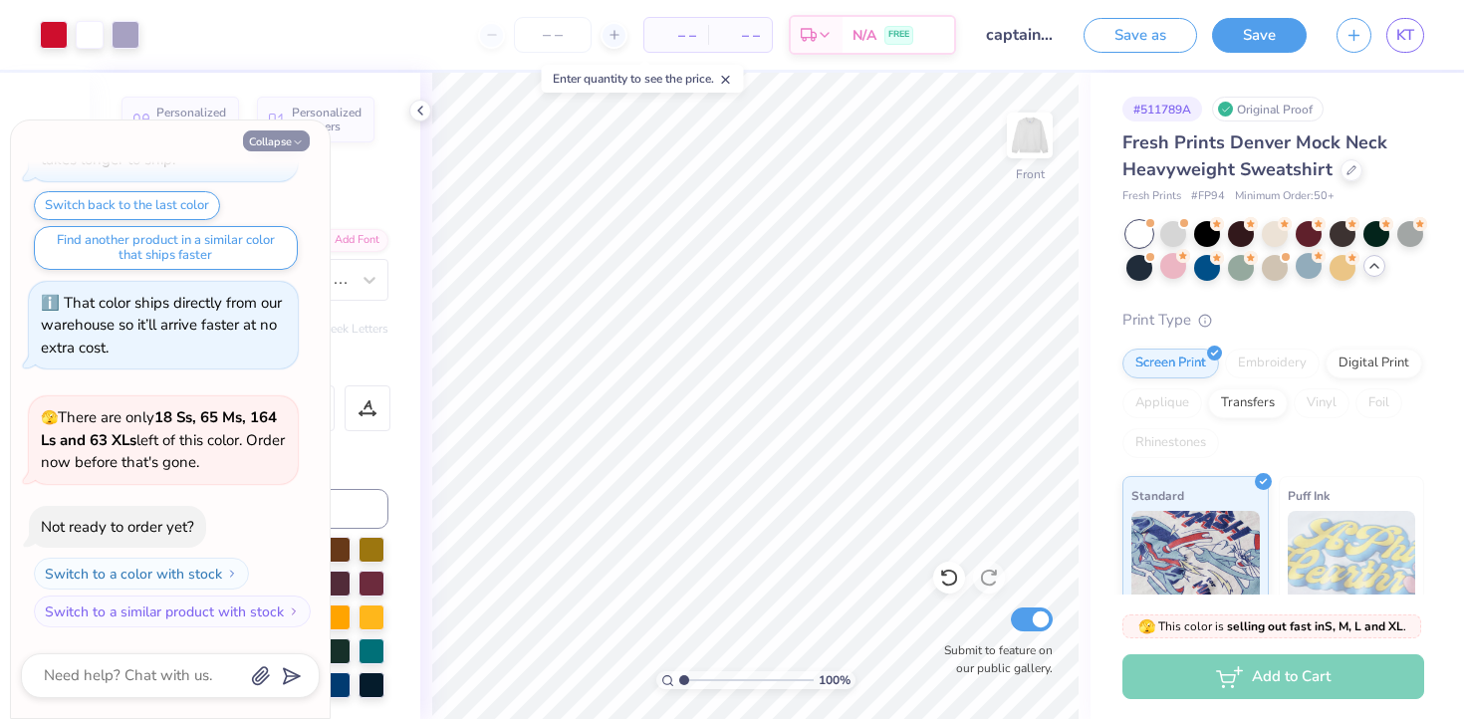
click at [290, 136] on button "Collapse" at bounding box center [276, 140] width 67 height 21
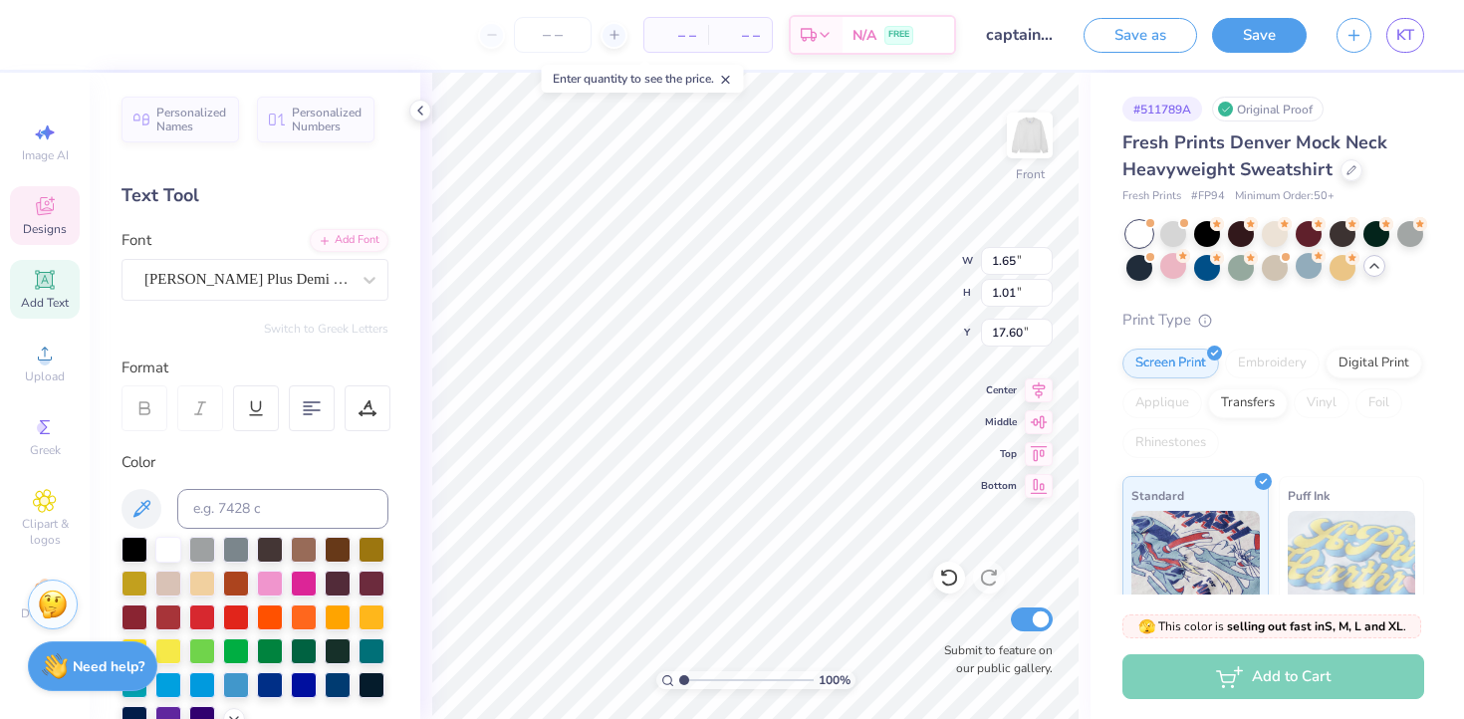
scroll to position [0, 1]
click at [427, 389] on div "100 % Front W 4.73 4.73 " H 1.05 1.05 " Y 17.90 17.90 " Center Middle Top Botto…" at bounding box center [755, 396] width 670 height 646
click at [431, 417] on div "100 % Front W 6.34 6.34 " H 1.03 1.03 " Y 17.92 17.92 " Center Middle Top Botto…" at bounding box center [755, 396] width 670 height 646
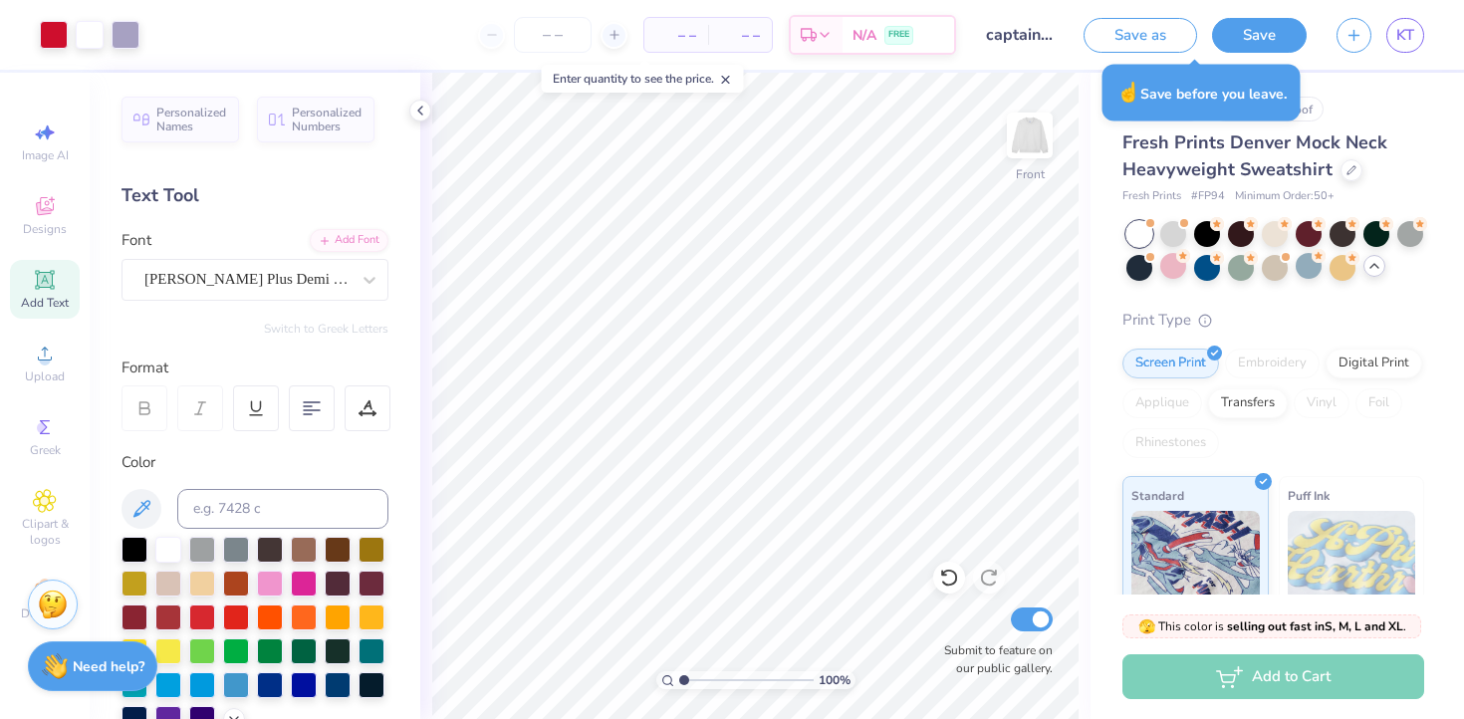
click at [1282, 39] on button "Save" at bounding box center [1259, 35] width 95 height 35
